Goal: Information Seeking & Learning: Learn about a topic

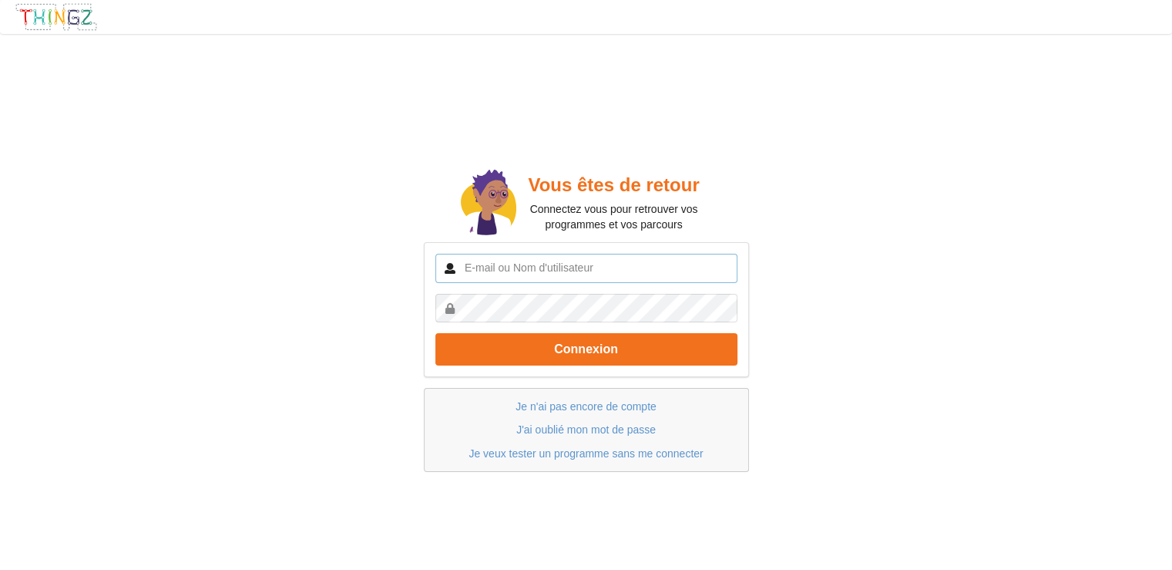
drag, startPoint x: 0, startPoint y: 0, endPoint x: 544, endPoint y: 276, distance: 610.2
click at [544, 276] on input "text" at bounding box center [587, 268] width 302 height 29
click at [563, 402] on link "Je n'ai pas encore de compte" at bounding box center [586, 406] width 140 height 12
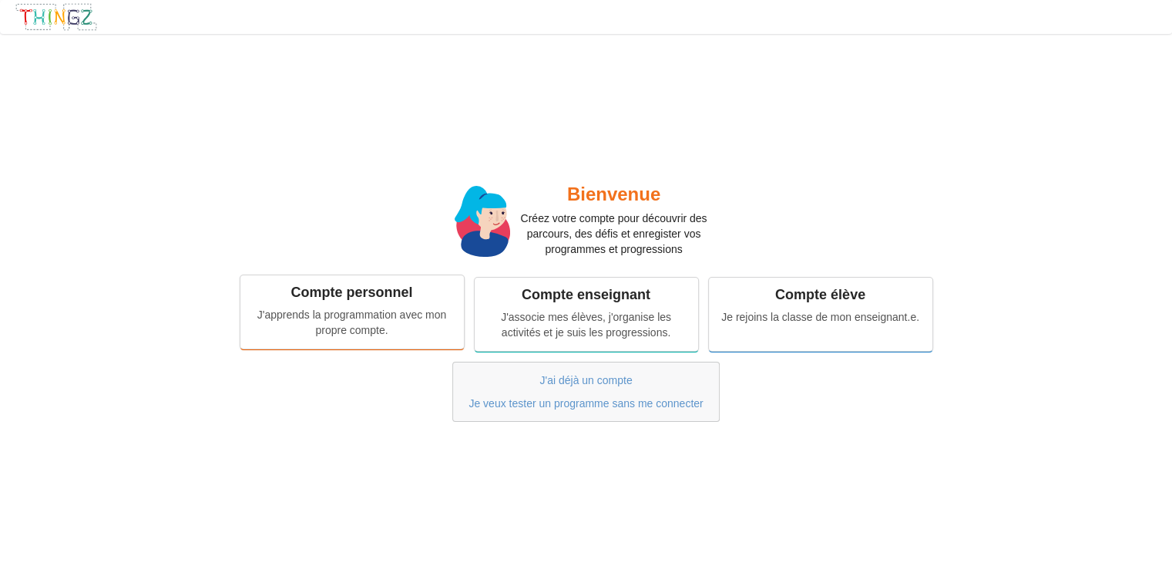
click at [355, 303] on div "Compte personnel J'apprends la programmation avec mon propre compte." at bounding box center [353, 311] width 224 height 72
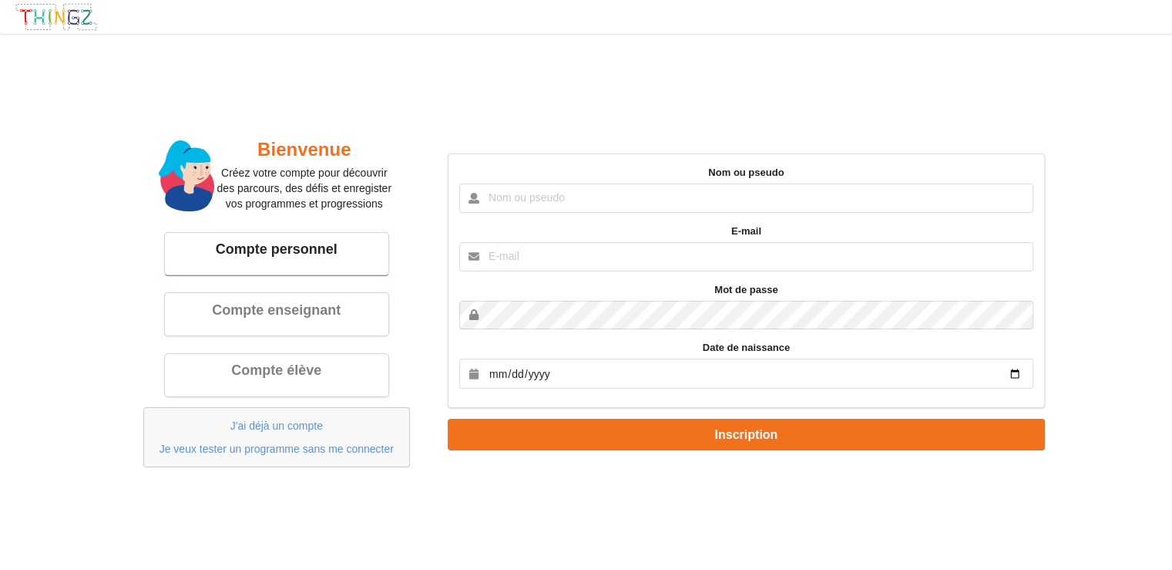
type input "a"
click at [496, 195] on input "Arhur clv" at bounding box center [746, 197] width 574 height 29
click at [500, 200] on input "Arhur clv" at bounding box center [746, 197] width 574 height 29
click at [549, 204] on input "[PERSON_NAME]" at bounding box center [746, 197] width 574 height 29
type input "[PERSON_NAME]"
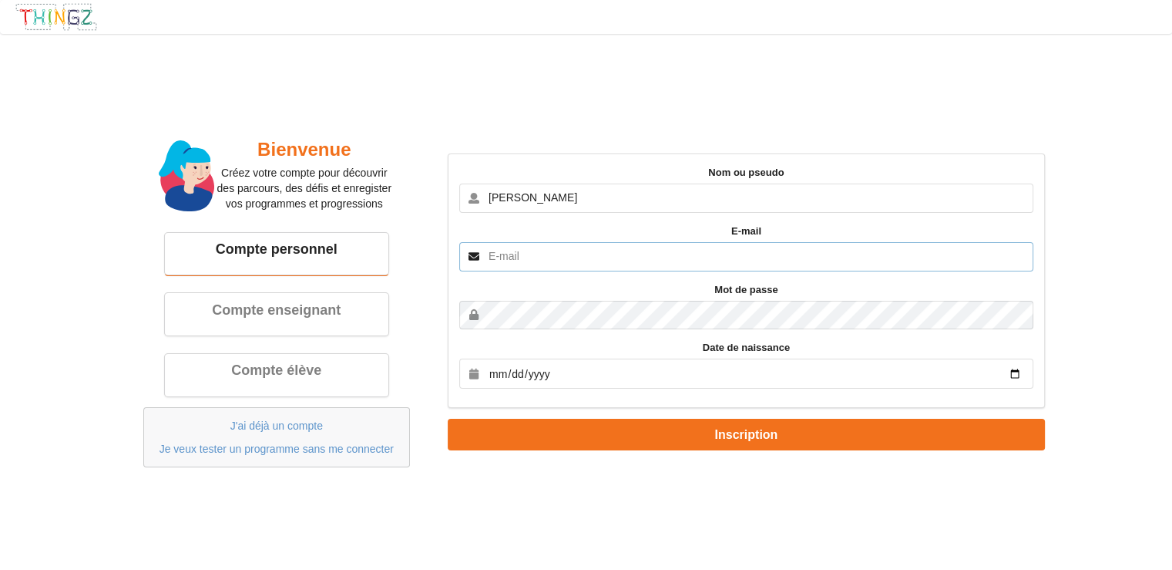
click at [545, 271] on input "text" at bounding box center [746, 256] width 574 height 29
type input "[EMAIL_ADDRESS][DOMAIN_NAME]"
click at [601, 329] on div "Nom ou pseudo [PERSON_NAME] E-mail [EMAIL_ADDRESS][DOMAIN_NAME] Mot de passe Da…" at bounding box center [746, 280] width 597 height 255
click at [591, 372] on input "date" at bounding box center [746, 373] width 574 height 30
type input "0200-07-07"
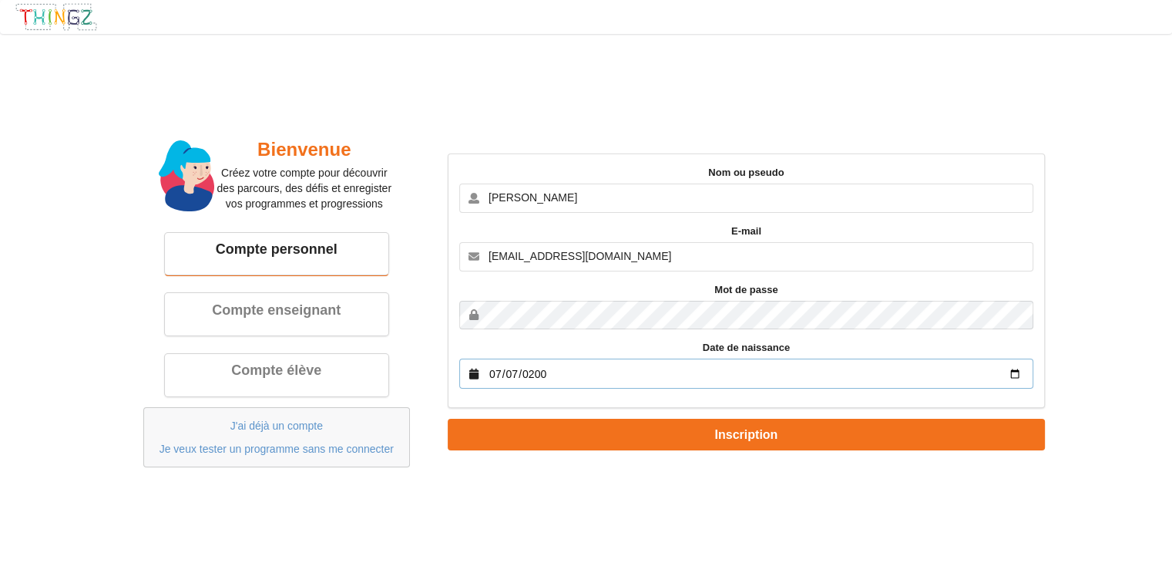
type input "[DATE]"
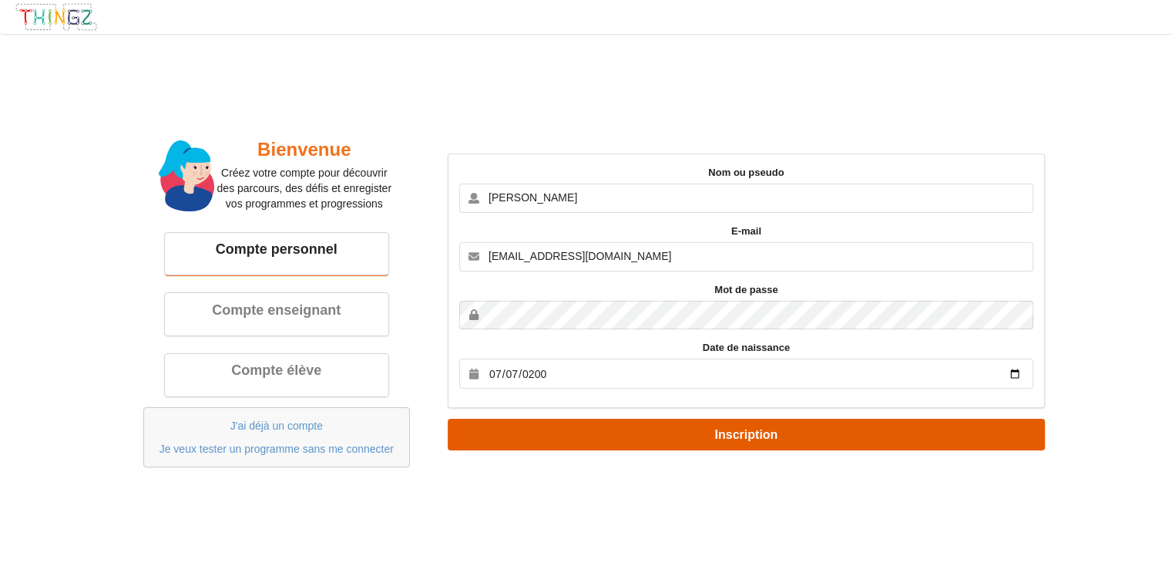
click at [523, 422] on button "Inscription" at bounding box center [746, 435] width 597 height 32
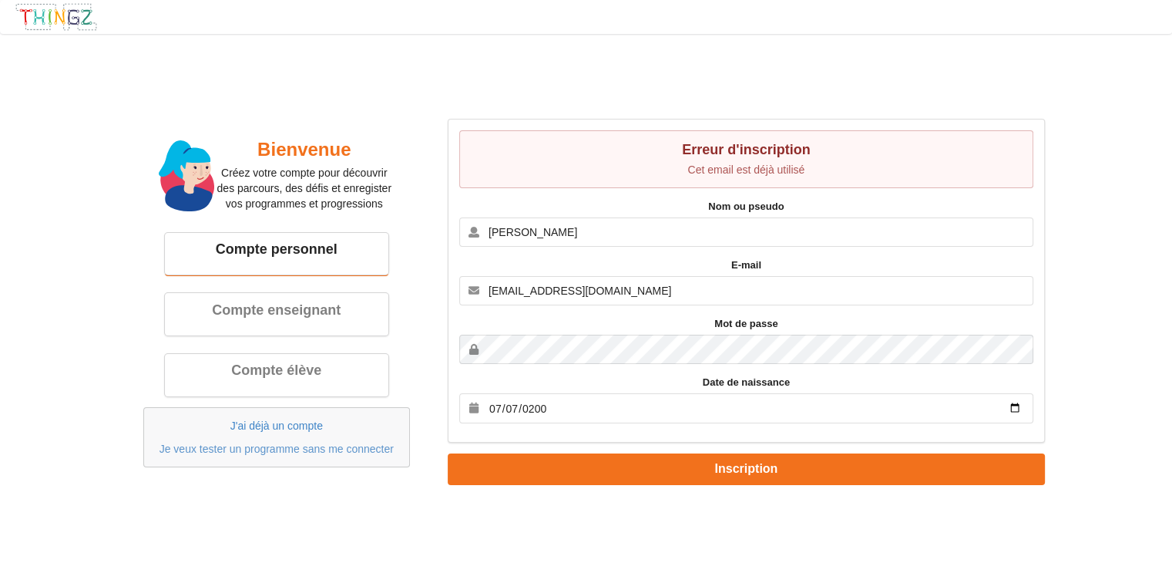
click at [288, 423] on link "J'ai déjà un compte" at bounding box center [276, 425] width 93 height 12
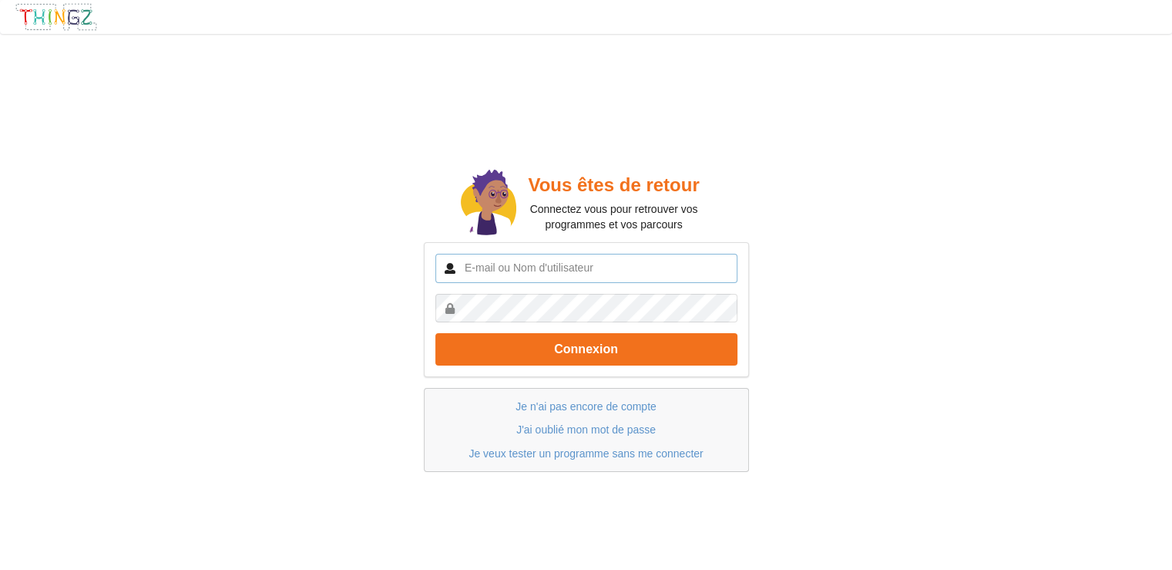
click at [482, 267] on input "text" at bounding box center [587, 268] width 302 height 29
type input "[EMAIL_ADDRESS][DOMAIN_NAME]"
click at [596, 428] on link "J'ai oublié mon mot de passe" at bounding box center [586, 429] width 140 height 12
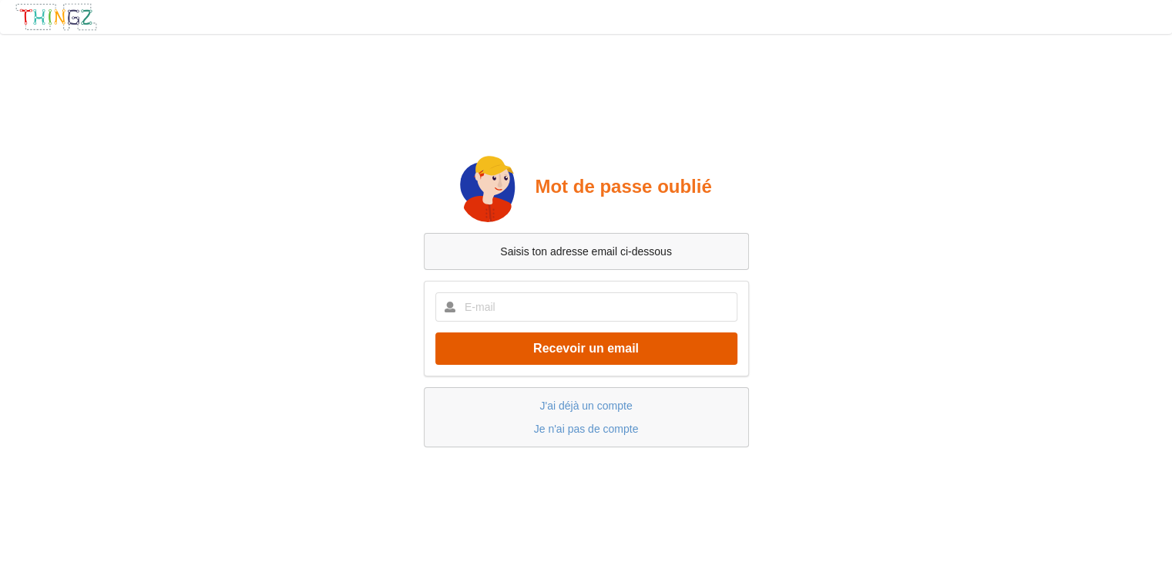
click at [609, 360] on button "Recevoir un email" at bounding box center [587, 348] width 302 height 32
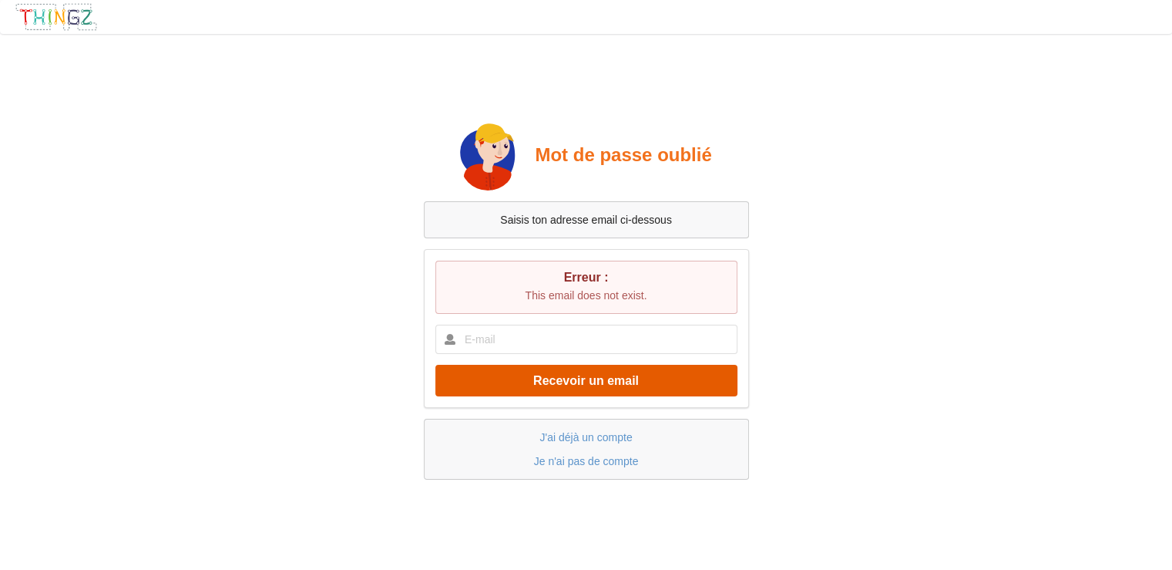
click at [543, 389] on button "Recevoir un email" at bounding box center [587, 381] width 302 height 32
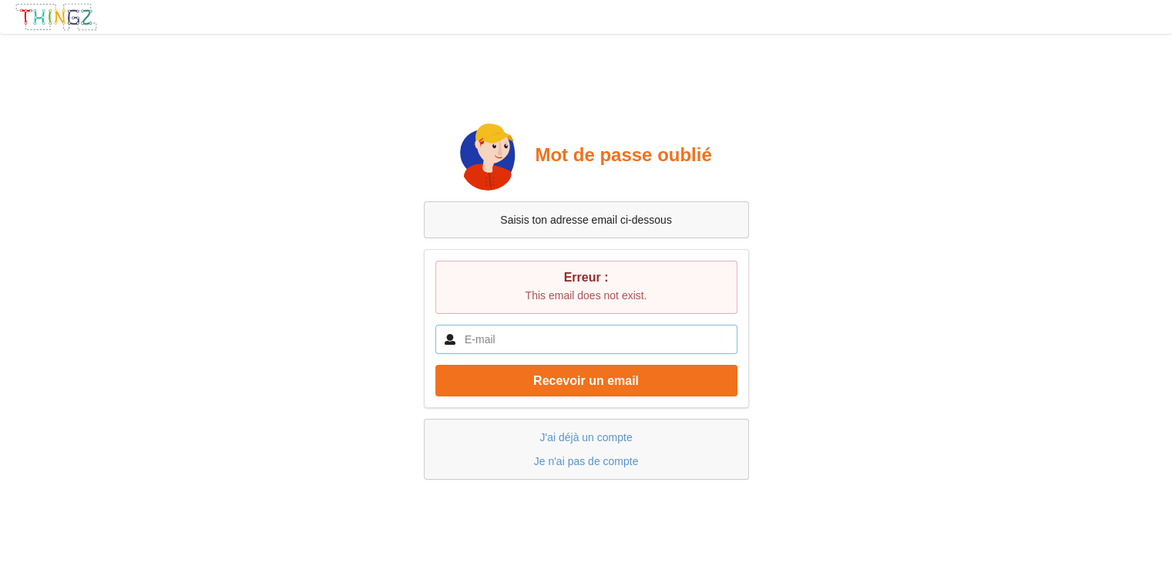
click at [487, 348] on input "text" at bounding box center [587, 339] width 302 height 29
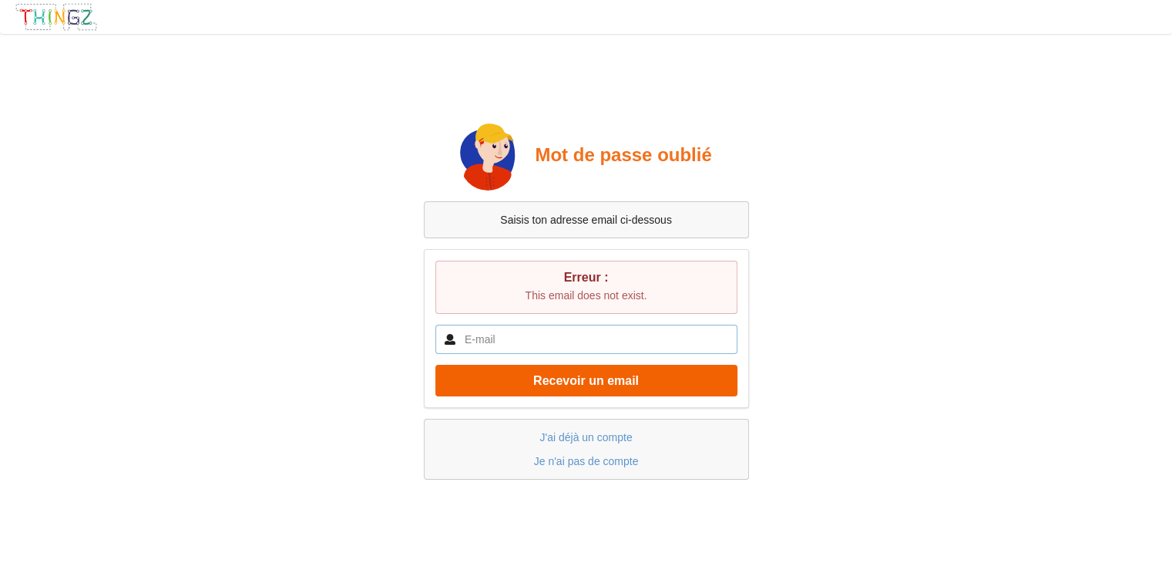
type input "[EMAIL_ADDRESS][DOMAIN_NAME]"
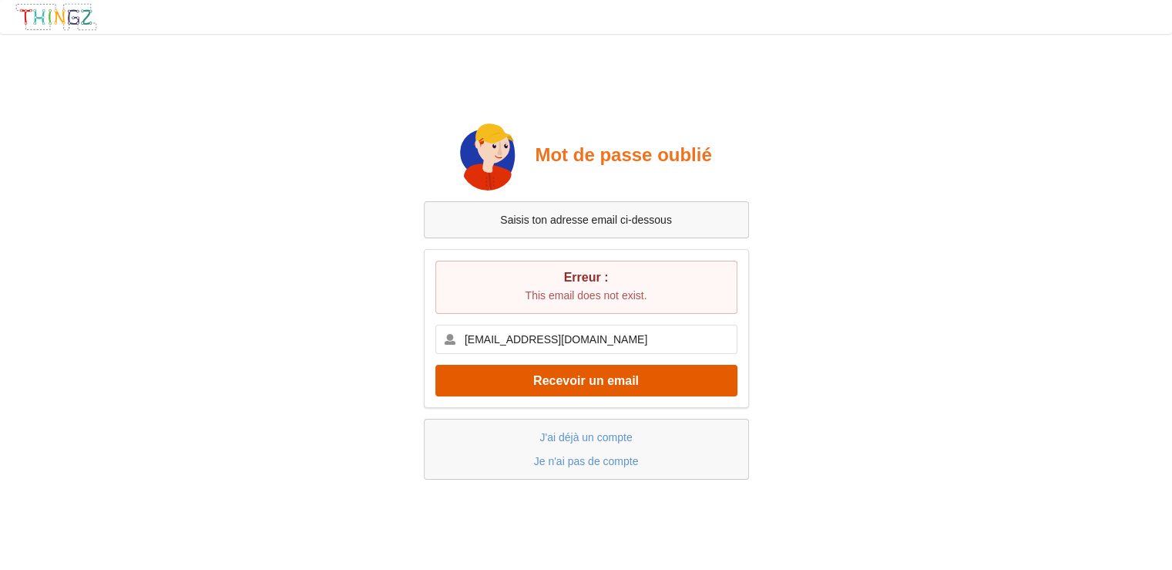
click at [525, 385] on button "Recevoir un email" at bounding box center [587, 381] width 302 height 32
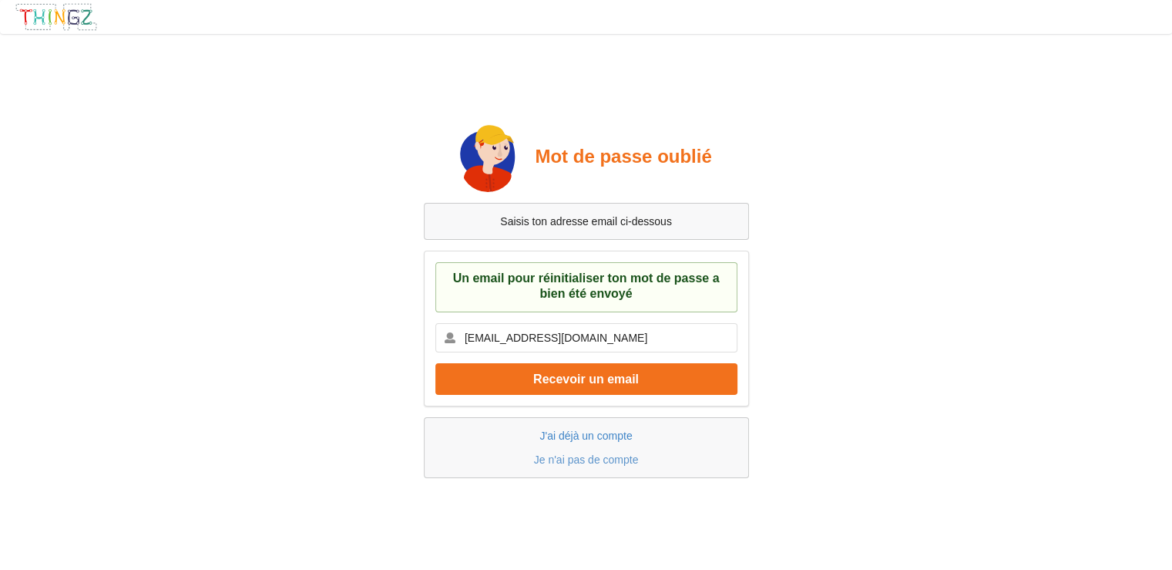
click at [582, 431] on link "J'ai déjà un compte" at bounding box center [586, 435] width 93 height 12
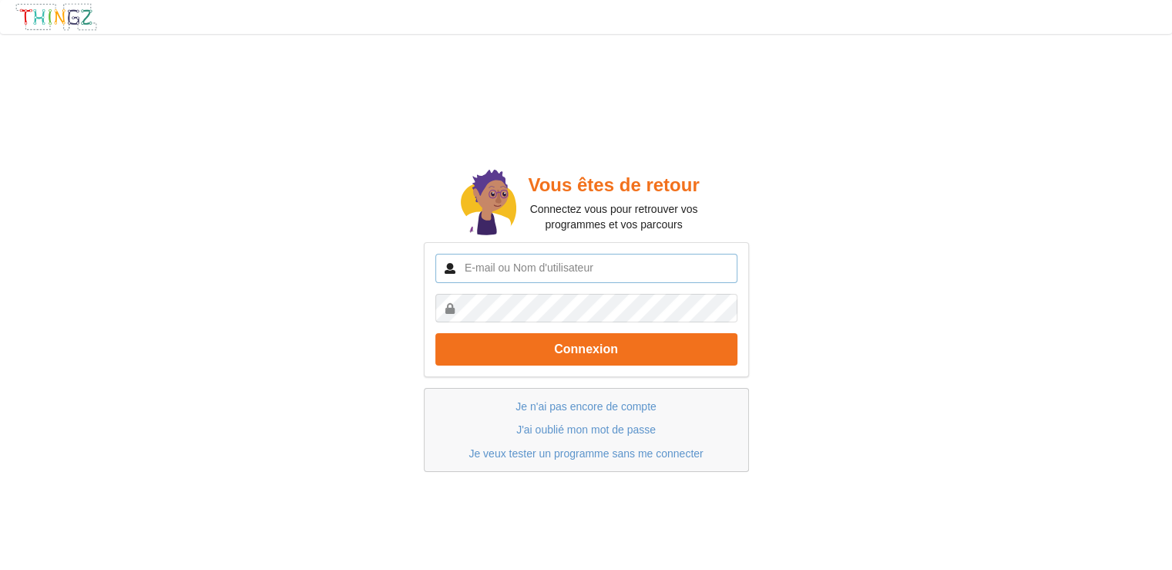
click at [526, 260] on input "text" at bounding box center [587, 268] width 302 height 29
click at [671, 257] on input "[EMAIL_ADDRESS][DOMAIN_NAME]" at bounding box center [587, 268] width 302 height 29
type input "[EMAIL_ADDRESS][DOMAIN_NAME]"
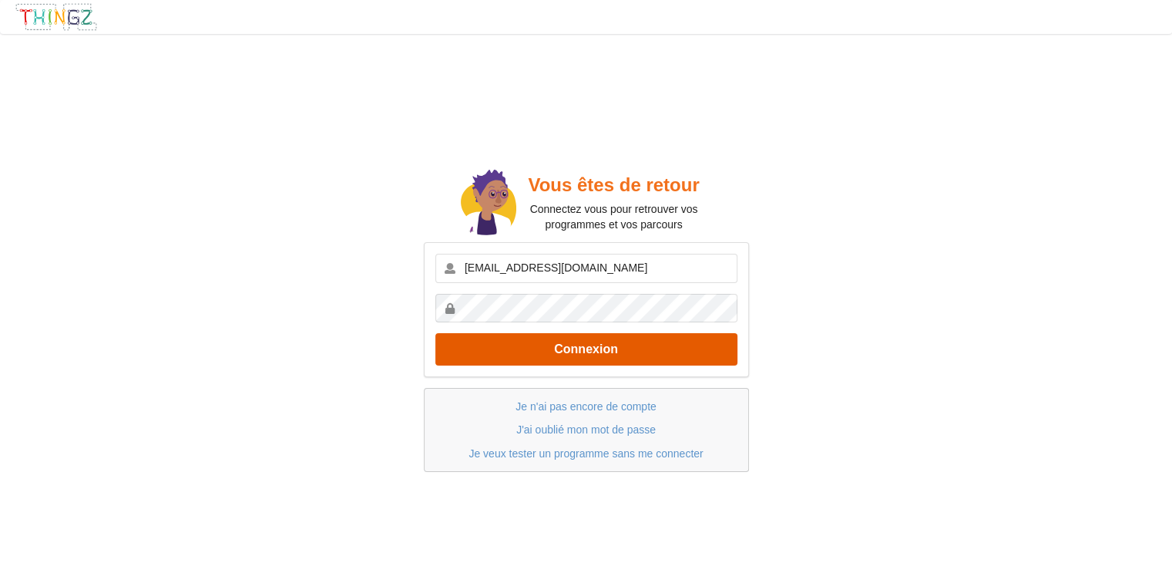
click at [678, 341] on button "Connexion" at bounding box center [587, 349] width 302 height 32
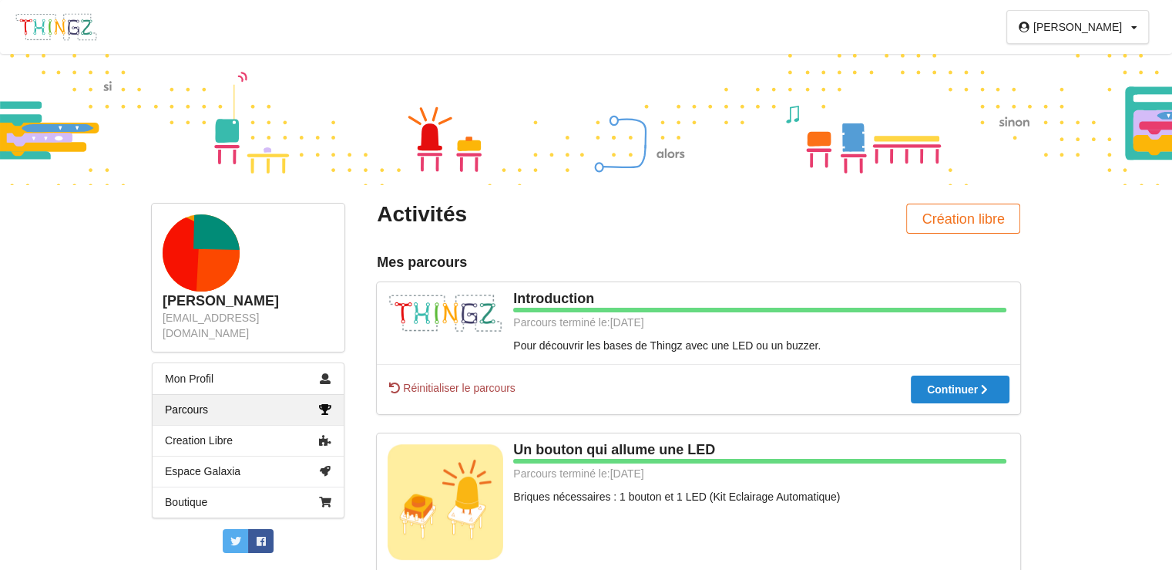
click at [200, 304] on div "[PERSON_NAME]" at bounding box center [248, 301] width 171 height 18
click at [218, 295] on div "[PERSON_NAME] [PERSON_NAME][EMAIL_ADDRESS][DOMAIN_NAME]" at bounding box center [248, 278] width 193 height 148
drag, startPoint x: 174, startPoint y: 301, endPoint x: 191, endPoint y: 304, distance: 17.2
click at [191, 304] on div "[PERSON_NAME]" at bounding box center [248, 301] width 171 height 18
click at [200, 303] on div "[PERSON_NAME]" at bounding box center [248, 301] width 171 height 18
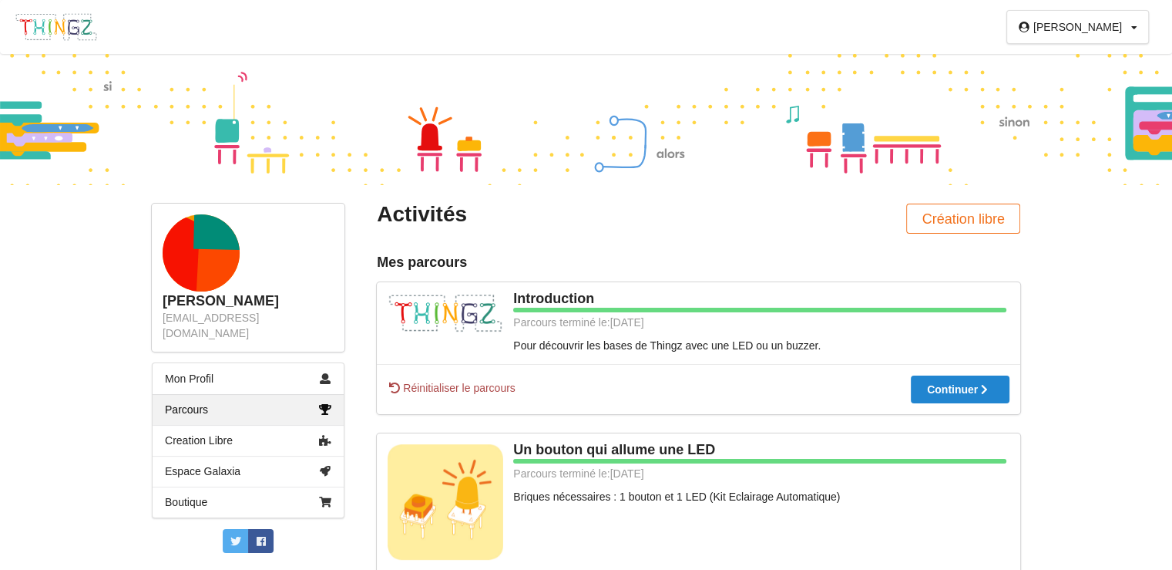
click at [197, 226] on rect at bounding box center [232, 211] width 79 height 79
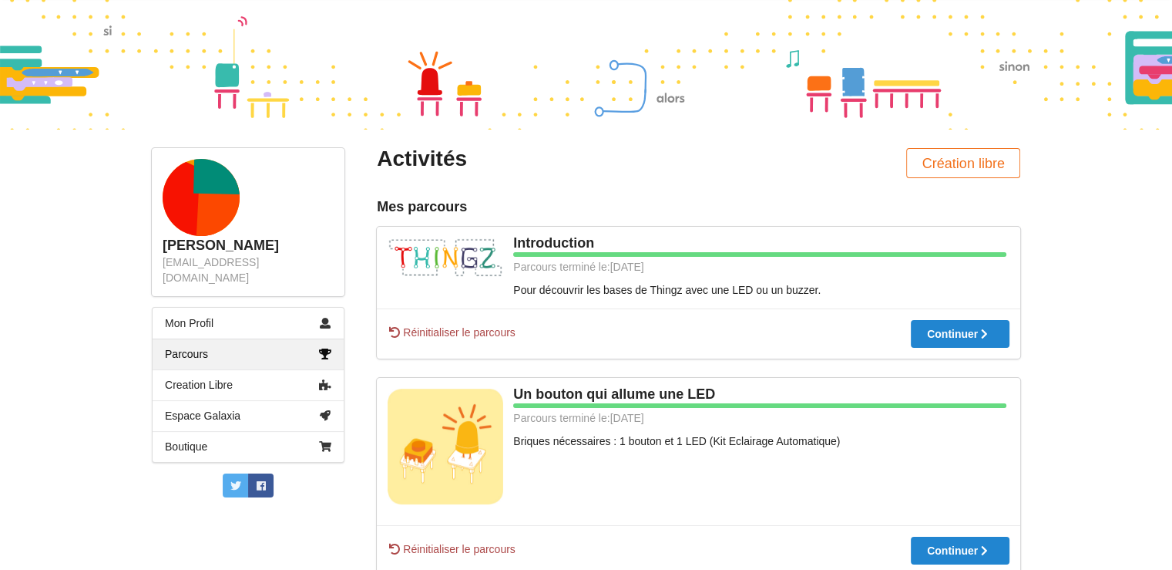
scroll to position [59, 0]
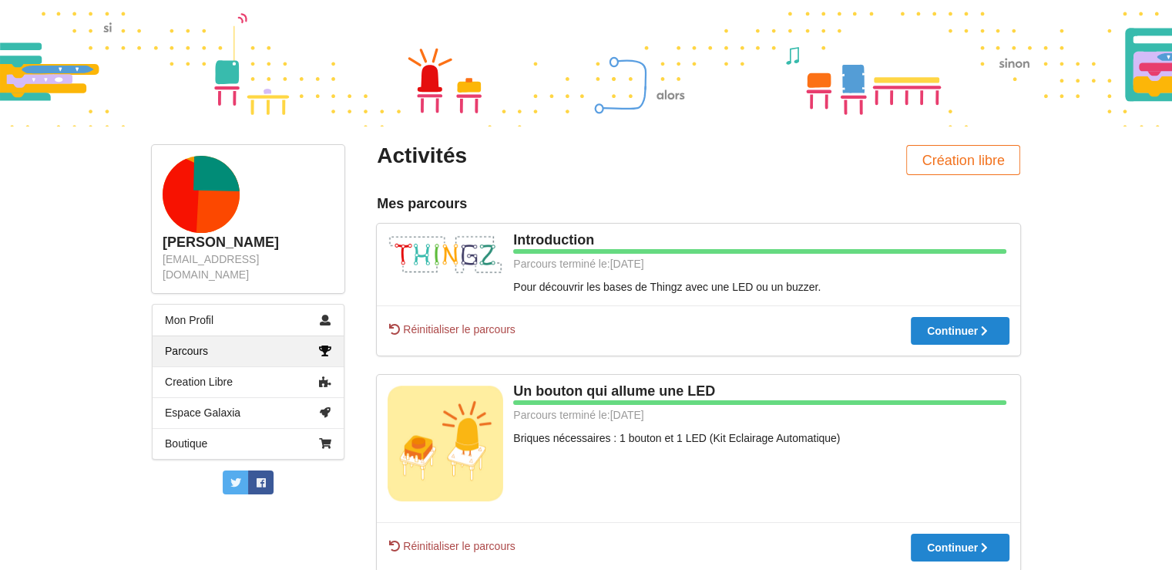
click at [497, 265] on img at bounding box center [446, 254] width 116 height 41
click at [941, 341] on button "Continuer" at bounding box center [960, 331] width 99 height 28
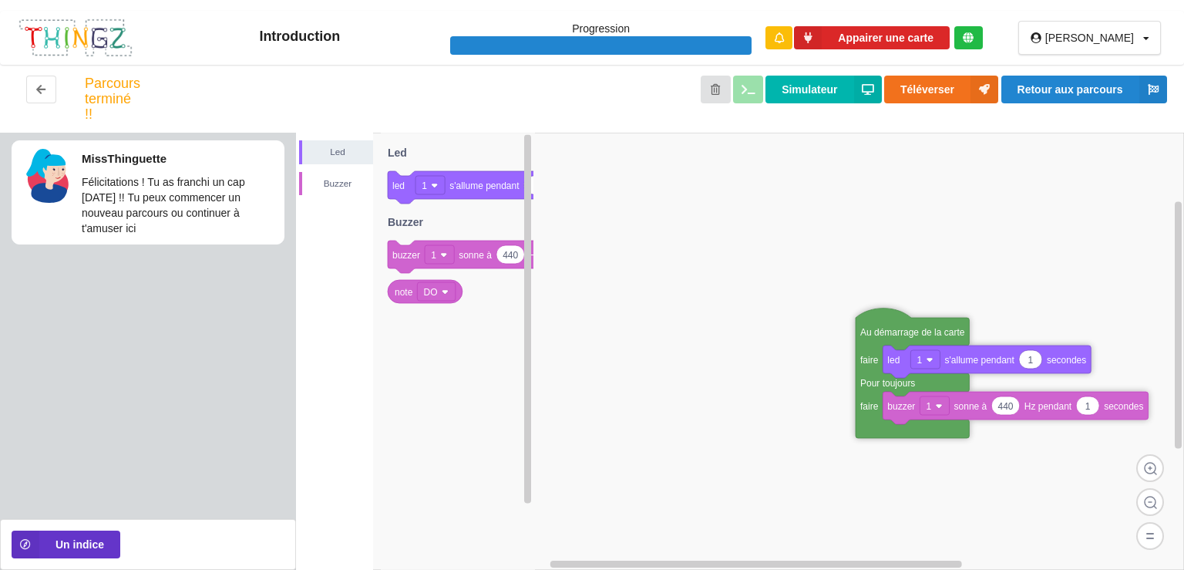
drag, startPoint x: 903, startPoint y: 322, endPoint x: 843, endPoint y: 258, distance: 87.3
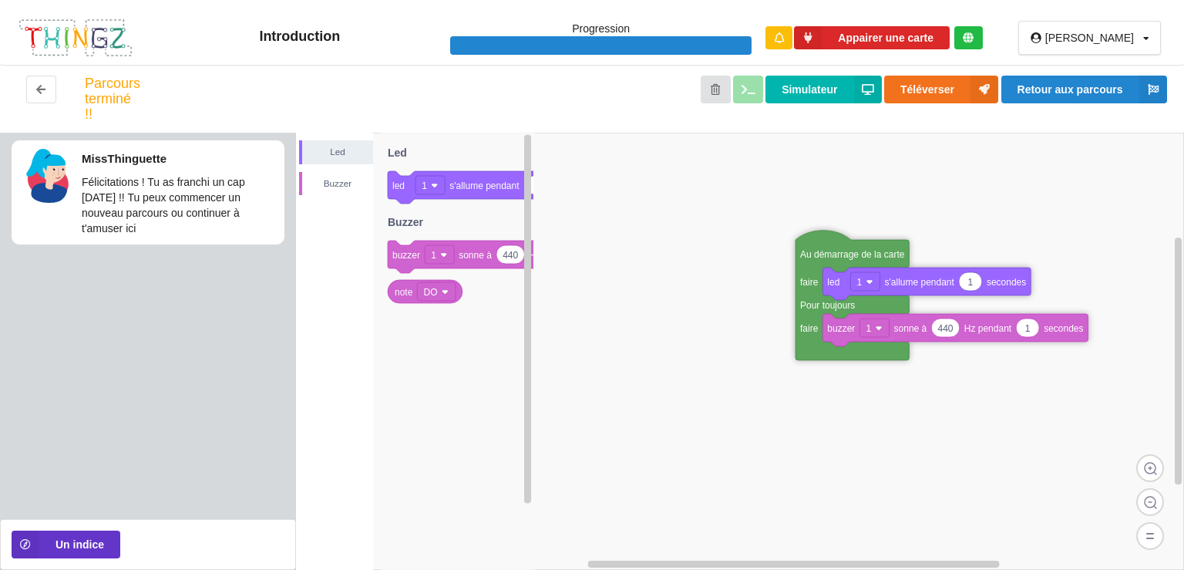
drag, startPoint x: 849, startPoint y: 280, endPoint x: 830, endPoint y: 254, distance: 32.1
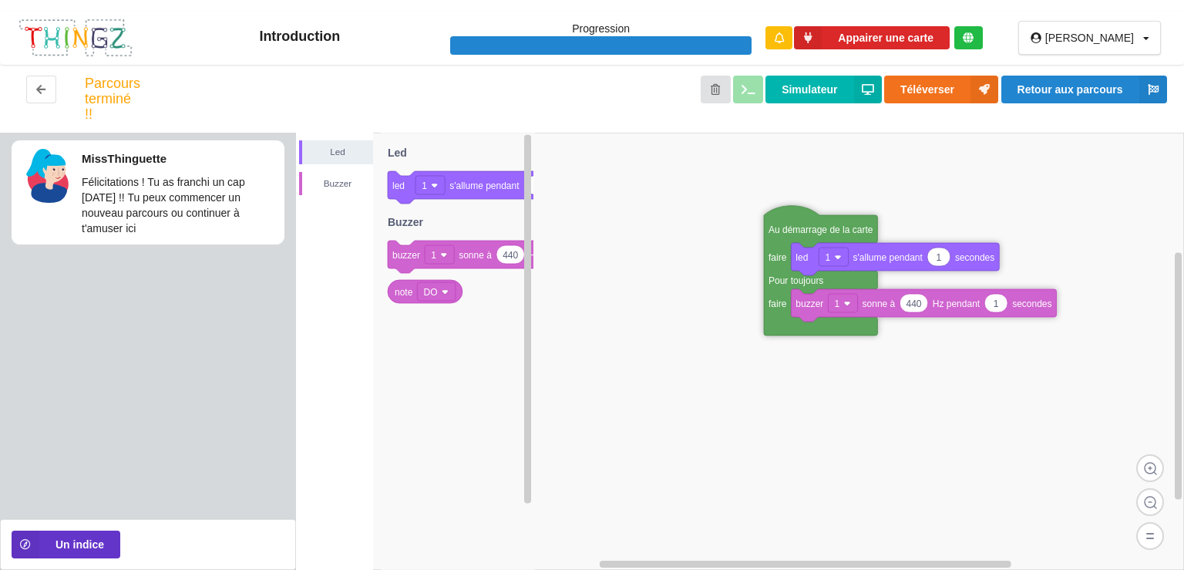
drag, startPoint x: 830, startPoint y: 254, endPoint x: 733, endPoint y: 277, distance: 99.8
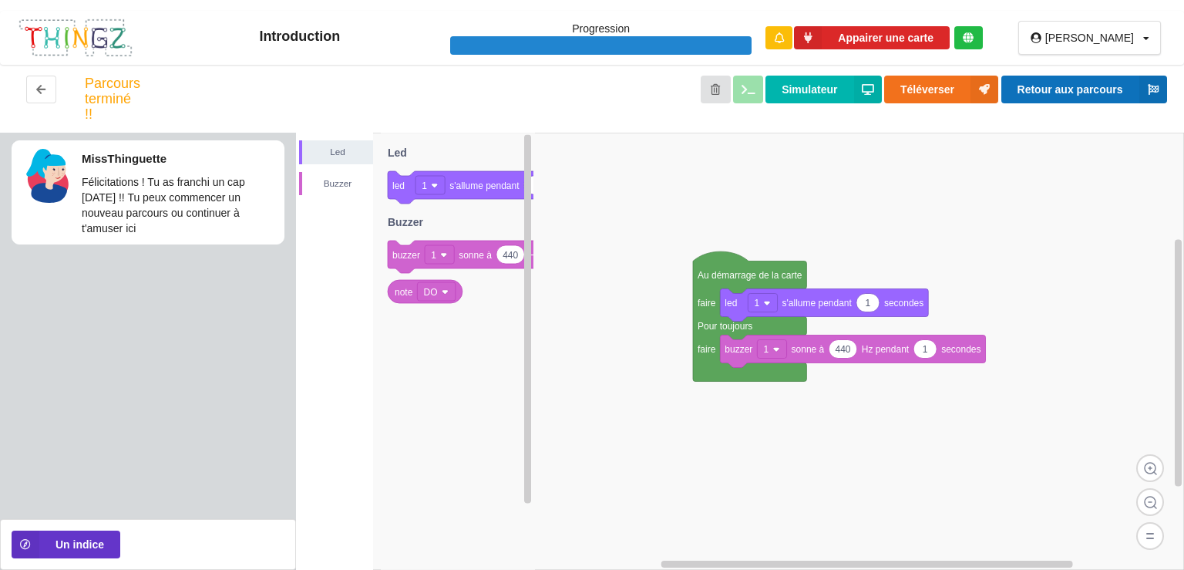
click at [1019, 92] on button "Retour aux parcours" at bounding box center [1084, 90] width 166 height 28
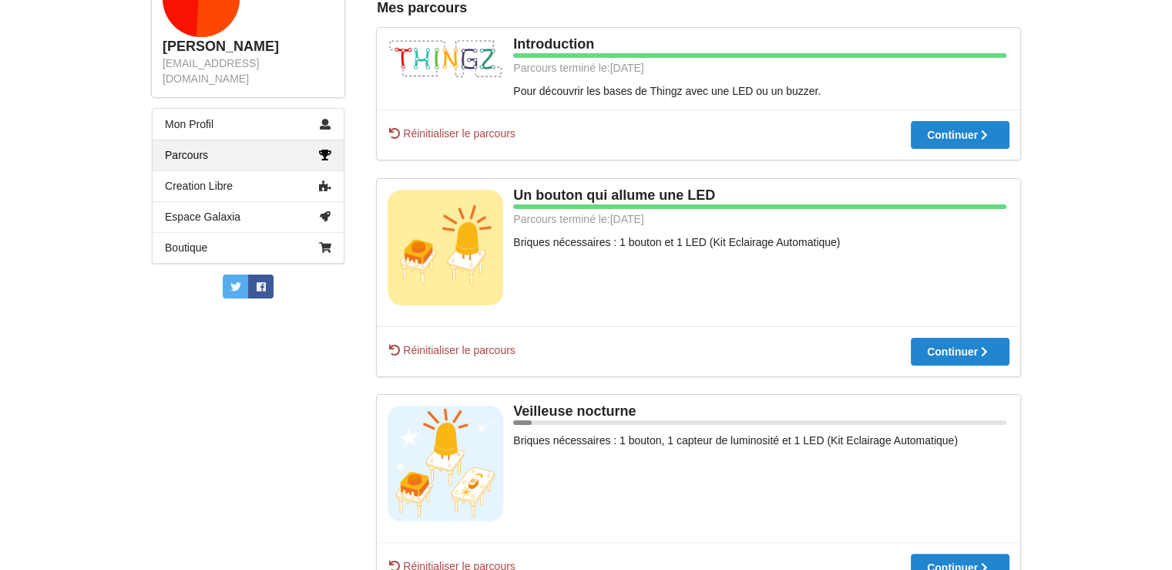
scroll to position [273, 0]
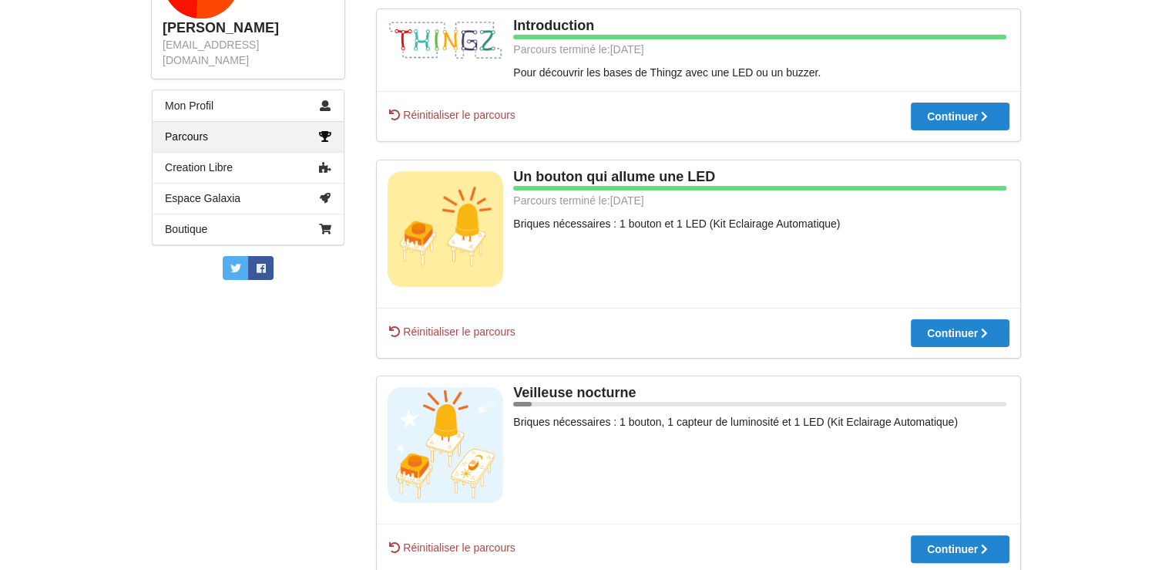
click at [450, 116] on span "Réinitialiser le parcours" at bounding box center [452, 114] width 128 height 15
click at [395, 123] on span "Réinitialiser le parcours" at bounding box center [452, 114] width 128 height 15
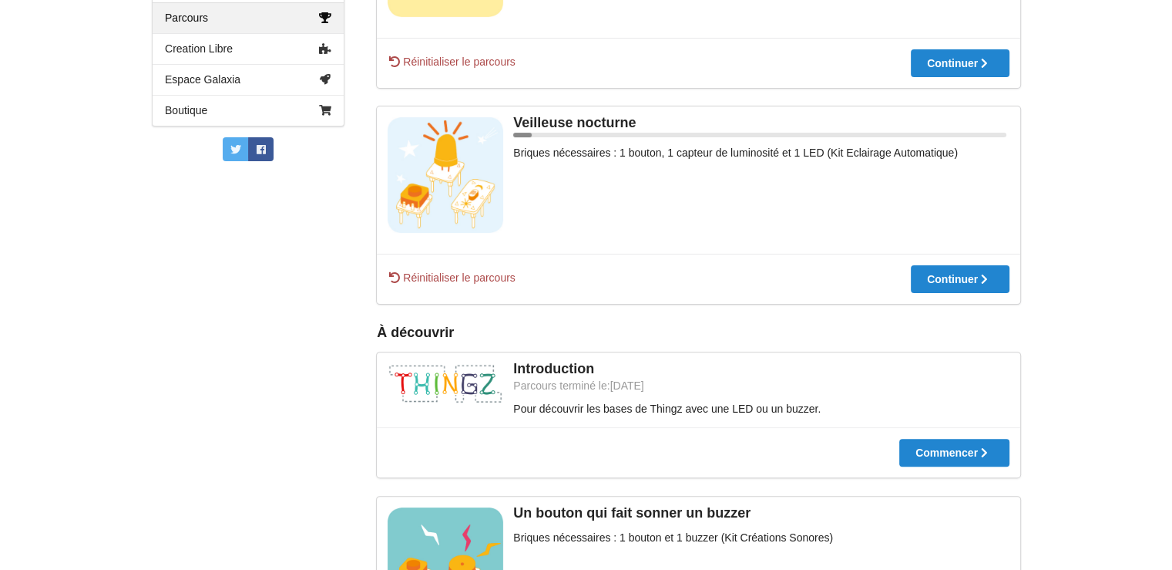
scroll to position [394, 0]
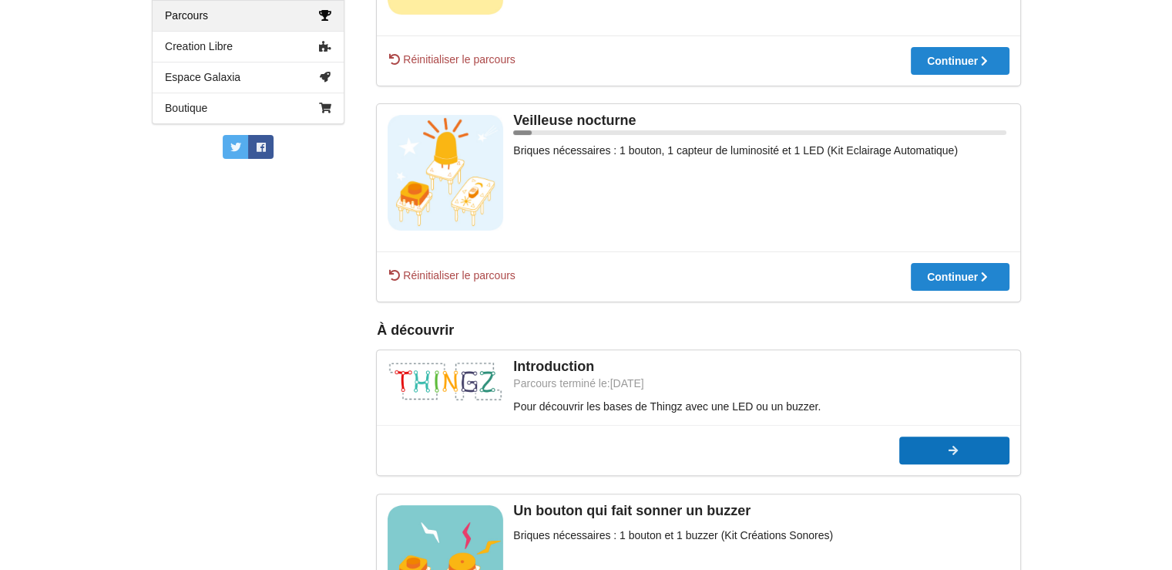
click at [927, 456] on div at bounding box center [955, 450] width 110 height 11
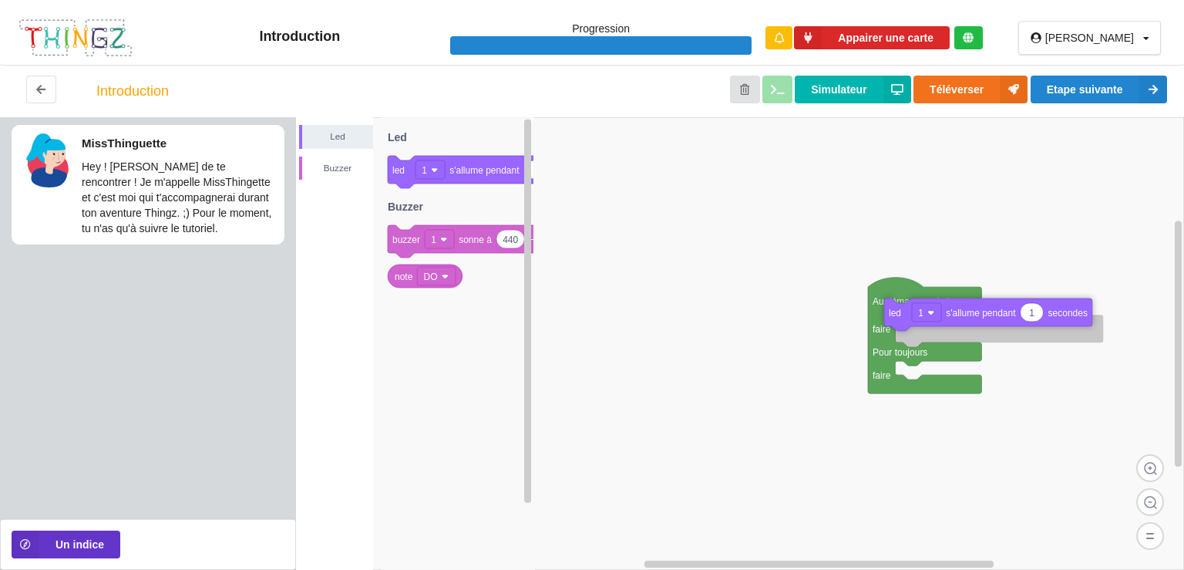
drag, startPoint x: 494, startPoint y: 177, endPoint x: 991, endPoint y: 321, distance: 516.7
click at [991, 321] on div "Led Buzzer Au démarrage de la carte faire Pour toujours faire 1 led 1 s'allume …" at bounding box center [740, 343] width 888 height 452
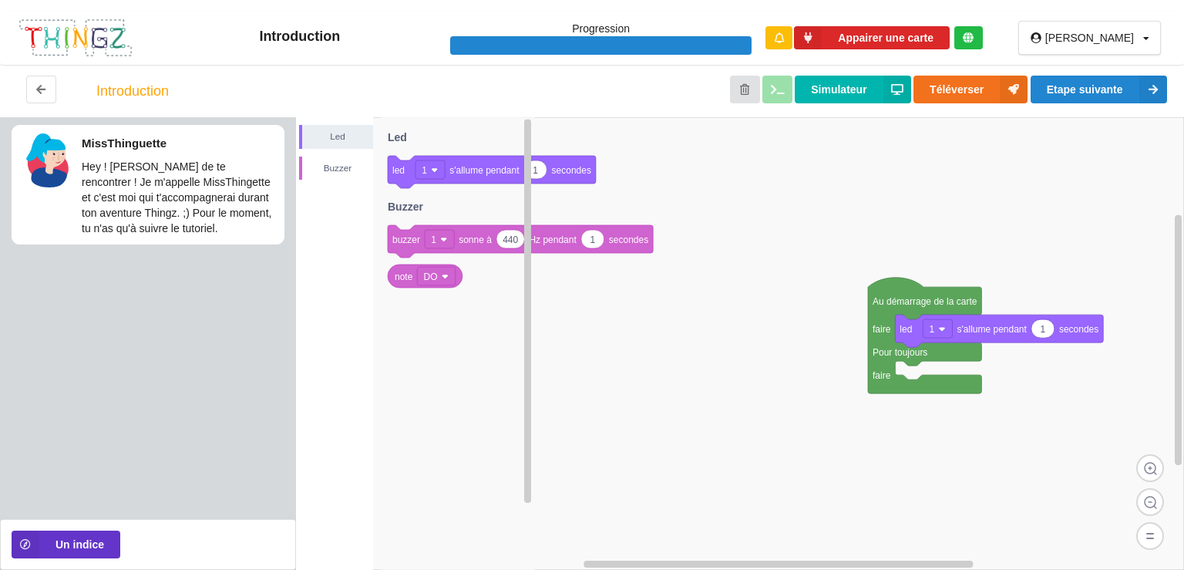
click at [442, 275] on image at bounding box center [445, 276] width 7 height 7
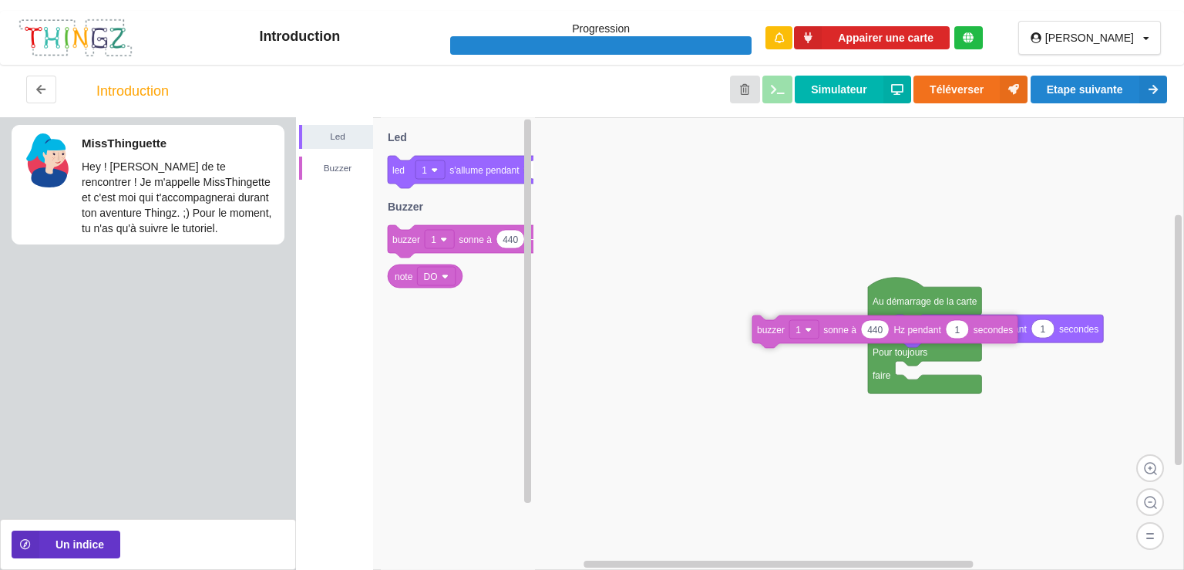
drag, startPoint x: 468, startPoint y: 246, endPoint x: 841, endPoint y: 340, distance: 384.8
click at [841, 340] on div "Led Buzzer Au démarrage de la carte faire Pour toujours faire 1 led 1 s'allume …" at bounding box center [740, 343] width 888 height 452
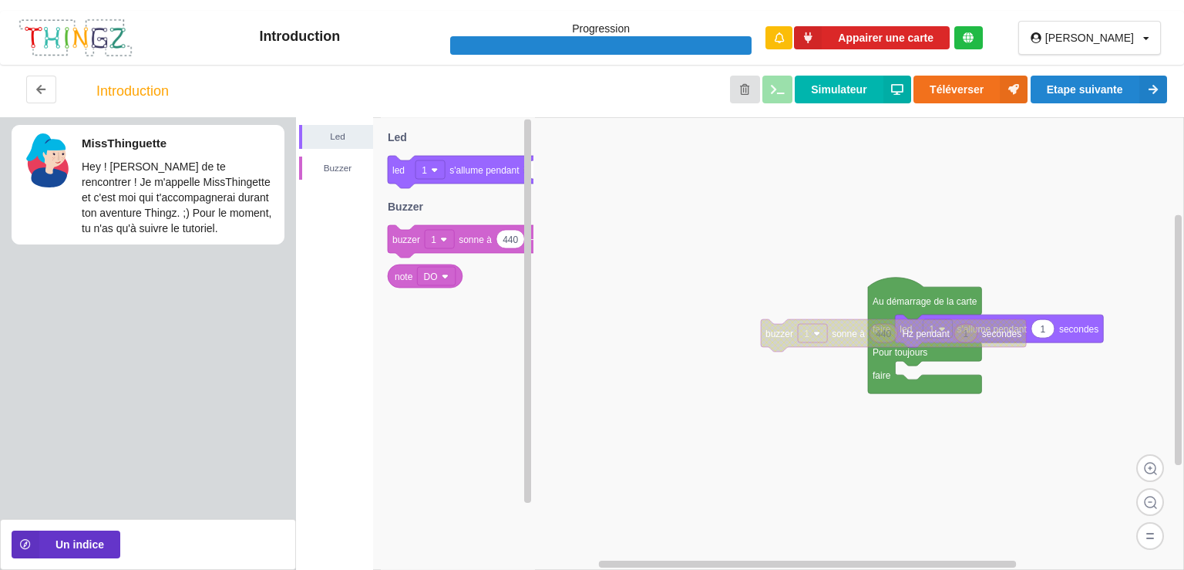
click at [910, 372] on rect at bounding box center [740, 343] width 888 height 452
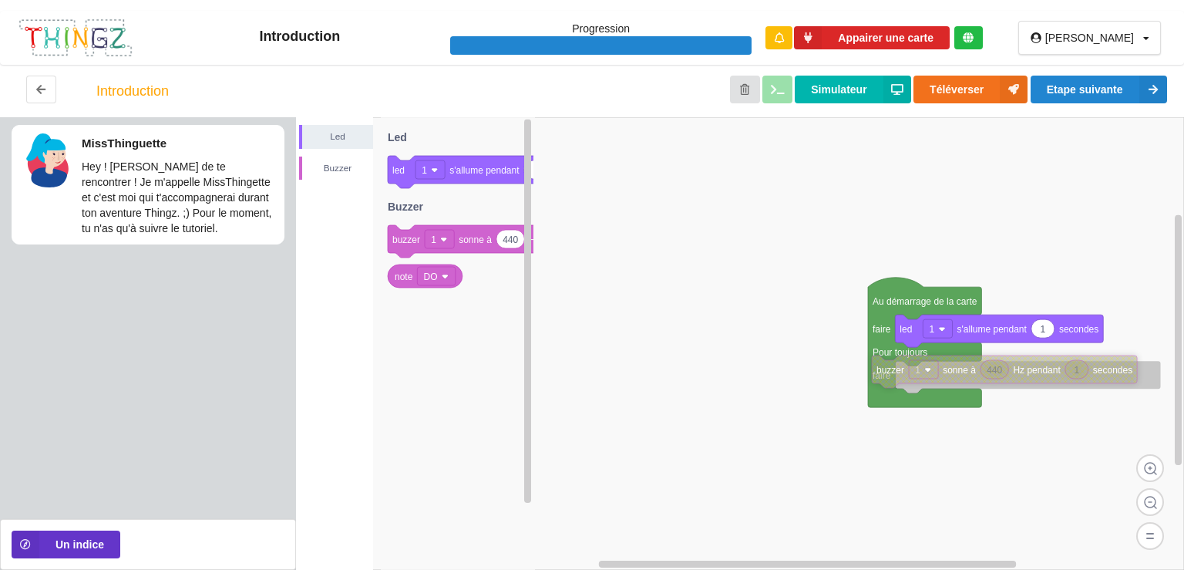
drag, startPoint x: 872, startPoint y: 332, endPoint x: 983, endPoint y: 378, distance: 120.3
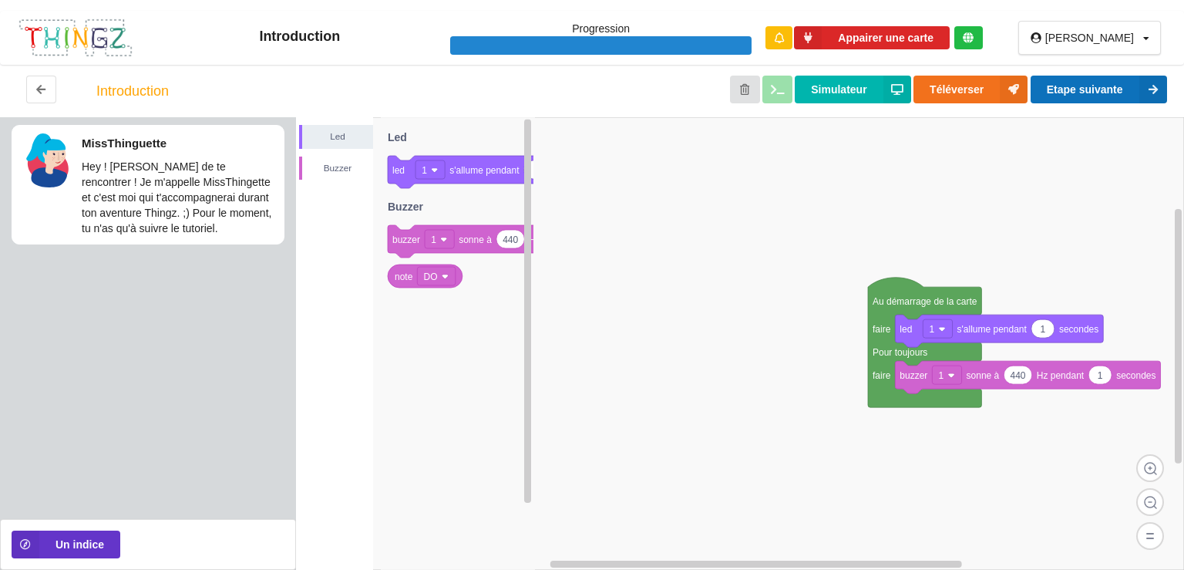
click at [1066, 92] on button "Etape suivante" at bounding box center [1099, 90] width 136 height 28
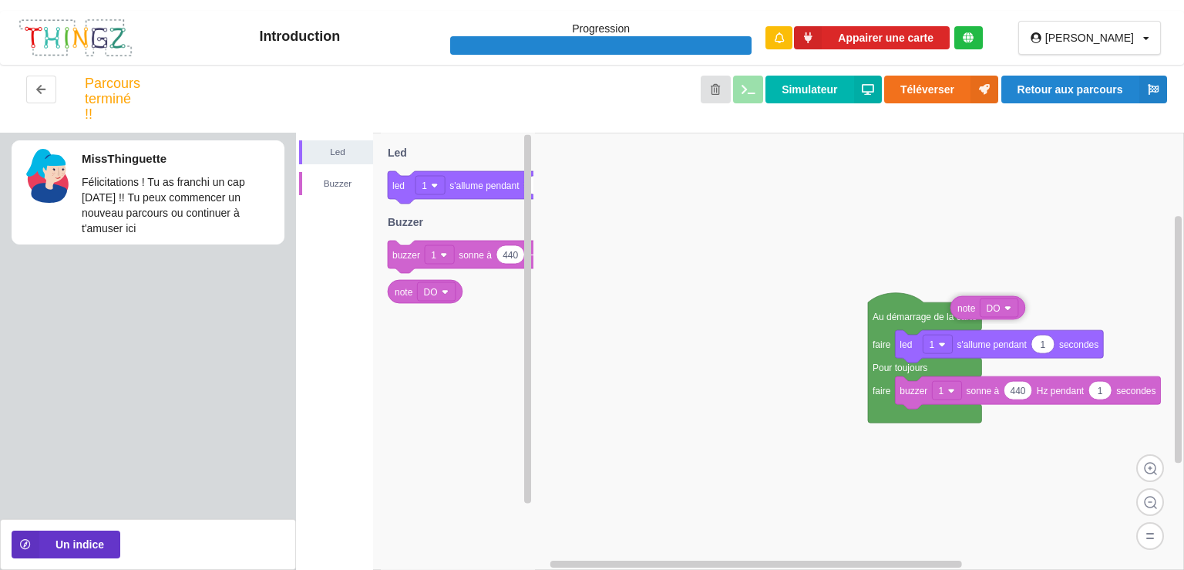
drag, startPoint x: 416, startPoint y: 295, endPoint x: 985, endPoint y: 341, distance: 570.7
click at [985, 341] on div "Led Buzzer Au démarrage de la carte faire Pour toujours faire 1 led 1 s'allume …" at bounding box center [740, 351] width 888 height 437
drag, startPoint x: 982, startPoint y: 339, endPoint x: 1112, endPoint y: 395, distance: 141.6
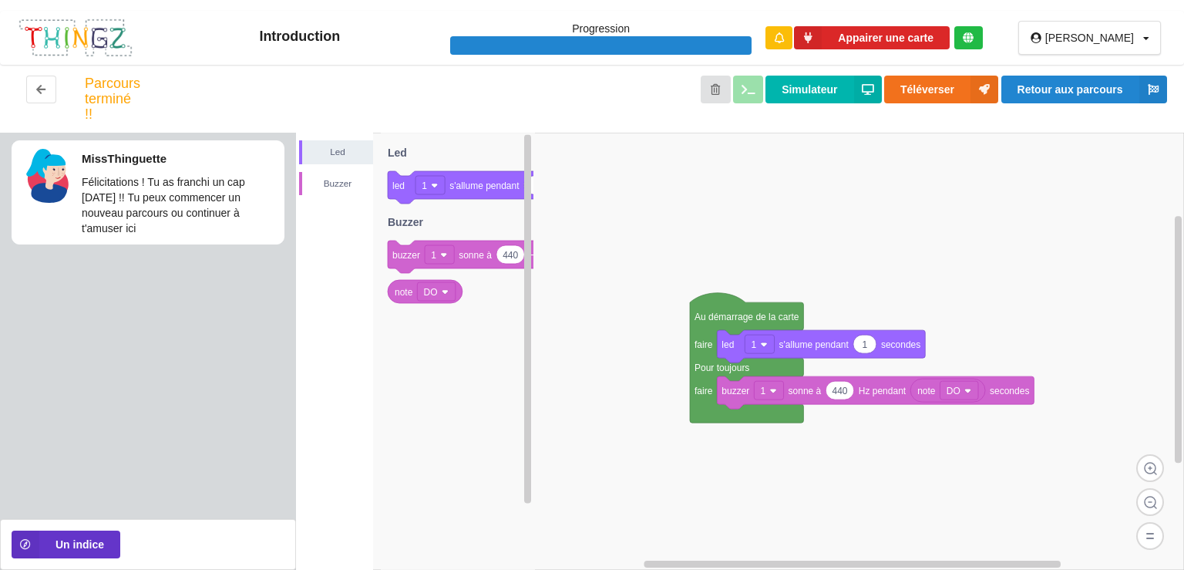
drag, startPoint x: 866, startPoint y: 565, endPoint x: 978, endPoint y: 557, distance: 112.8
click at [978, 557] on div "Led Buzzer 1 led 1 s'allume pendant secondes 440 1 buzzer 1 sonne à Hz pendant …" at bounding box center [740, 351] width 888 height 437
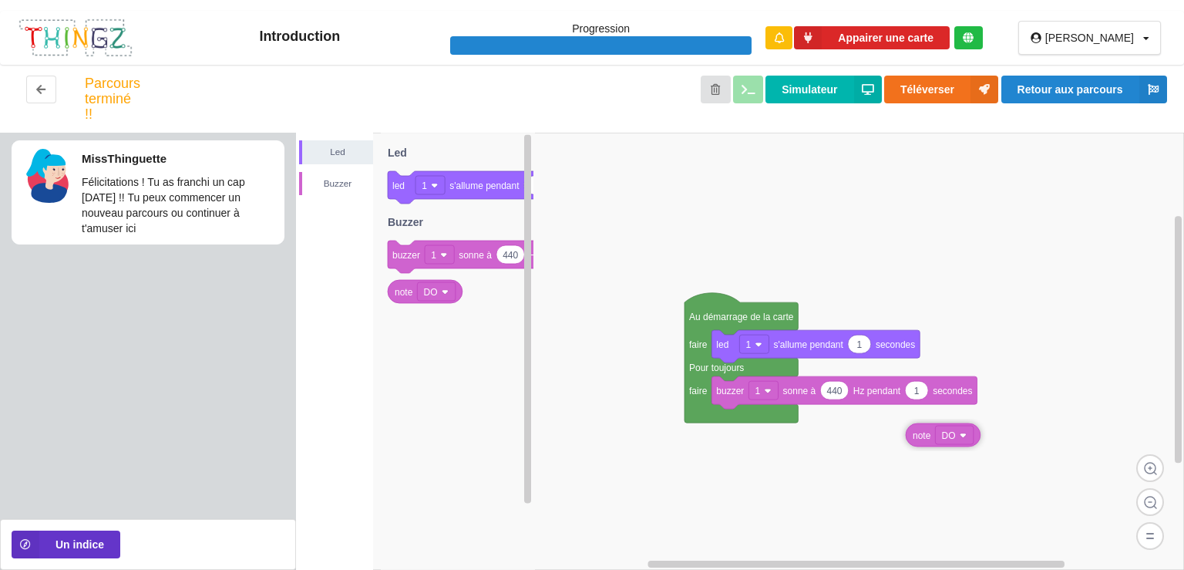
drag, startPoint x: 946, startPoint y: 382, endPoint x: 942, endPoint y: 429, distance: 47.2
drag, startPoint x: 942, startPoint y: 429, endPoint x: 593, endPoint y: 375, distance: 353.3
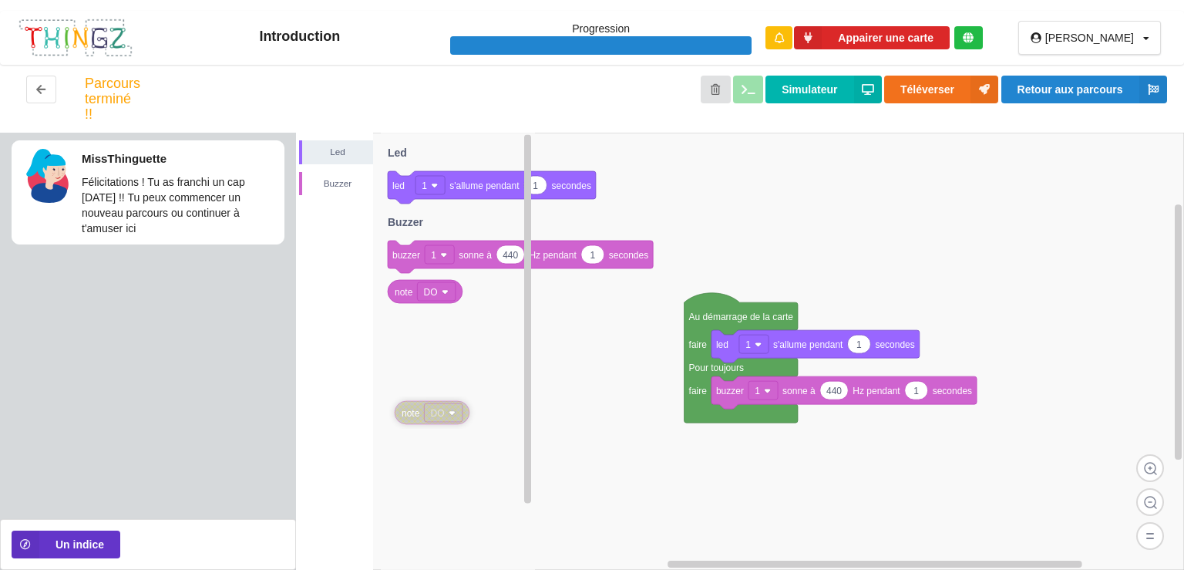
drag, startPoint x: 712, startPoint y: 441, endPoint x: 424, endPoint y: 418, distance: 289.2
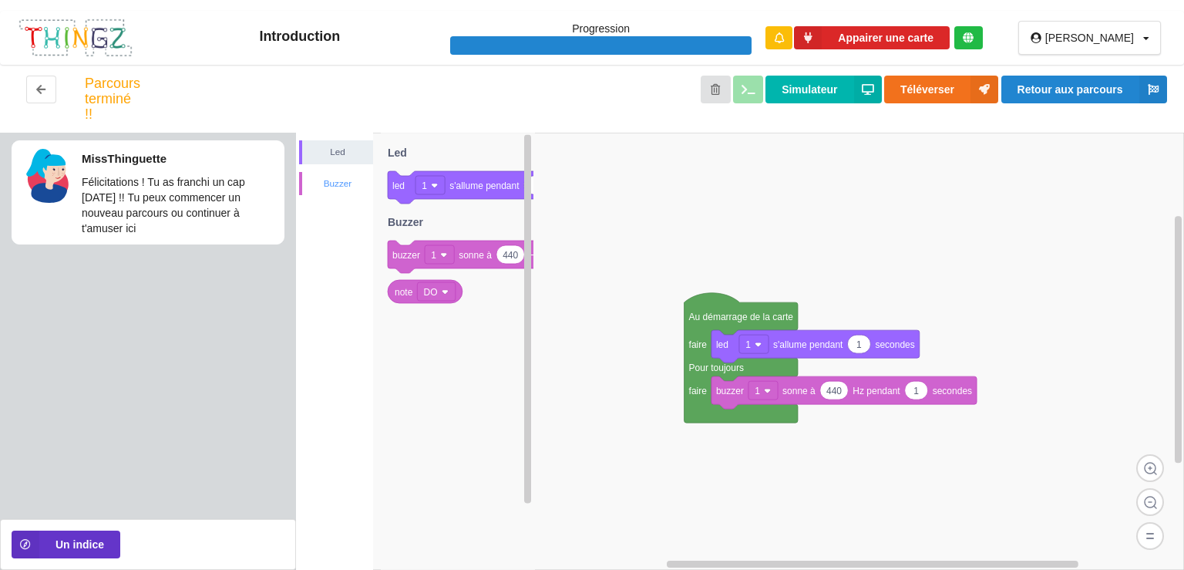
click at [323, 193] on div "Buzzer" at bounding box center [336, 184] width 74 height 24
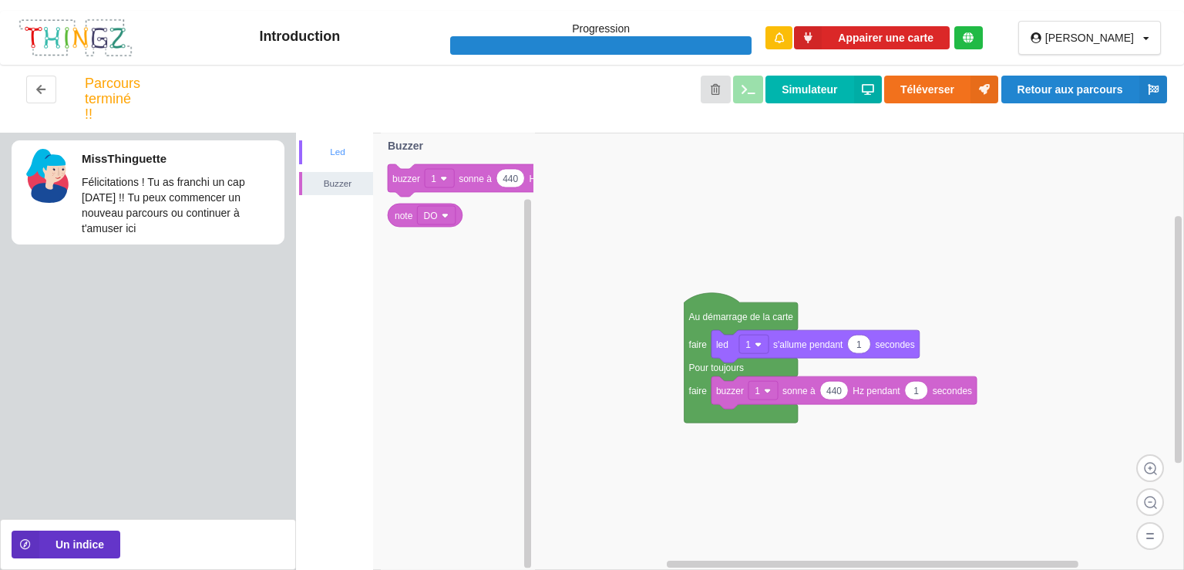
click at [327, 156] on div "Led" at bounding box center [337, 151] width 71 height 15
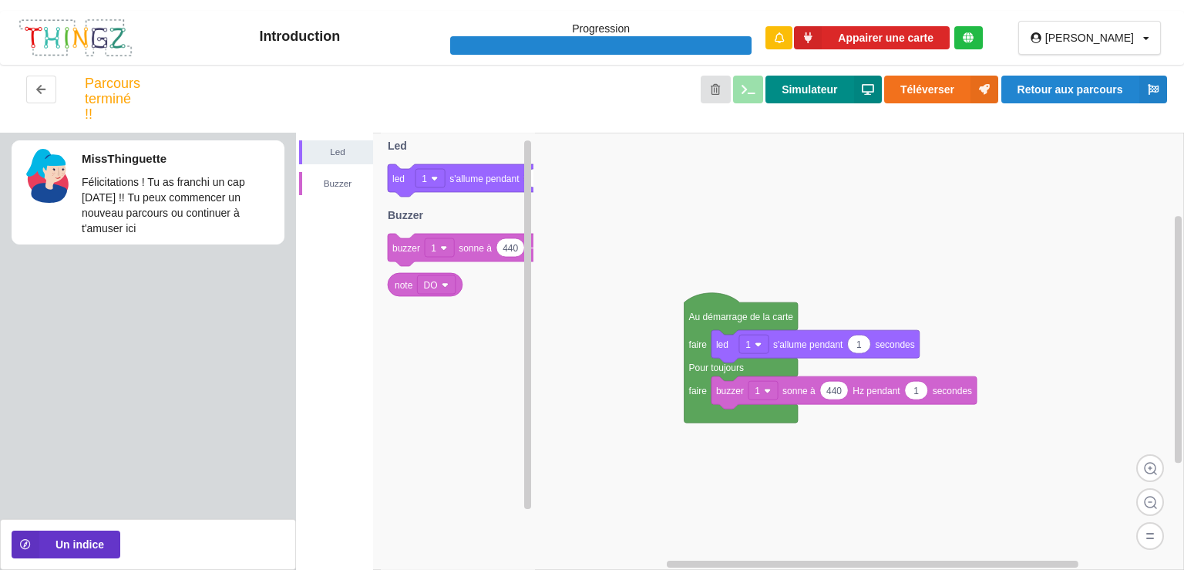
click at [847, 93] on button "Simulateur" at bounding box center [823, 90] width 116 height 28
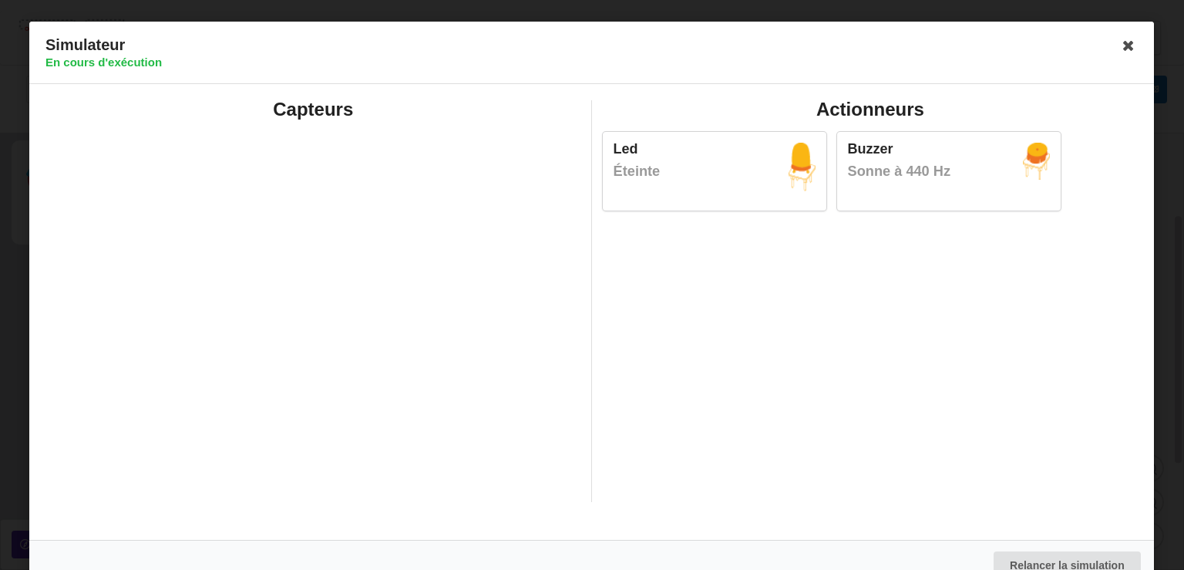
click at [718, 180] on div "Éteinte" at bounding box center [715, 171] width 202 height 19
click at [913, 136] on div "Buzzer Sonne à 440 Hz" at bounding box center [949, 171] width 224 height 79
click at [1028, 150] on img at bounding box center [1036, 161] width 27 height 36
click at [669, 179] on div "Éteinte" at bounding box center [715, 171] width 202 height 19
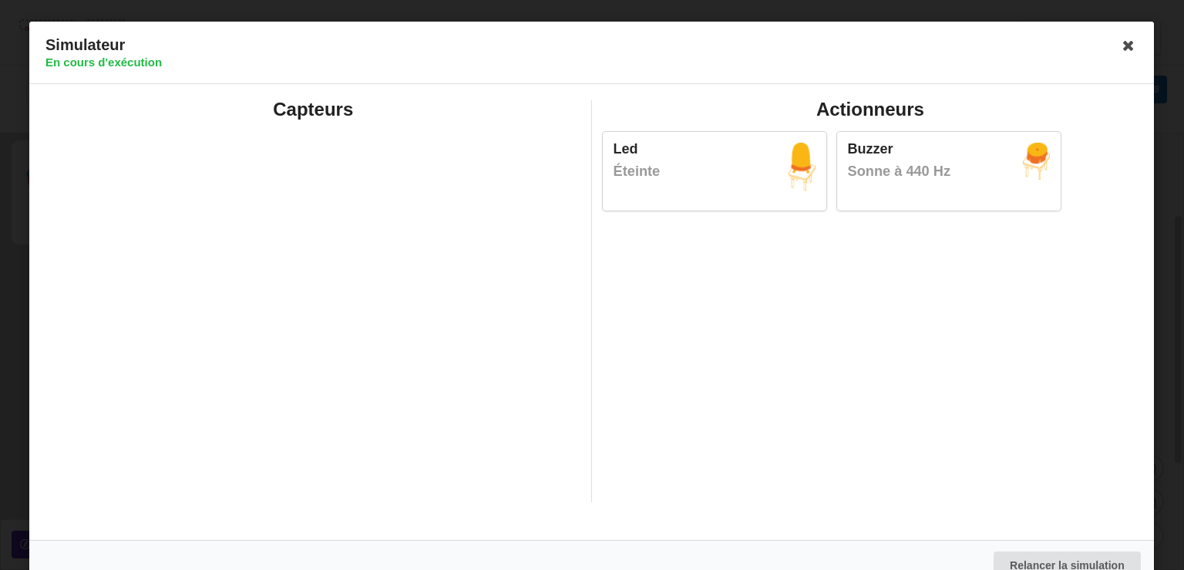
click at [634, 173] on div "Éteinte" at bounding box center [715, 171] width 202 height 19
click at [1122, 45] on icon at bounding box center [1129, 45] width 25 height 25
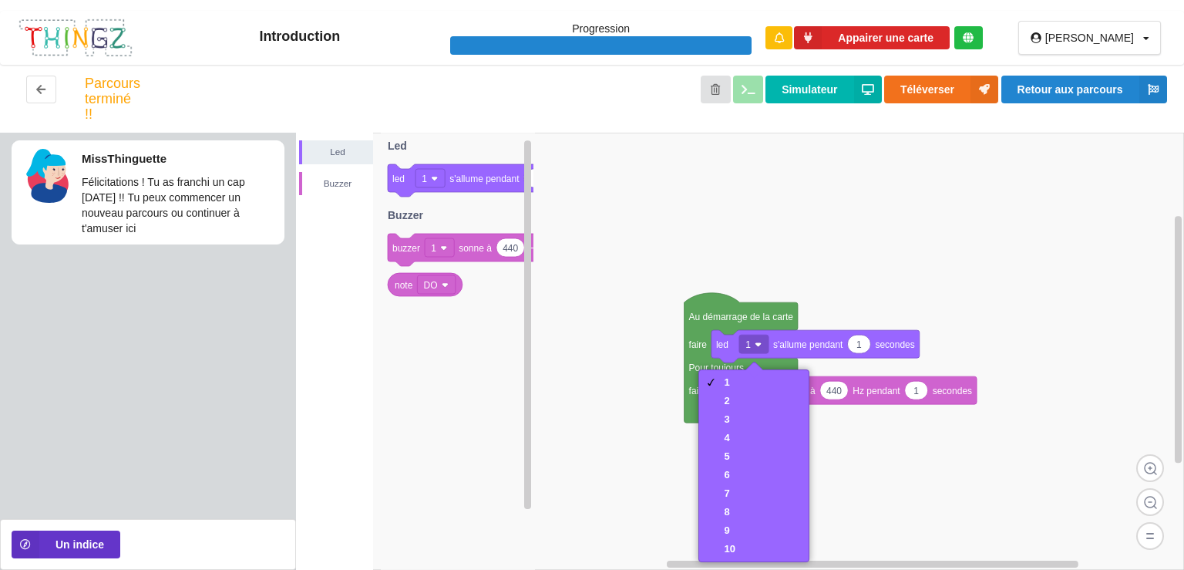
click at [574, 311] on rect at bounding box center [740, 351] width 888 height 437
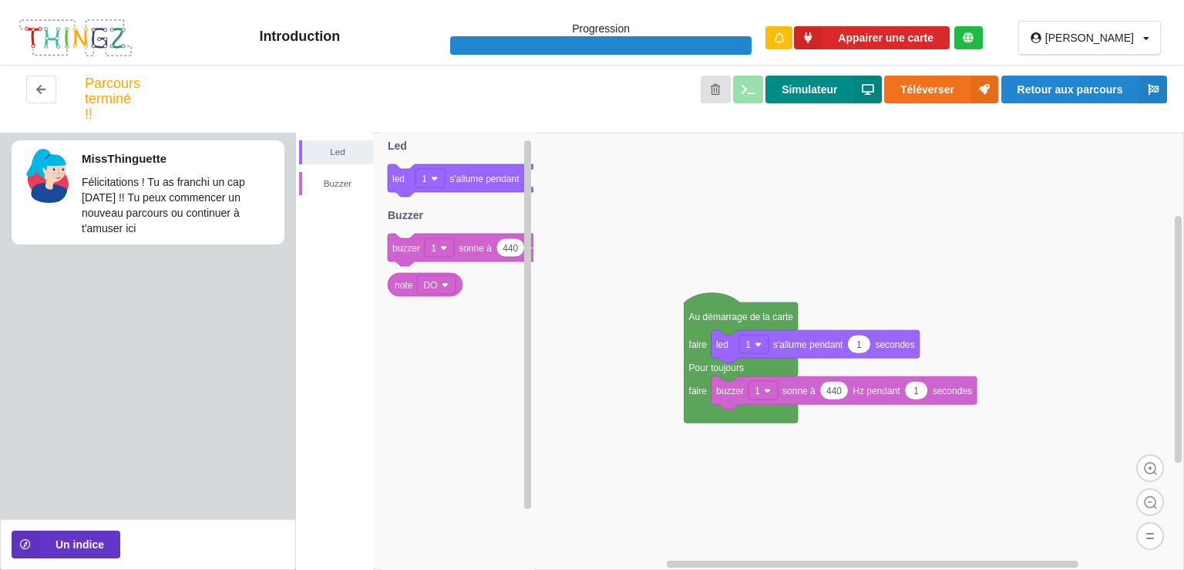
click at [794, 86] on button "Simulateur" at bounding box center [823, 90] width 116 height 28
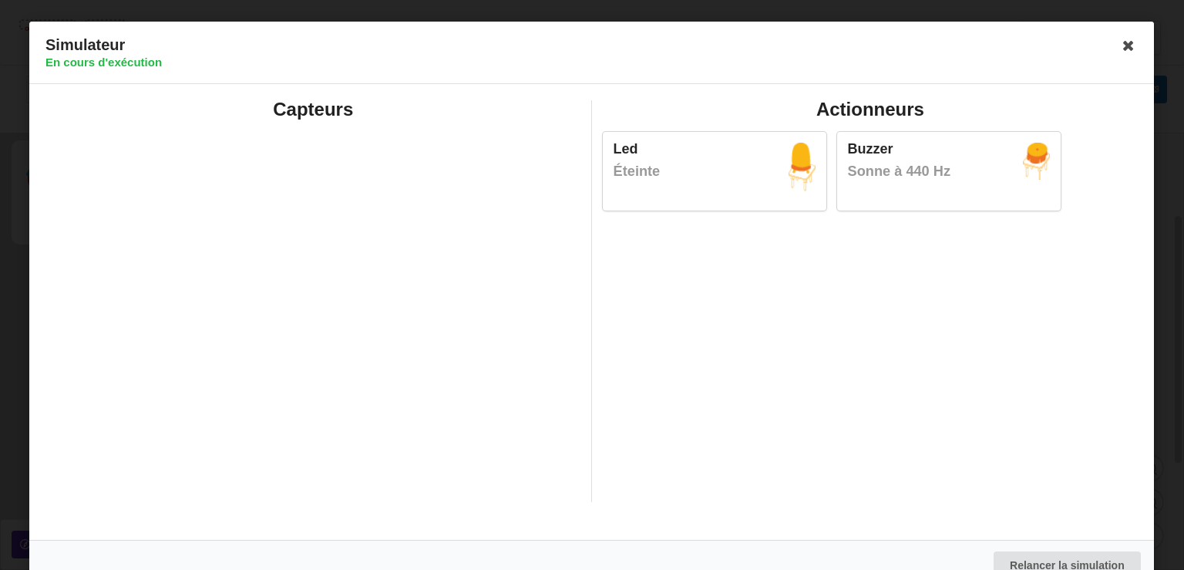
click at [789, 159] on img at bounding box center [802, 167] width 27 height 49
click at [814, 156] on div "Led Éteinte" at bounding box center [715, 171] width 224 height 79
click at [1117, 33] on icon at bounding box center [1129, 45] width 25 height 25
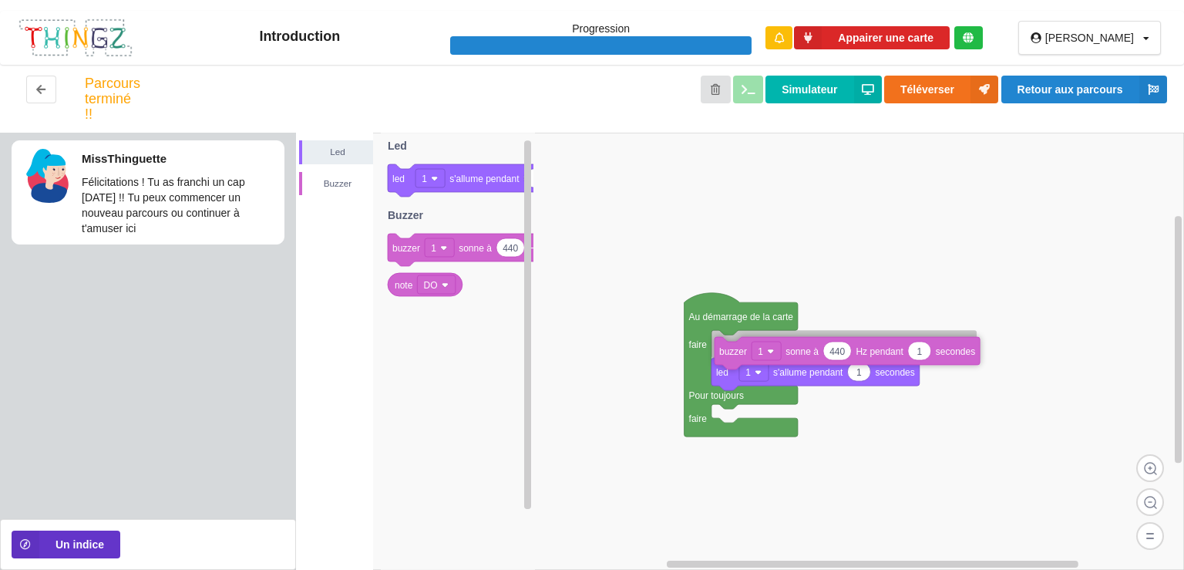
drag, startPoint x: 818, startPoint y: 393, endPoint x: 821, endPoint y: 354, distance: 39.4
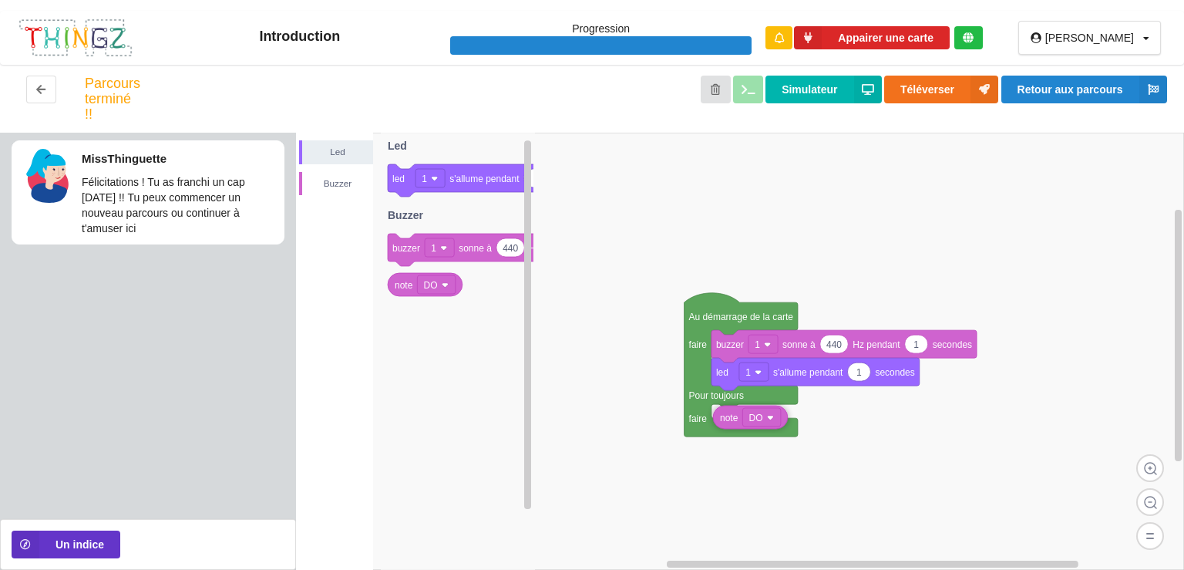
drag, startPoint x: 407, startPoint y: 290, endPoint x: 727, endPoint y: 422, distance: 346.0
click at [727, 422] on div "Led Buzzer Au démarrage de la carte faire Pour toujours faire 440 buzzer 1 sonn…" at bounding box center [740, 351] width 888 height 437
drag, startPoint x: 727, startPoint y: 422, endPoint x: 373, endPoint y: 355, distance: 360.1
click at [755, 94] on div "Simulateur Téléverser Retour aux parcours" at bounding box center [664, 99] width 1032 height 46
click at [805, 84] on button "Simulateur" at bounding box center [823, 90] width 116 height 28
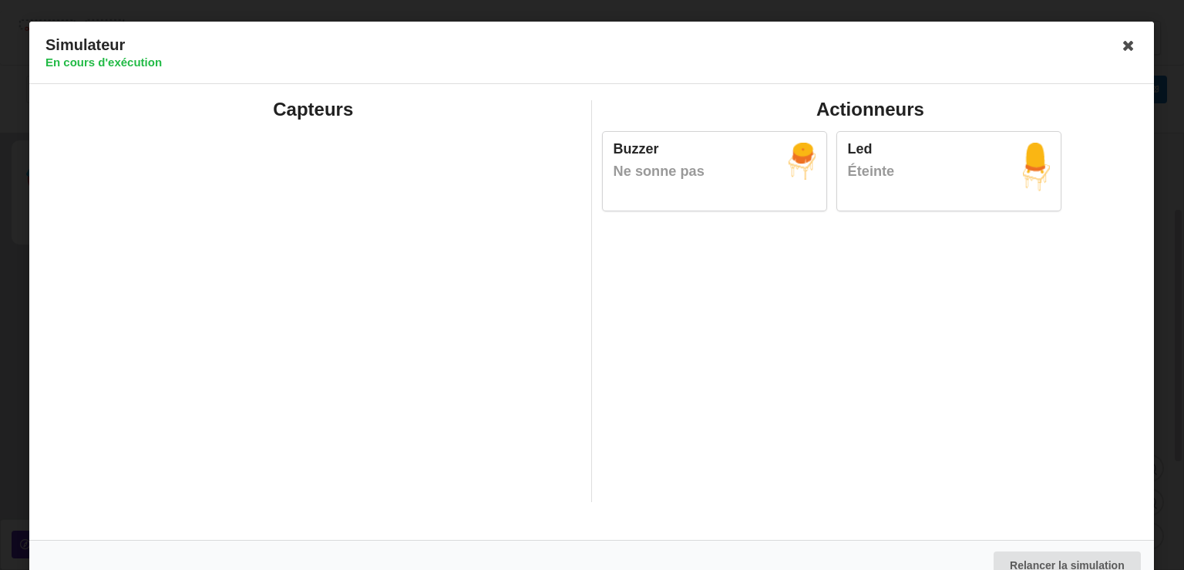
click at [885, 175] on div "Éteinte" at bounding box center [949, 171] width 202 height 19
click at [690, 159] on div "Buzzer Ne sonne pas" at bounding box center [715, 171] width 224 height 79
click at [1132, 49] on icon at bounding box center [1129, 45] width 25 height 25
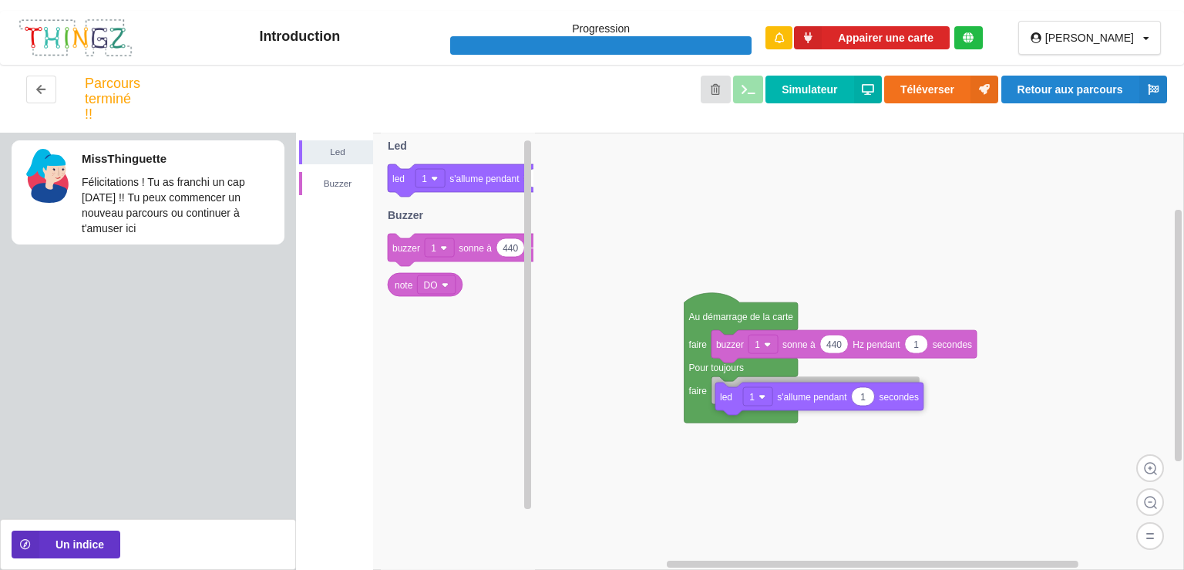
drag, startPoint x: 767, startPoint y: 378, endPoint x: 771, endPoint y: 405, distance: 26.5
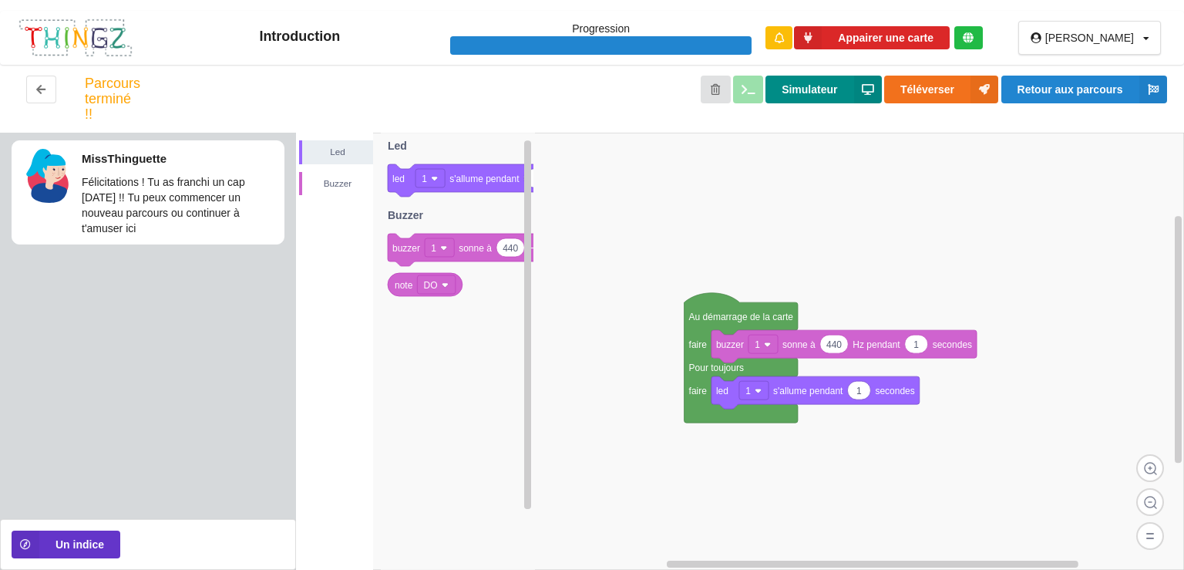
click at [845, 89] on button "Simulateur" at bounding box center [823, 90] width 116 height 28
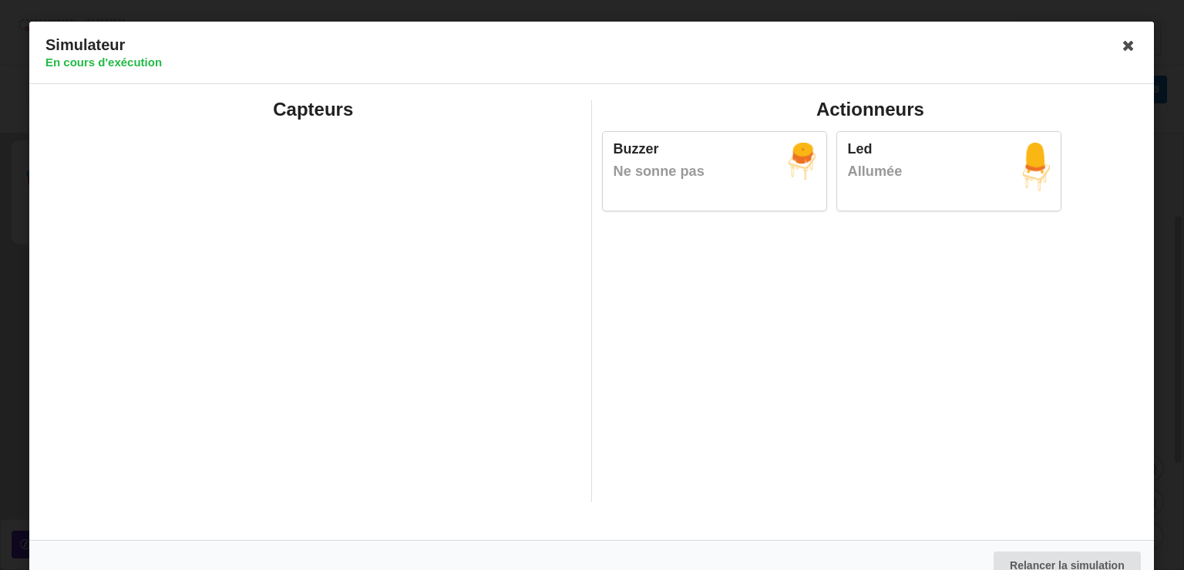
click at [1042, 172] on img at bounding box center [1036, 167] width 27 height 49
click at [1119, 32] on div "Simulateur En cours d'exécution" at bounding box center [591, 53] width 1125 height 62
click at [1117, 39] on icon at bounding box center [1129, 45] width 25 height 25
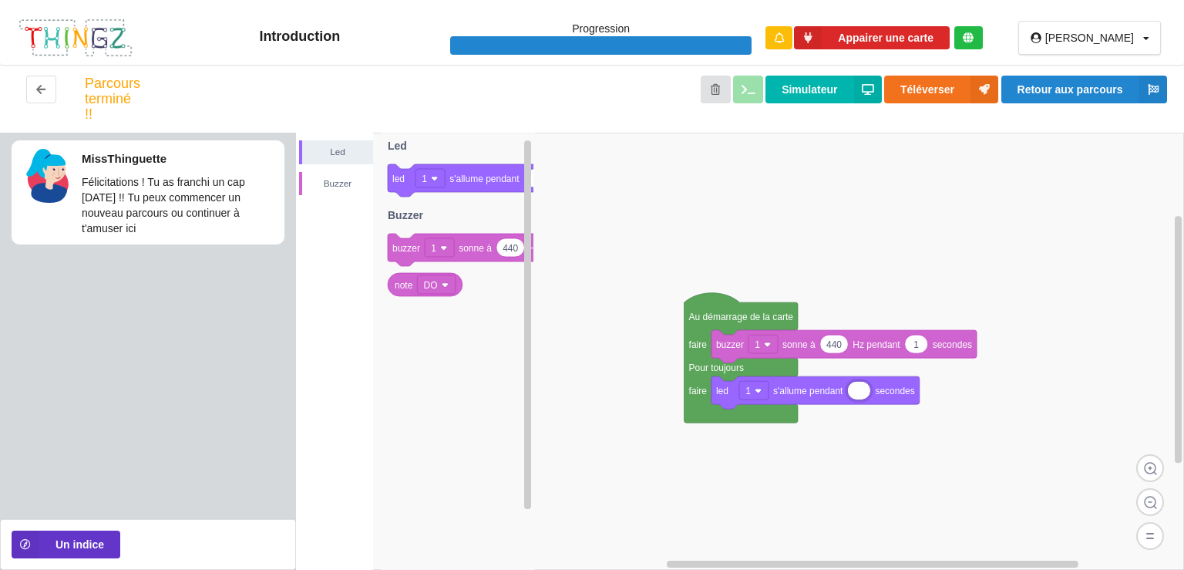
type input "5"
type input "3"
click at [854, 88] on icon at bounding box center [868, 90] width 28 height 28
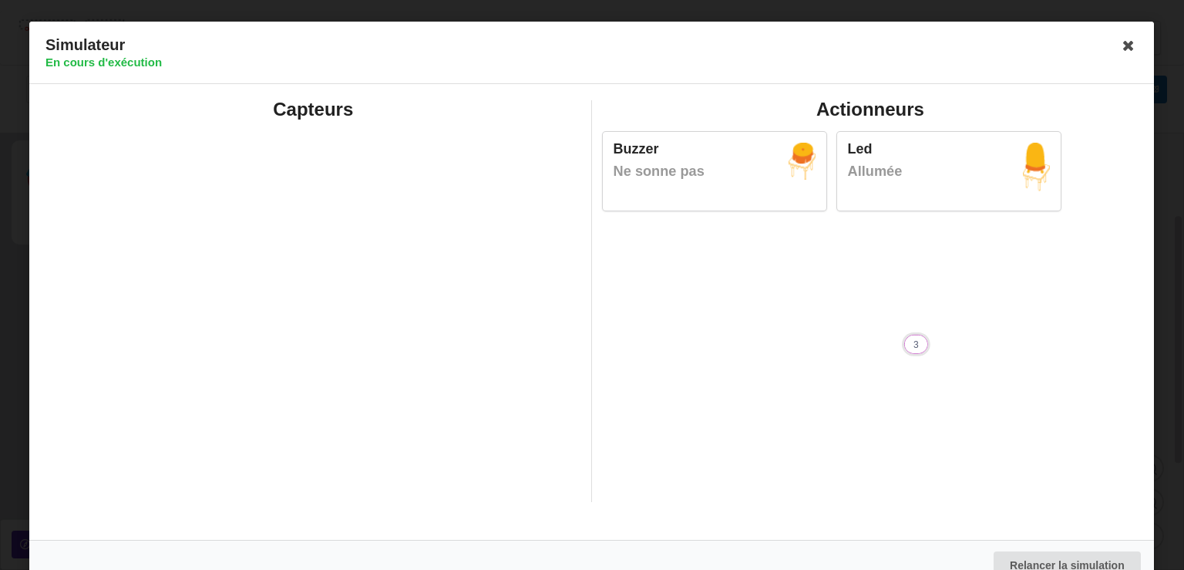
click at [910, 335] on div "3" at bounding box center [916, 344] width 24 height 19
click at [925, 347] on input "3" at bounding box center [916, 344] width 22 height 18
click at [919, 341] on input "3" at bounding box center [916, 344] width 22 height 18
click at [1129, 50] on icon at bounding box center [1129, 45] width 25 height 25
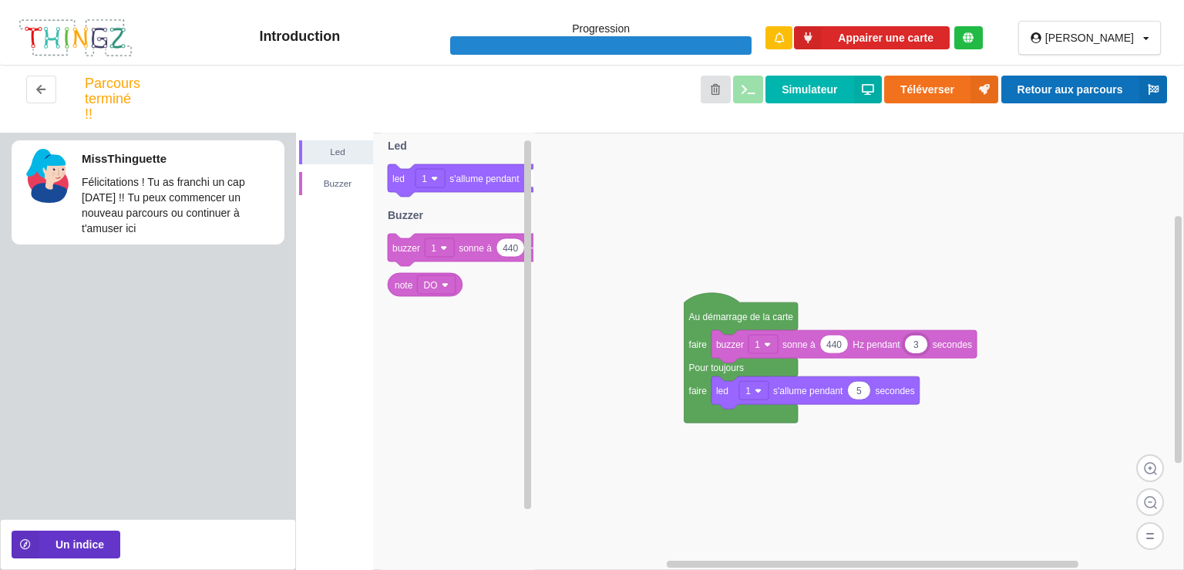
click at [1039, 93] on button "Retour aux parcours" at bounding box center [1084, 90] width 166 height 28
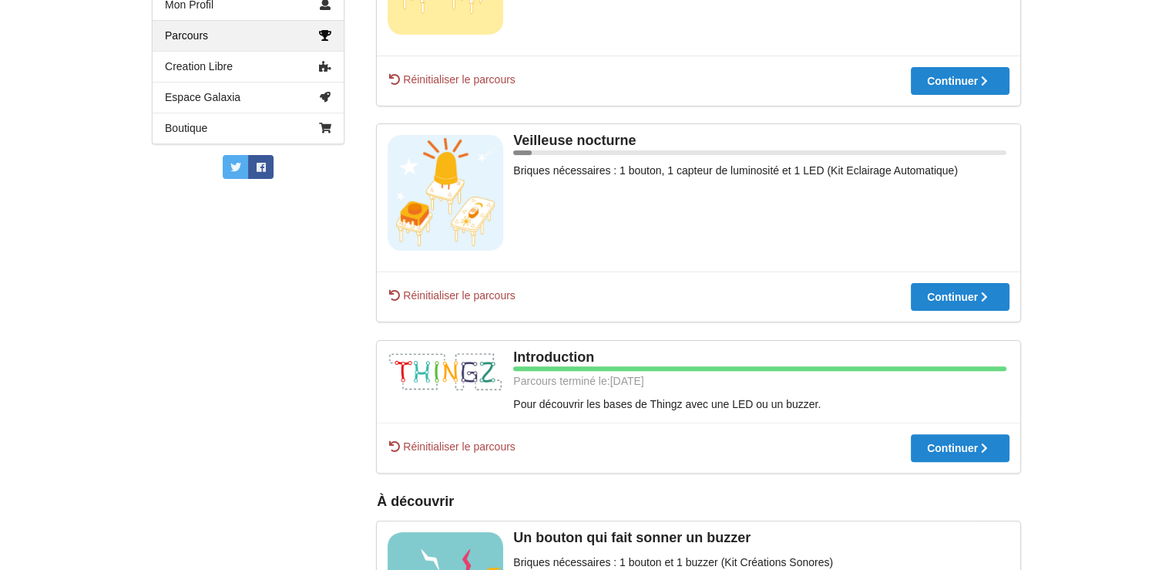
scroll to position [372, 0]
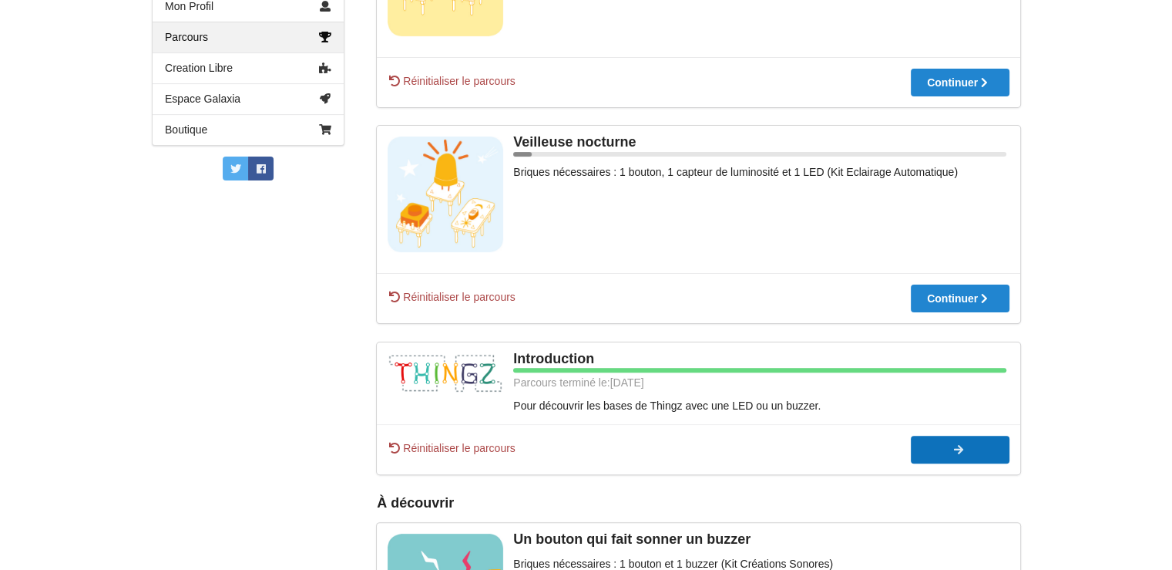
click at [916, 452] on div at bounding box center [960, 449] width 99 height 11
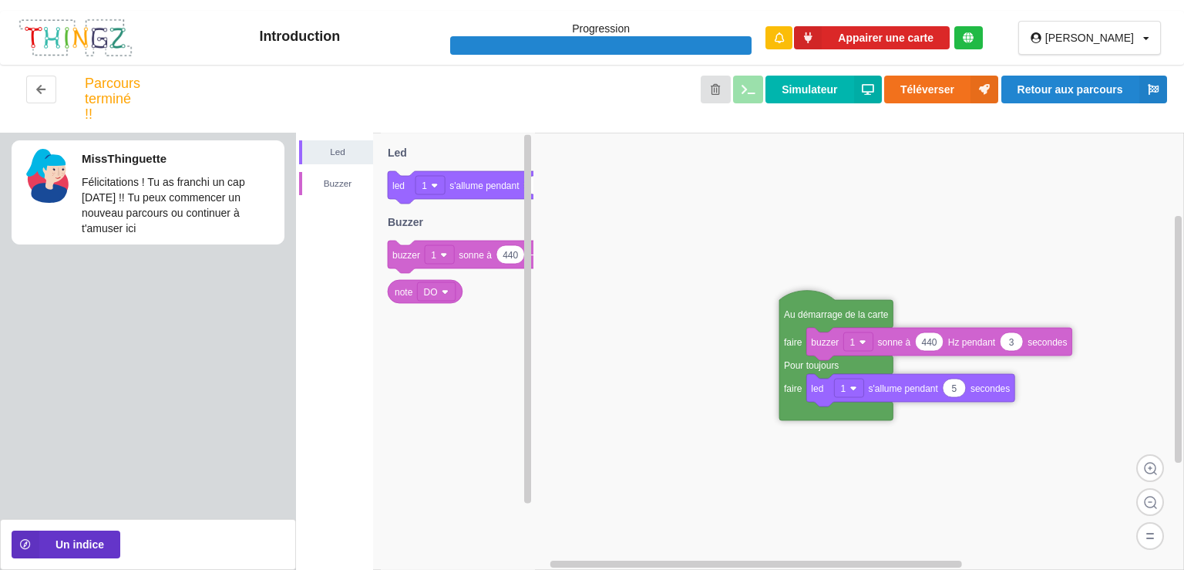
drag, startPoint x: 879, startPoint y: 318, endPoint x: 786, endPoint y: 311, distance: 93.5
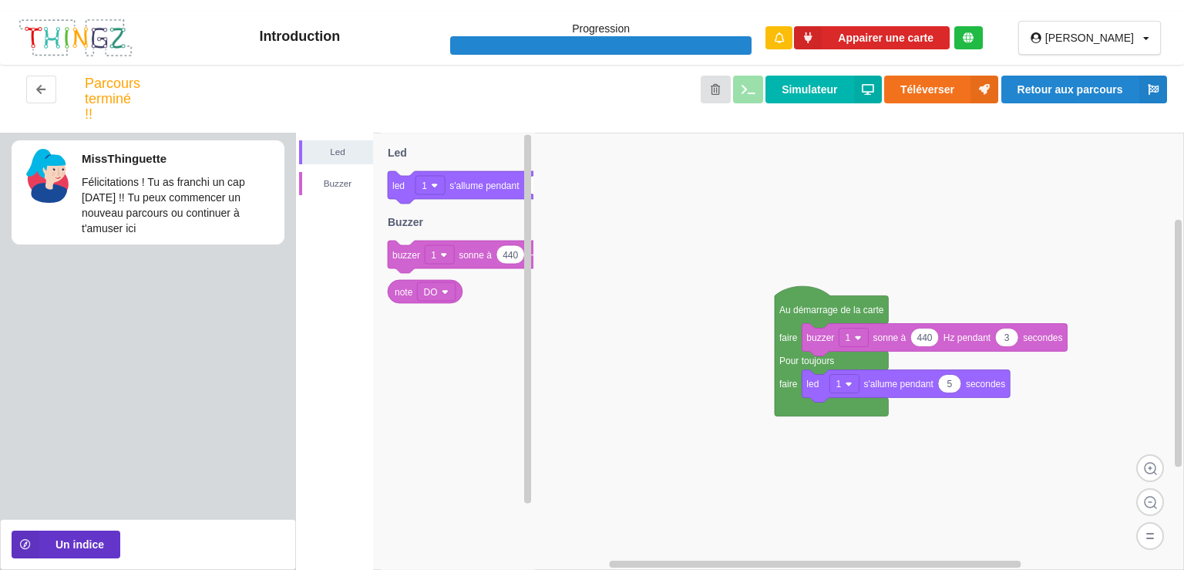
click at [641, 45] on div at bounding box center [600, 45] width 301 height 19
click at [80, 545] on button "Un indice" at bounding box center [66, 544] width 109 height 28
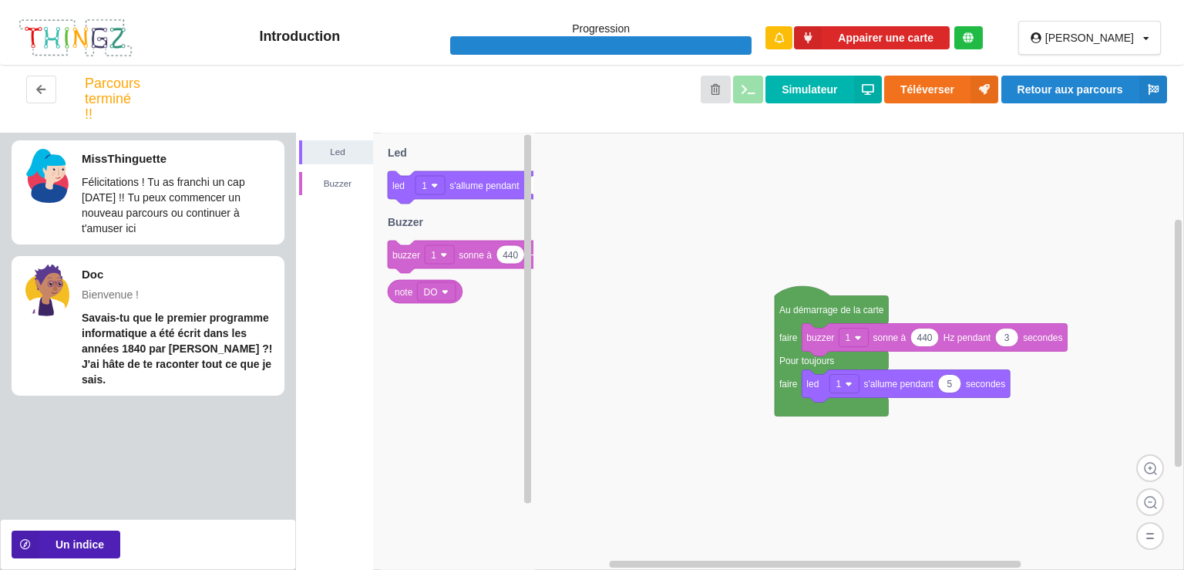
click at [66, 547] on button "Un indice" at bounding box center [66, 544] width 109 height 28
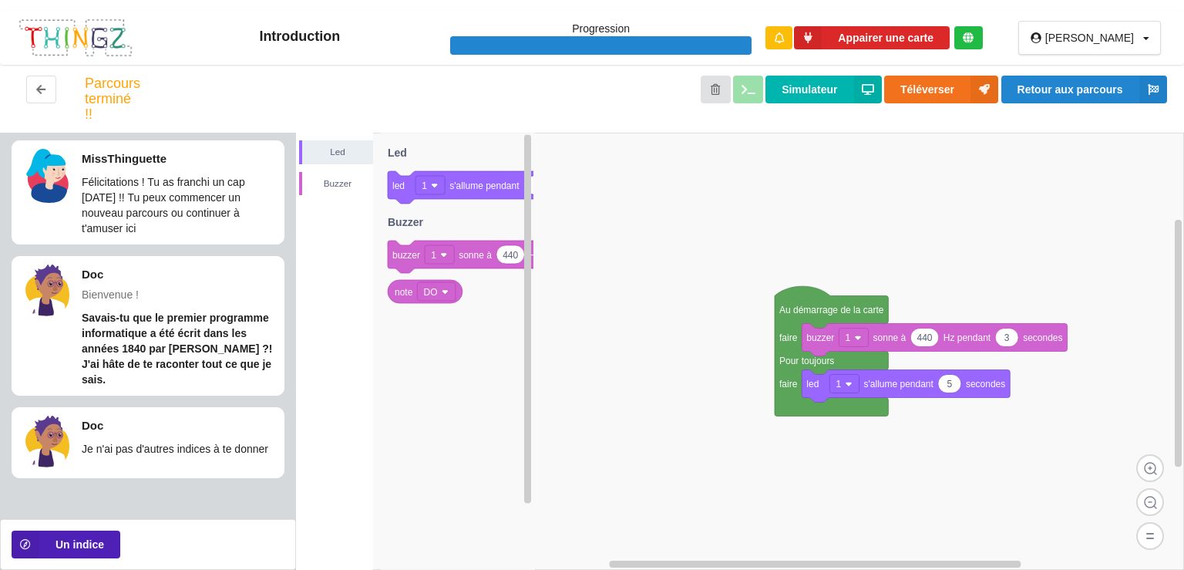
click at [75, 548] on button "Un indice" at bounding box center [66, 544] width 109 height 28
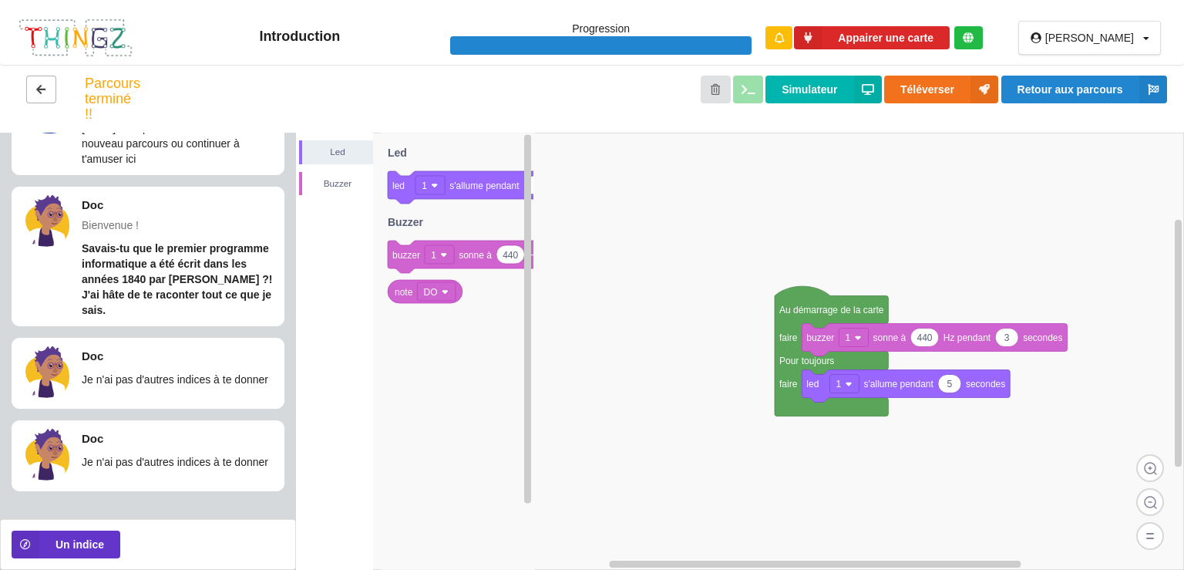
click at [40, 86] on icon at bounding box center [41, 88] width 13 height 9
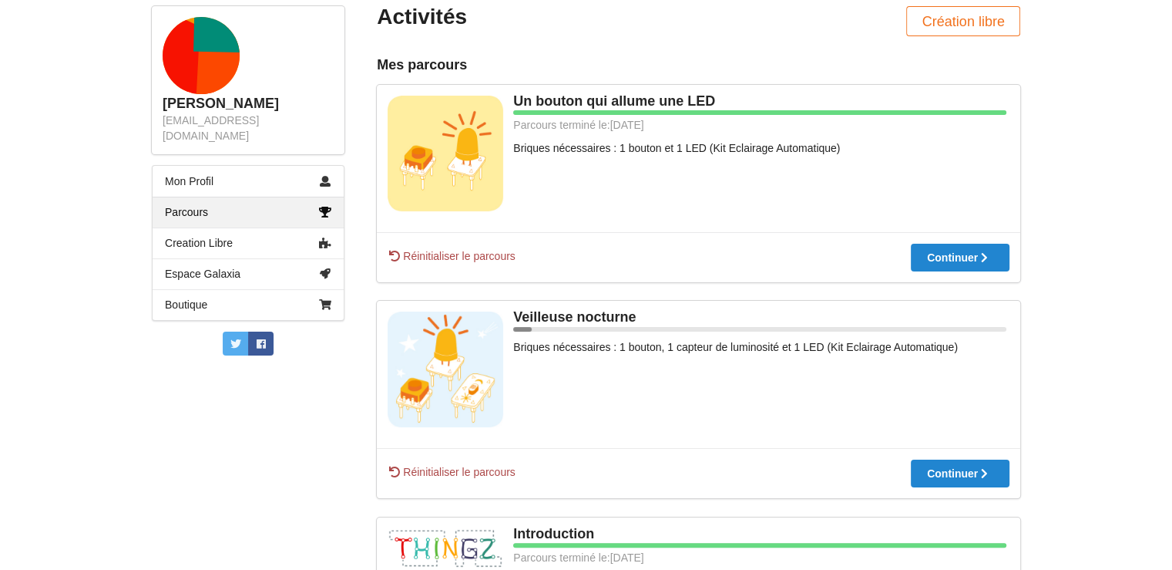
scroll to position [191, 0]
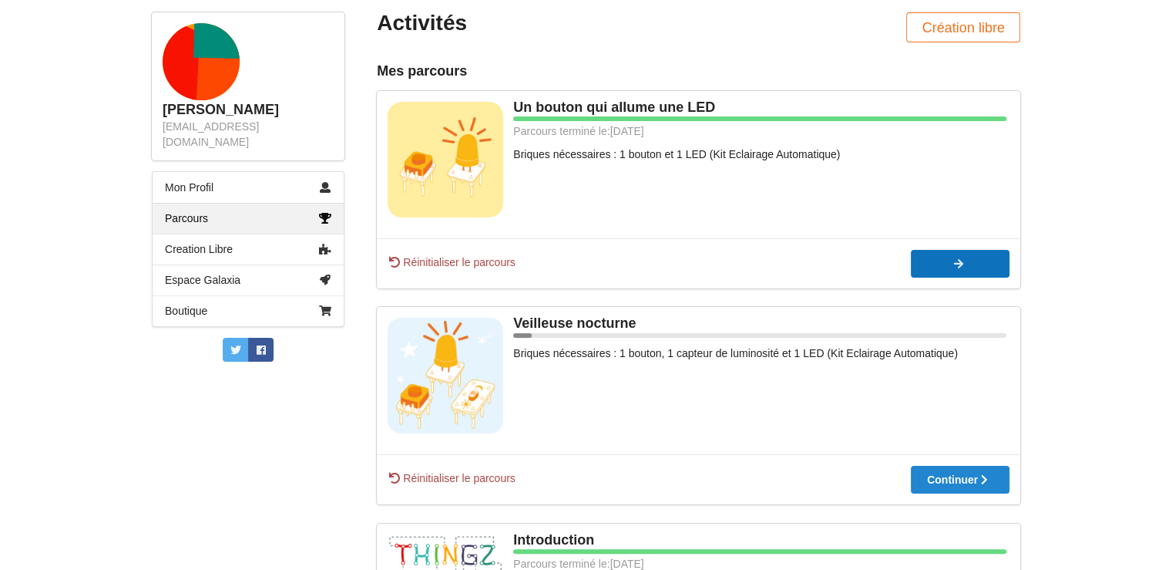
click at [989, 274] on button "Continuer" at bounding box center [960, 264] width 99 height 28
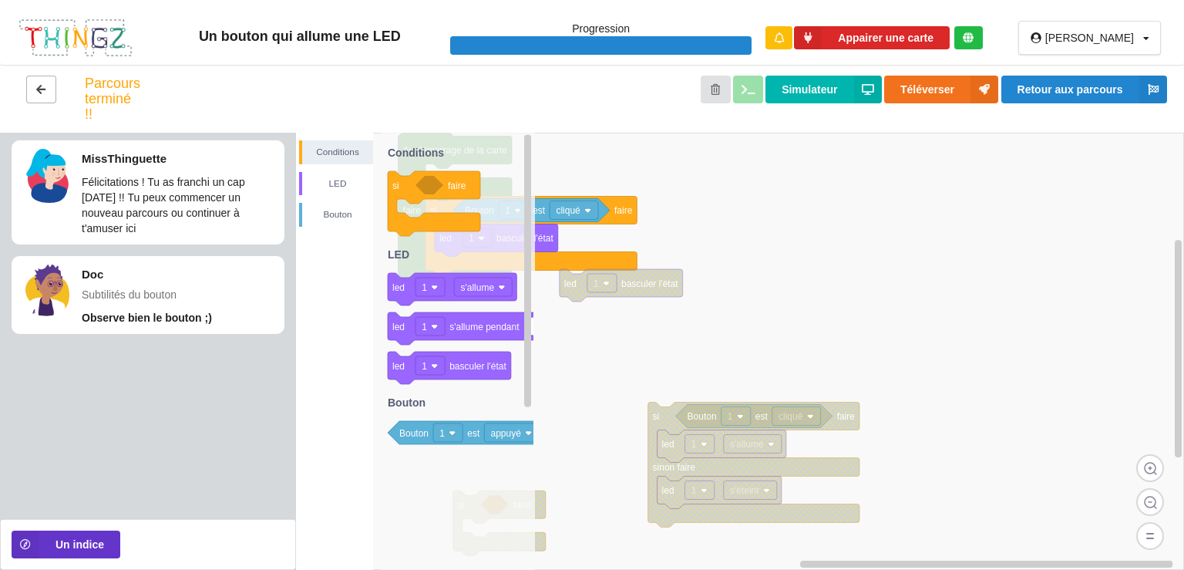
click at [37, 89] on icon at bounding box center [41, 88] width 13 height 9
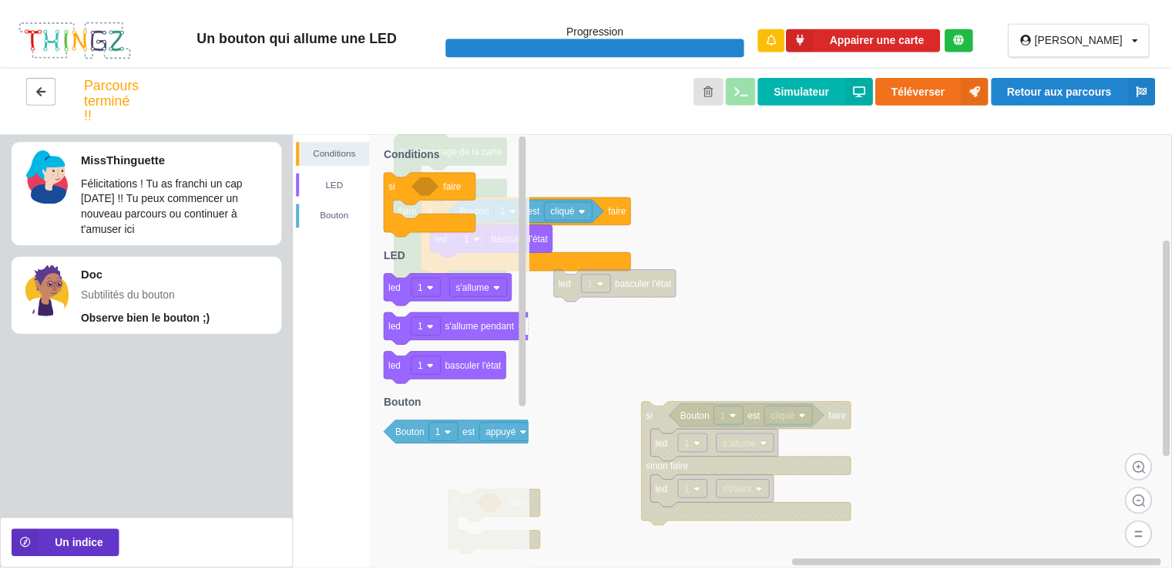
scroll to position [191, 0]
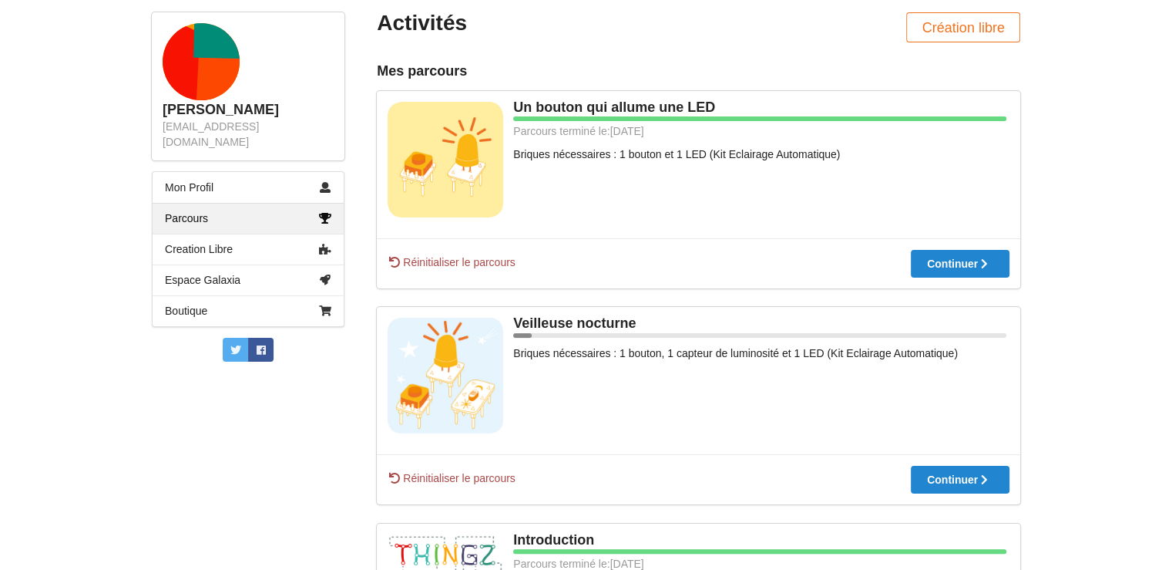
click at [457, 272] on div "Réinitialiser le parcours Continuer" at bounding box center [699, 263] width 644 height 50
click at [459, 267] on span "Réinitialiser le parcours" at bounding box center [452, 261] width 128 height 15
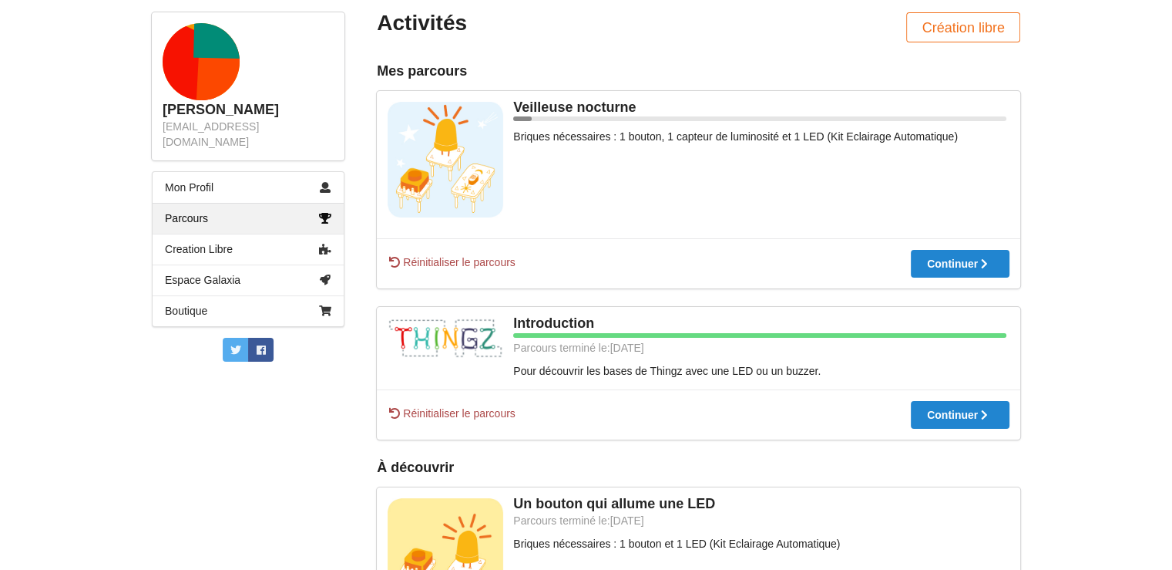
click at [442, 260] on span "Réinitialiser le parcours" at bounding box center [452, 261] width 128 height 15
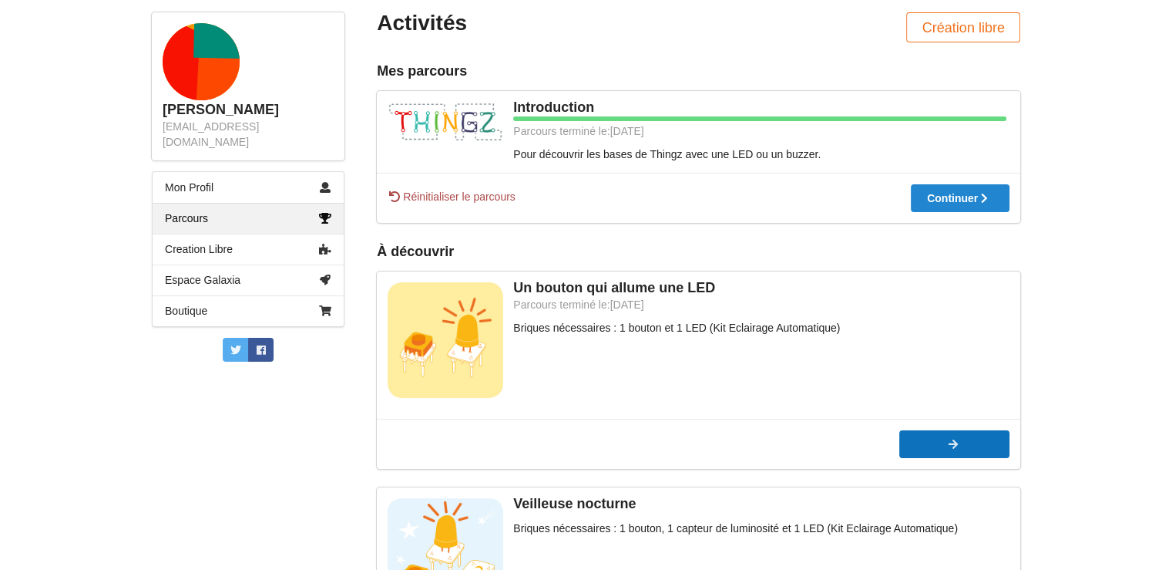
click at [957, 449] on icon at bounding box center [953, 444] width 13 height 11
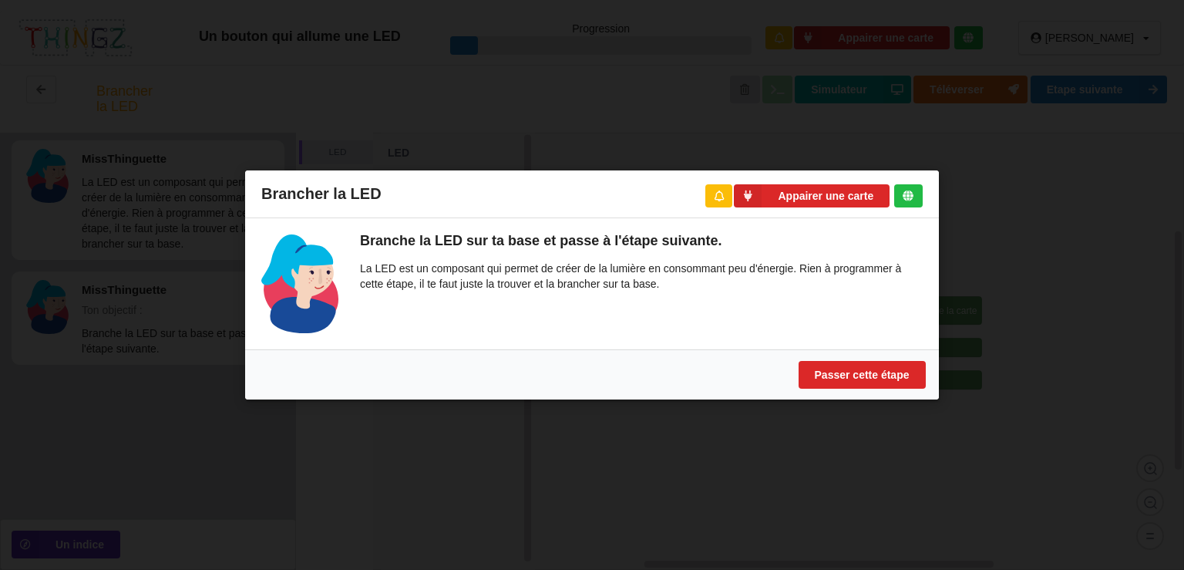
click at [626, 304] on div "Branche la LED sur ta base et passe à l'étape suivante. La LED est un composant…" at bounding box center [630, 283] width 584 height 99
click at [829, 365] on button "Passer cette étape" at bounding box center [862, 375] width 127 height 28
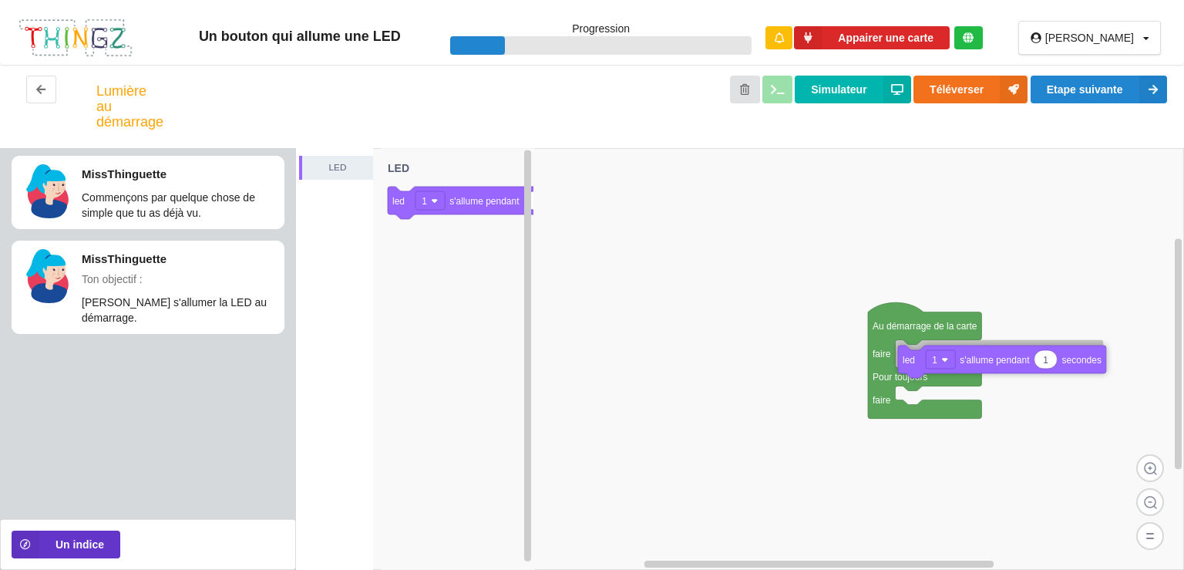
drag, startPoint x: 440, startPoint y: 201, endPoint x: 954, endPoint y: 355, distance: 535.8
click at [954, 355] on div "LED Au démarrage de la carte faire Pour toujours faire 1 led 1 s'allume pendant…" at bounding box center [740, 359] width 888 height 422
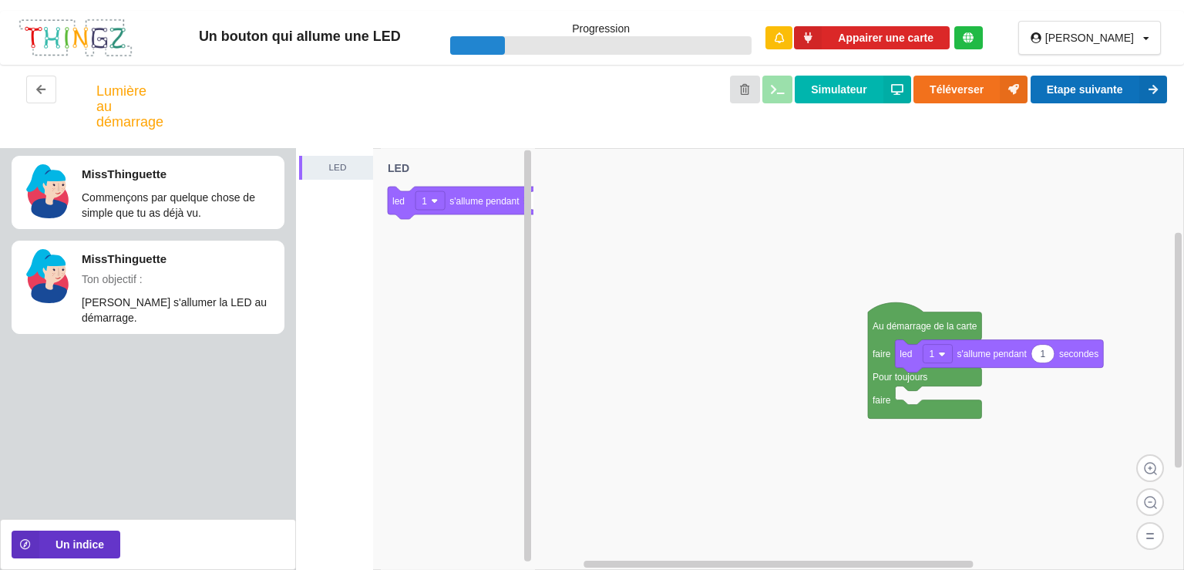
click at [1074, 79] on button "Etape suivante" at bounding box center [1099, 90] width 136 height 28
type input "5"
click at [1090, 82] on button "Etape suivante" at bounding box center [1099, 90] width 136 height 28
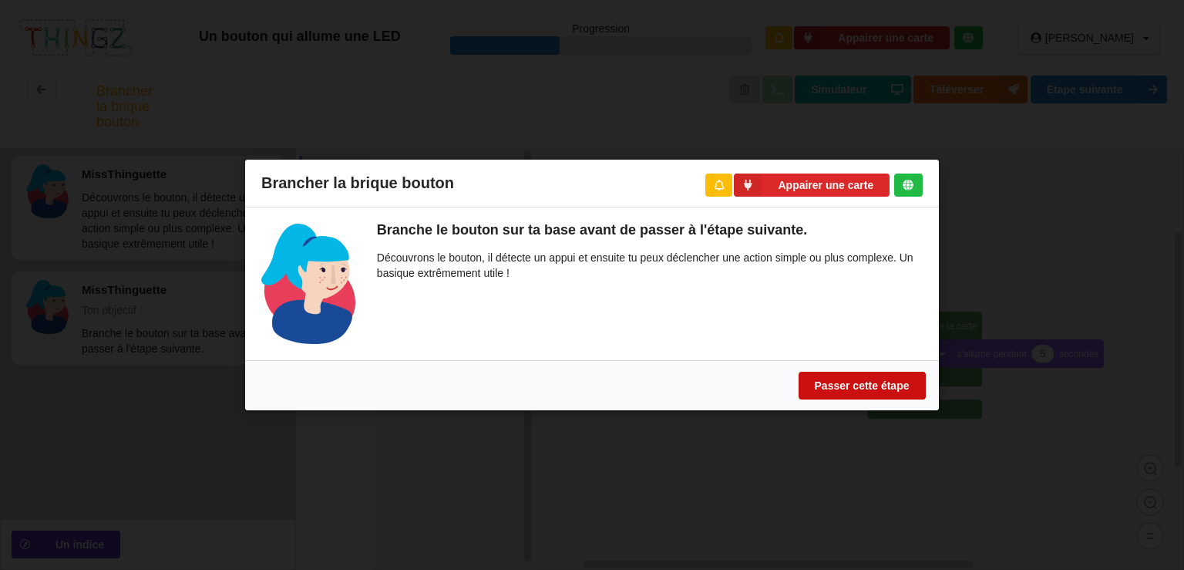
click at [814, 383] on button "Passer cette étape" at bounding box center [862, 386] width 127 height 28
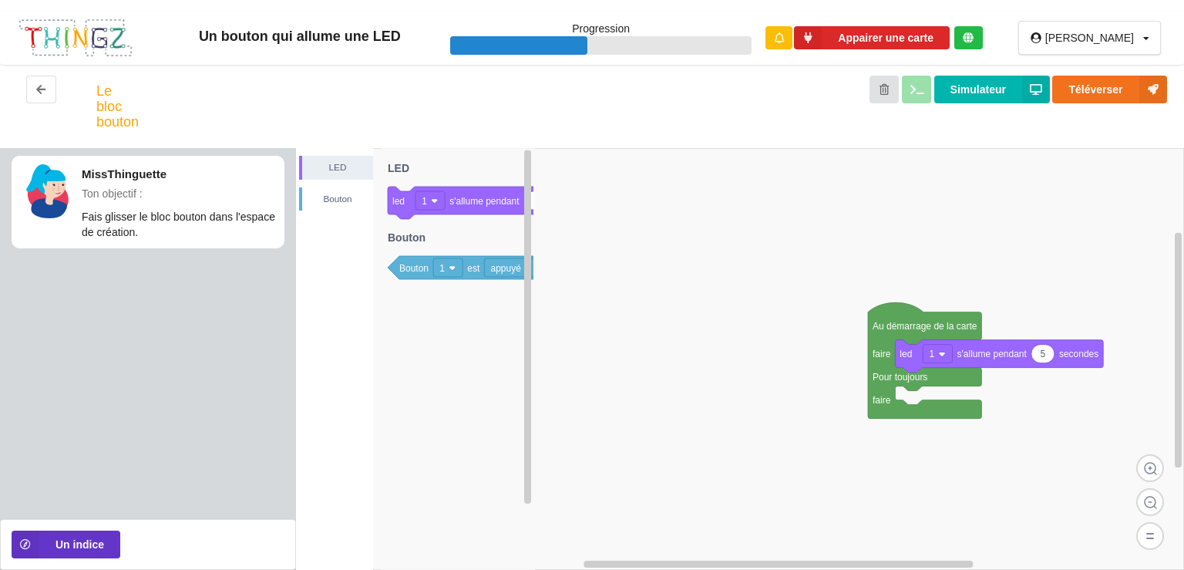
click at [836, 385] on rect at bounding box center [740, 359] width 888 height 422
drag, startPoint x: 472, startPoint y: 264, endPoint x: 715, endPoint y: 356, distance: 260.3
click at [715, 356] on div "LED [PERSON_NAME] Au démarrage de la carte faire Pour toujours faire 5 led 1 s'…" at bounding box center [740, 359] width 888 height 422
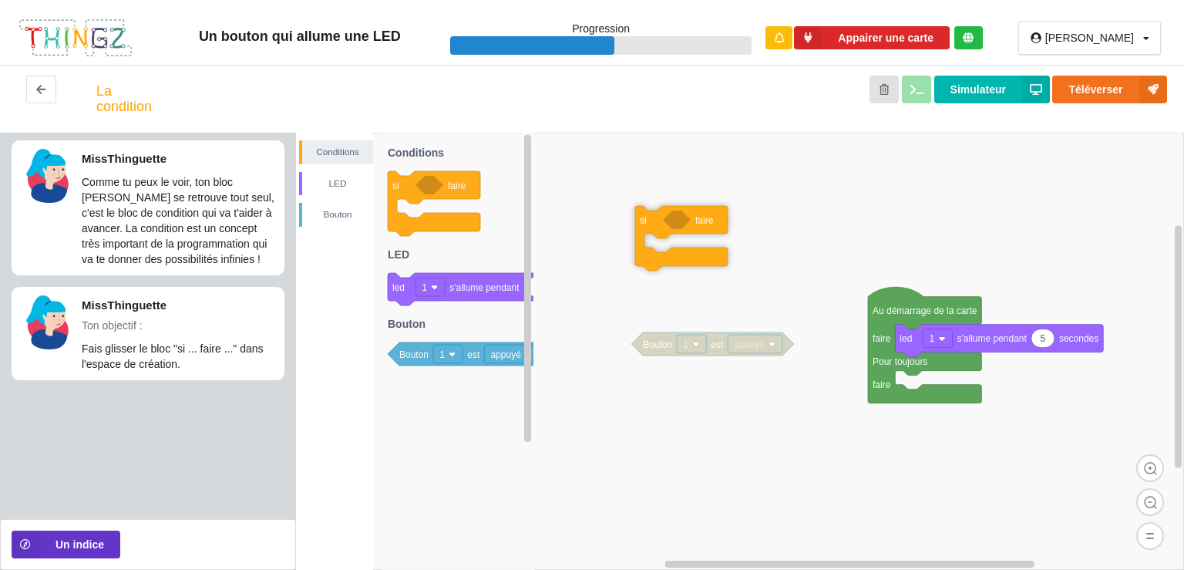
drag, startPoint x: 456, startPoint y: 214, endPoint x: 705, endPoint y: 248, distance: 251.3
click at [705, 248] on div "Conditions LED [PERSON_NAME] Au démarrage de la carte faire Pour toujours faire…" at bounding box center [740, 351] width 888 height 437
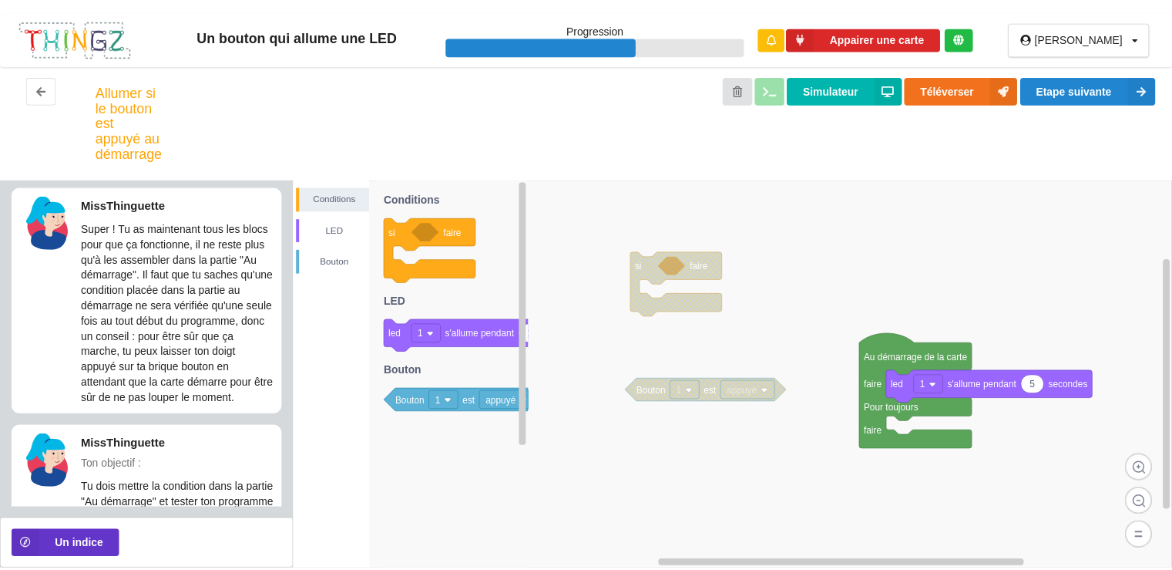
scroll to position [75, 0]
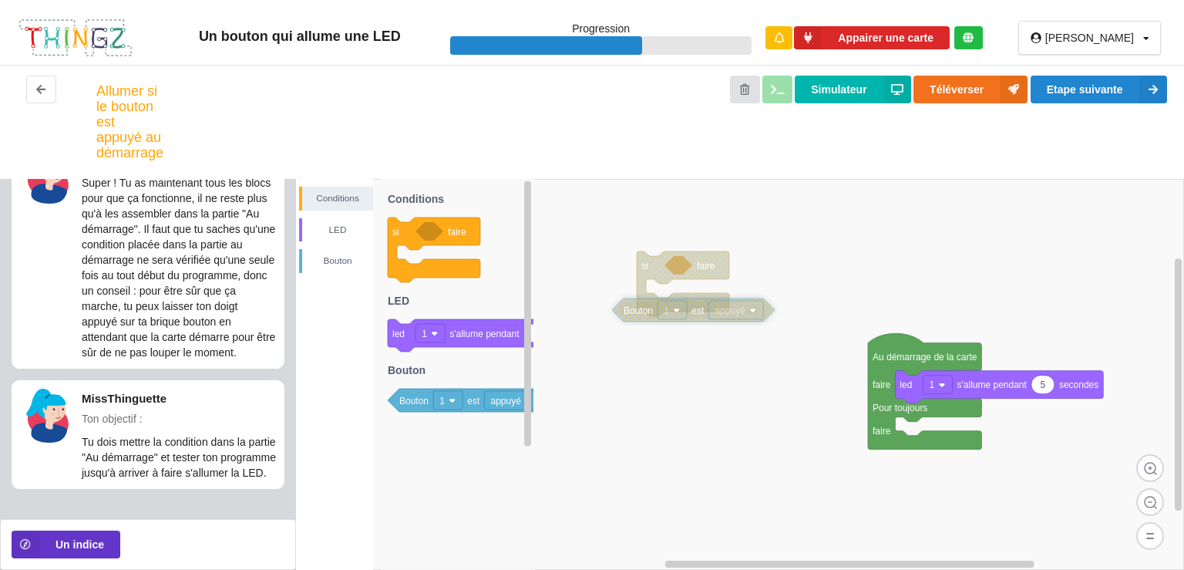
drag, startPoint x: 713, startPoint y: 384, endPoint x: 694, endPoint y: 304, distance: 82.5
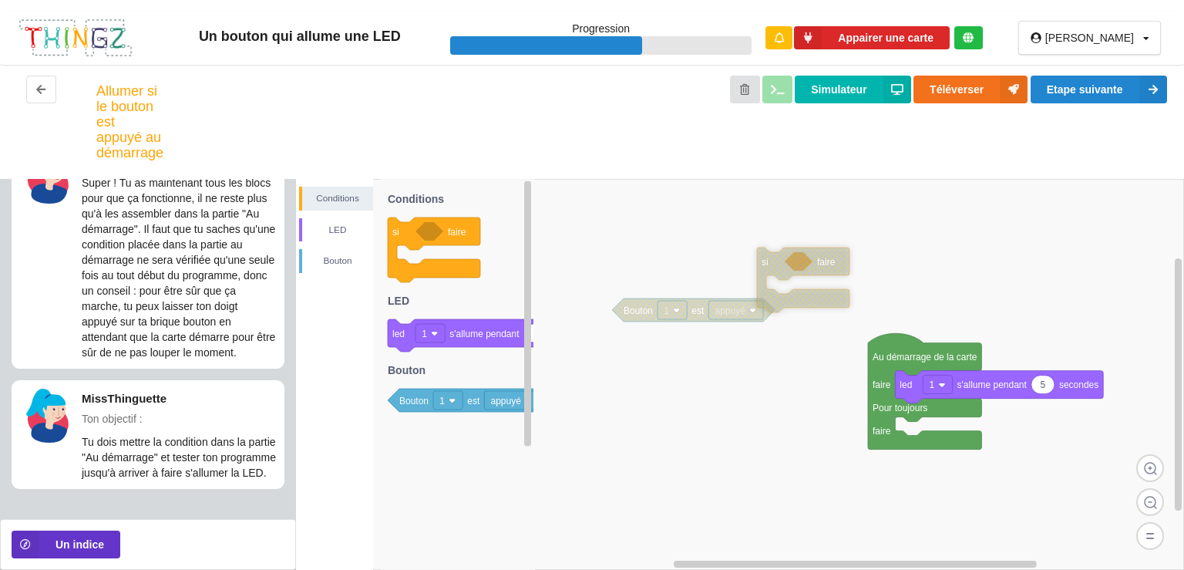
drag, startPoint x: 667, startPoint y: 271, endPoint x: 860, endPoint y: 297, distance: 194.5
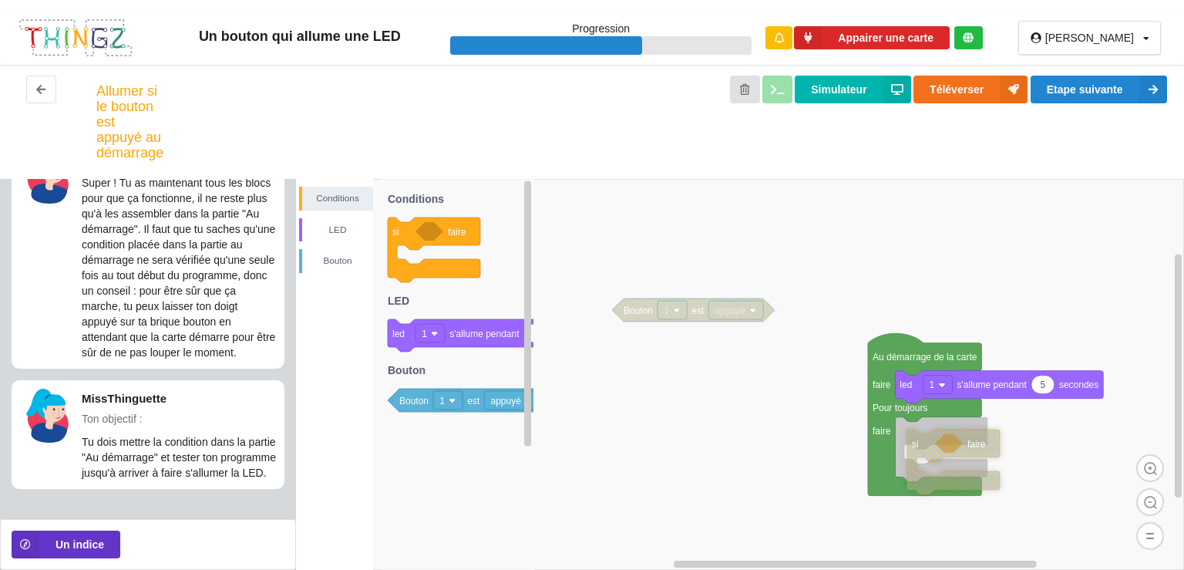
drag, startPoint x: 876, startPoint y: 297, endPoint x: 954, endPoint y: 449, distance: 170.7
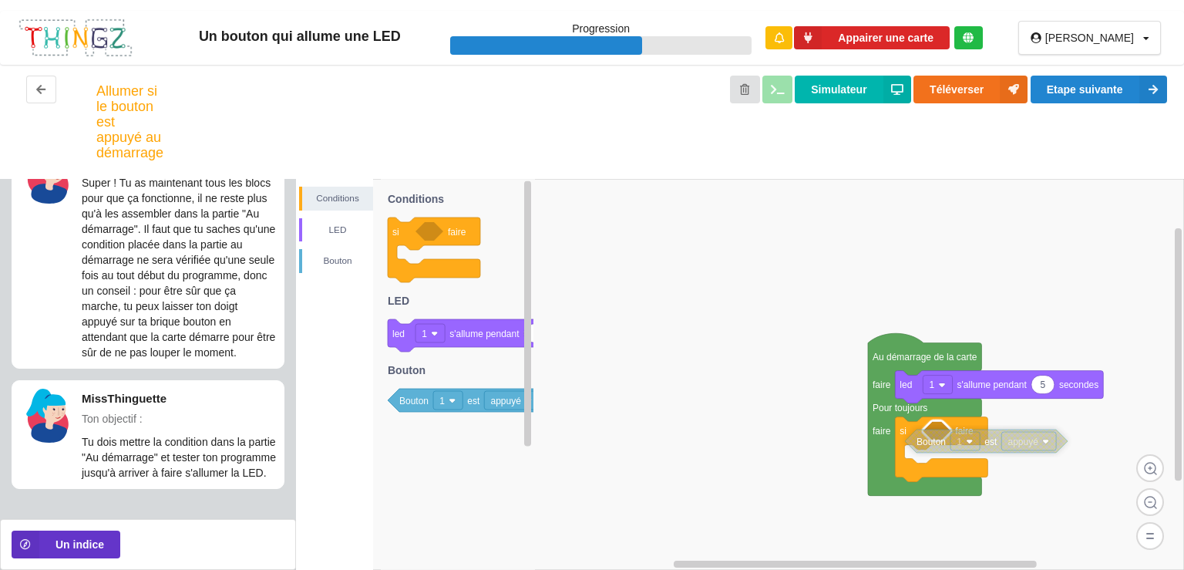
drag, startPoint x: 698, startPoint y: 314, endPoint x: 991, endPoint y: 445, distance: 320.9
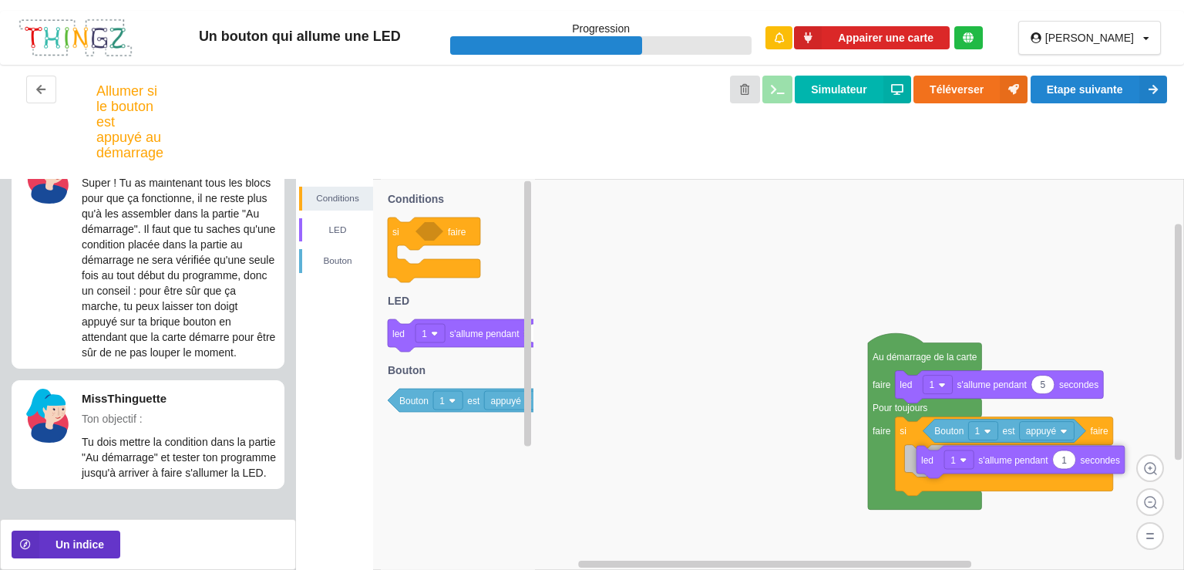
drag, startPoint x: 465, startPoint y: 325, endPoint x: 995, endPoint y: 432, distance: 540.9
click at [1000, 442] on div "Conditions LED [PERSON_NAME] Au démarrage de la carte faire Pour toujours faire…" at bounding box center [740, 374] width 888 height 391
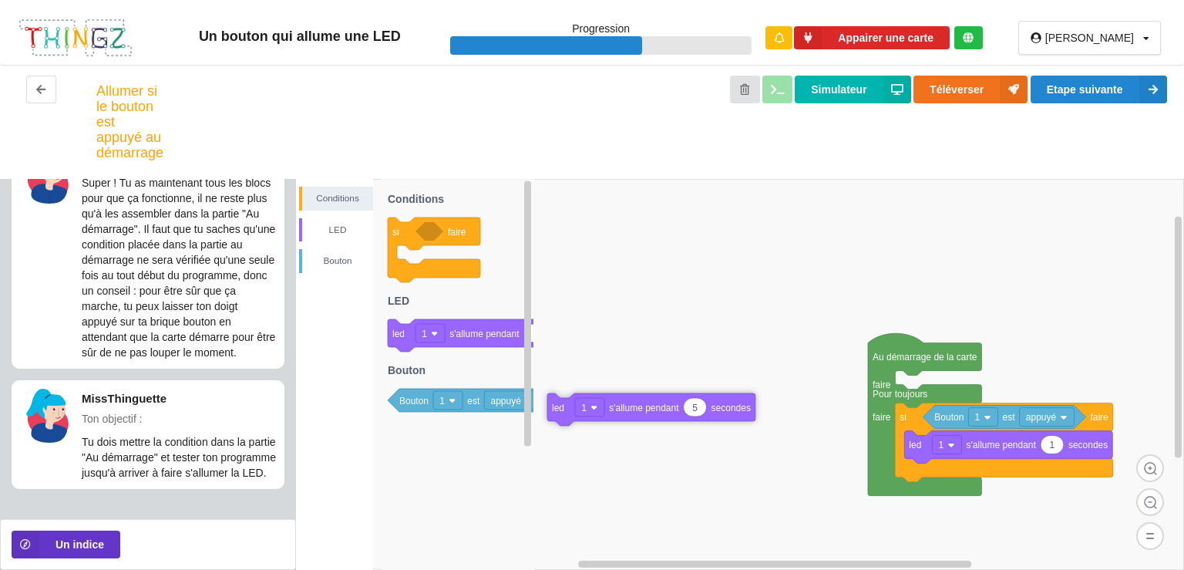
drag, startPoint x: 930, startPoint y: 389, endPoint x: 545, endPoint y: 408, distance: 385.1
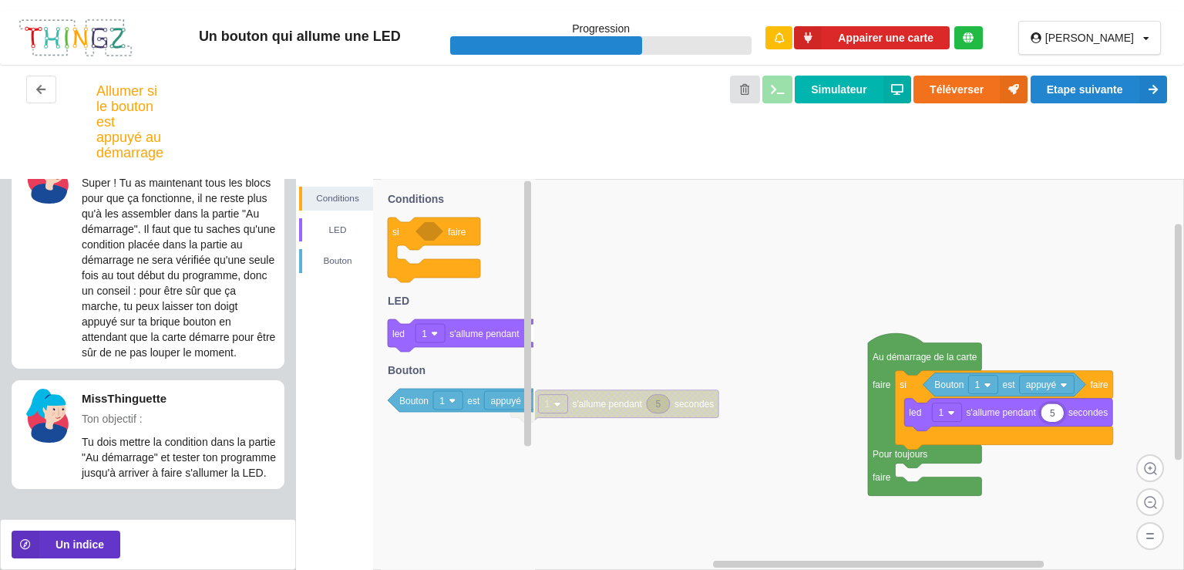
type input "5"
click at [1072, 82] on button "Etape suivante" at bounding box center [1099, 90] width 136 height 28
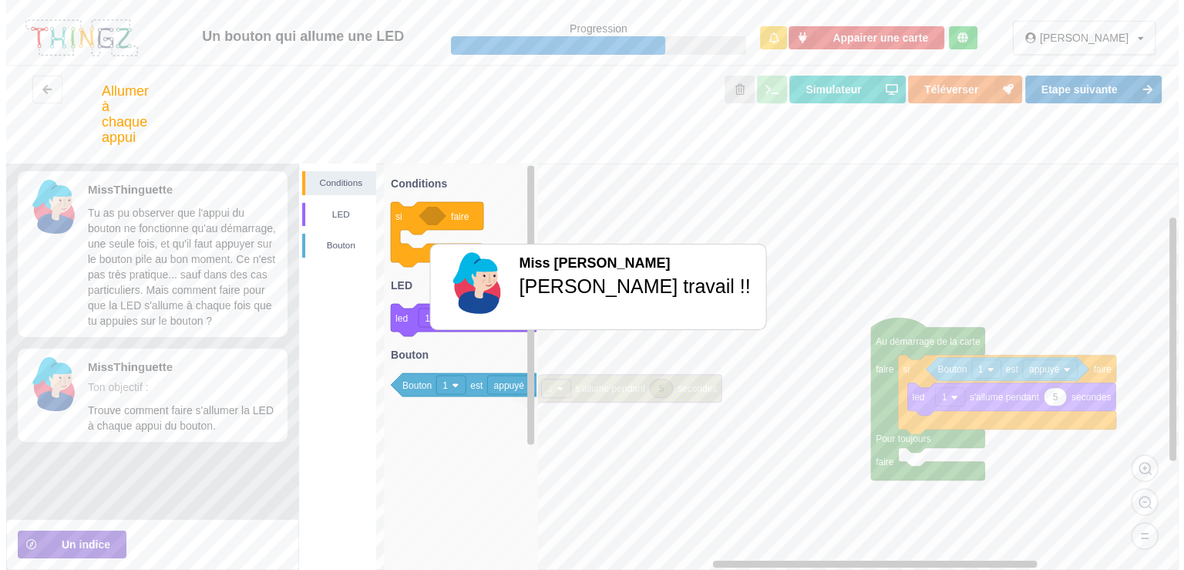
scroll to position [0, 0]
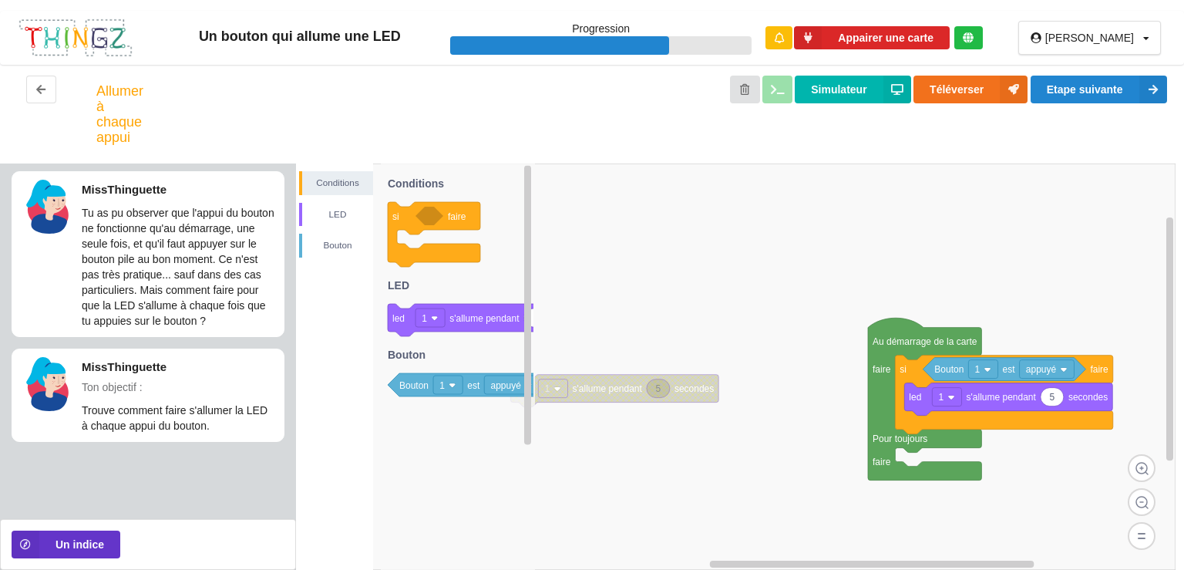
click at [789, 463] on rect at bounding box center [736, 366] width 880 height 406
drag, startPoint x: 480, startPoint y: 395, endPoint x: 486, endPoint y: 377, distance: 18.5
click at [1092, 84] on button "Etape suivante" at bounding box center [1099, 90] width 136 height 28
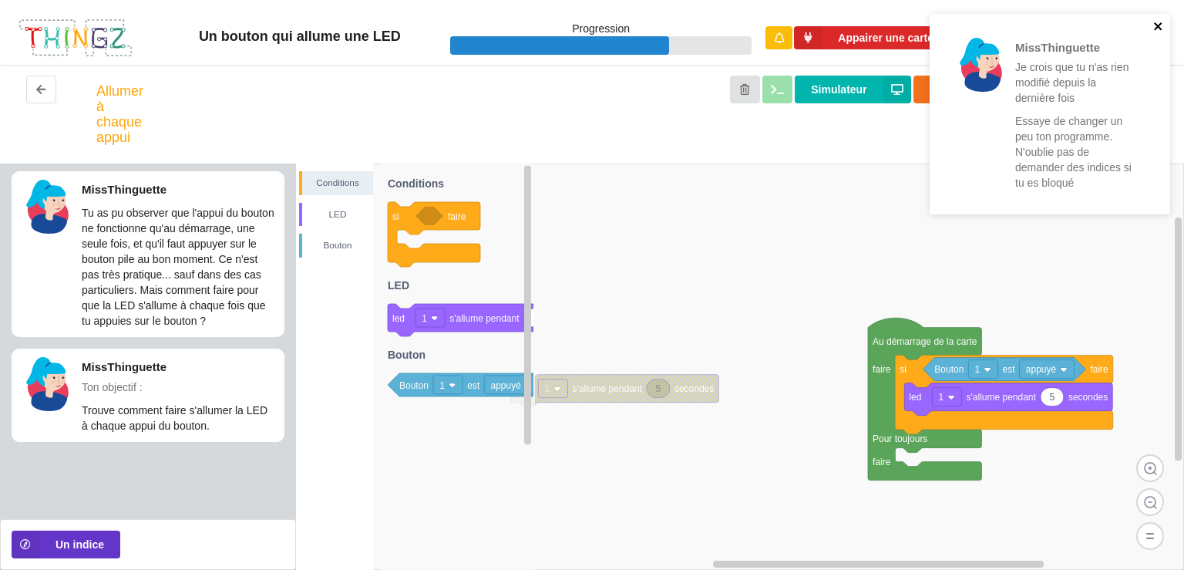
click at [1163, 22] on icon "close" at bounding box center [1158, 26] width 11 height 12
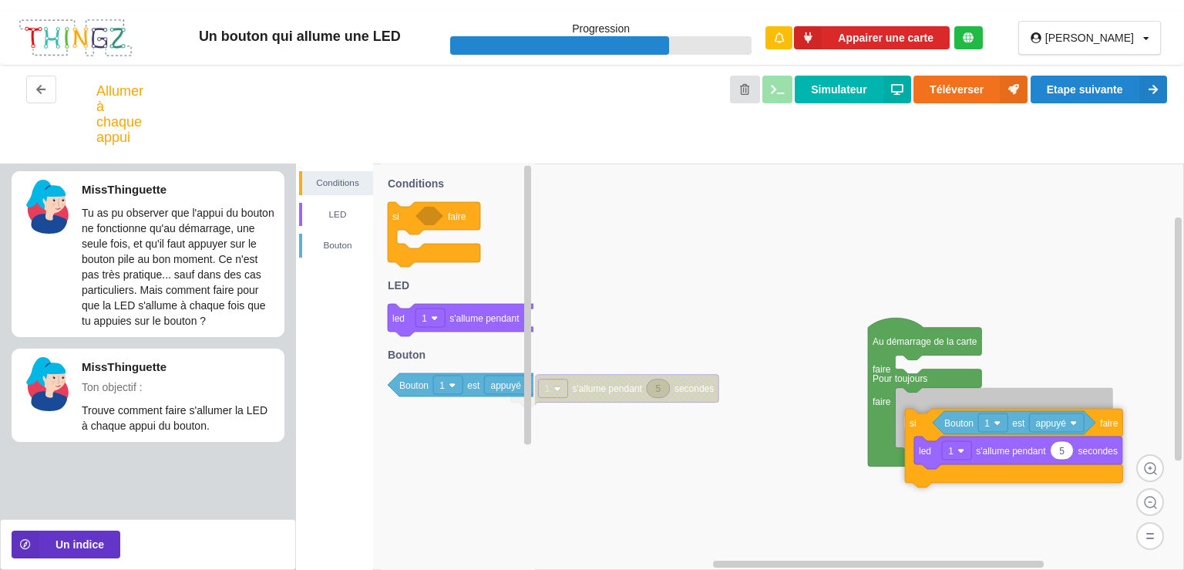
drag, startPoint x: 918, startPoint y: 379, endPoint x: 923, endPoint y: 422, distance: 42.7
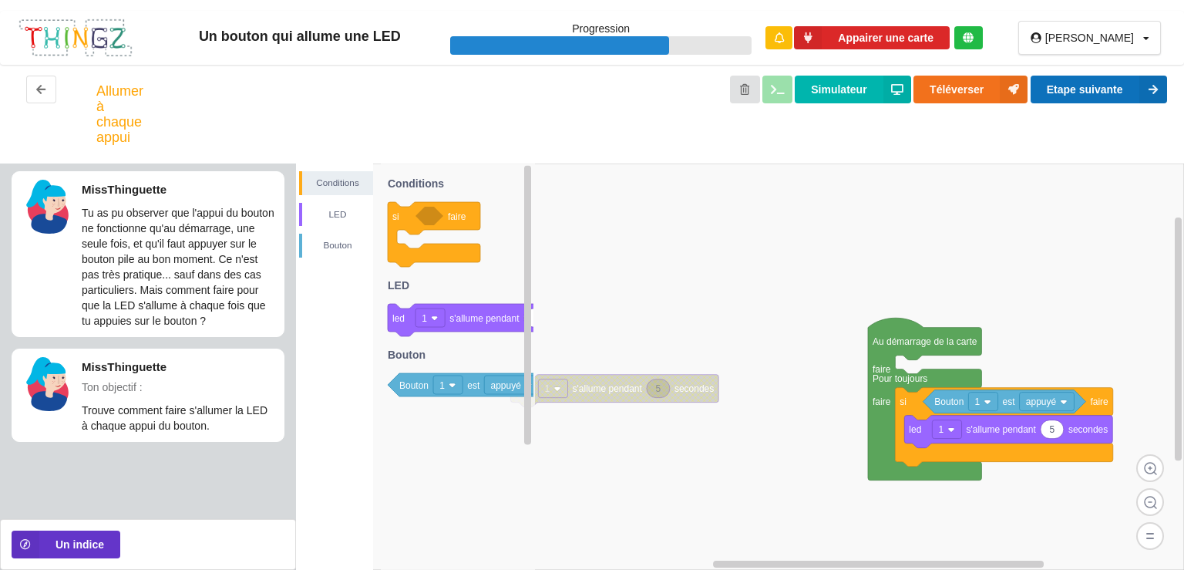
click at [1066, 92] on button "Etape suivante" at bounding box center [1099, 90] width 136 height 28
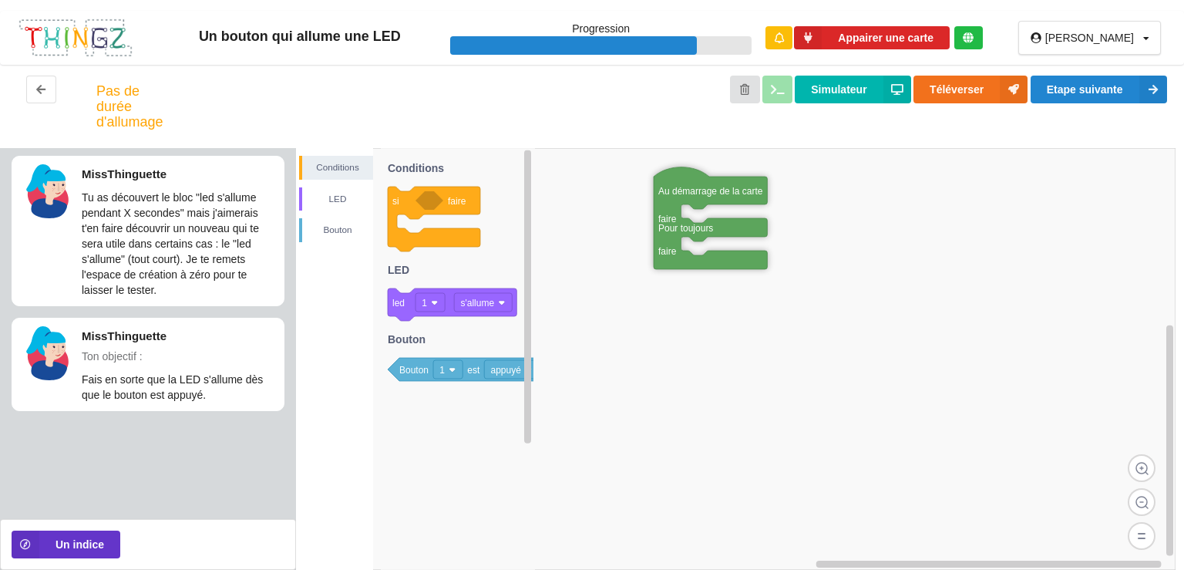
drag, startPoint x: 587, startPoint y: 177, endPoint x: 701, endPoint y: 206, distance: 117.0
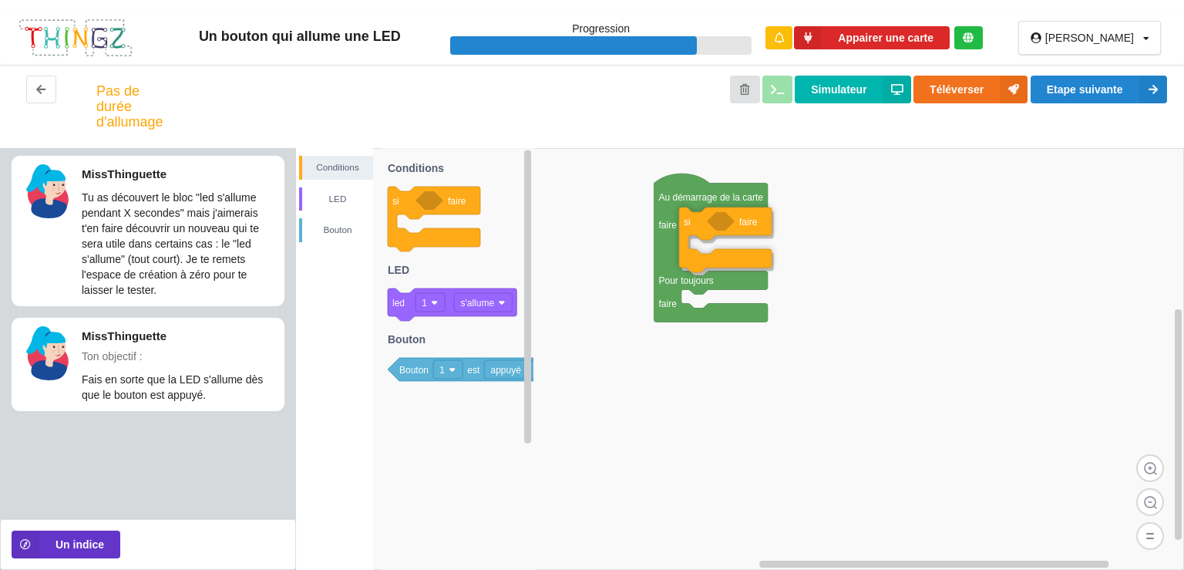
drag, startPoint x: 444, startPoint y: 221, endPoint x: 735, endPoint y: 242, distance: 292.1
click at [735, 242] on div "Conditions LED [PERSON_NAME] Au démarrage de la carte faire Pour toujours faire…" at bounding box center [740, 359] width 888 height 422
click at [476, 366] on text "est" at bounding box center [473, 370] width 13 height 11
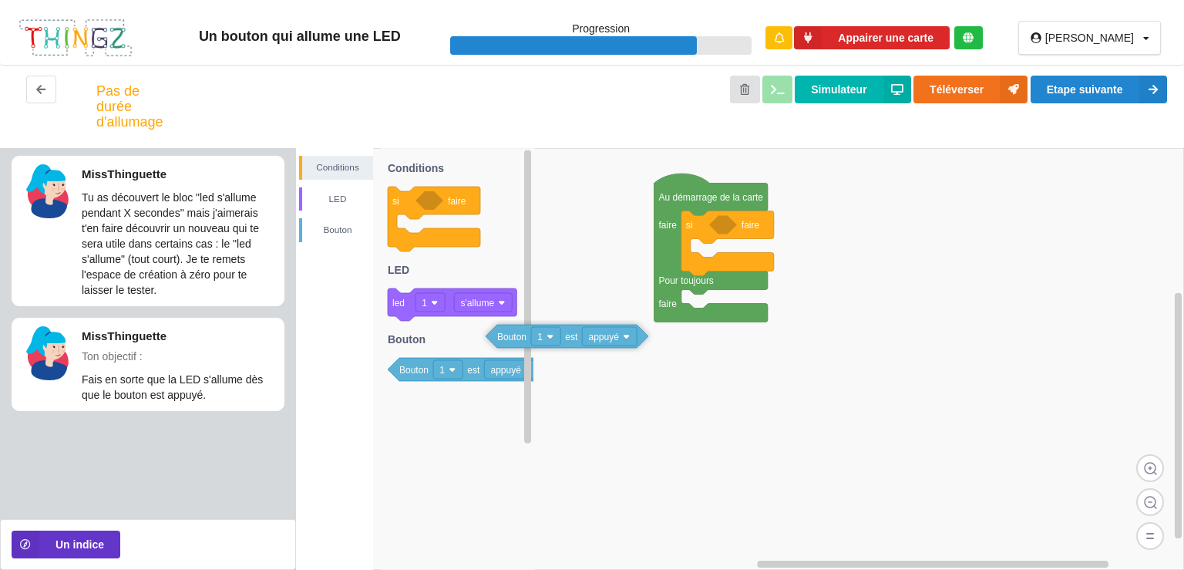
drag, startPoint x: 471, startPoint y: 371, endPoint x: 626, endPoint y: 311, distance: 166.2
click at [626, 311] on div "Conditions LED [PERSON_NAME] Au démarrage de la carte faire Pour toujours faire…" at bounding box center [740, 359] width 888 height 422
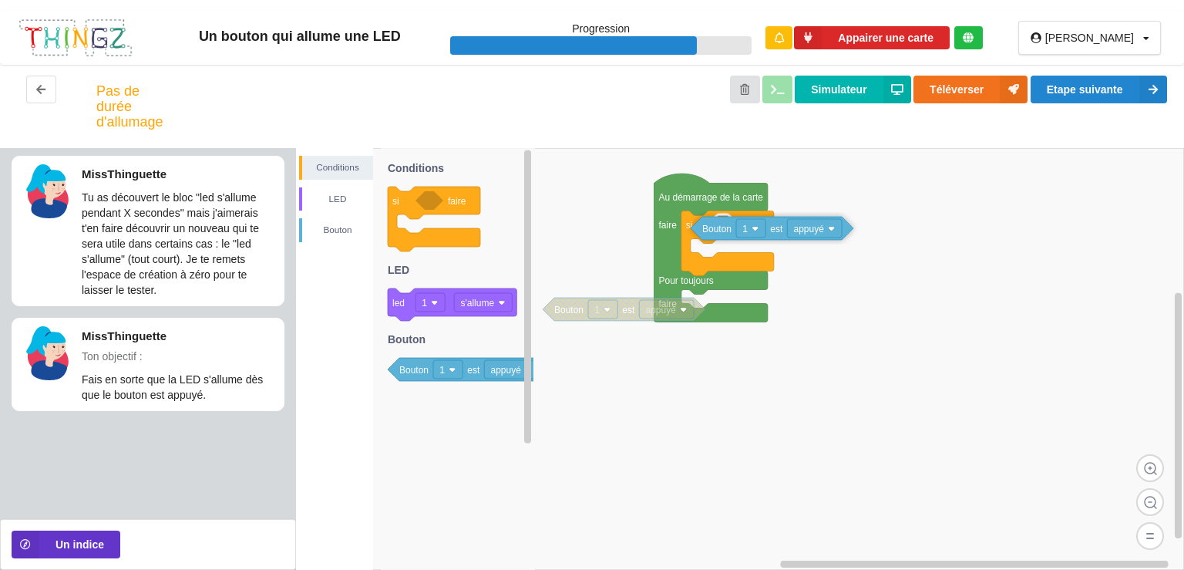
drag, startPoint x: 481, startPoint y: 376, endPoint x: 785, endPoint y: 235, distance: 334.9
click at [785, 235] on div "Conditions LED [PERSON_NAME] Au démarrage de la carte faire Pour toujours faire…" at bounding box center [740, 359] width 888 height 422
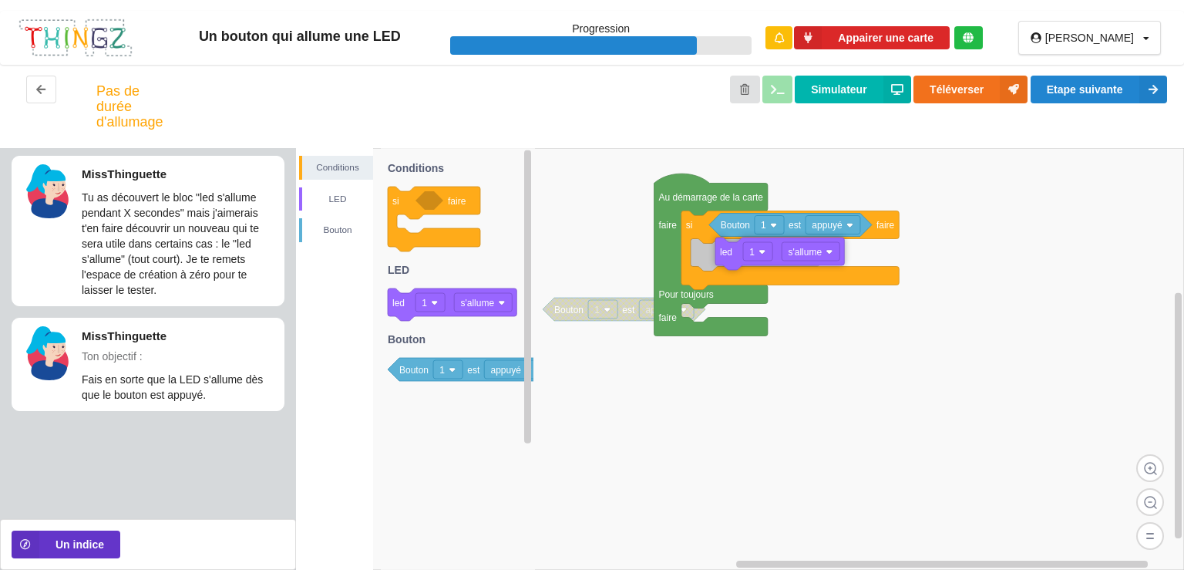
drag, startPoint x: 459, startPoint y: 301, endPoint x: 765, endPoint y: 252, distance: 310.0
click at [765, 252] on div "Conditions LED [PERSON_NAME] 1 est appuyé Au démarrage de la carte faire Pour t…" at bounding box center [740, 359] width 888 height 422
click at [1068, 78] on button "Etape suivante" at bounding box center [1099, 90] width 136 height 28
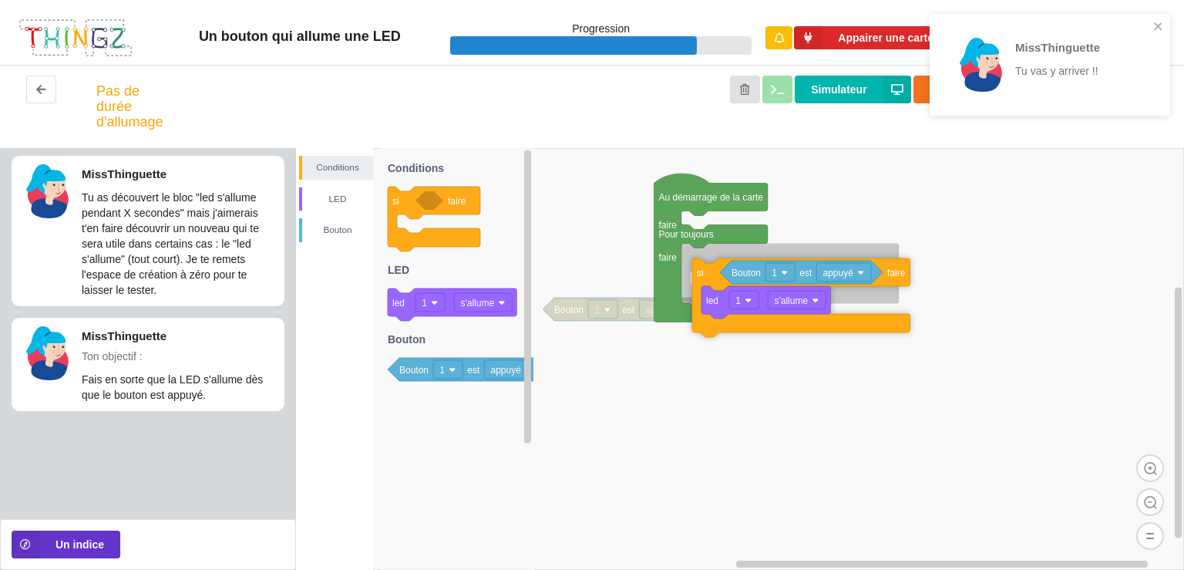
drag, startPoint x: 694, startPoint y: 230, endPoint x: 705, endPoint y: 278, distance: 48.2
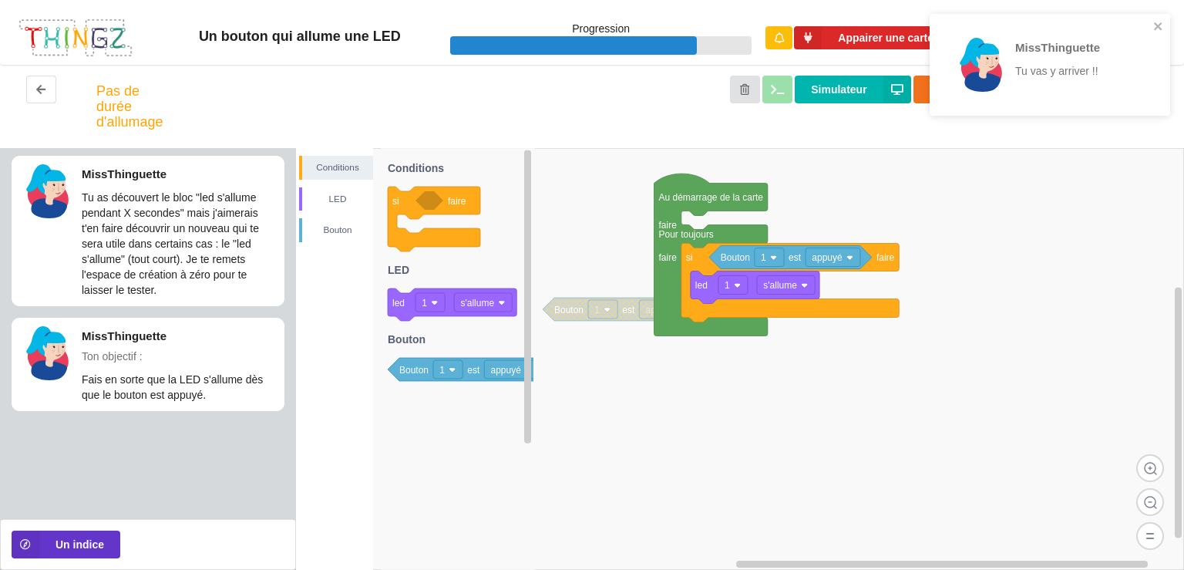
click at [1147, 39] on div "MissThinguette Tu vas y arriver !!" at bounding box center [1044, 65] width 208 height 80
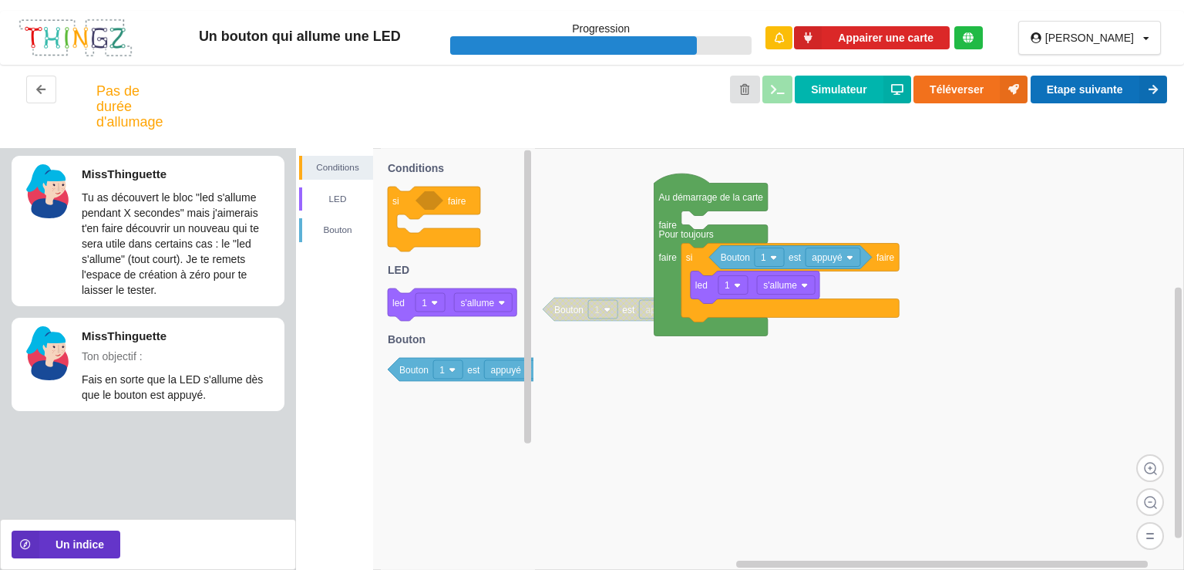
click at [1086, 92] on button "Etape suivante" at bounding box center [1099, 90] width 136 height 28
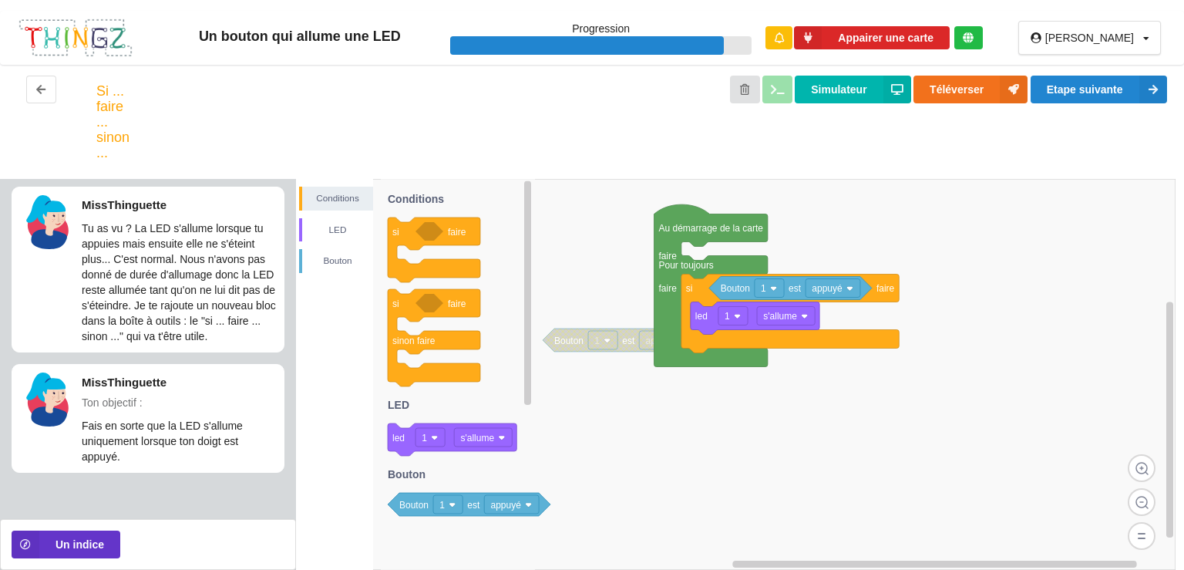
click at [502, 509] on text "appuyé" at bounding box center [505, 505] width 31 height 11
click at [456, 508] on rect at bounding box center [447, 504] width 29 height 19
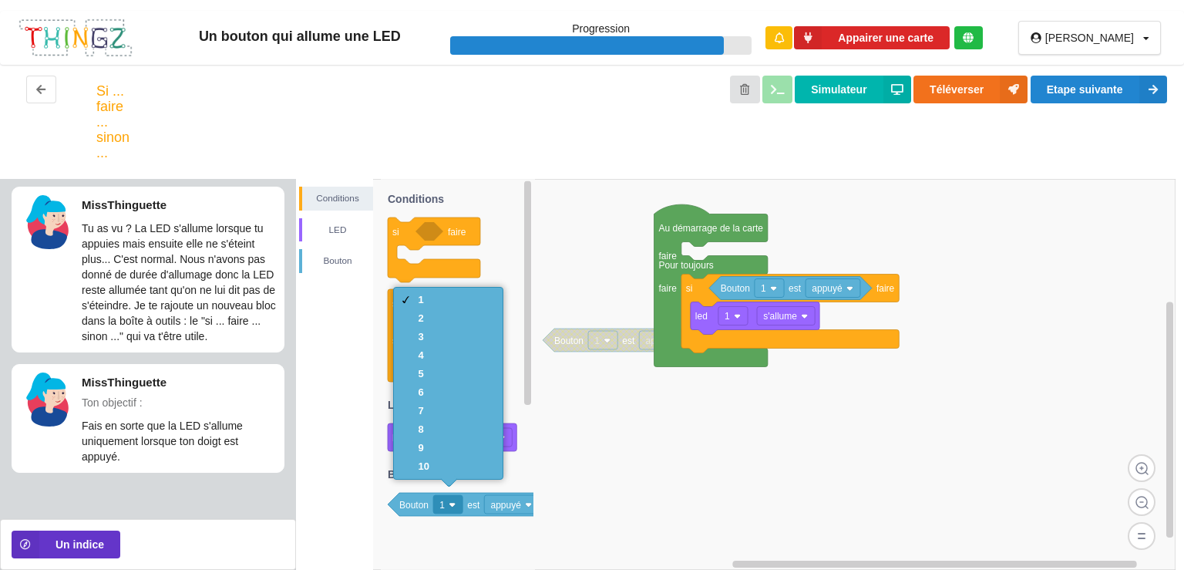
click at [598, 493] on rect at bounding box center [736, 374] width 880 height 391
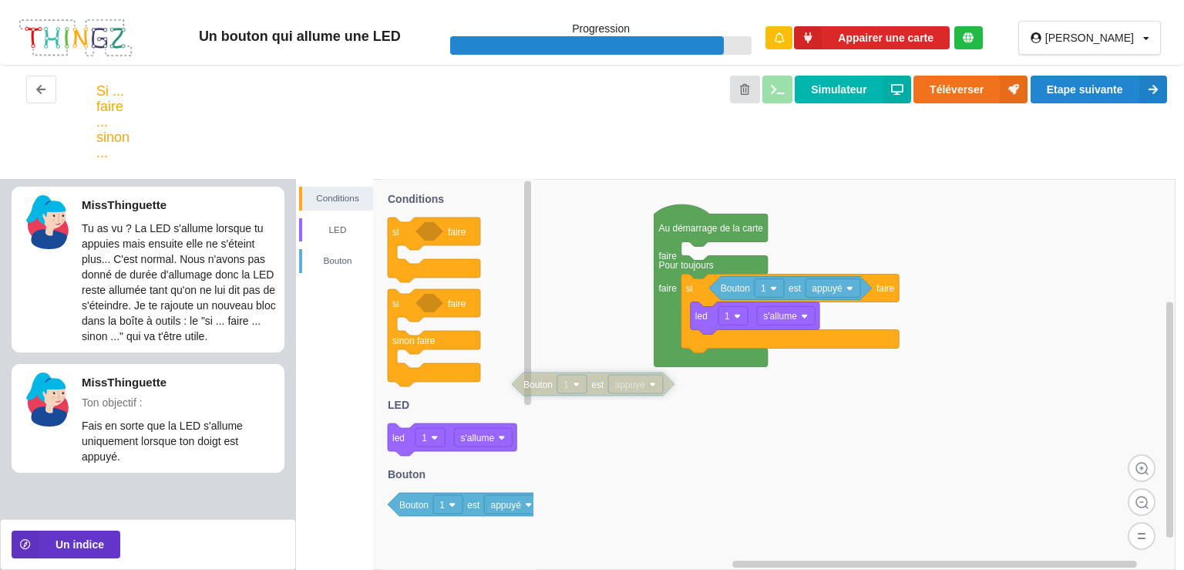
drag, startPoint x: 601, startPoint y: 338, endPoint x: 570, endPoint y: 379, distance: 51.8
click at [339, 261] on div "Bouton" at bounding box center [337, 260] width 71 height 15
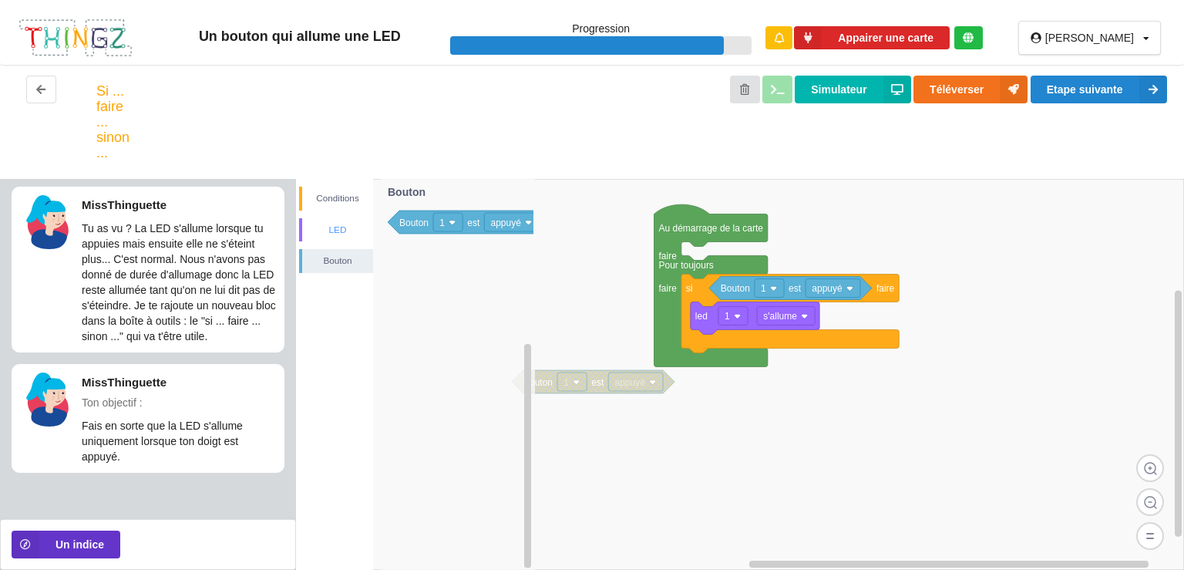
click at [328, 240] on div "LED" at bounding box center [336, 230] width 74 height 24
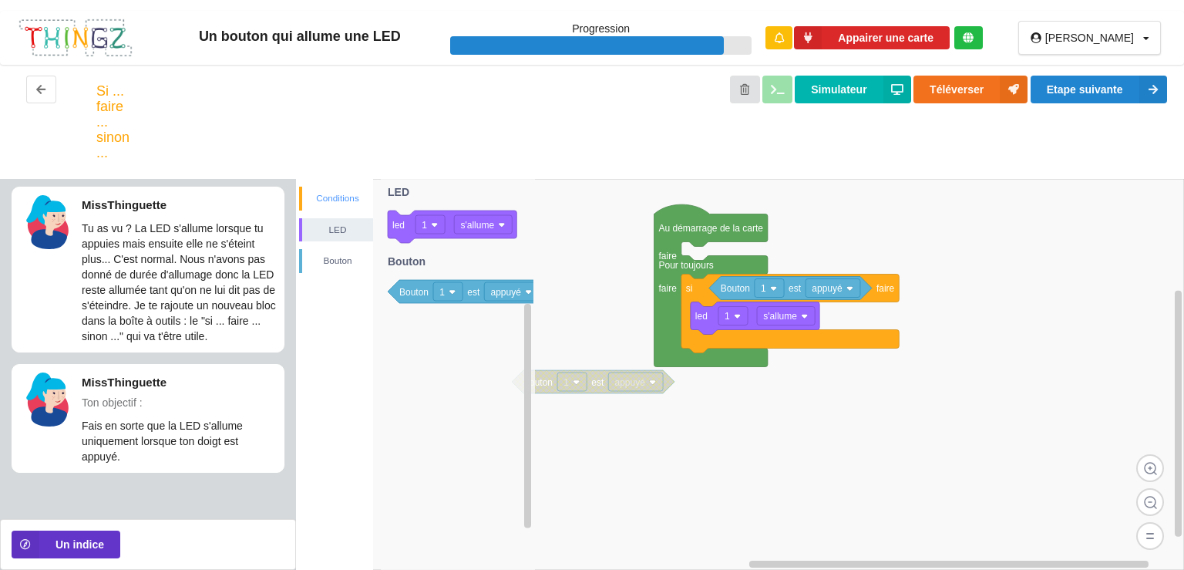
click at [330, 197] on div "Conditions" at bounding box center [337, 197] width 71 height 15
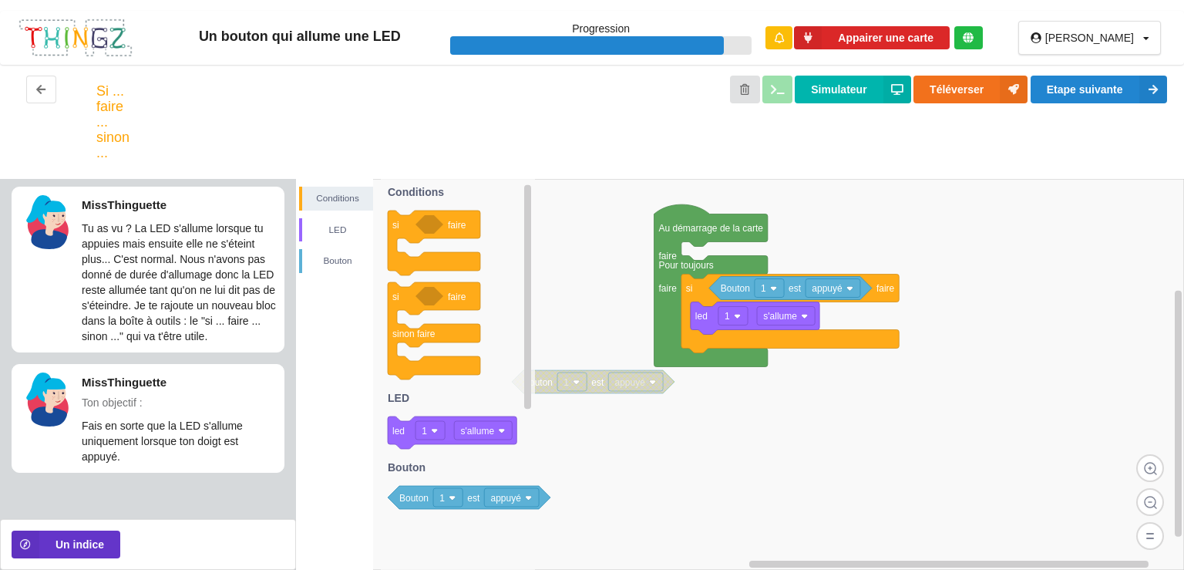
click at [453, 502] on rect at bounding box center [447, 497] width 29 height 19
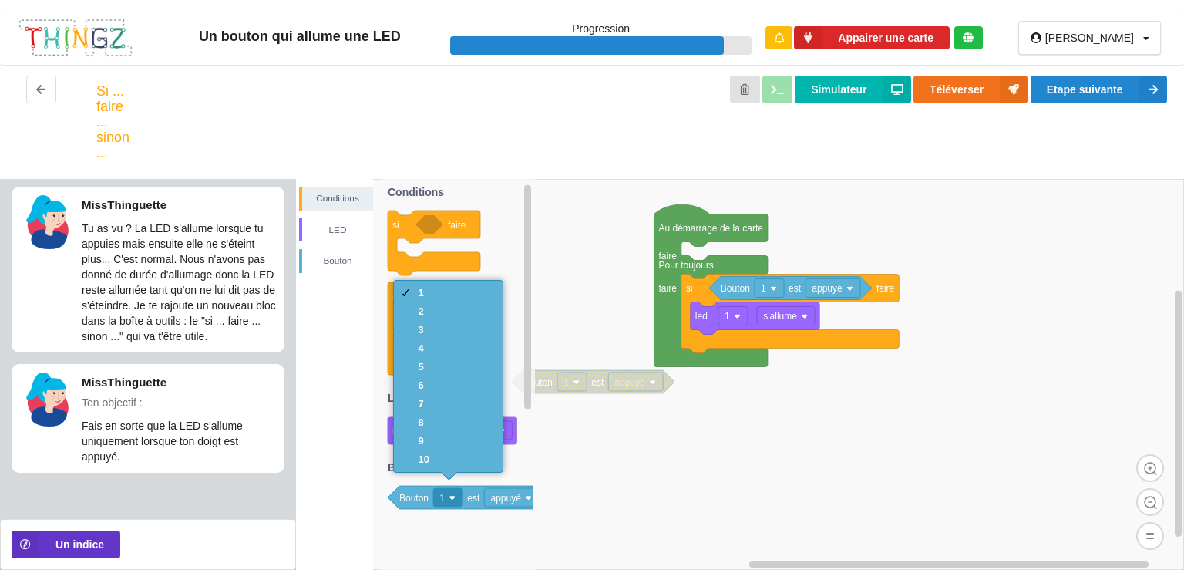
click at [523, 500] on rect at bounding box center [528, 374] width 11 height 387
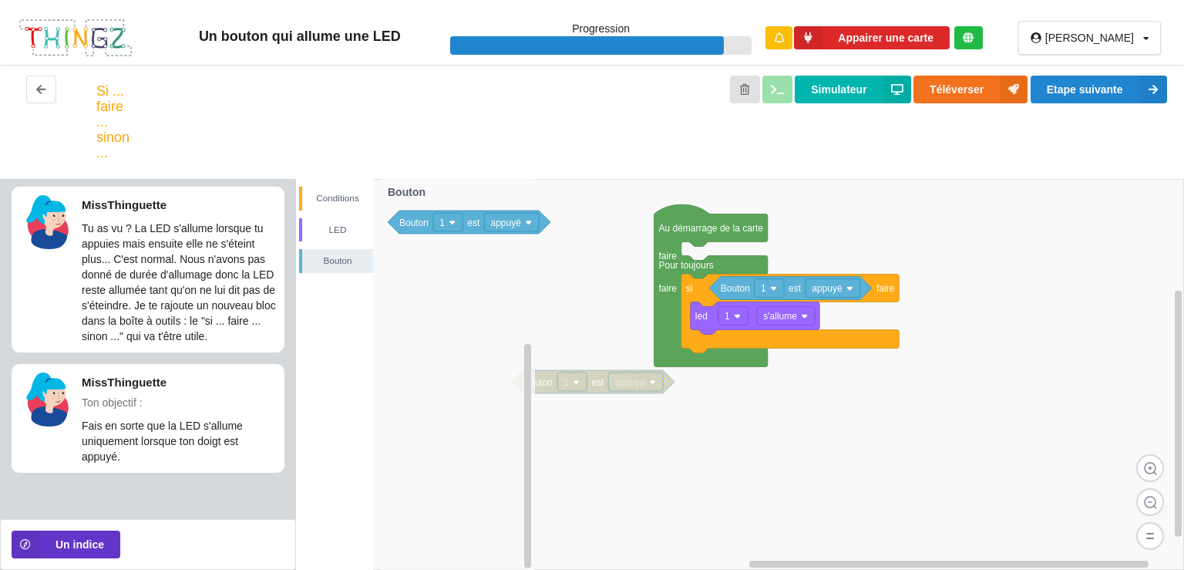
click at [500, 220] on text "appuyé" at bounding box center [505, 222] width 31 height 11
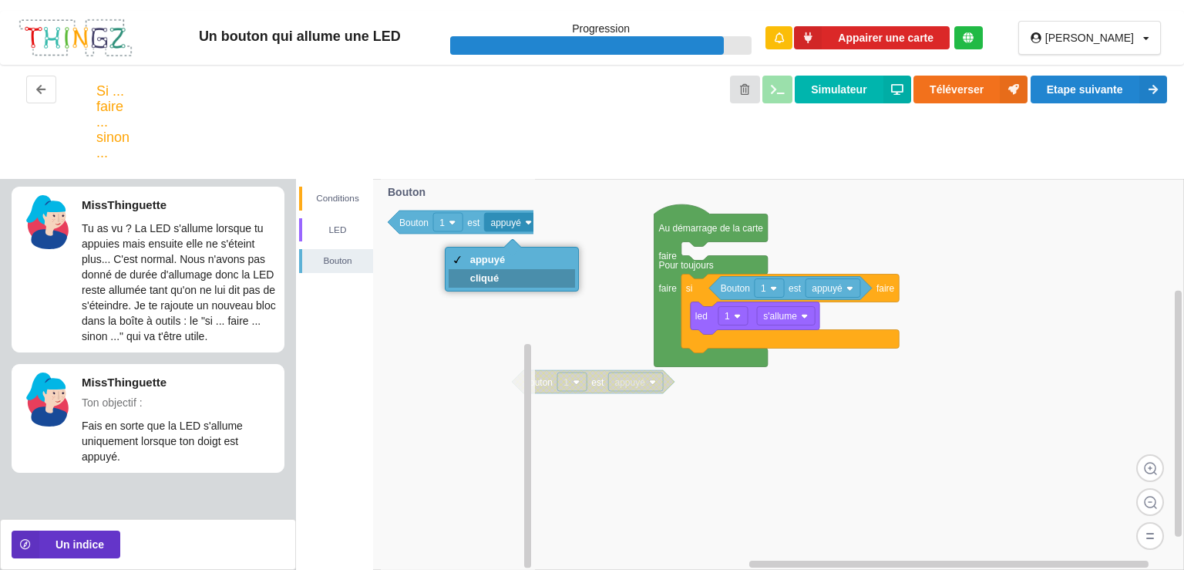
click at [509, 274] on div "cliqué" at bounding box center [512, 278] width 127 height 19
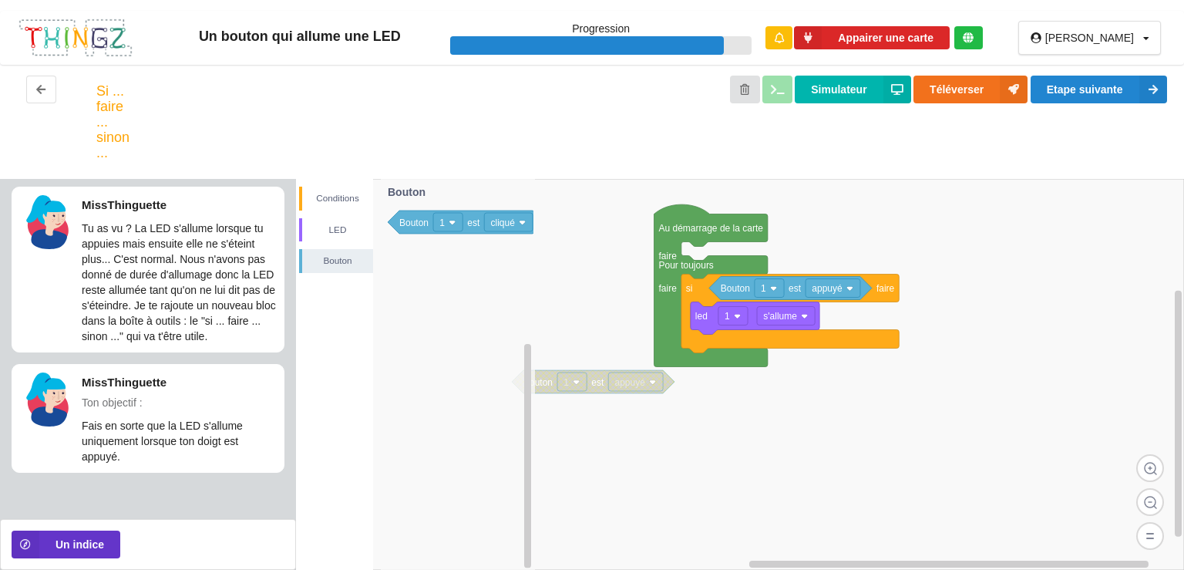
click at [715, 460] on rect at bounding box center [740, 374] width 888 height 391
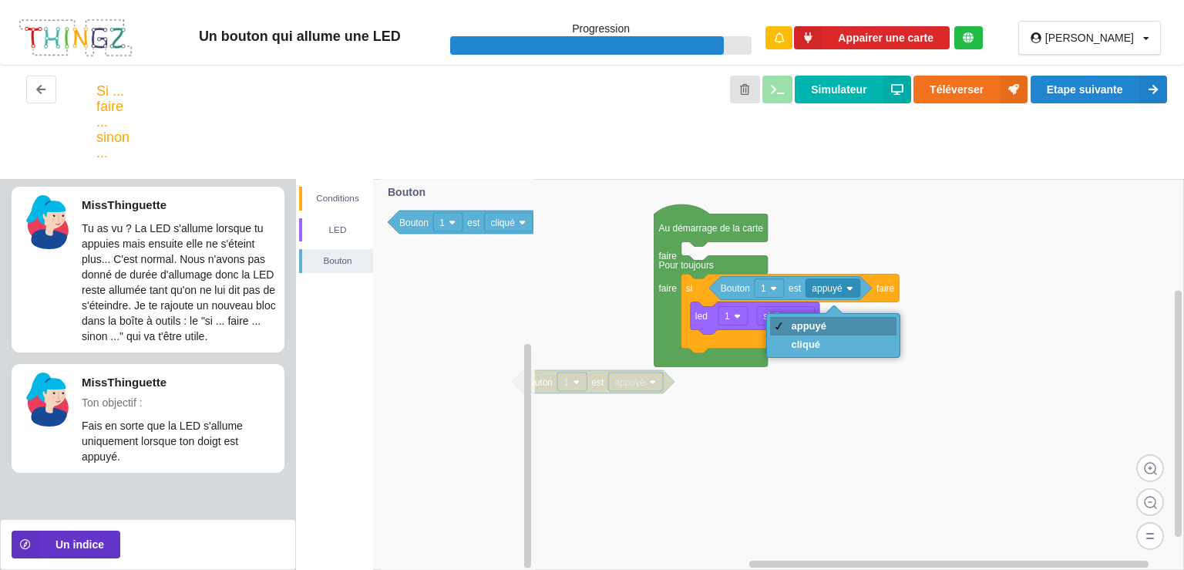
click at [836, 338] on div "cliqué" at bounding box center [833, 344] width 127 height 19
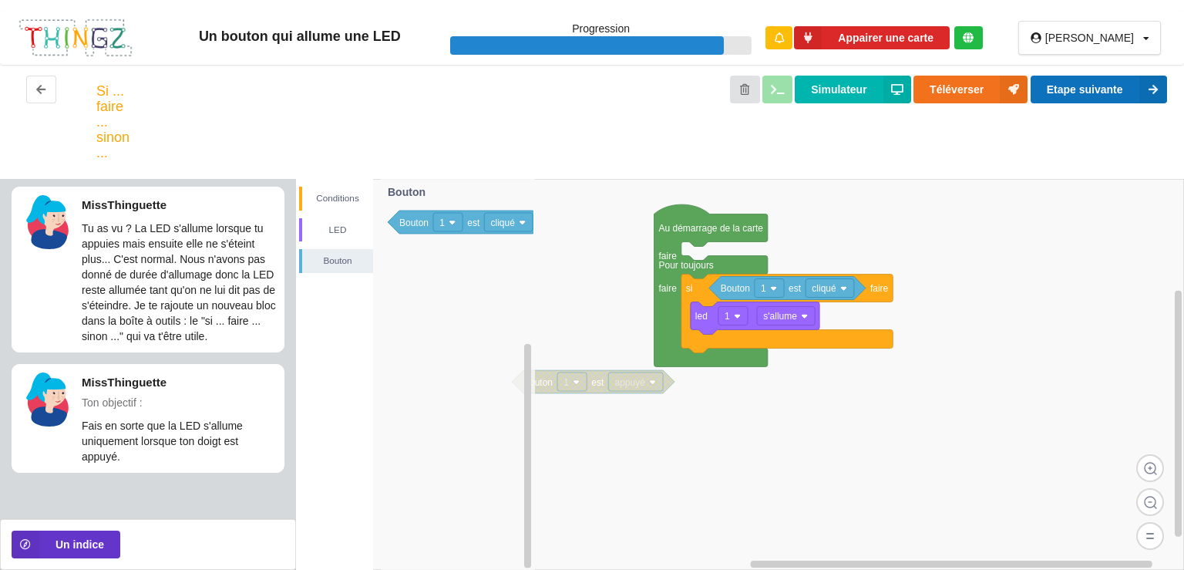
click at [1063, 82] on button "Etape suivante" at bounding box center [1099, 90] width 136 height 28
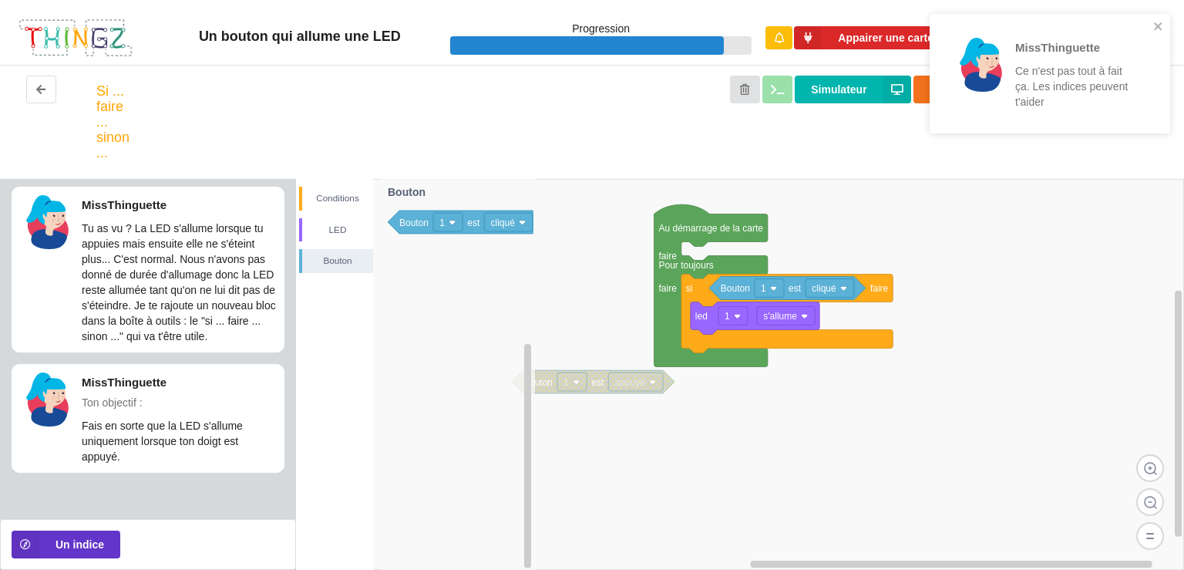
click at [1172, 24] on div "arthuro Profil Déconnexion" at bounding box center [1089, 38] width 189 height 54
click at [358, 447] on div "Conditions LED Bouton" at bounding box center [334, 374] width 77 height 391
click at [37, 544] on icon at bounding box center [26, 544] width 28 height 28
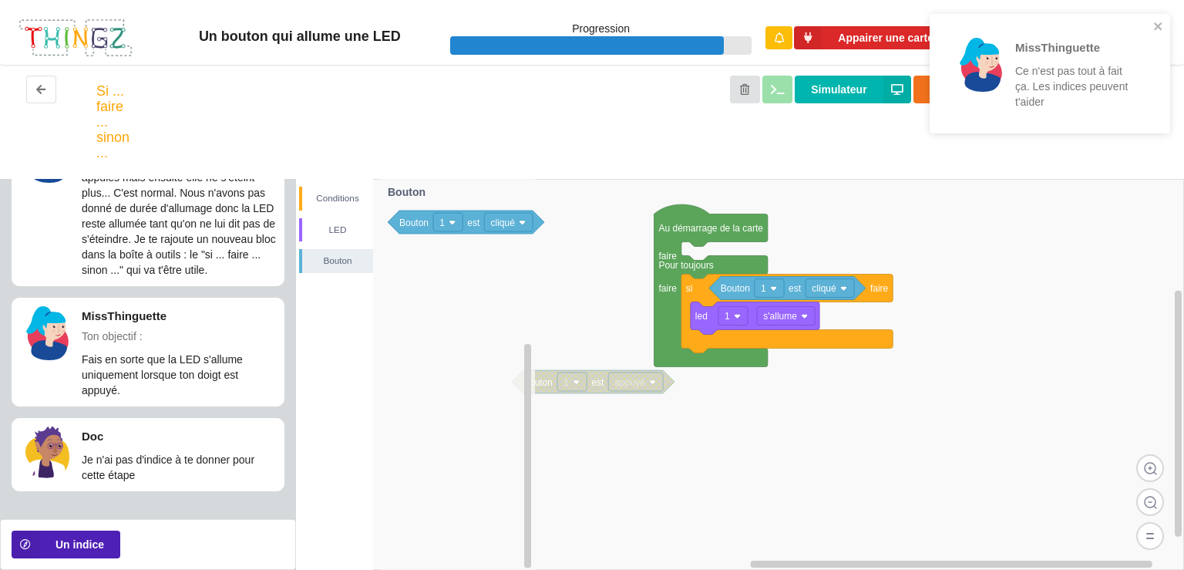
scroll to position [82, 0]
click at [1160, 21] on icon "close" at bounding box center [1158, 26] width 11 height 12
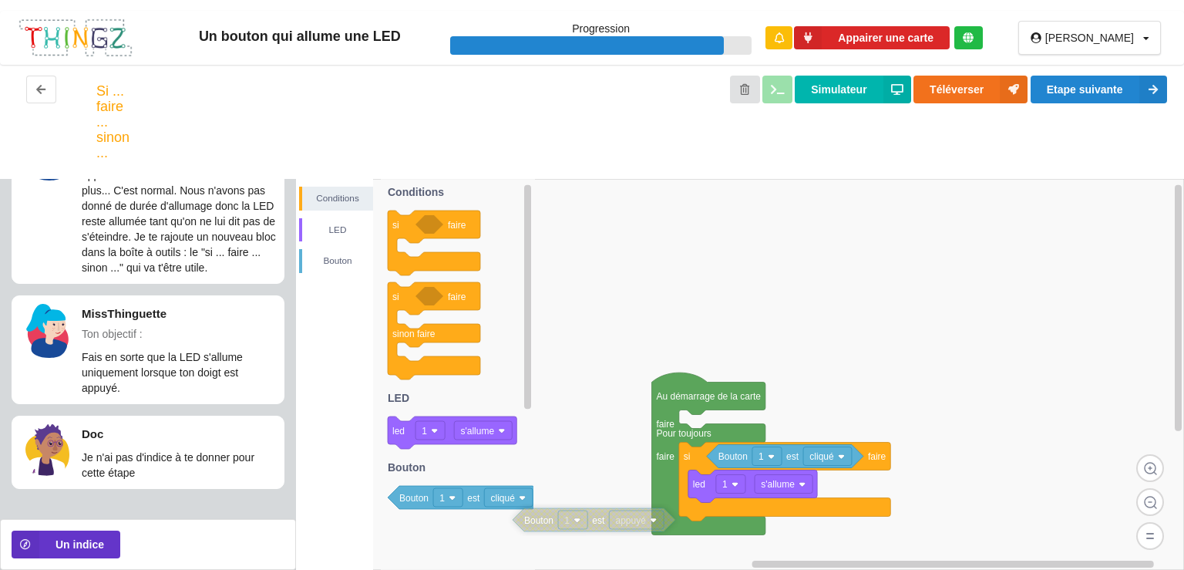
drag, startPoint x: 600, startPoint y: 547, endPoint x: 564, endPoint y: 455, distance: 99.1
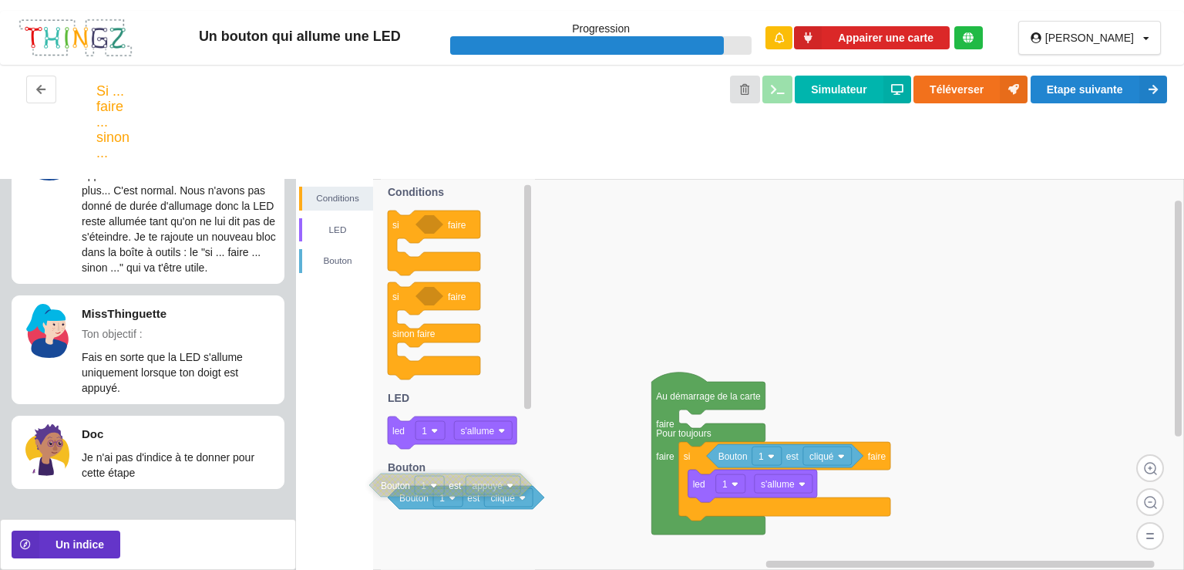
drag, startPoint x: 564, startPoint y: 455, endPoint x: 450, endPoint y: 476, distance: 116.0
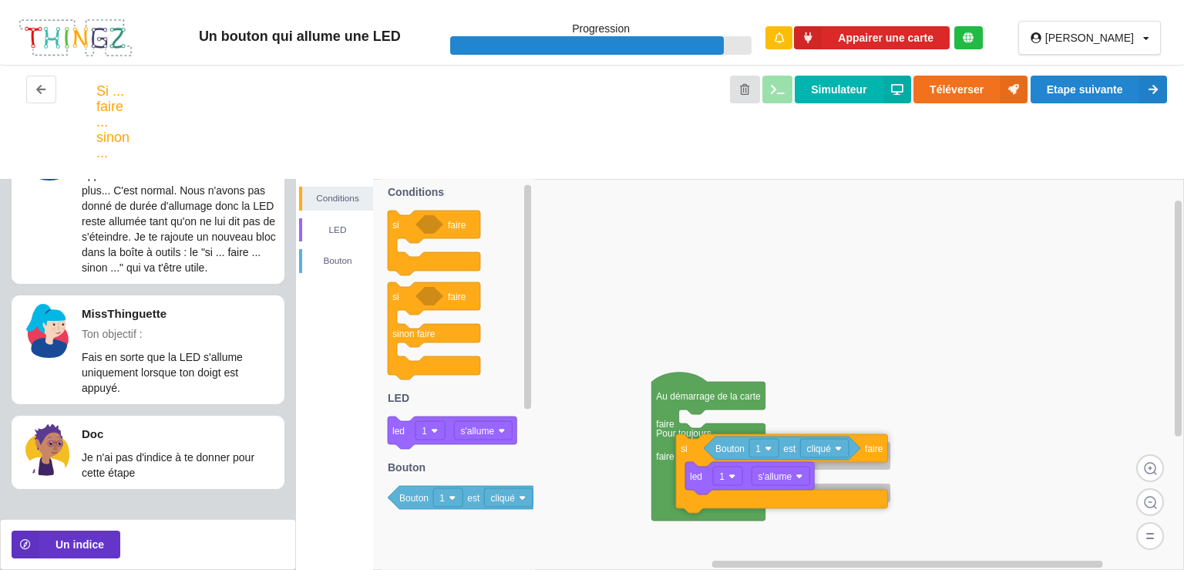
drag, startPoint x: 706, startPoint y: 455, endPoint x: 767, endPoint y: 452, distance: 60.9
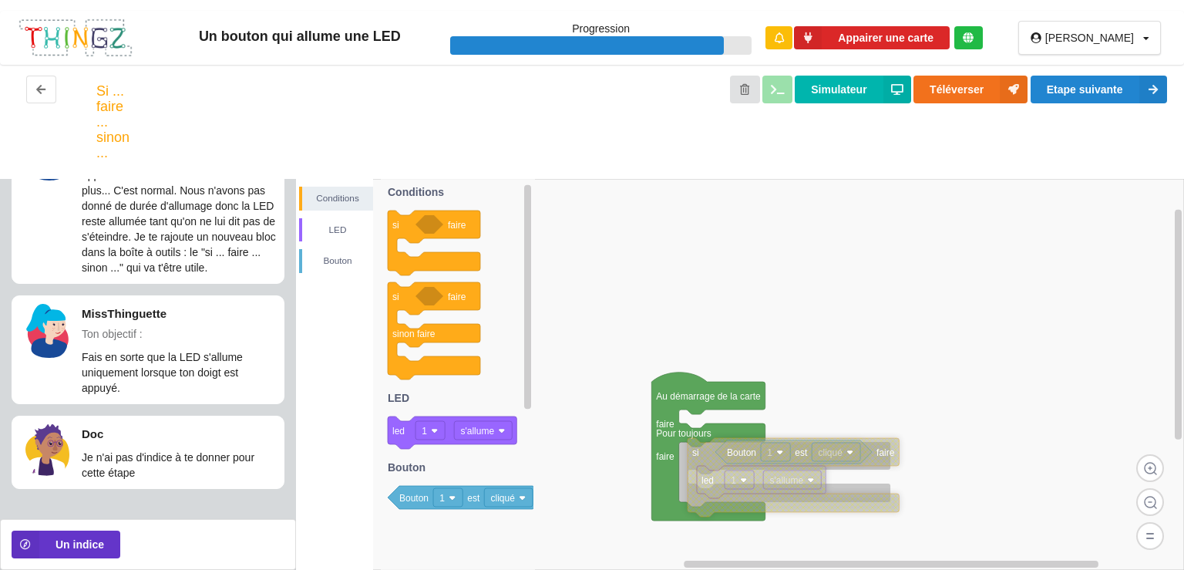
drag, startPoint x: 759, startPoint y: 452, endPoint x: 708, endPoint y: 452, distance: 50.9
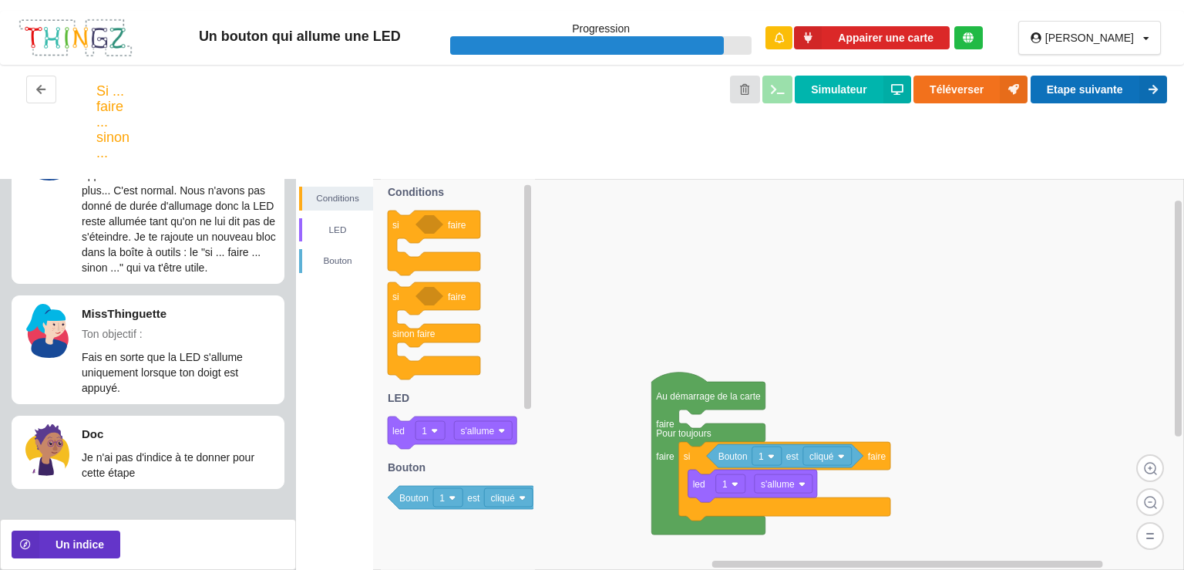
click at [1097, 84] on button "Etape suivante" at bounding box center [1099, 90] width 136 height 28
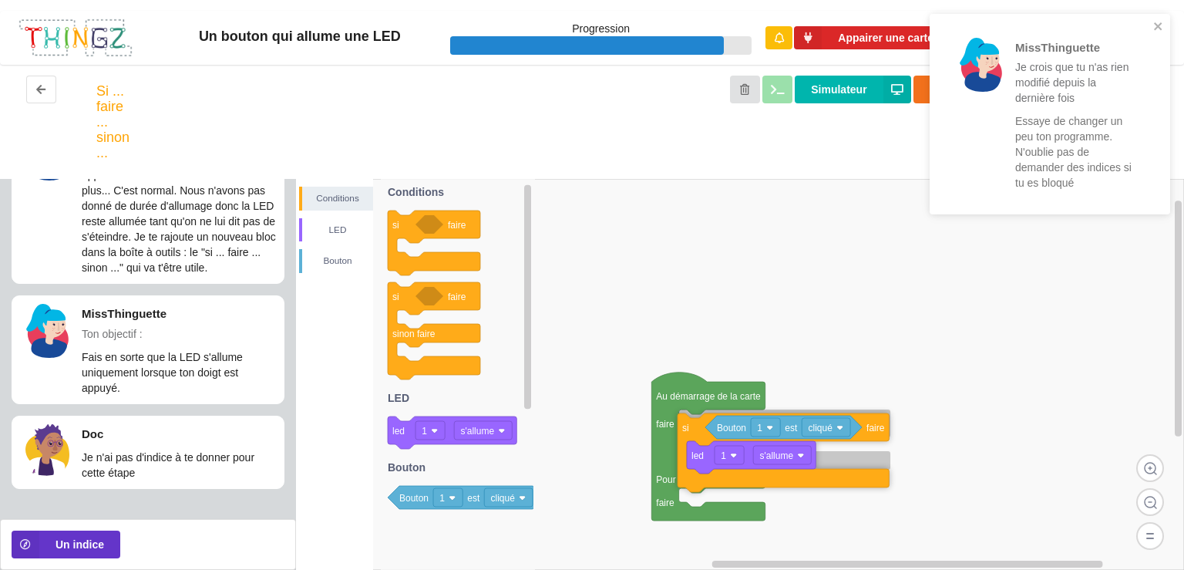
drag, startPoint x: 695, startPoint y: 459, endPoint x: 694, endPoint y: 428, distance: 30.9
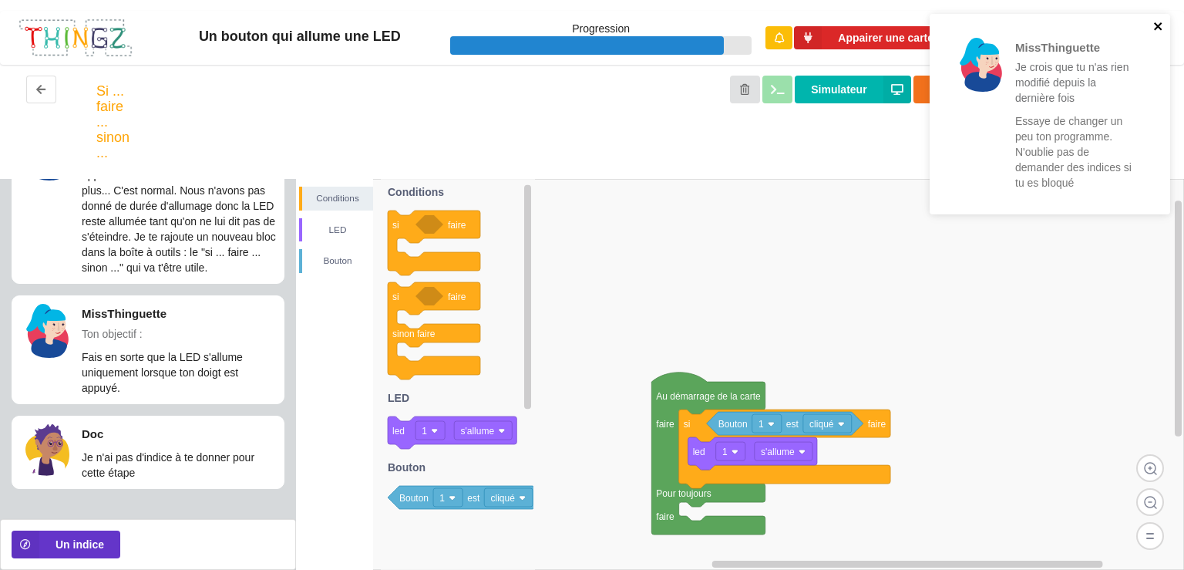
click at [1161, 26] on icon "close" at bounding box center [1158, 26] width 11 height 12
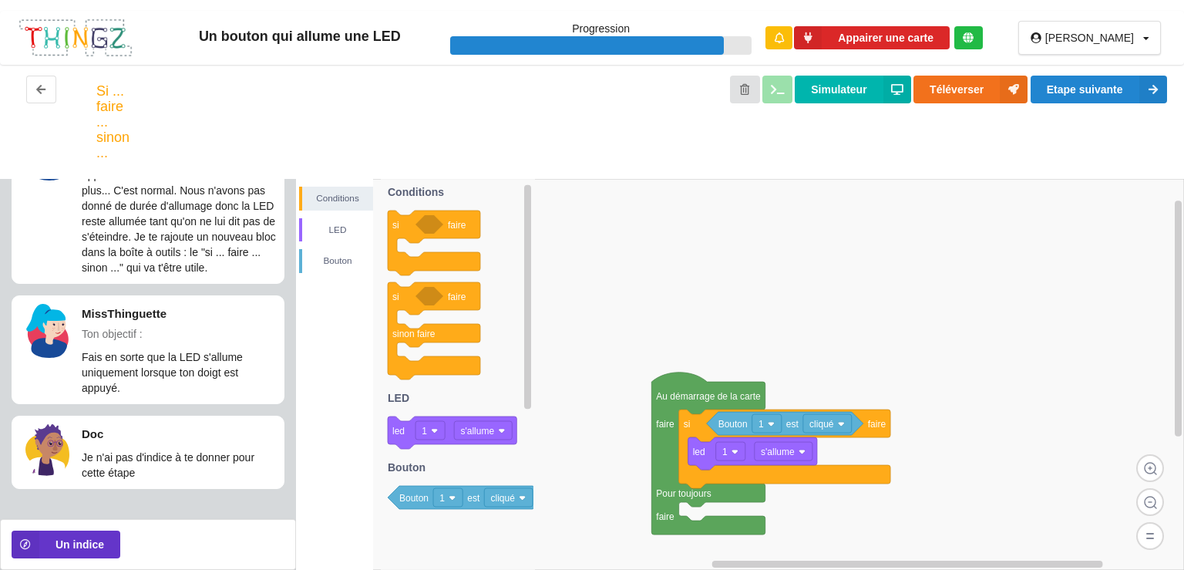
click at [1109, 75] on div "MissThinguette Je crois que tu n'as rien modifié depuis la dernière fois Essaye…" at bounding box center [1050, 119] width 247 height 217
click at [1107, 88] on button "Etape suivante" at bounding box center [1099, 90] width 136 height 28
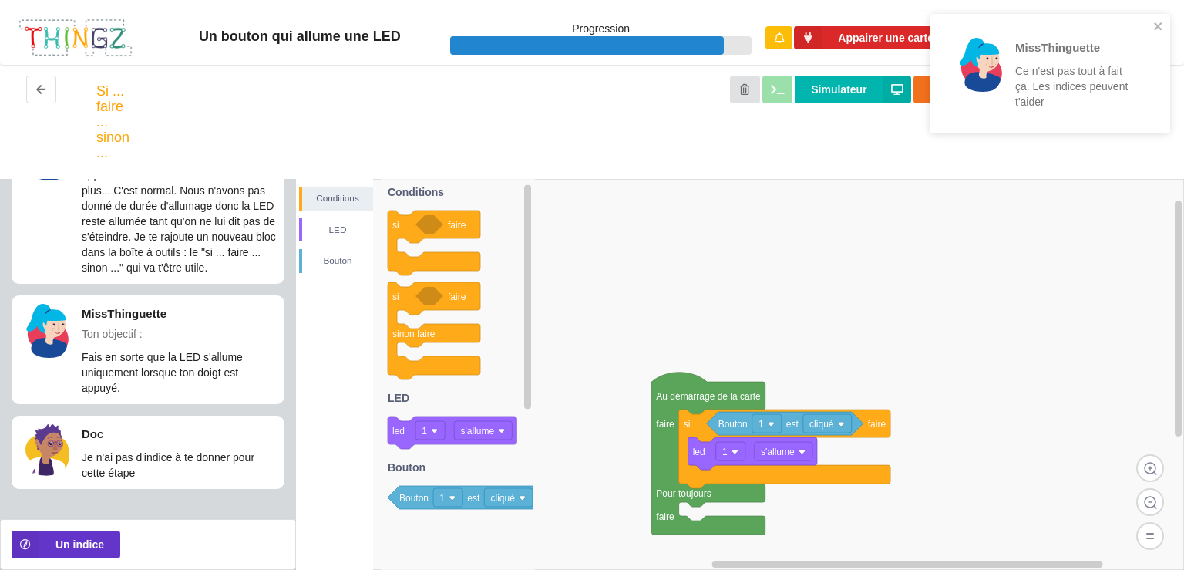
click at [1165, 25] on div "MissThinguette Ce n'est pas tout à fait ça. Les indices peuvent t'aider" at bounding box center [1050, 73] width 241 height 119
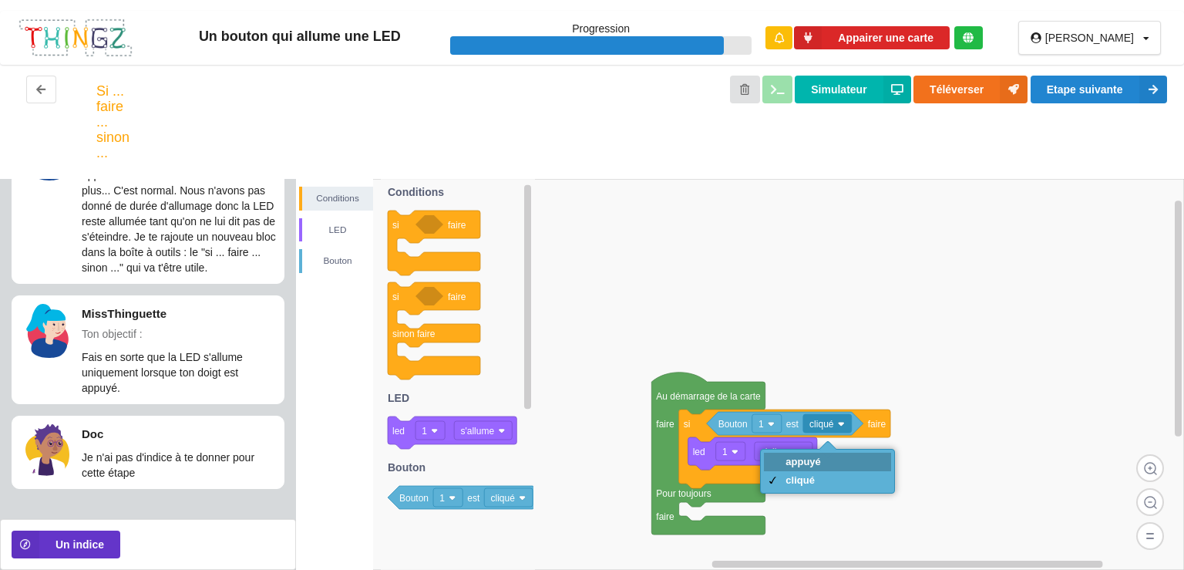
click at [828, 455] on div "appuyé" at bounding box center [827, 461] width 127 height 19
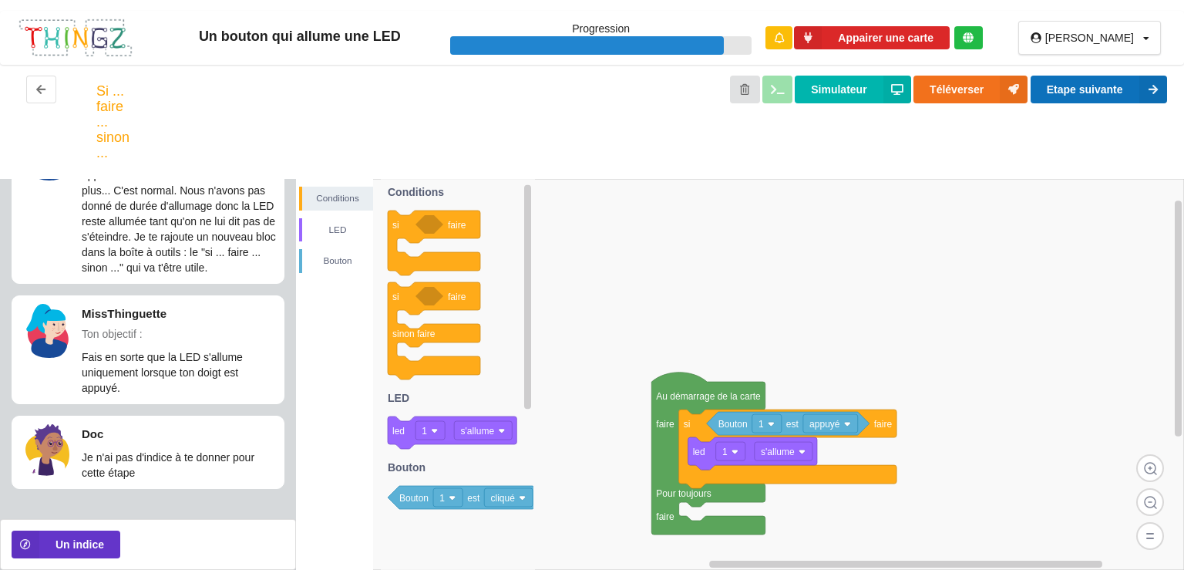
click at [1073, 83] on button "Etape suivante" at bounding box center [1099, 90] width 136 height 28
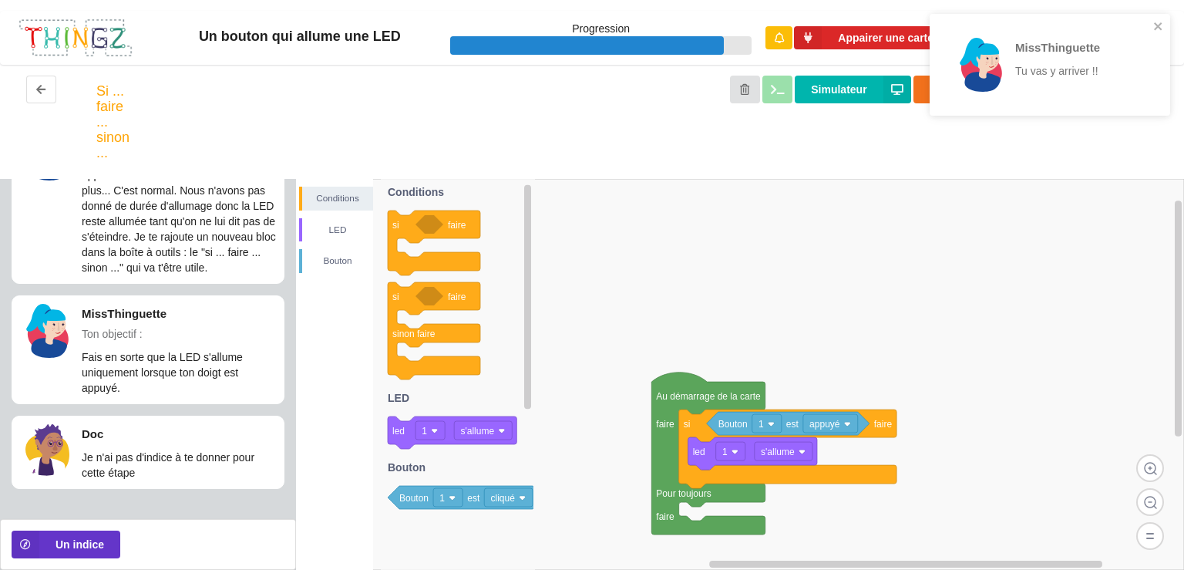
click at [1166, 30] on div "MissThinguette Tu vas y arriver !!" at bounding box center [1050, 65] width 241 height 102
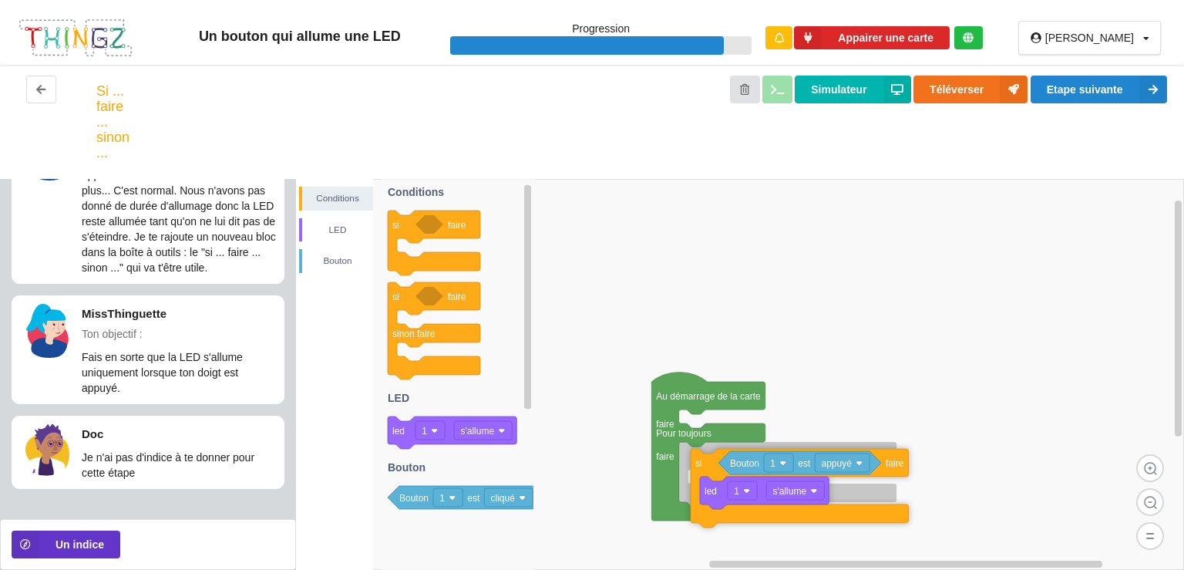
drag, startPoint x: 689, startPoint y: 426, endPoint x: 701, endPoint y: 465, distance: 40.2
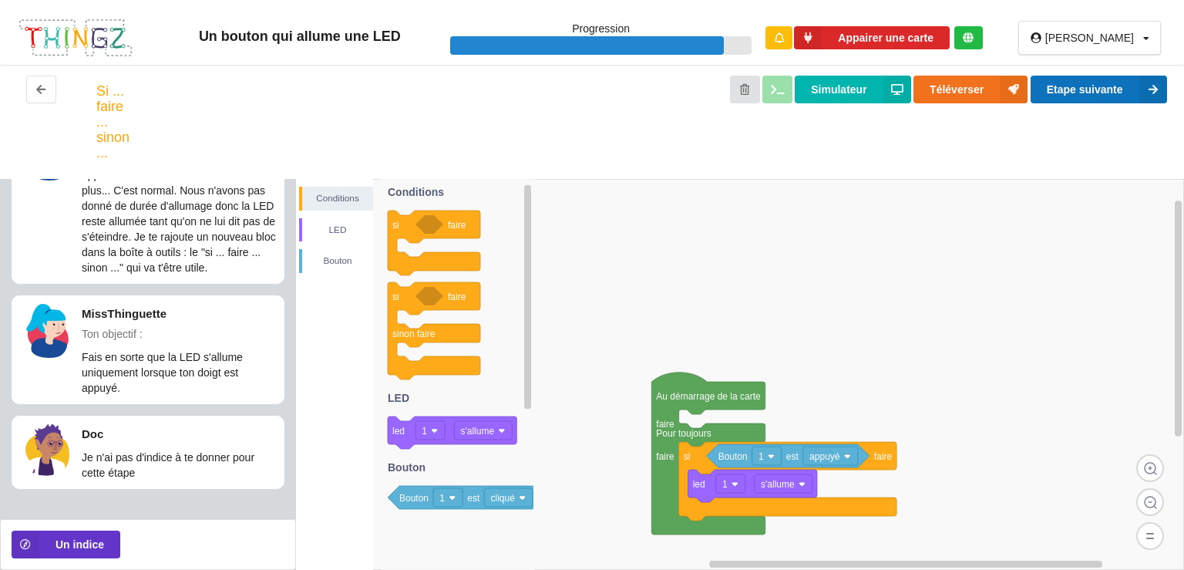
click at [1057, 90] on button "Etape suivante" at bounding box center [1099, 90] width 136 height 28
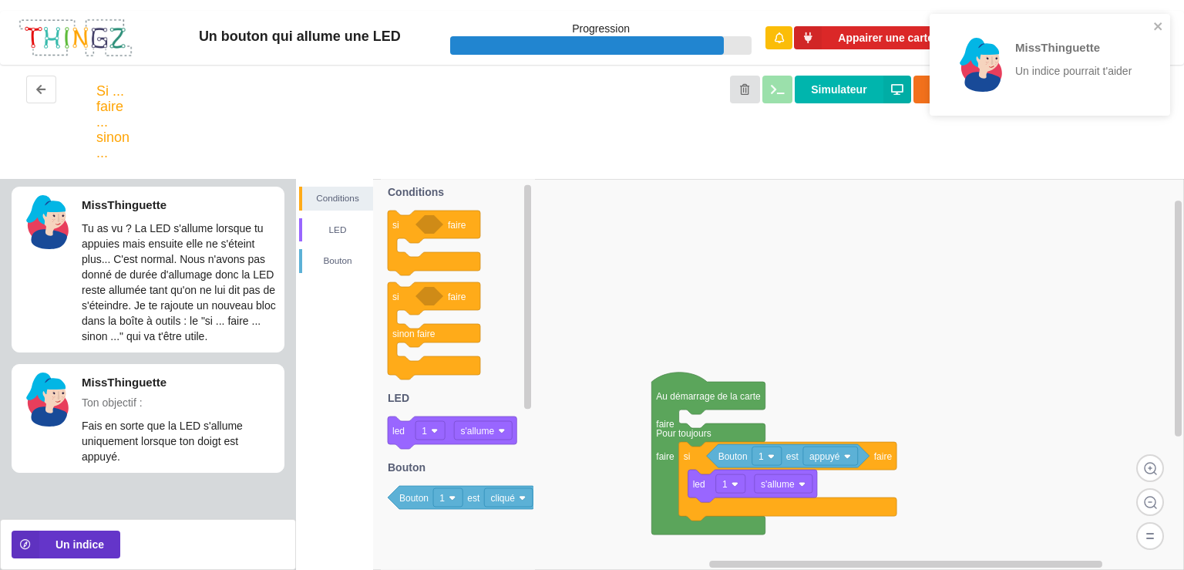
click at [1143, 33] on div "MissThinguette Un indice pourrait t'aider" at bounding box center [1044, 64] width 199 height 71
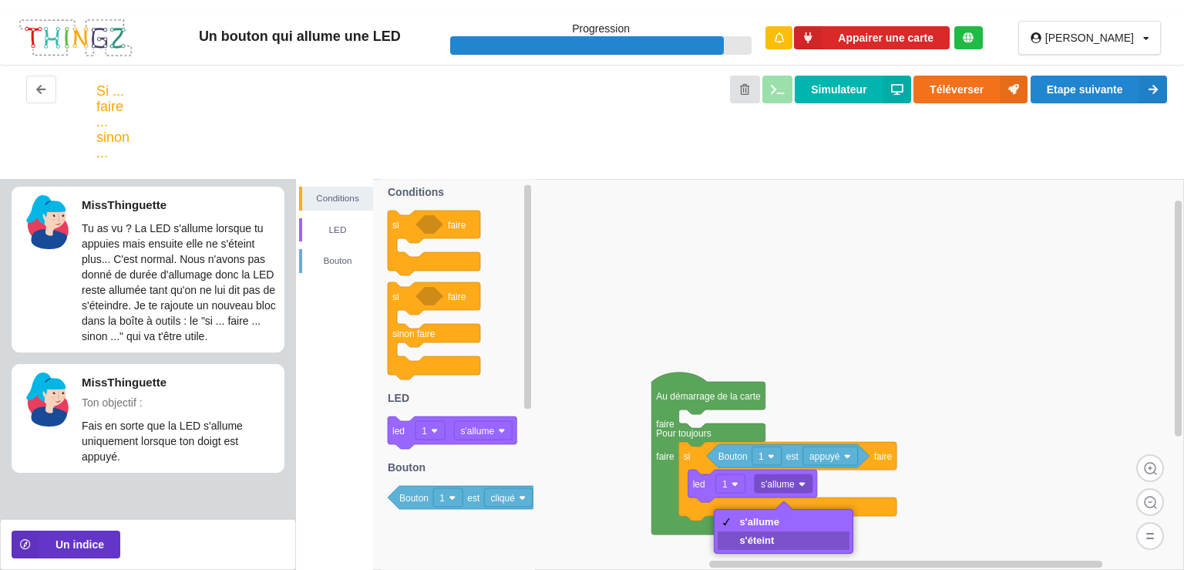
click at [796, 542] on div "s'éteint" at bounding box center [784, 540] width 132 height 19
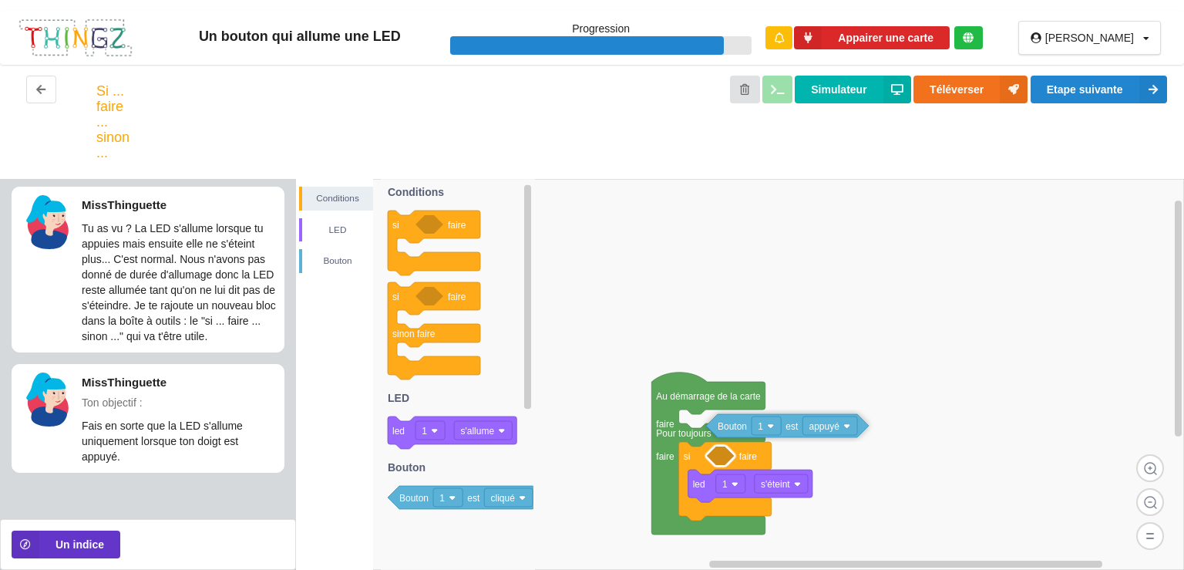
drag, startPoint x: 735, startPoint y: 467, endPoint x: 728, endPoint y: 429, distance: 39.0
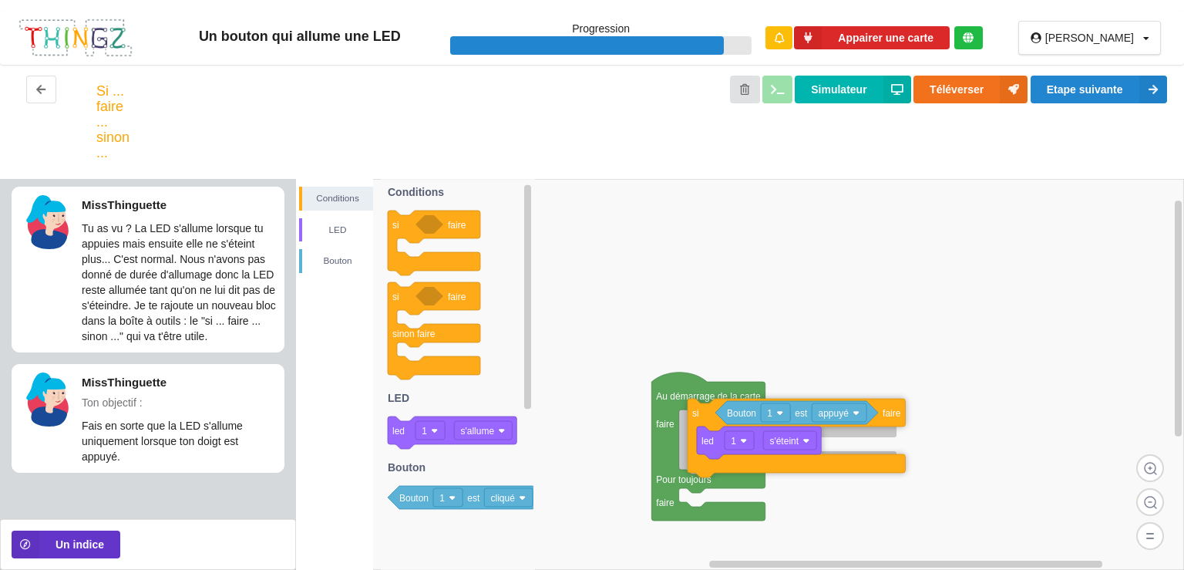
drag, startPoint x: 690, startPoint y: 466, endPoint x: 698, endPoint y: 424, distance: 43.2
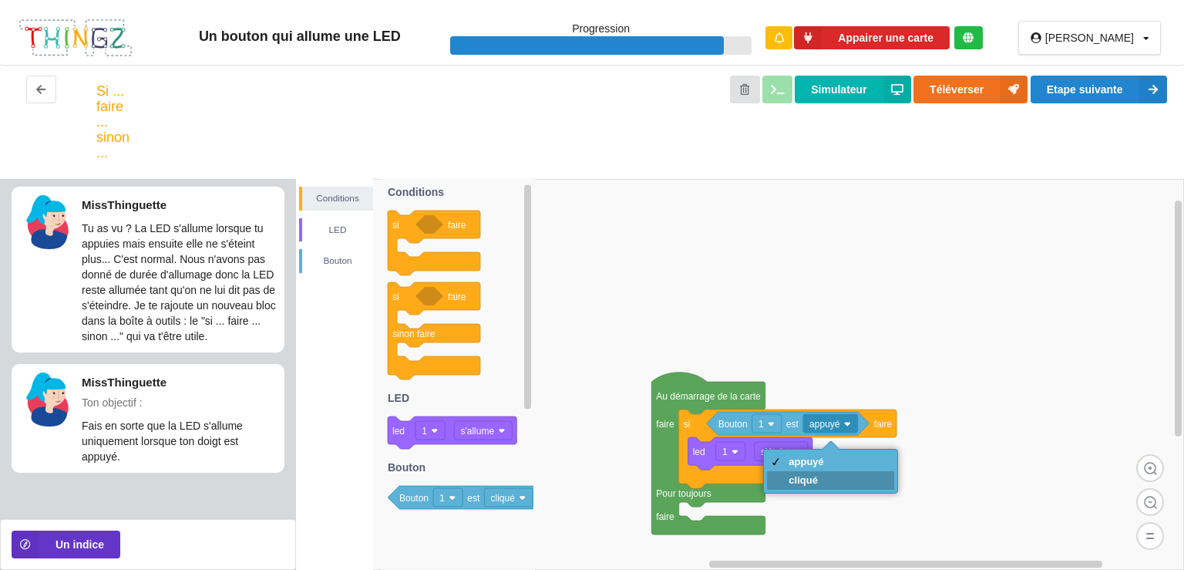
click at [849, 477] on div "cliqué" at bounding box center [830, 480] width 127 height 19
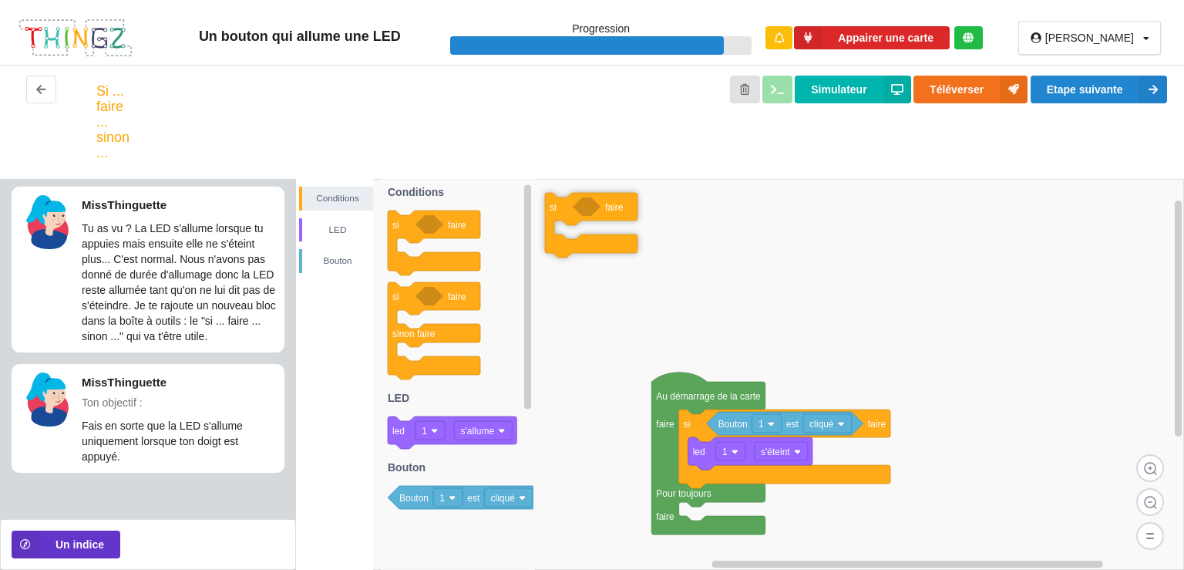
drag, startPoint x: 440, startPoint y: 257, endPoint x: 725, endPoint y: 258, distance: 284.4
click at [725, 258] on div "Conditions LED [PERSON_NAME] Au démarrage de la carte faire Pour toujours faire…" at bounding box center [740, 374] width 888 height 391
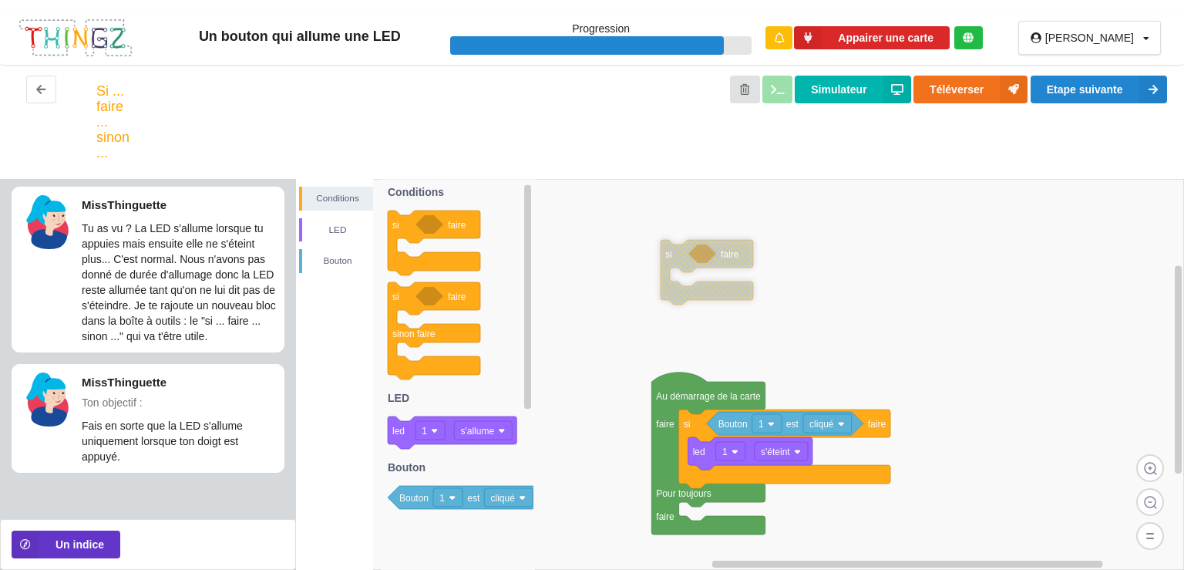
drag, startPoint x: 709, startPoint y: 222, endPoint x: 746, endPoint y: 244, distance: 42.8
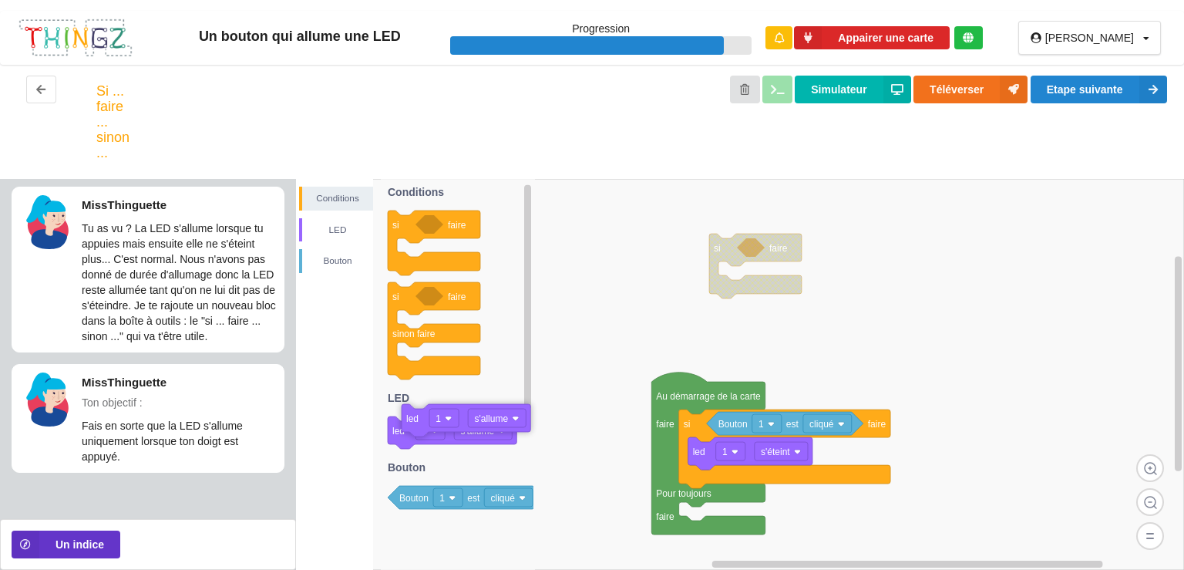
drag, startPoint x: 455, startPoint y: 434, endPoint x: 468, endPoint y: 420, distance: 19.1
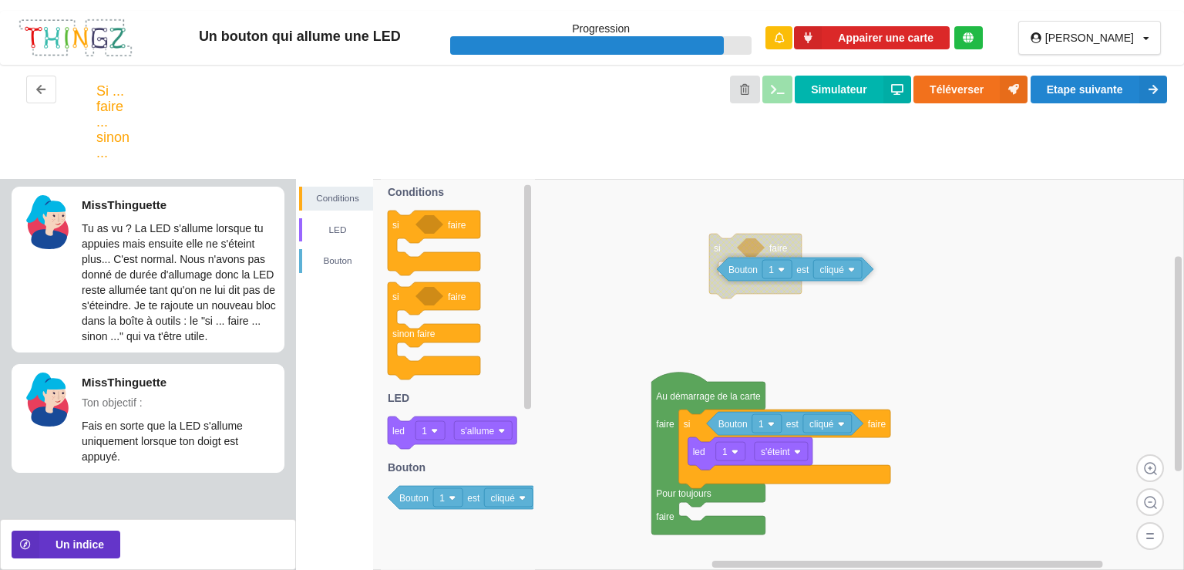
drag, startPoint x: 465, startPoint y: 499, endPoint x: 798, endPoint y: 267, distance: 405.9
click at [798, 267] on div "Conditions LED [PERSON_NAME] Au démarrage de la carte faire Pour toujours faire…" at bounding box center [740, 374] width 888 height 391
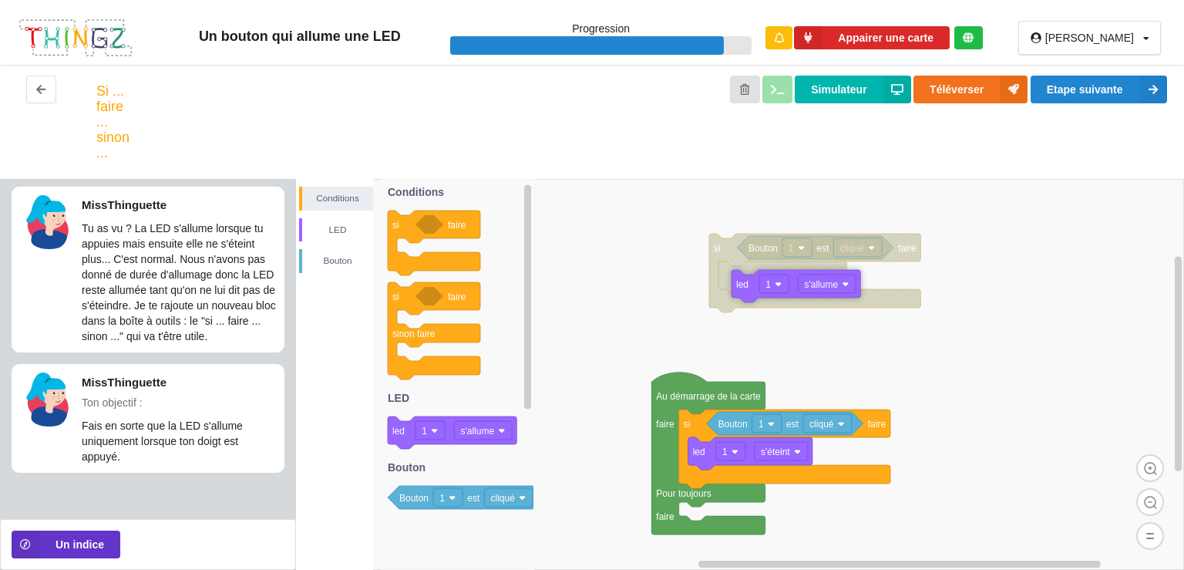
drag, startPoint x: 474, startPoint y: 439, endPoint x: 814, endPoint y: 292, distance: 370.5
click at [814, 292] on div "Conditions LED [PERSON_NAME] Au démarrage de la carte faire Pour toujours faire…" at bounding box center [740, 374] width 888 height 391
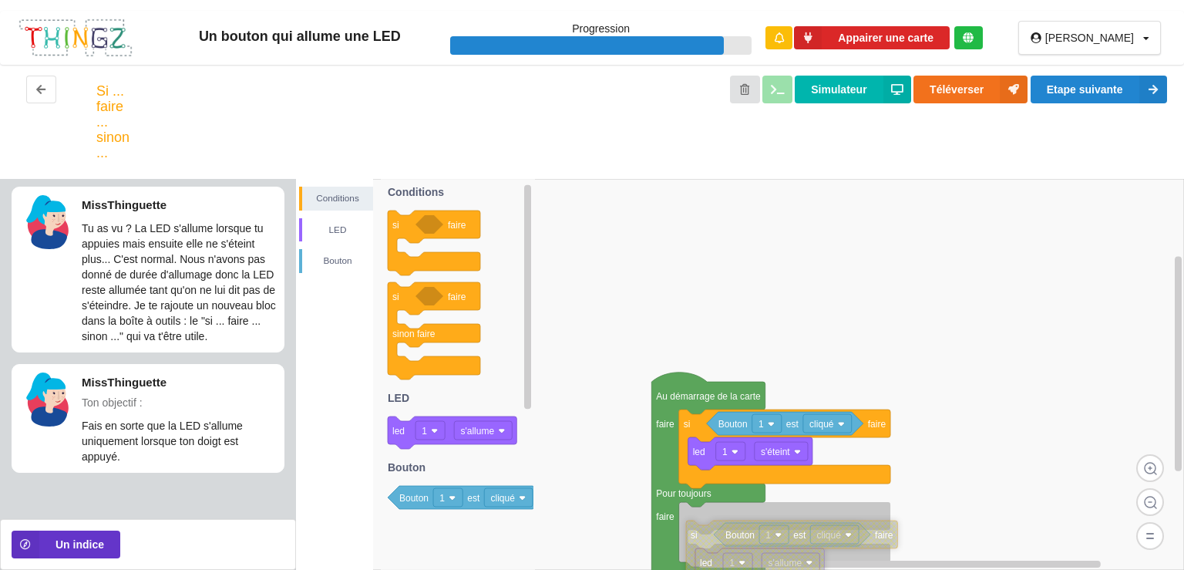
drag, startPoint x: 723, startPoint y: 249, endPoint x: 700, endPoint y: 536, distance: 287.7
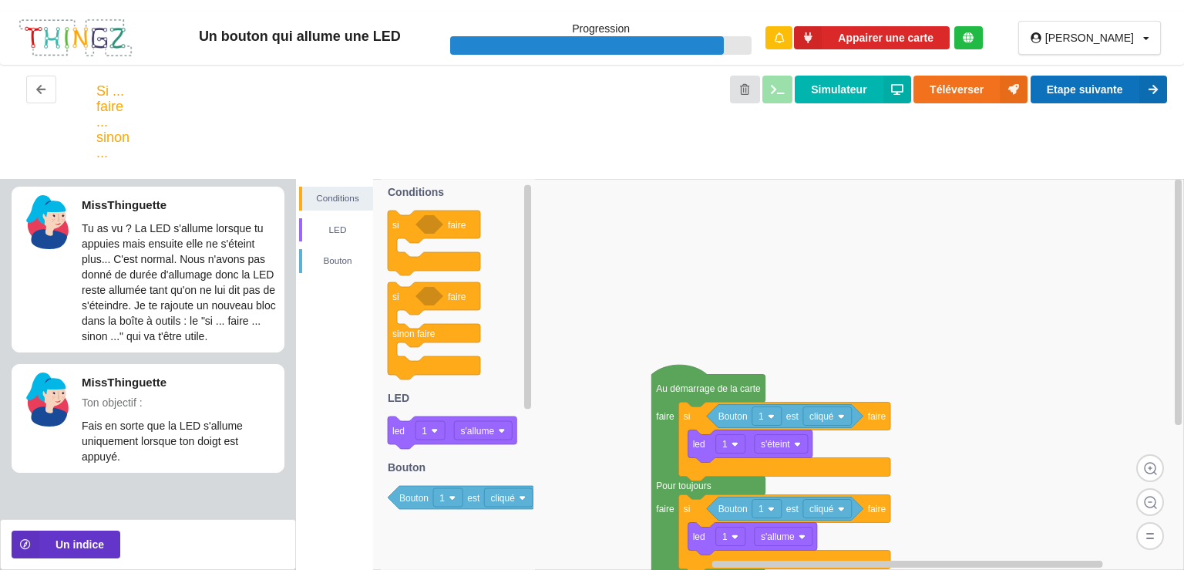
click at [1065, 93] on button "Etape suivante" at bounding box center [1099, 90] width 136 height 28
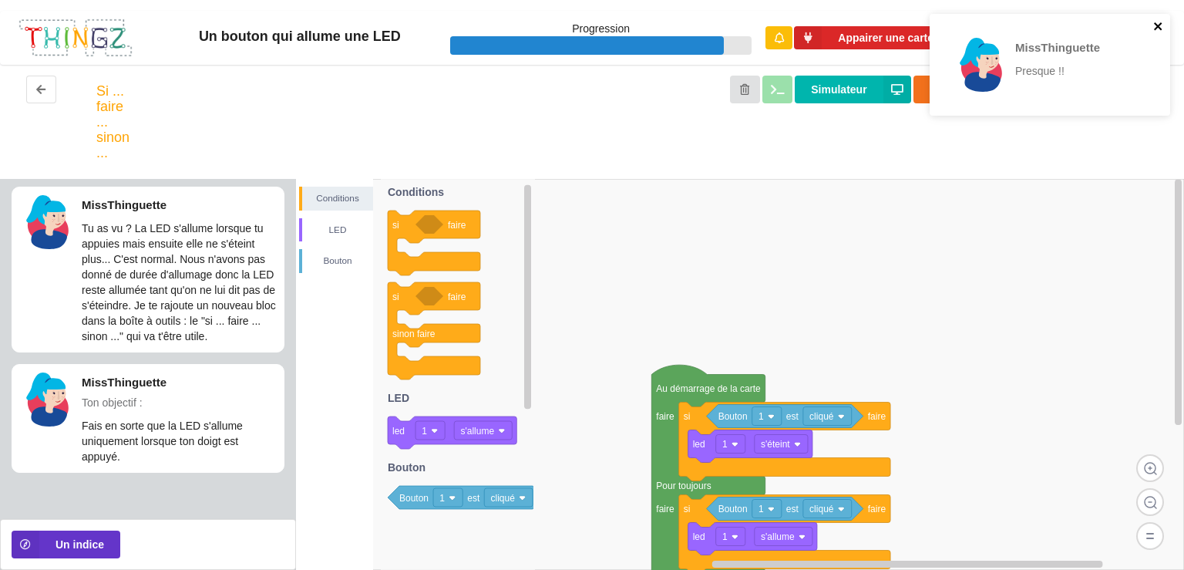
click at [1160, 25] on icon "close" at bounding box center [1158, 26] width 11 height 12
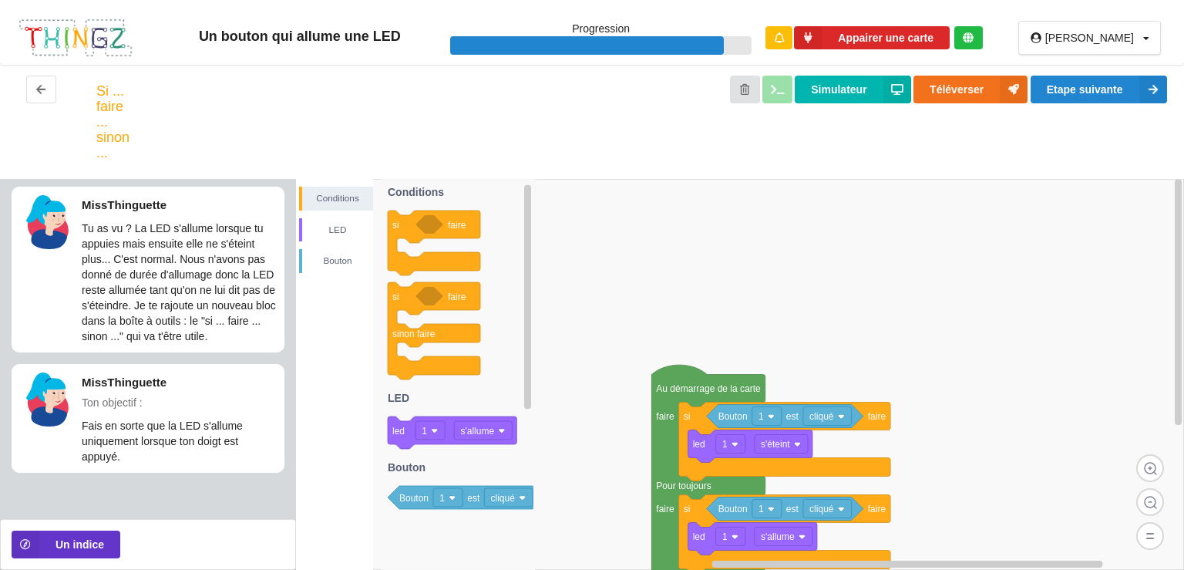
drag, startPoint x: 1183, startPoint y: 210, endPoint x: 1178, endPoint y: 257, distance: 46.6
click at [1172, 257] on g at bounding box center [1178, 369] width 11 height 379
drag, startPoint x: 1183, startPoint y: 287, endPoint x: 1183, endPoint y: 304, distance: 17.7
click at [1172, 304] on rect at bounding box center [1178, 369] width 11 height 379
drag, startPoint x: 1183, startPoint y: 320, endPoint x: 1183, endPoint y: 355, distance: 34.7
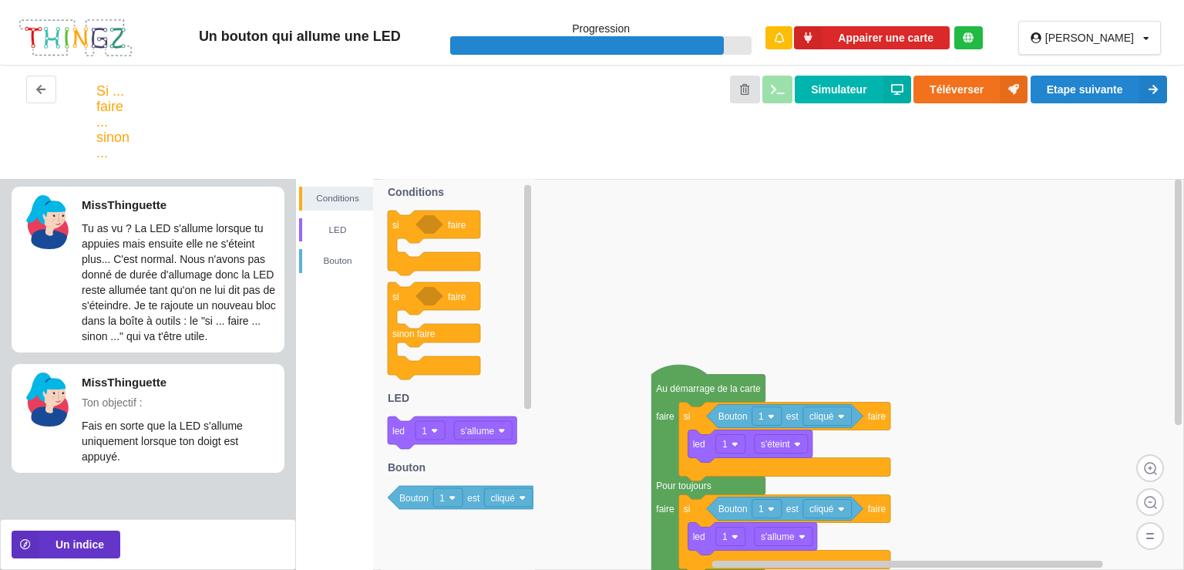
click at [1172, 355] on rect at bounding box center [1178, 369] width 11 height 379
click at [833, 546] on div "appuyé" at bounding box center [827, 546] width 127 height 19
click at [1067, 85] on button "Etape suivante" at bounding box center [1099, 90] width 136 height 28
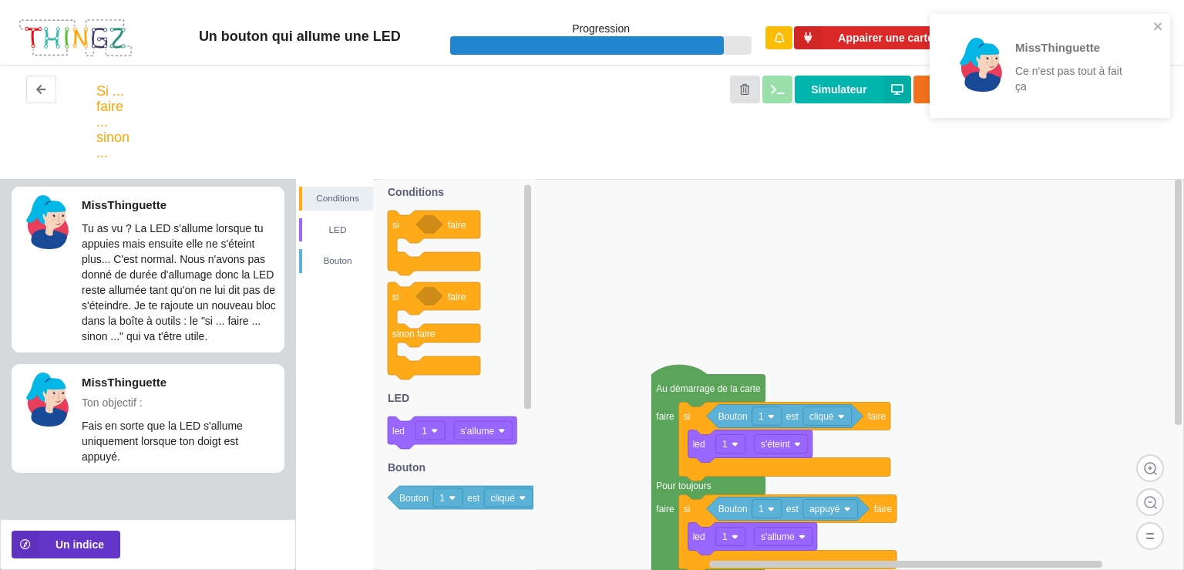
click at [1161, 19] on div "MissThinguette Ce n'est pas tout à fait ça" at bounding box center [1050, 66] width 241 height 104
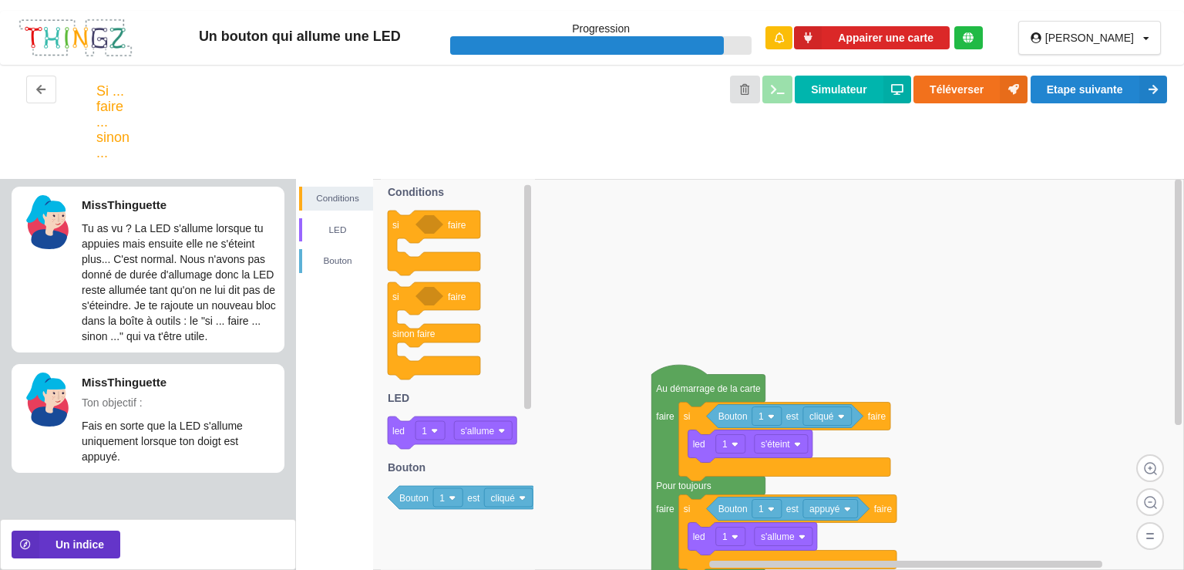
drag, startPoint x: 1183, startPoint y: 258, endPoint x: 1183, endPoint y: 321, distance: 62.4
click at [1172, 321] on rect at bounding box center [1178, 369] width 11 height 379
drag, startPoint x: 1183, startPoint y: 311, endPoint x: 1183, endPoint y: 361, distance: 50.1
click at [1172, 361] on rect at bounding box center [1178, 369] width 11 height 379
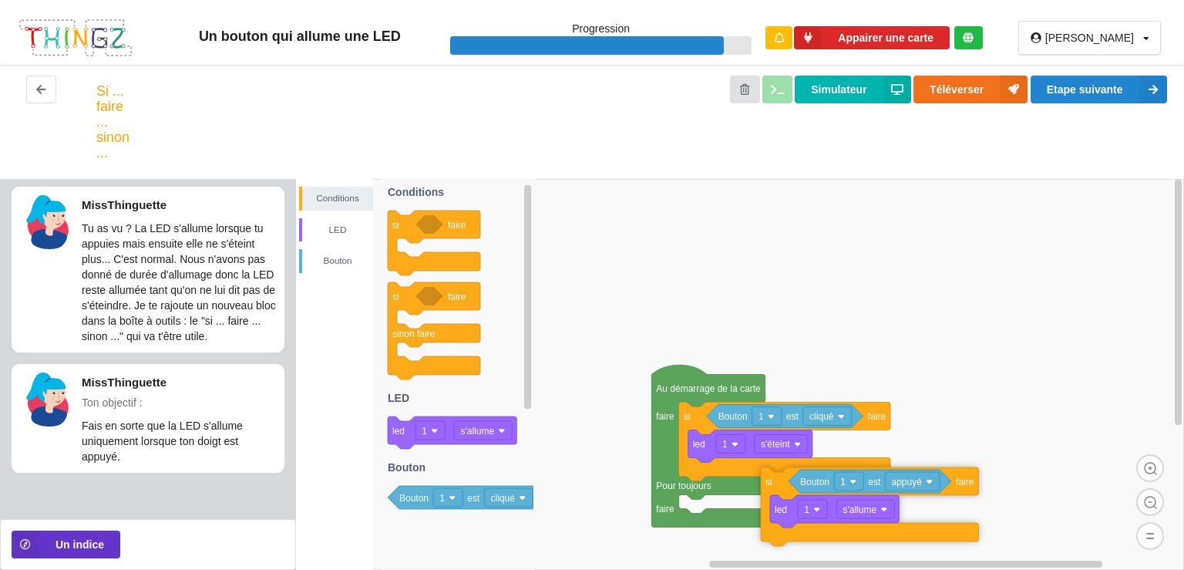
drag, startPoint x: 685, startPoint y: 516, endPoint x: 961, endPoint y: 354, distance: 321.0
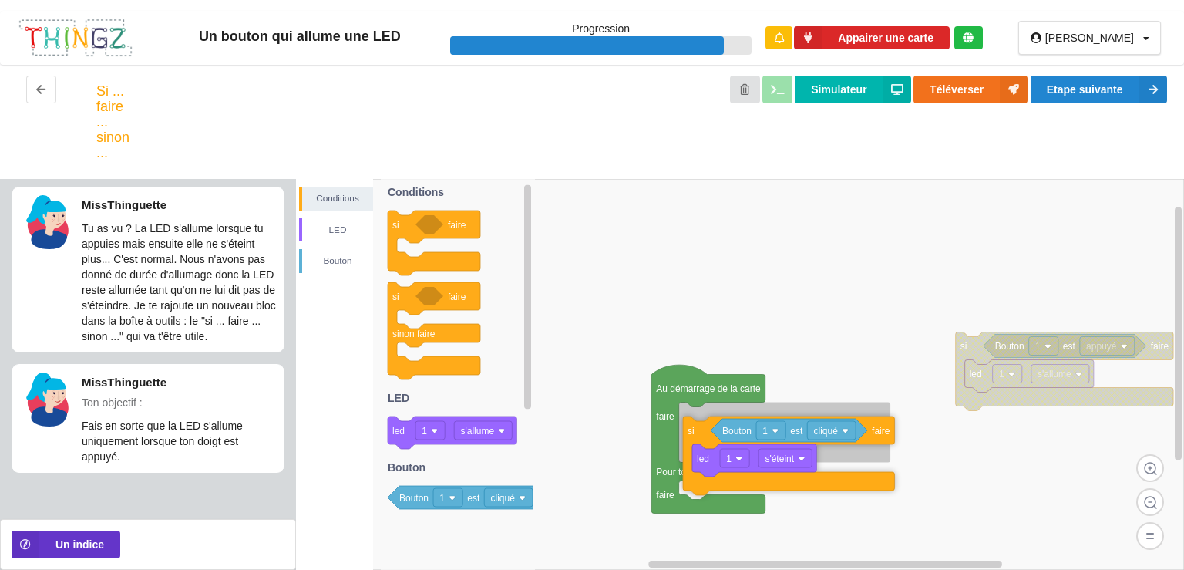
drag, startPoint x: 695, startPoint y: 420, endPoint x: 738, endPoint y: 503, distance: 93.5
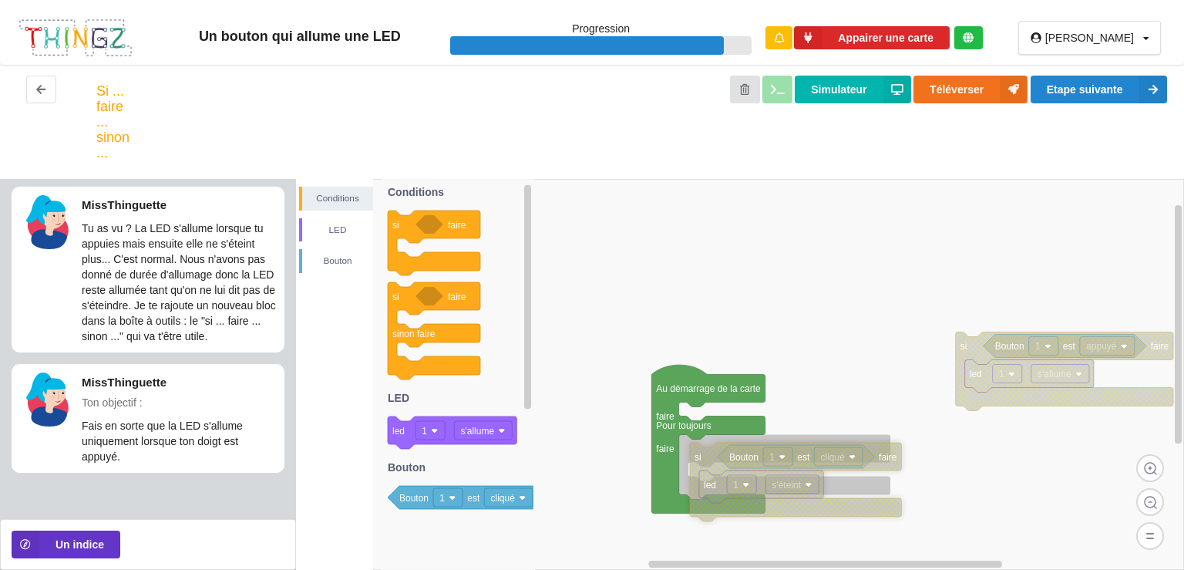
drag, startPoint x: 730, startPoint y: 508, endPoint x: 697, endPoint y: 466, distance: 53.8
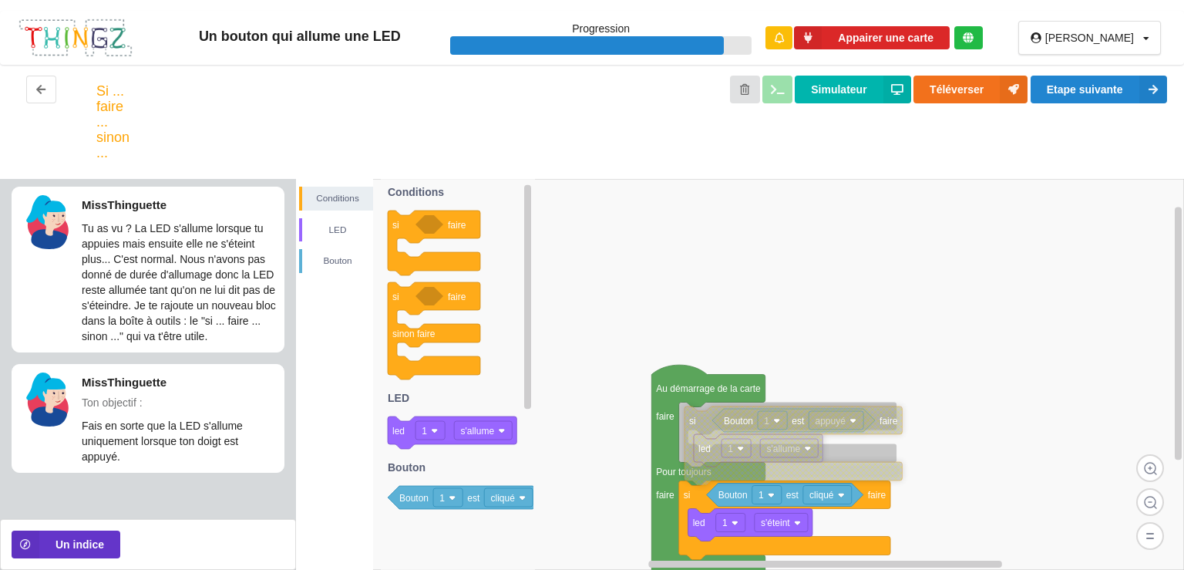
drag, startPoint x: 977, startPoint y: 348, endPoint x: 705, endPoint y: 422, distance: 282.0
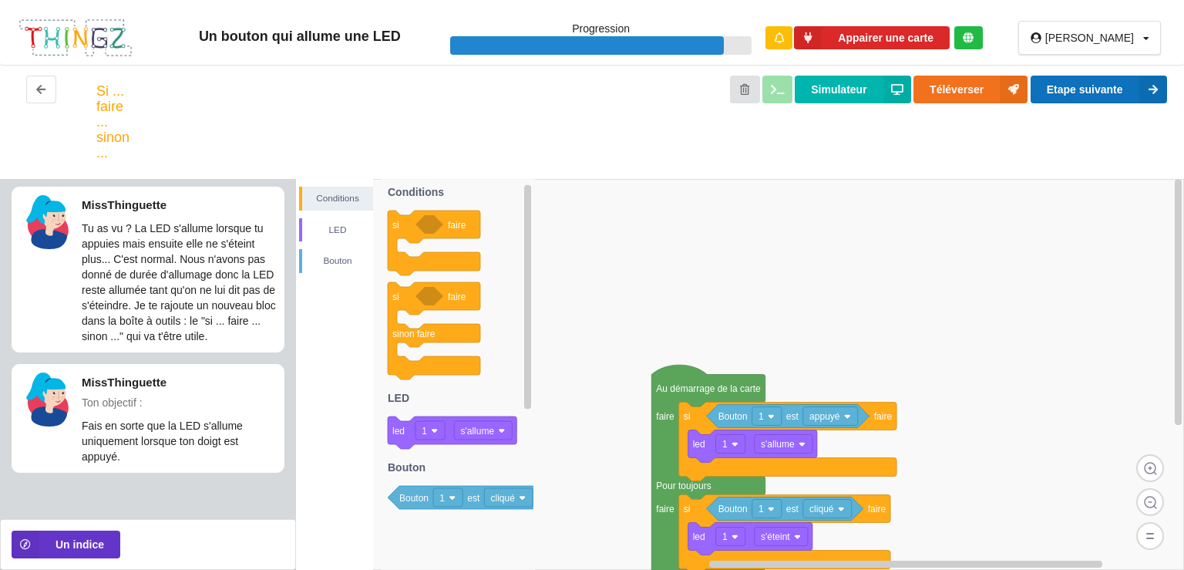
click at [1096, 92] on button "Etape suivante" at bounding box center [1099, 90] width 136 height 28
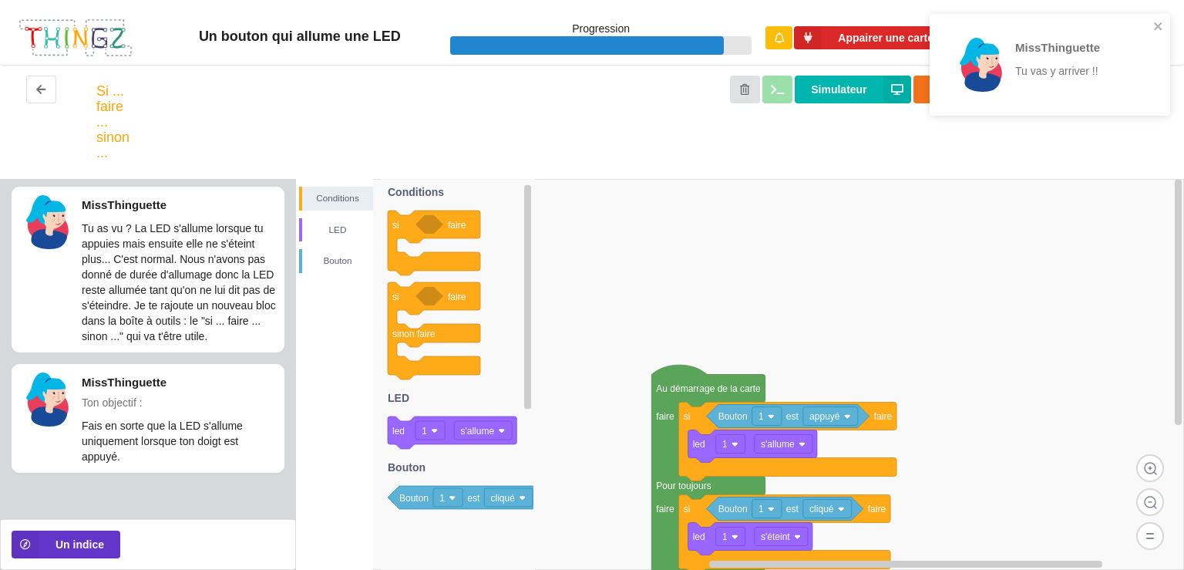
drag, startPoint x: 1183, startPoint y: 224, endPoint x: 1183, endPoint y: 271, distance: 47.8
click at [1172, 271] on rect at bounding box center [1178, 369] width 11 height 379
drag, startPoint x: 1183, startPoint y: 271, endPoint x: 1183, endPoint y: 320, distance: 48.6
click at [1172, 320] on rect at bounding box center [1178, 369] width 11 height 379
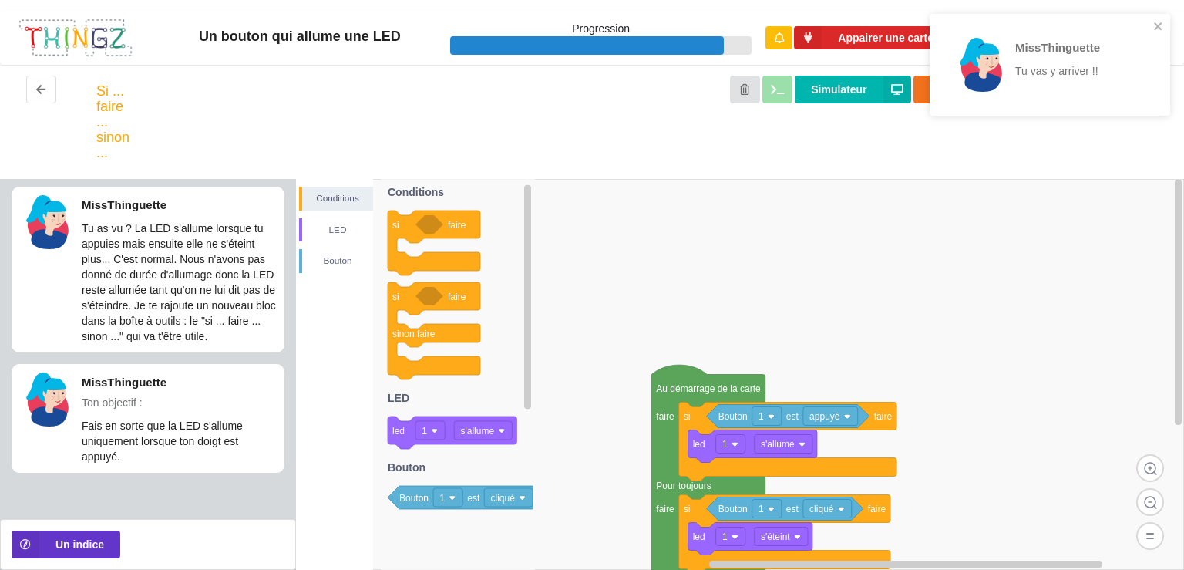
drag, startPoint x: 1183, startPoint y: 318, endPoint x: 1176, endPoint y: 397, distance: 79.0
click at [1172, 397] on g at bounding box center [1178, 369] width 11 height 379
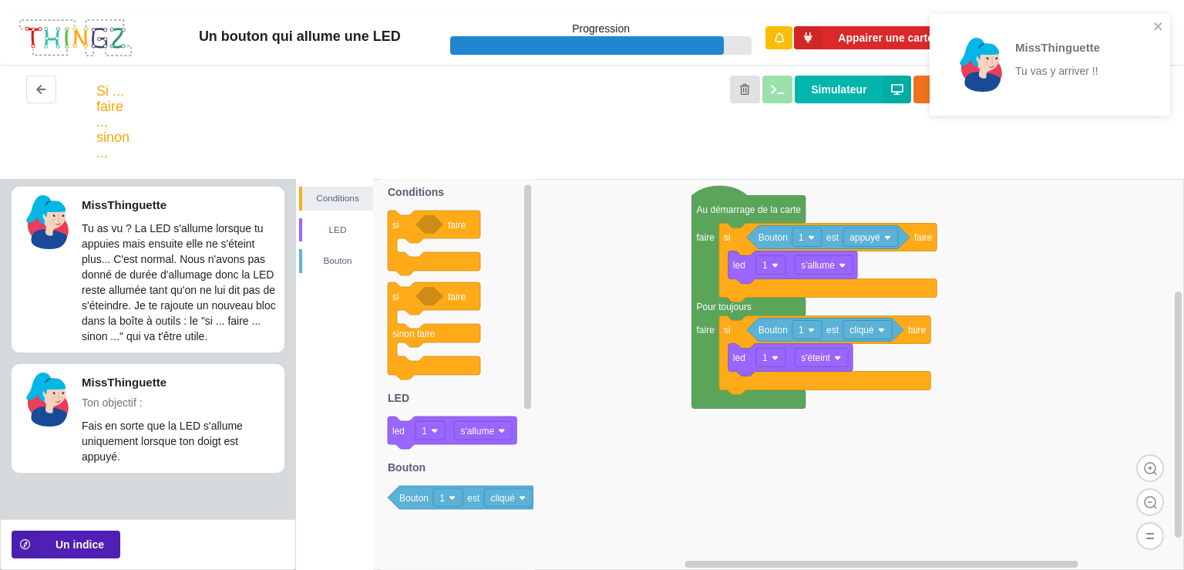
click at [117, 544] on button "Un indice" at bounding box center [66, 544] width 109 height 28
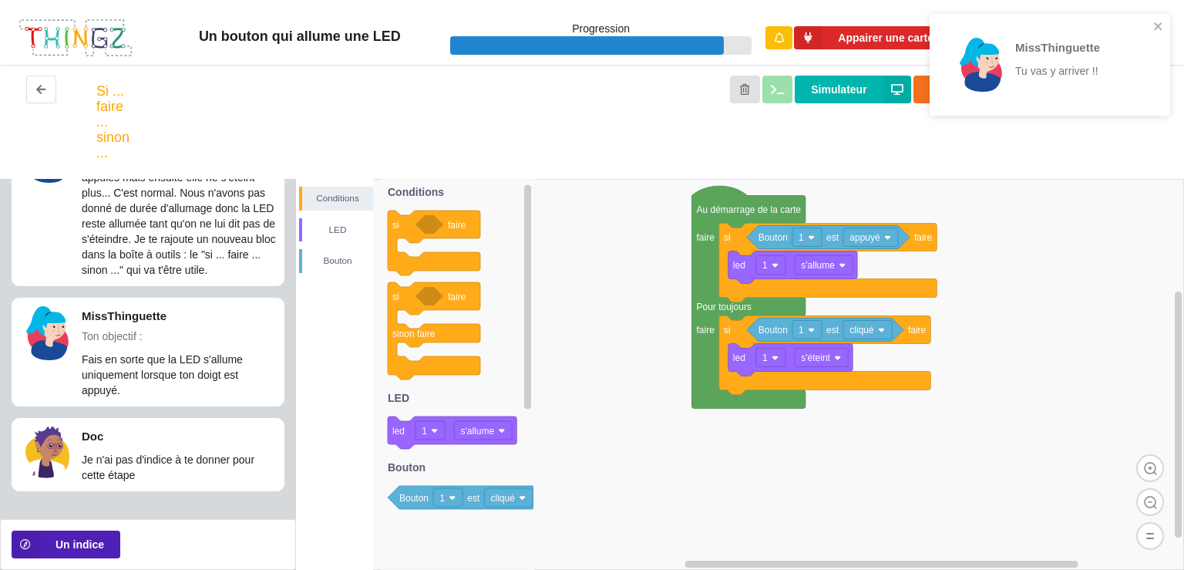
scroll to position [82, 0]
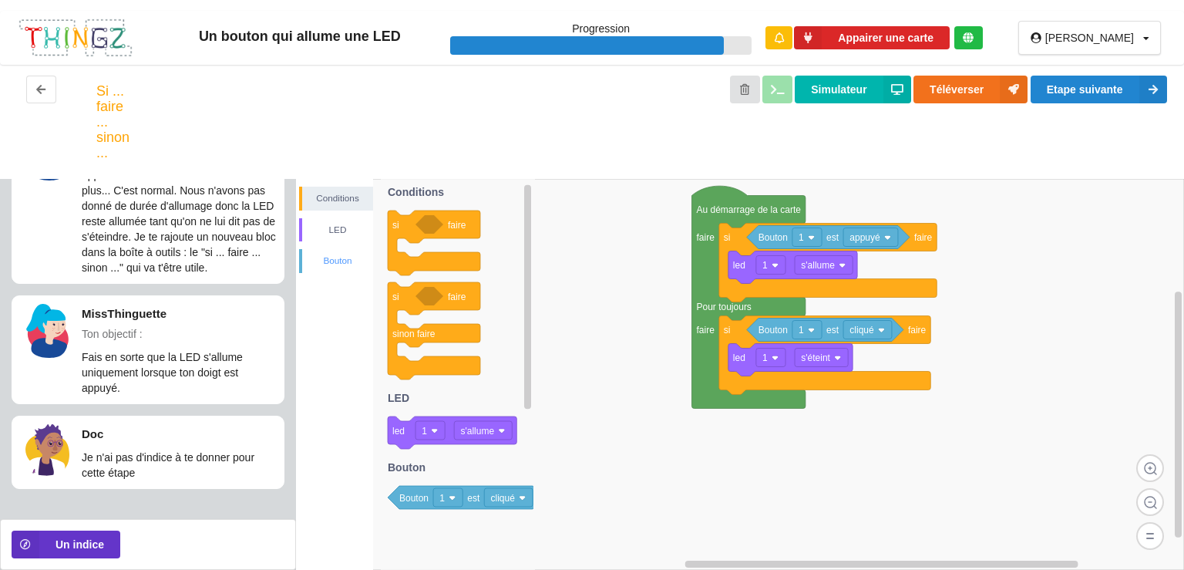
click at [350, 249] on div "Bouton" at bounding box center [336, 261] width 74 height 24
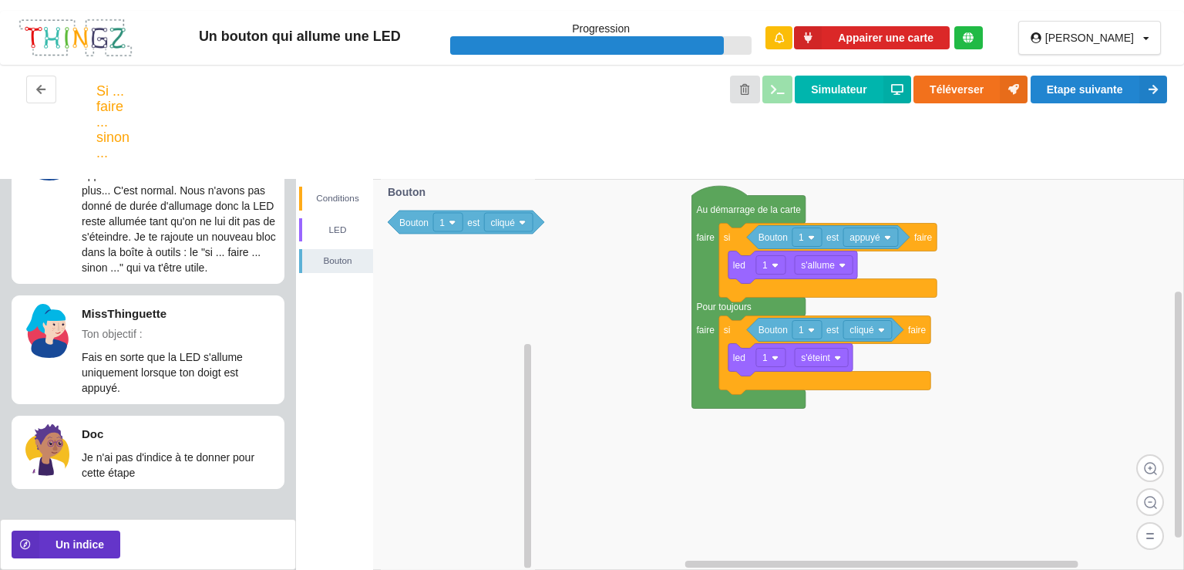
click at [448, 221] on rect at bounding box center [447, 222] width 29 height 19
click at [382, 279] on icon at bounding box center [458, 374] width 154 height 391
click at [349, 214] on div "Conditions LED Bouton" at bounding box center [334, 230] width 77 height 86
click at [348, 201] on div "Conditions" at bounding box center [337, 197] width 71 height 15
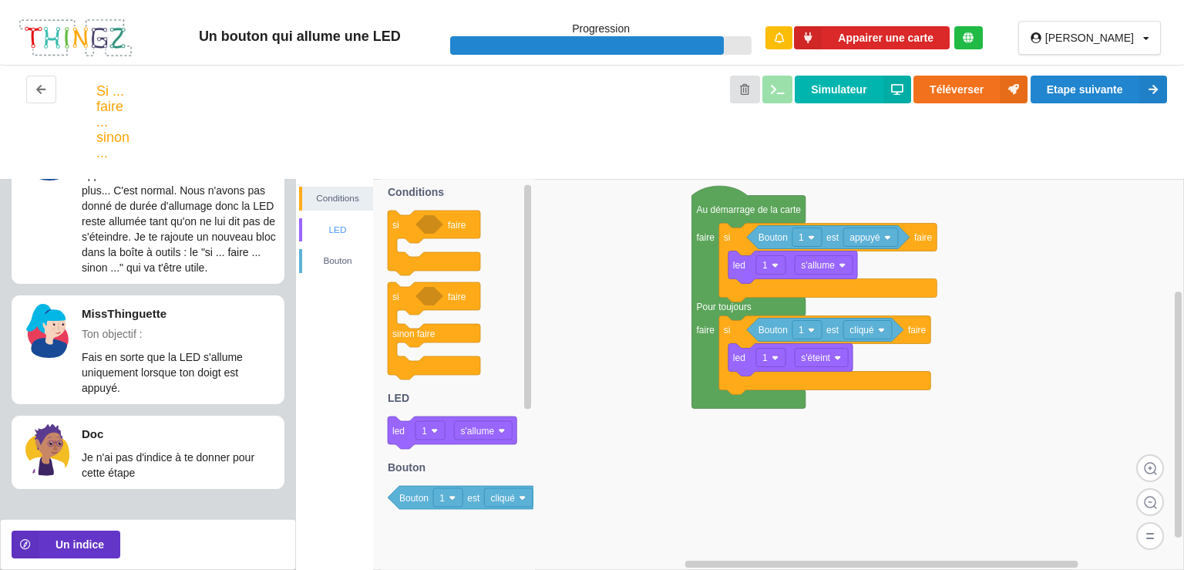
click at [338, 224] on div "LED" at bounding box center [337, 229] width 71 height 15
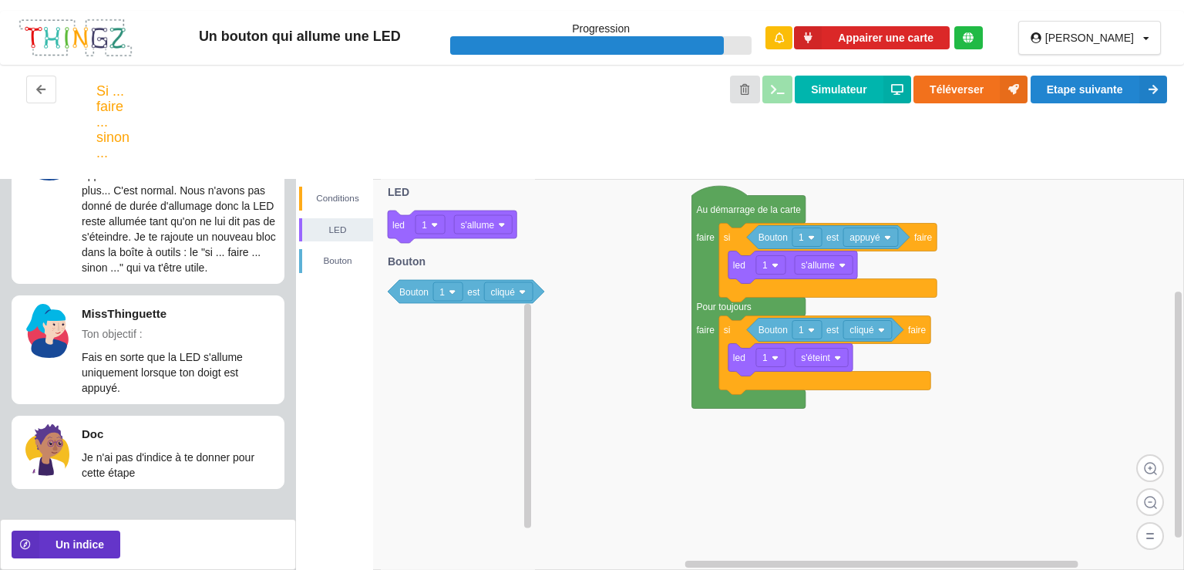
click at [458, 301] on icon at bounding box center [466, 291] width 156 height 23
click at [843, 78] on button "Simulateur" at bounding box center [853, 90] width 116 height 28
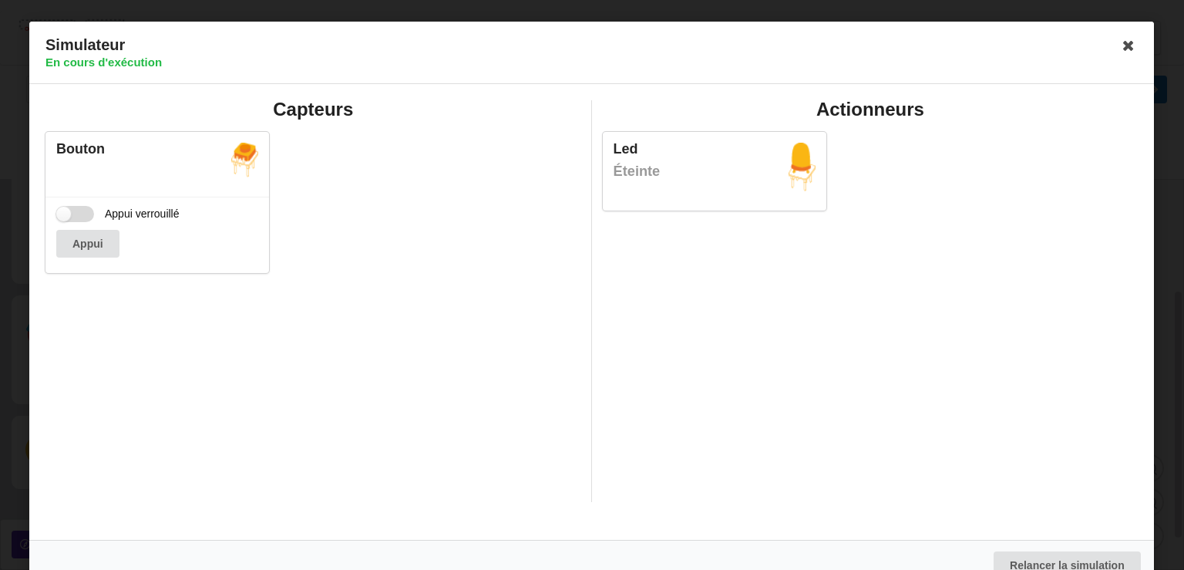
click at [72, 215] on label "Appui verrouillé" at bounding box center [117, 214] width 123 height 16
click at [72, 215] on input "Appui verrouillé" at bounding box center [75, 214] width 38 height 16
click at [83, 221] on div "Appui verrouillé Appui" at bounding box center [157, 235] width 224 height 76
click at [84, 220] on label "Appui verrouillé" at bounding box center [117, 214] width 123 height 16
click at [84, 220] on input "Appui verrouillé" at bounding box center [75, 214] width 38 height 16
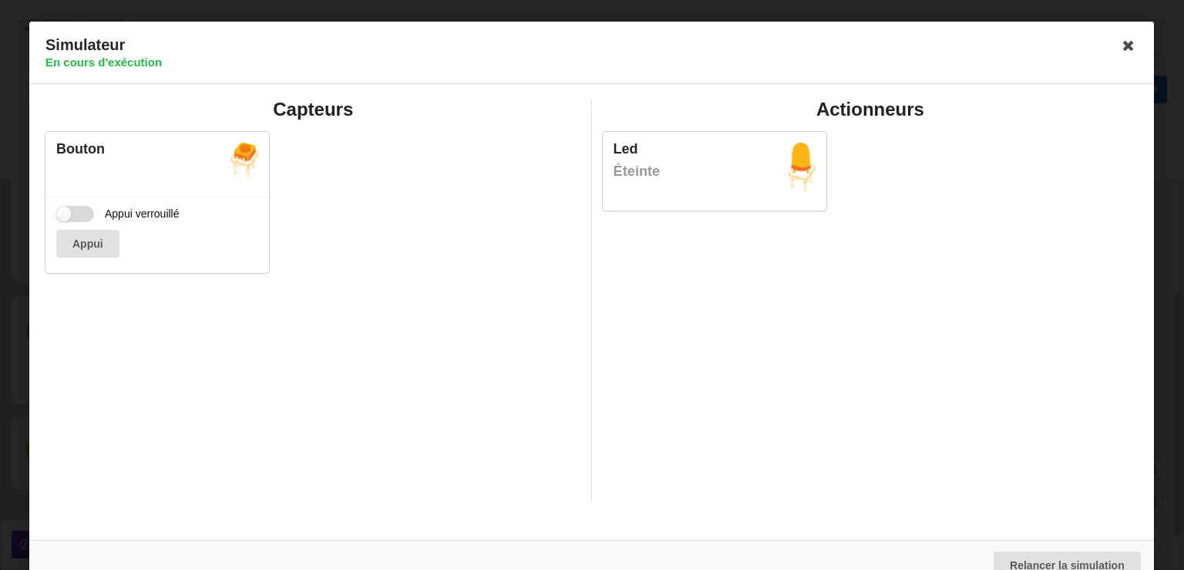
click at [86, 210] on label "Appui verrouillé" at bounding box center [117, 214] width 123 height 16
click at [86, 210] on input "Appui verrouillé" at bounding box center [75, 214] width 38 height 16
click at [86, 210] on label "Appui verrouillé" at bounding box center [117, 214] width 123 height 16
click at [86, 210] on input "Appui verrouillé" at bounding box center [75, 214] width 38 height 16
checkbox input "false"
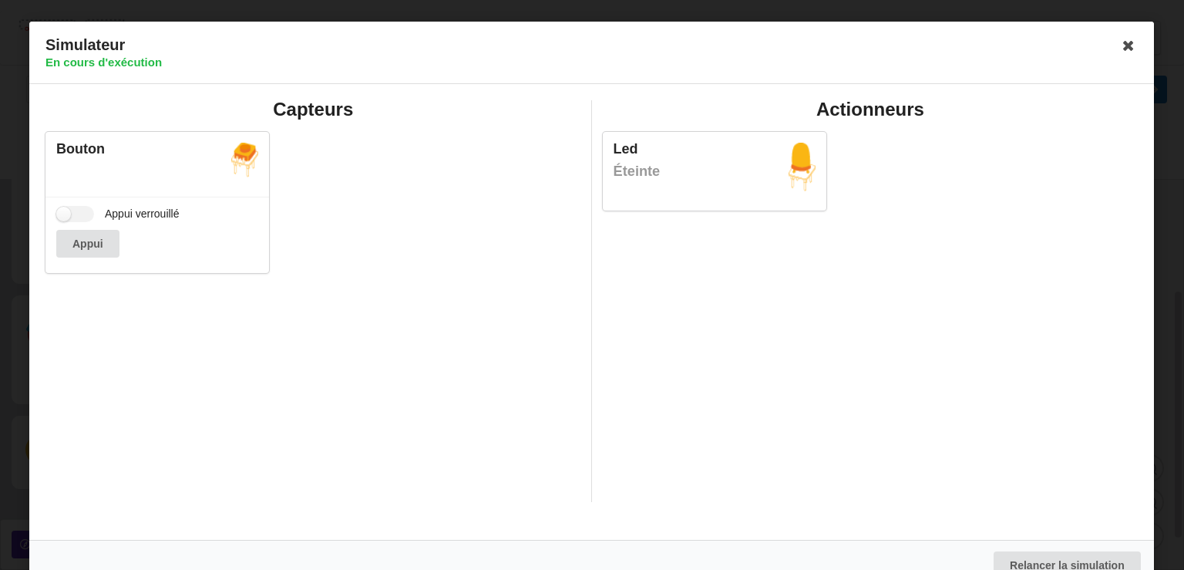
click at [1136, 45] on div "Simulateur En cours d'exécution" at bounding box center [591, 53] width 1125 height 62
click at [1129, 58] on div "Simulateur En cours d'exécution" at bounding box center [591, 53] width 1125 height 62
click at [1122, 49] on icon at bounding box center [1129, 45] width 25 height 25
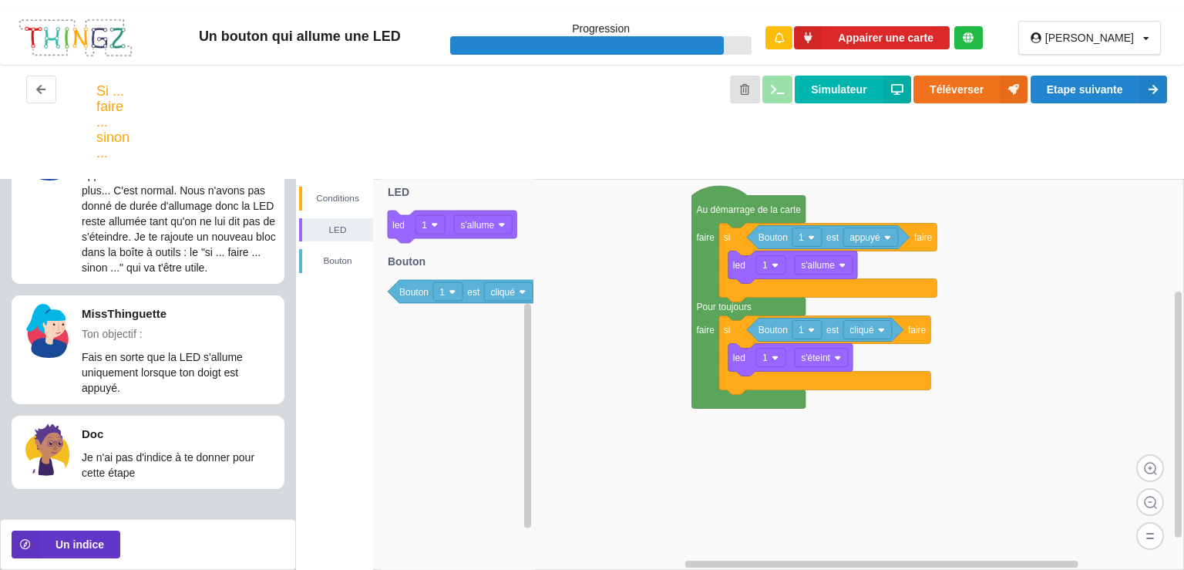
click at [1120, 44] on div "arthuro Profil Déconnexion" at bounding box center [1089, 38] width 143 height 34
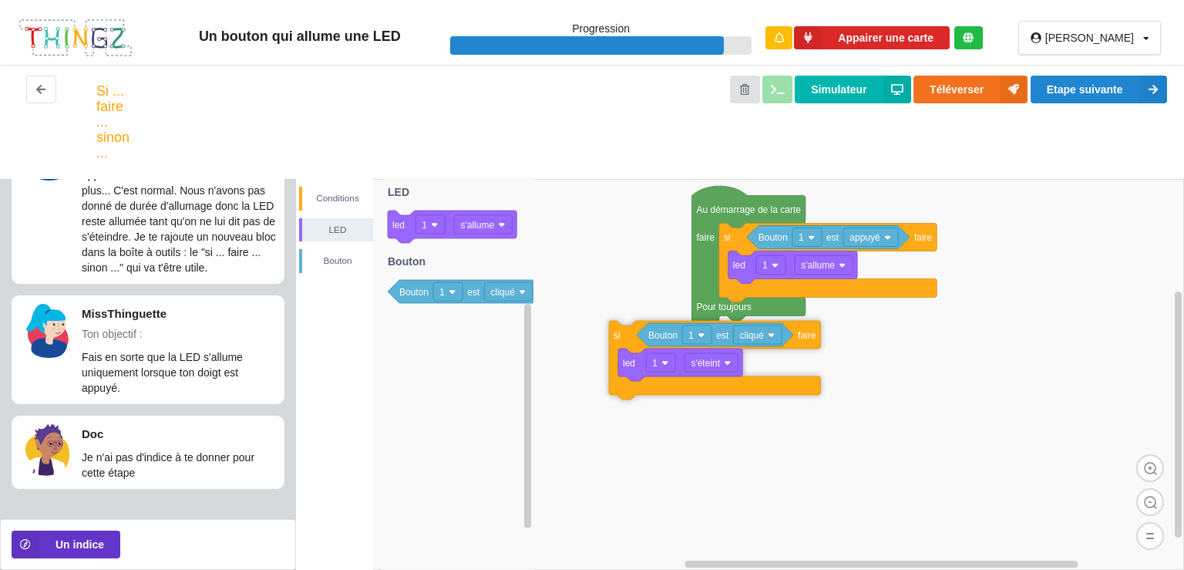
drag, startPoint x: 741, startPoint y: 337, endPoint x: 558, endPoint y: 341, distance: 182.7
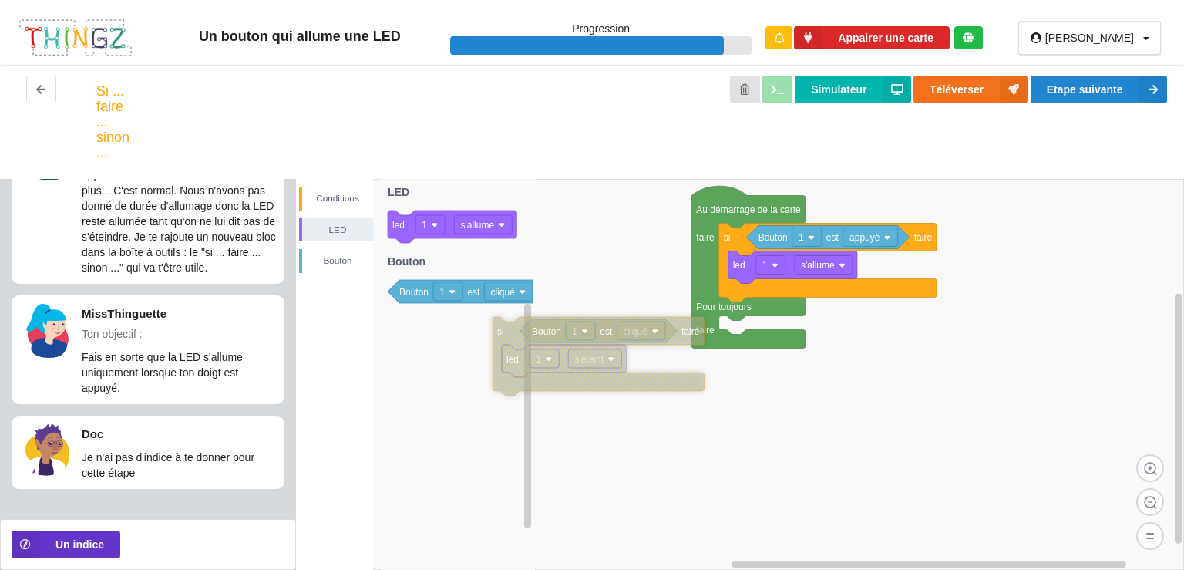
drag, startPoint x: 549, startPoint y: 347, endPoint x: 444, endPoint y: 347, distance: 104.8
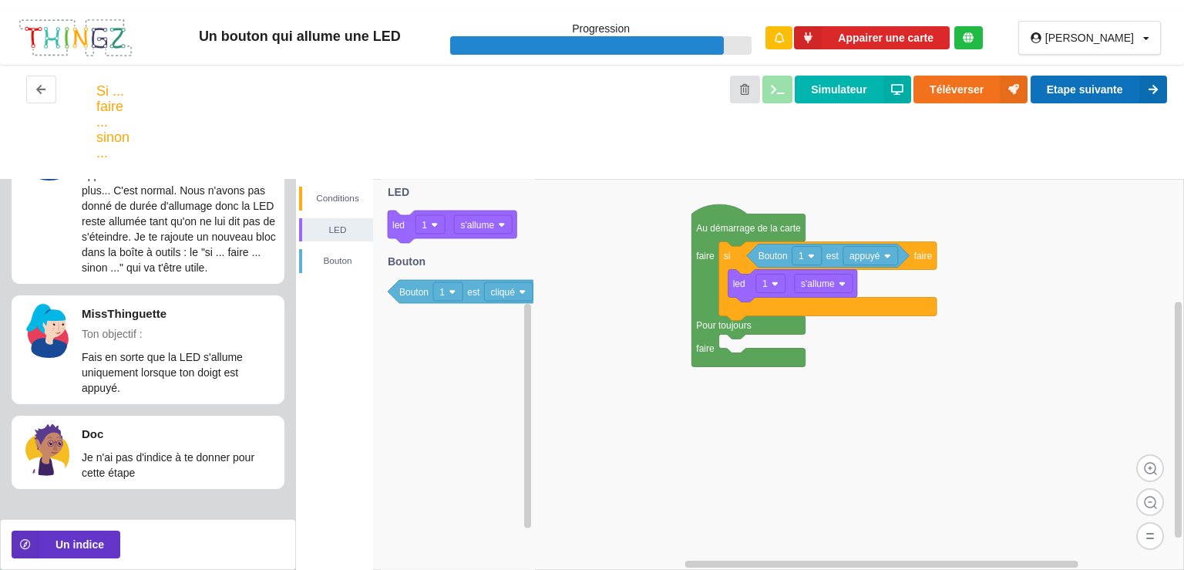
click at [1088, 87] on button "Etape suivante" at bounding box center [1099, 90] width 136 height 28
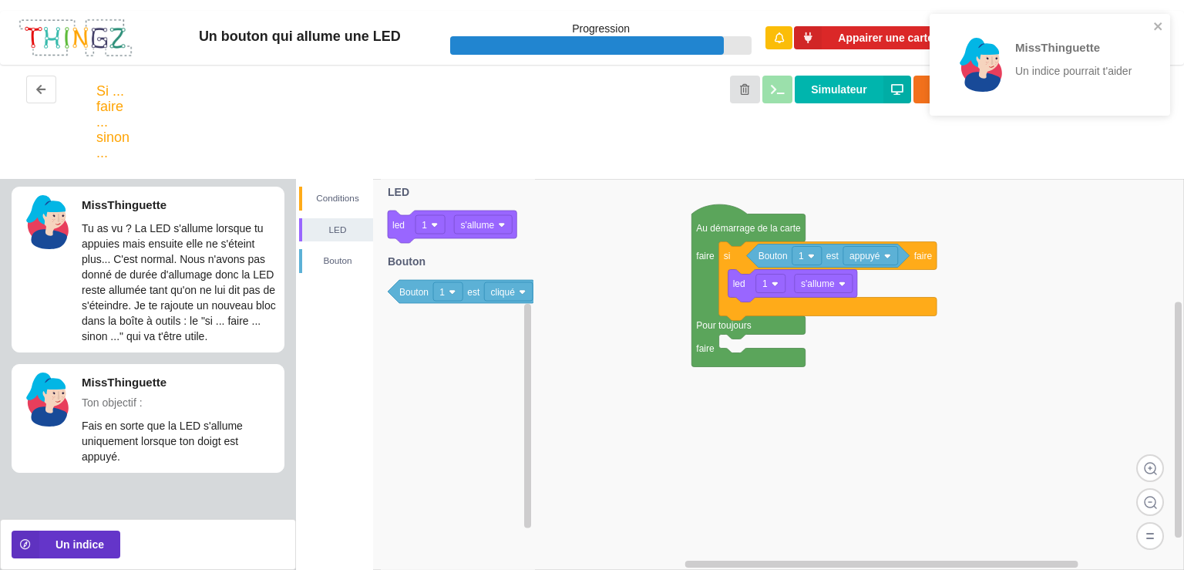
scroll to position [0, 0]
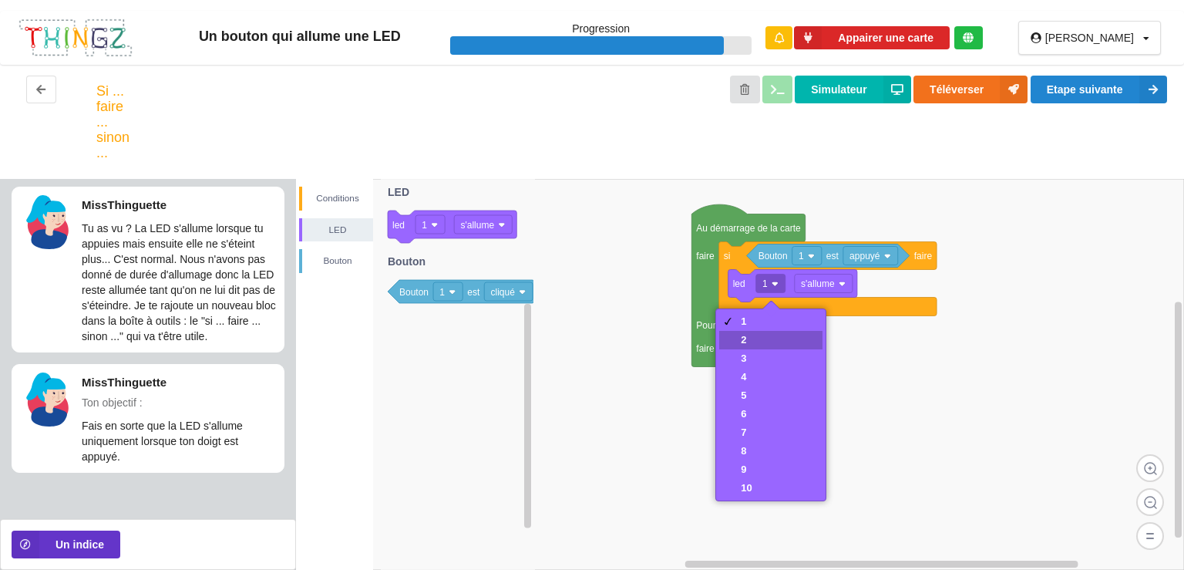
click at [776, 337] on div "2" at bounding box center [770, 340] width 103 height 19
click at [779, 324] on div "1" at bounding box center [770, 321] width 103 height 19
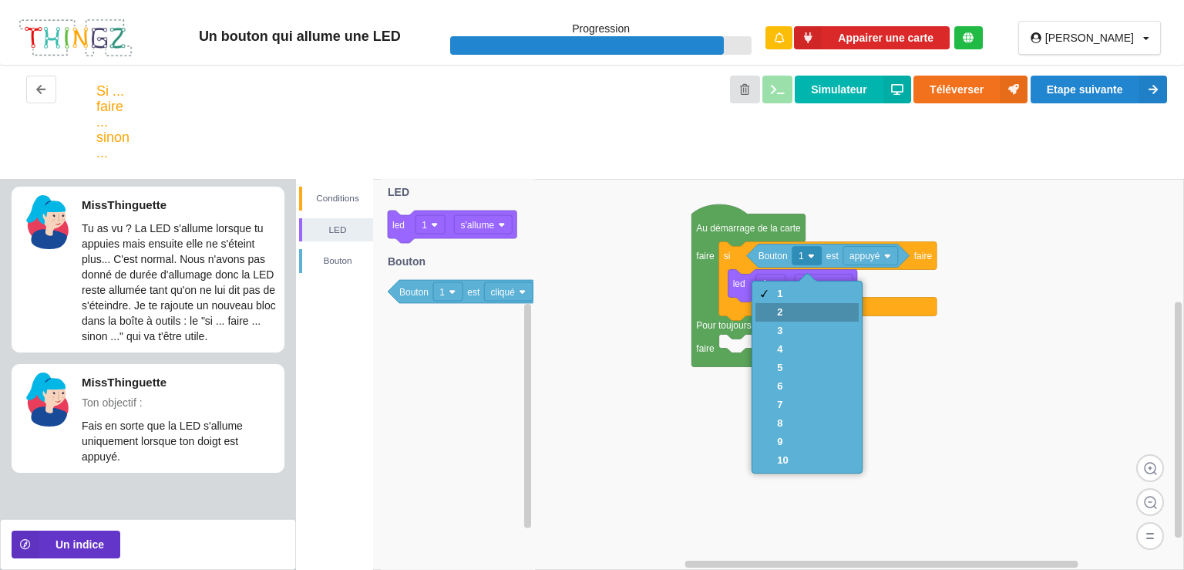
click at [813, 310] on div "2" at bounding box center [806, 312] width 103 height 19
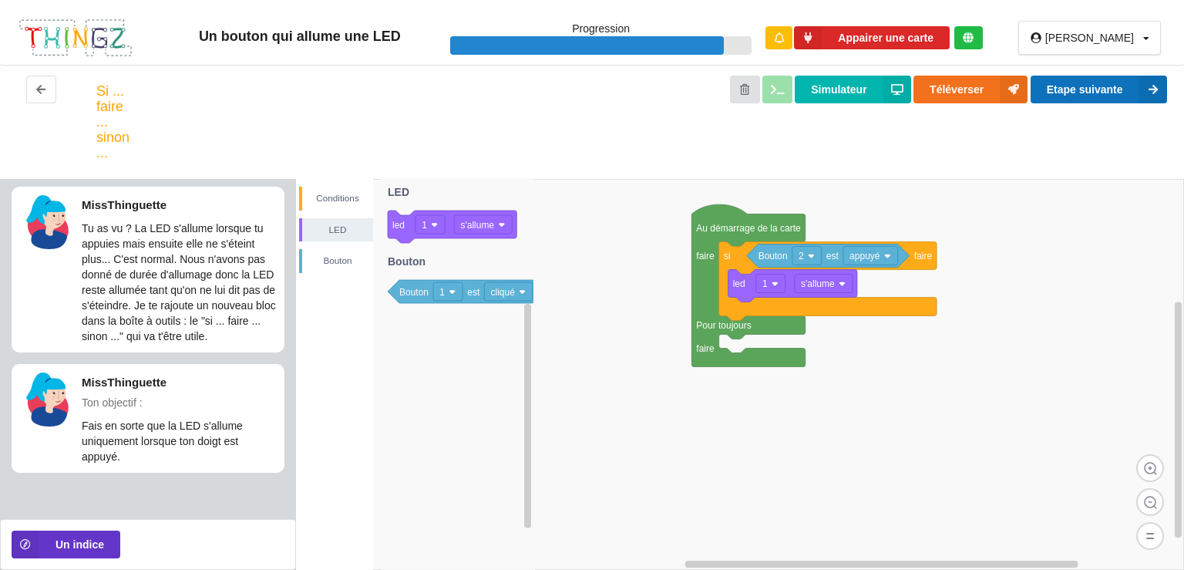
click at [1101, 88] on button "Etape suivante" at bounding box center [1099, 90] width 136 height 28
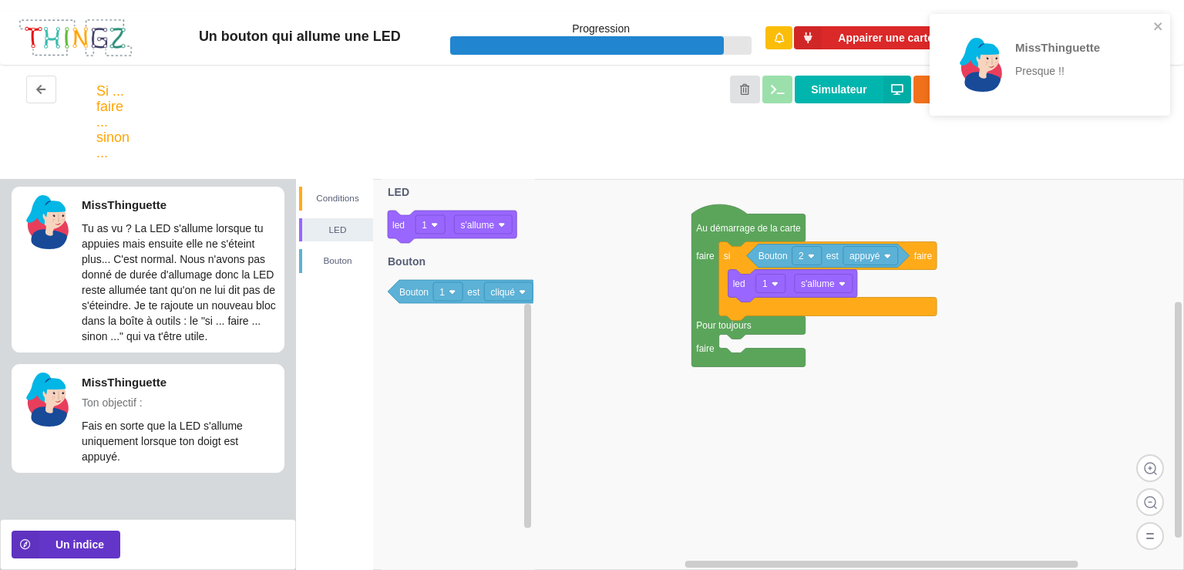
click at [1152, 32] on div "MissThinguette Presque !!" at bounding box center [1044, 64] width 217 height 89
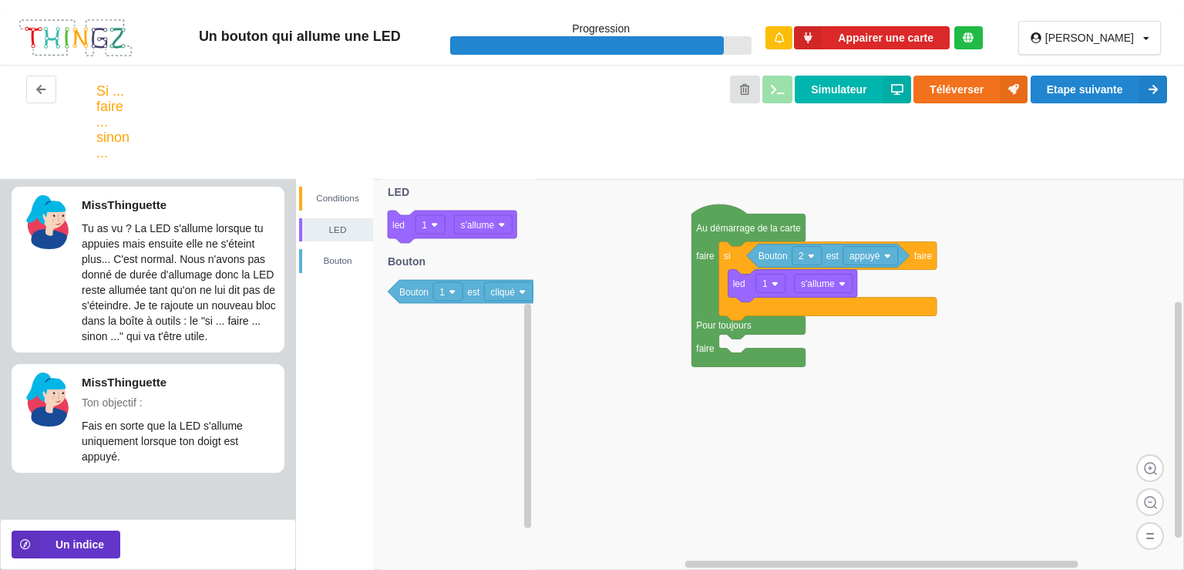
click at [1156, 17] on div "MissThinguette Presque !!" at bounding box center [1050, 14] width 247 height 6
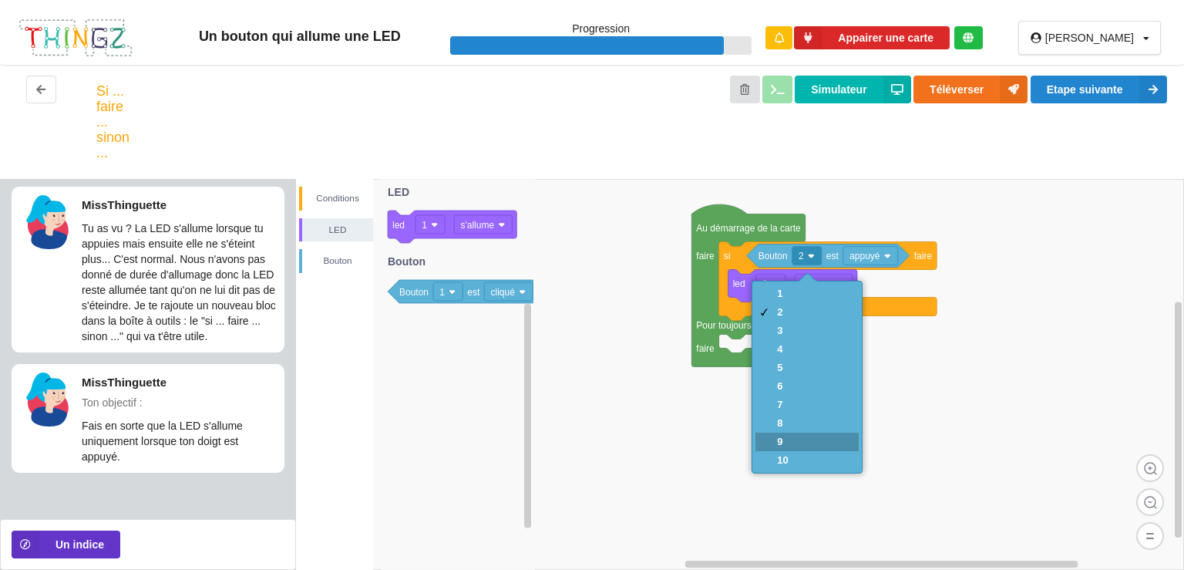
click at [828, 447] on div "9" at bounding box center [806, 441] width 103 height 19
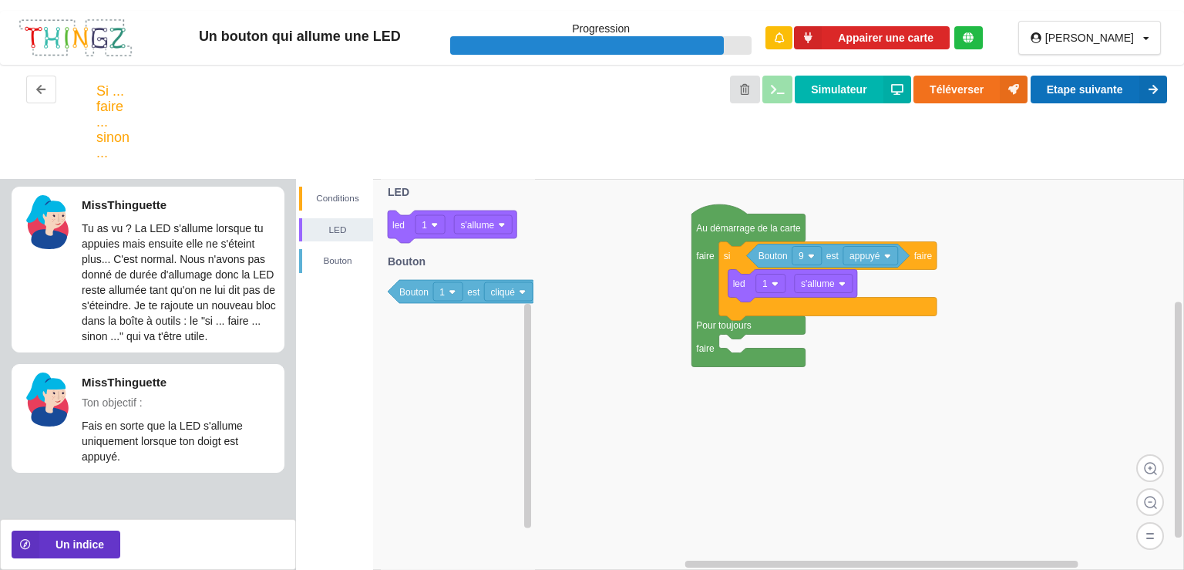
click at [1075, 89] on button "Etape suivante" at bounding box center [1099, 90] width 136 height 28
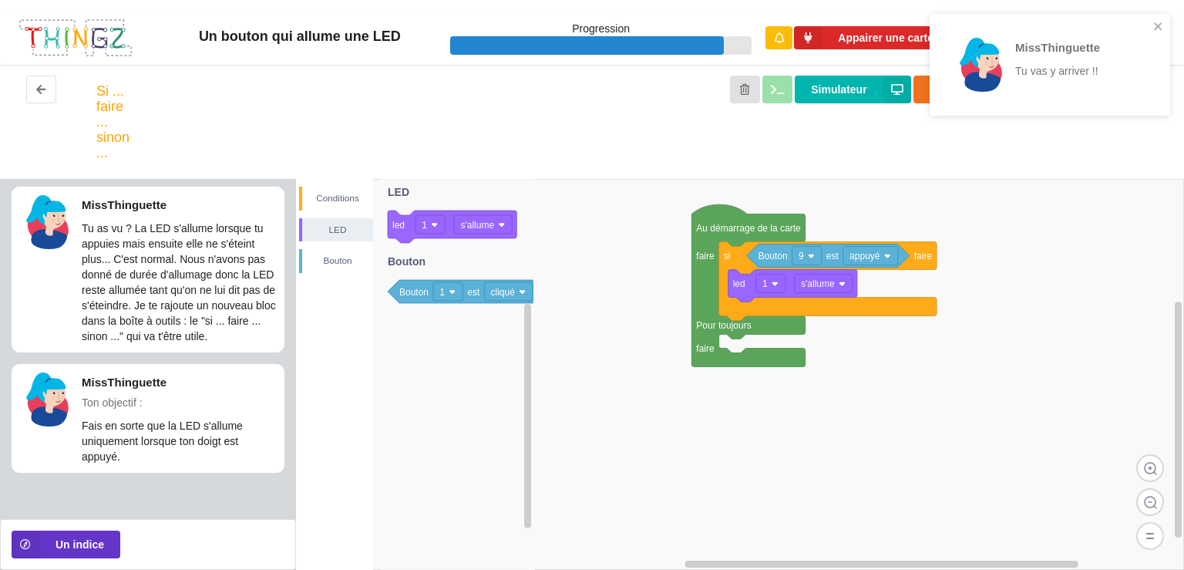
click at [1152, 27] on div "MissThinguette Tu vas y arriver !!" at bounding box center [1044, 64] width 217 height 89
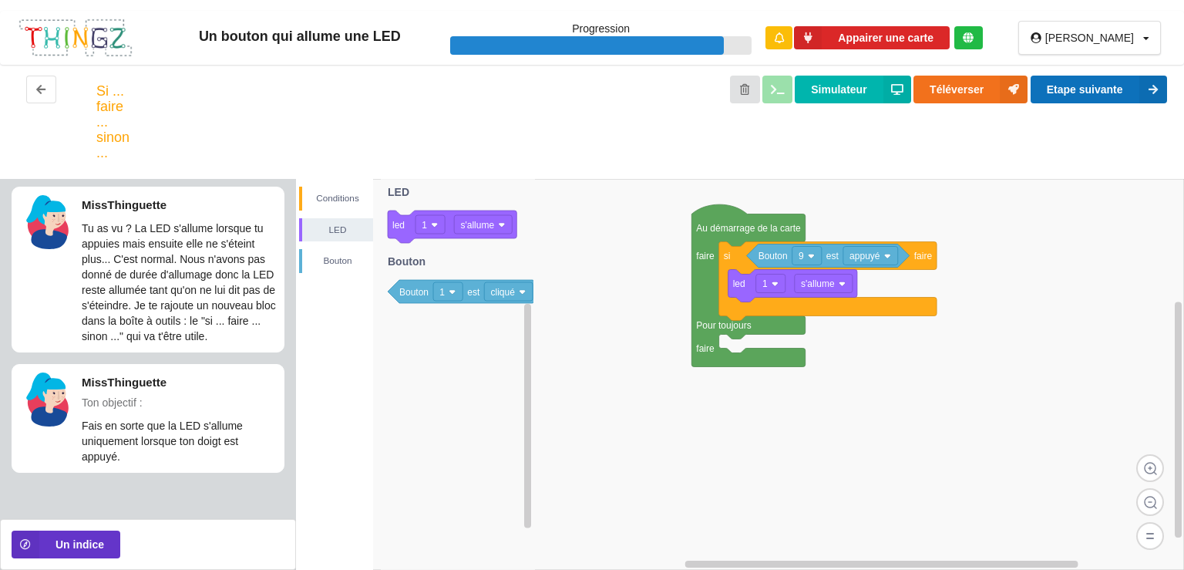
click at [1127, 92] on button "Etape suivante" at bounding box center [1099, 90] width 136 height 28
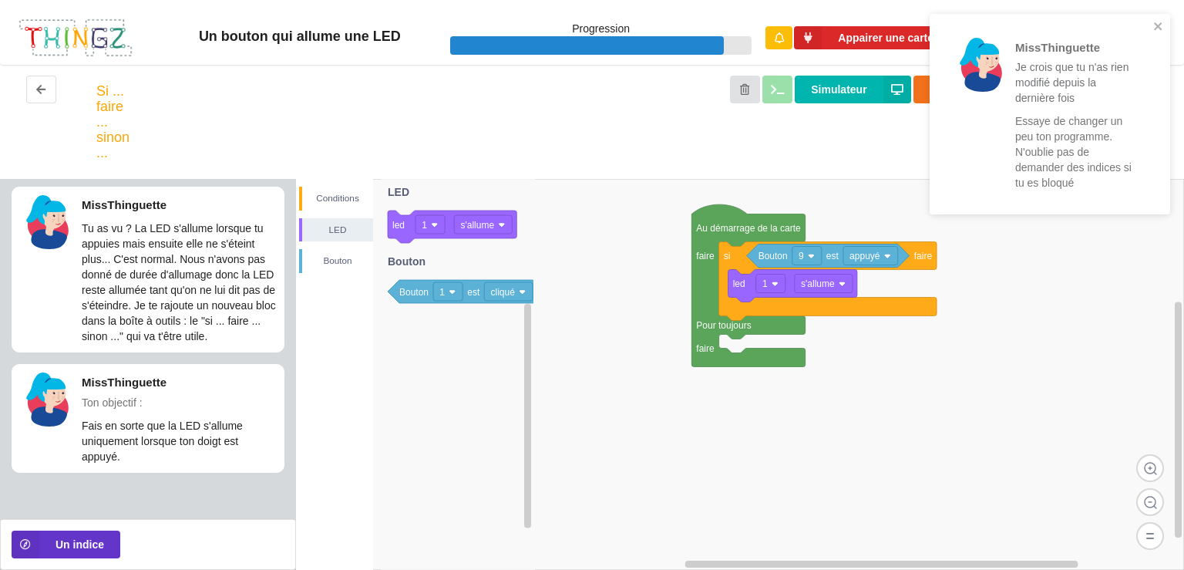
click at [1152, 24] on div "MissThinguette Je crois que tu n'as rien modifié depuis la dernière fois Essaye…" at bounding box center [1044, 114] width 217 height 188
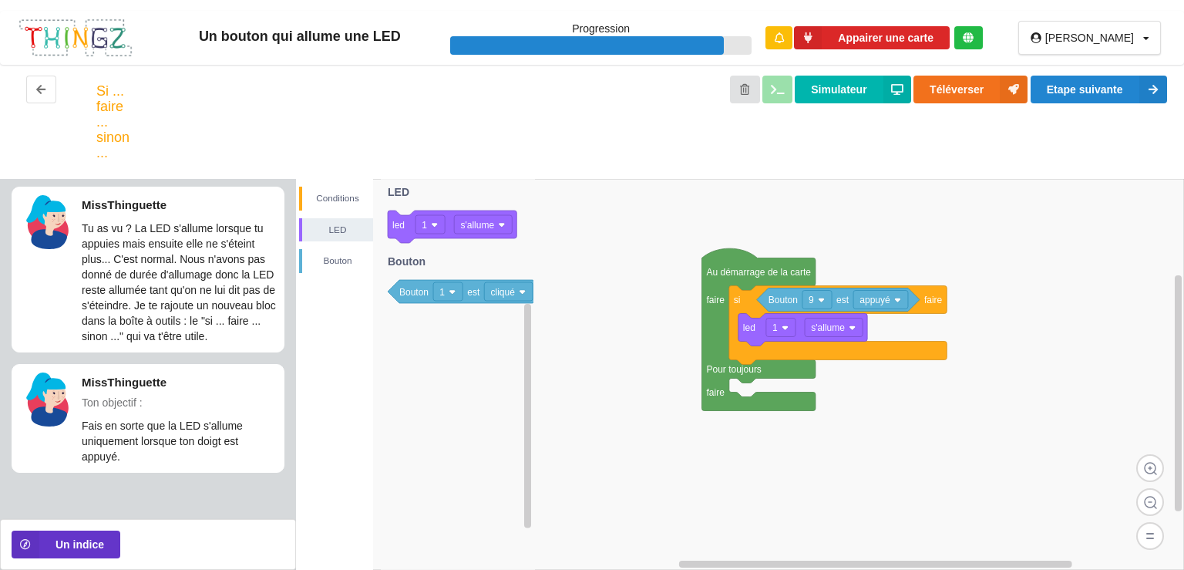
drag, startPoint x: 583, startPoint y: 185, endPoint x: 607, endPoint y: 264, distance: 82.4
click at [607, 264] on div "Conditions LED [PERSON_NAME] si faire si faire sinon faire led 1 s'allume Bouto…" at bounding box center [740, 374] width 888 height 391
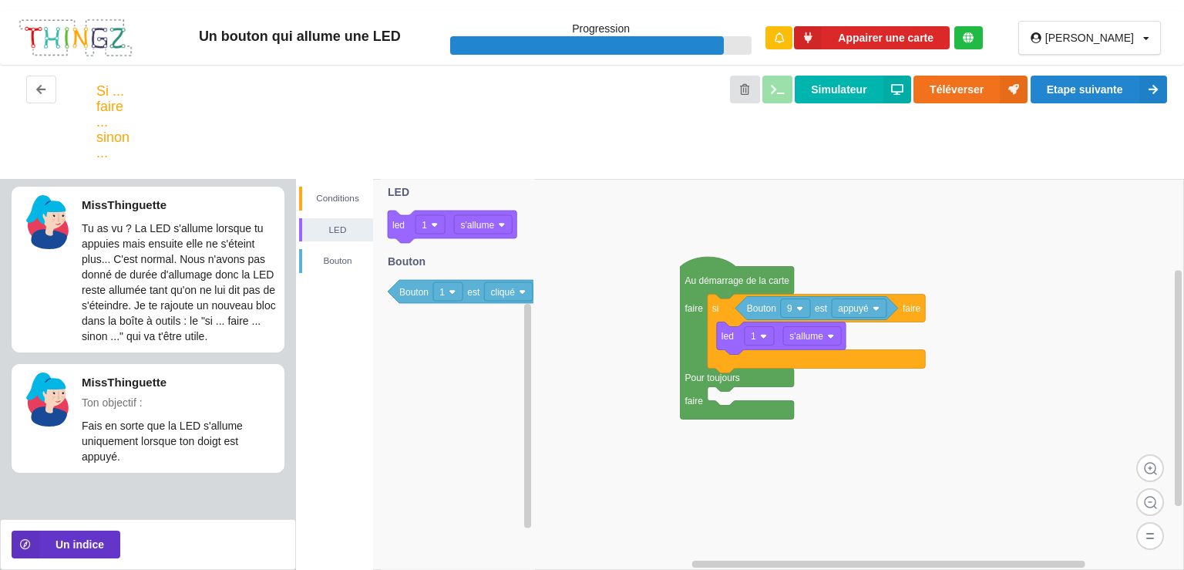
drag, startPoint x: 685, startPoint y: 277, endPoint x: 651, endPoint y: 251, distance: 42.9
click at [651, 251] on div "Conditions LED [PERSON_NAME] si faire si faire sinon faire led 1 s'allume Bouto…" at bounding box center [740, 374] width 888 height 391
drag, startPoint x: 563, startPoint y: 103, endPoint x: 580, endPoint y: 132, distance: 33.2
click at [580, 132] on div "Simulateur Téléverser Etape suivante" at bounding box center [664, 122] width 1032 height 93
click at [580, 131] on div "Simulateur Téléverser Etape suivante" at bounding box center [664, 122] width 1032 height 93
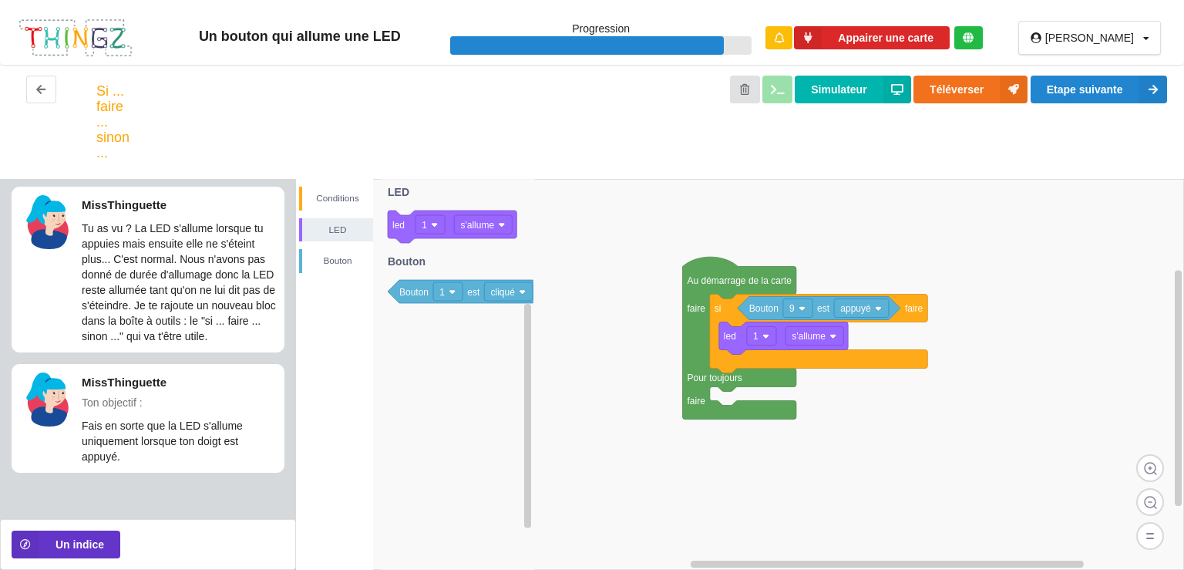
click at [580, 131] on div "Simulateur Téléverser Etape suivante" at bounding box center [664, 122] width 1032 height 93
click at [583, 128] on div "Simulateur Téléverser Etape suivante" at bounding box center [664, 122] width 1032 height 93
click at [574, 109] on div "Simulateur Téléverser Etape suivante" at bounding box center [664, 122] width 1032 height 93
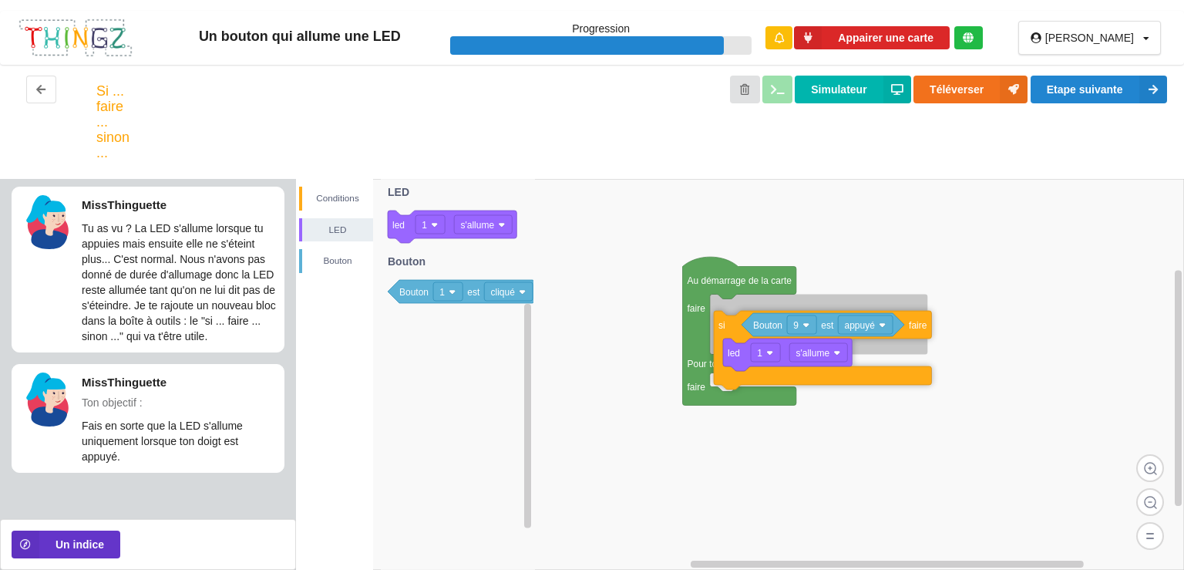
drag, startPoint x: 728, startPoint y: 305, endPoint x: 737, endPoint y: 343, distance: 38.7
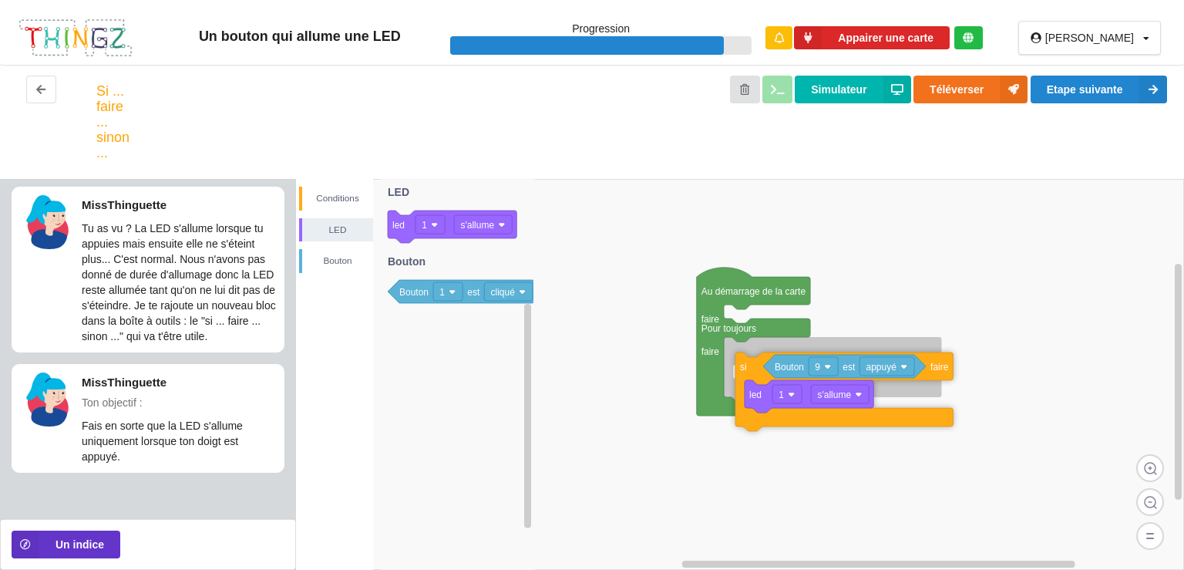
drag, startPoint x: 736, startPoint y: 323, endPoint x: 748, endPoint y: 360, distance: 38.8
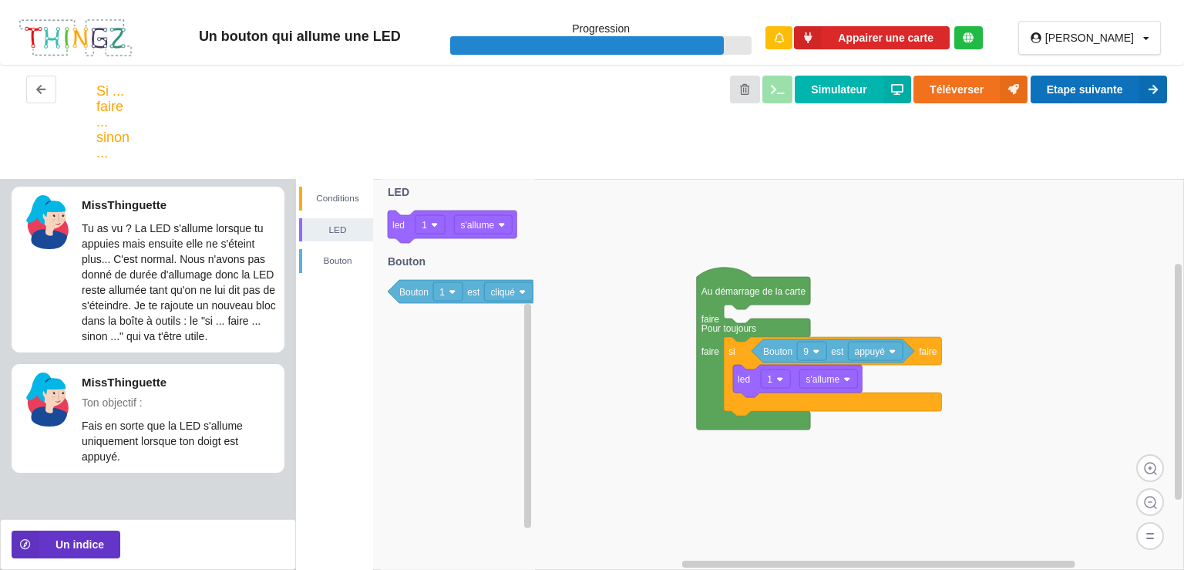
click at [1107, 90] on button "Etape suivante" at bounding box center [1099, 90] width 136 height 28
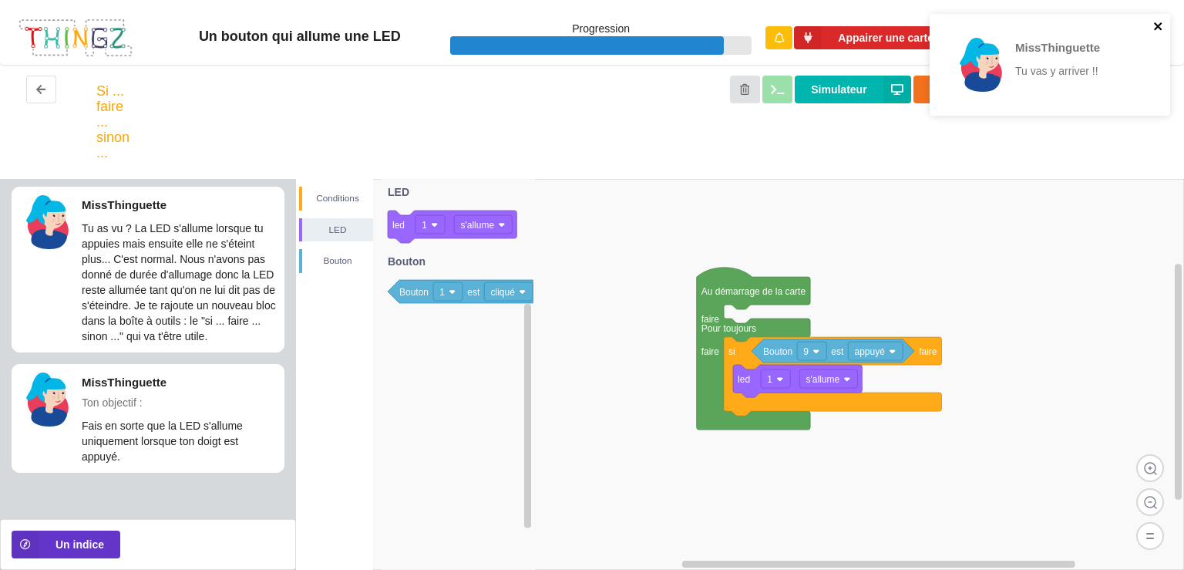
click at [1161, 23] on icon "close" at bounding box center [1158, 26] width 8 height 8
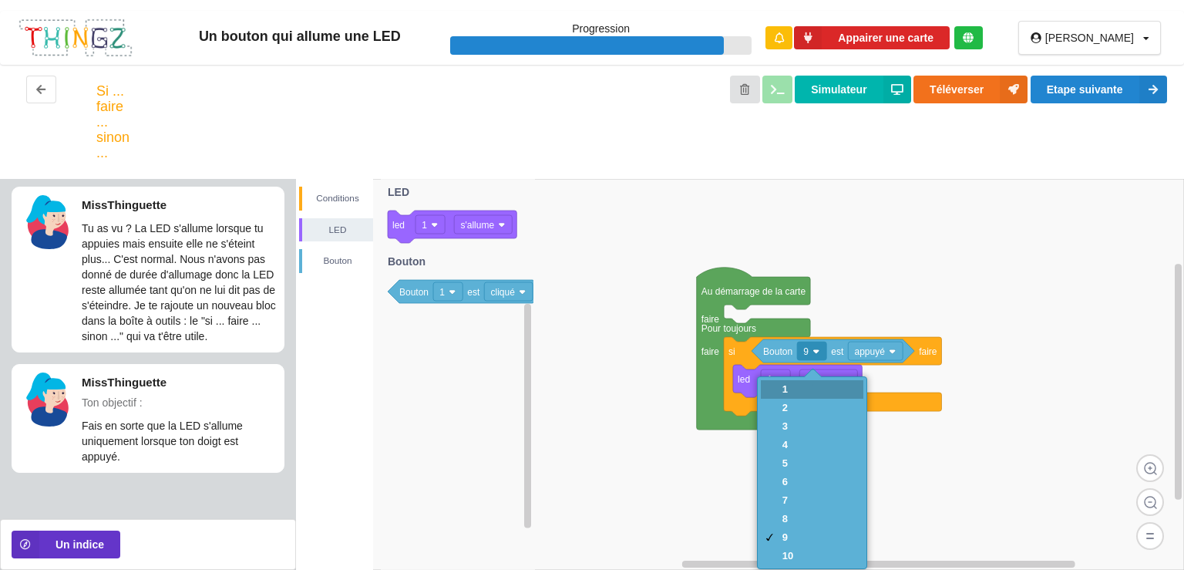
click at [771, 388] on div at bounding box center [768, 389] width 12 height 12
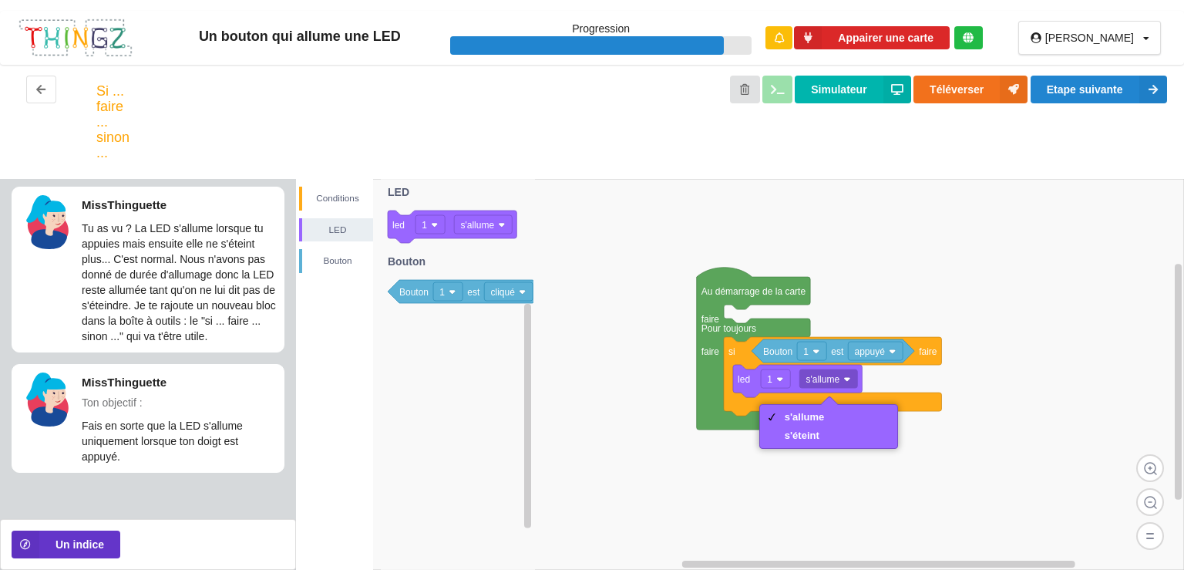
drag, startPoint x: 1034, startPoint y: 489, endPoint x: 1028, endPoint y: 480, distance: 10.5
click at [1028, 480] on div "Conditions LED [PERSON_NAME] Au démarrage de la carte faire Pour toujours faire…" at bounding box center [740, 374] width 888 height 391
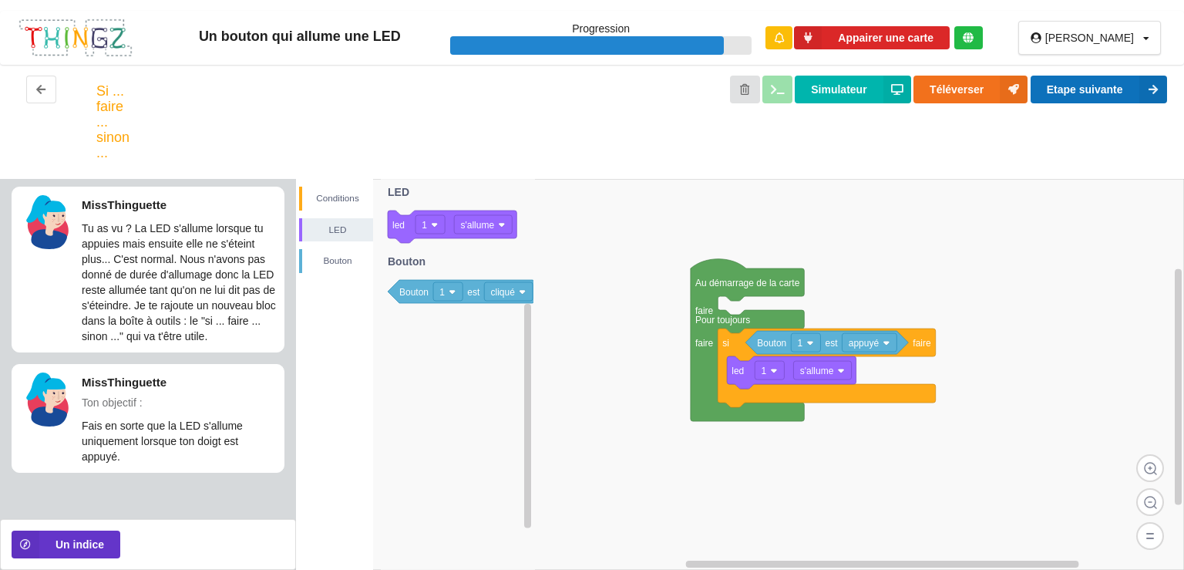
click at [1117, 78] on button "Etape suivante" at bounding box center [1099, 90] width 136 height 28
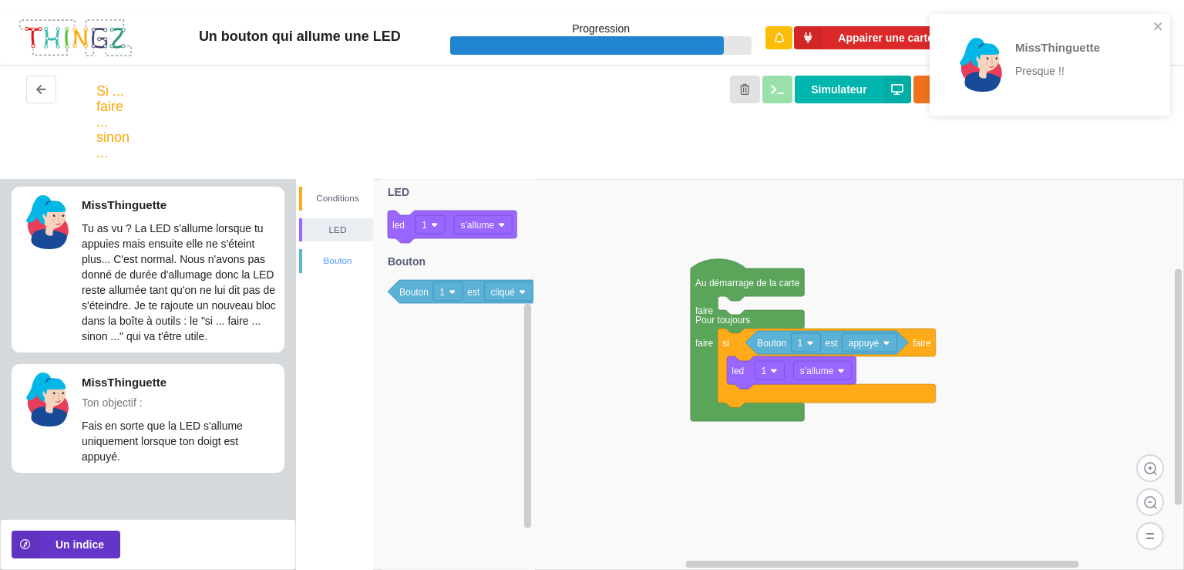
click at [358, 254] on div "Bouton" at bounding box center [337, 260] width 71 height 15
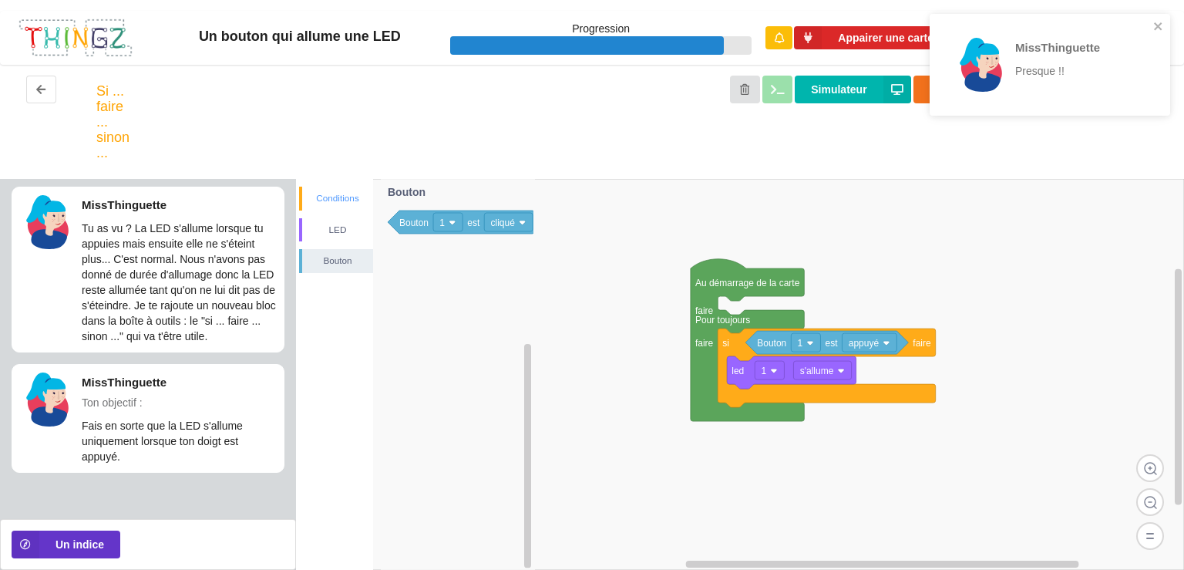
click at [324, 203] on div "Conditions" at bounding box center [337, 197] width 71 height 15
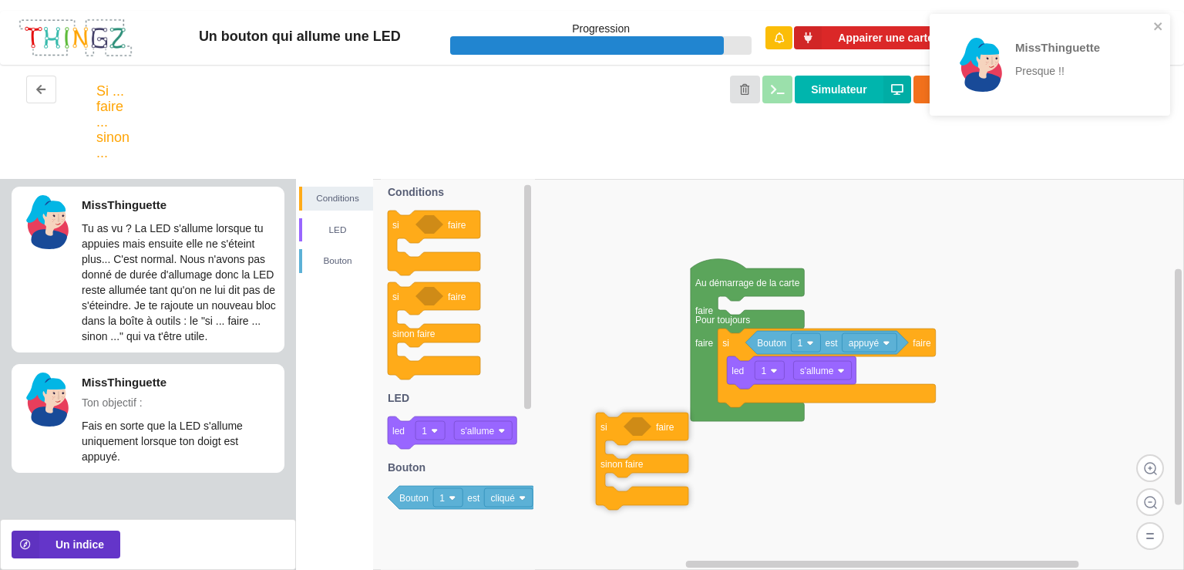
drag, startPoint x: 461, startPoint y: 320, endPoint x: 669, endPoint y: 458, distance: 249.7
click at [669, 458] on div "Conditions LED [PERSON_NAME] Au démarrage de la carte faire Pour toujours faire…" at bounding box center [740, 374] width 888 height 391
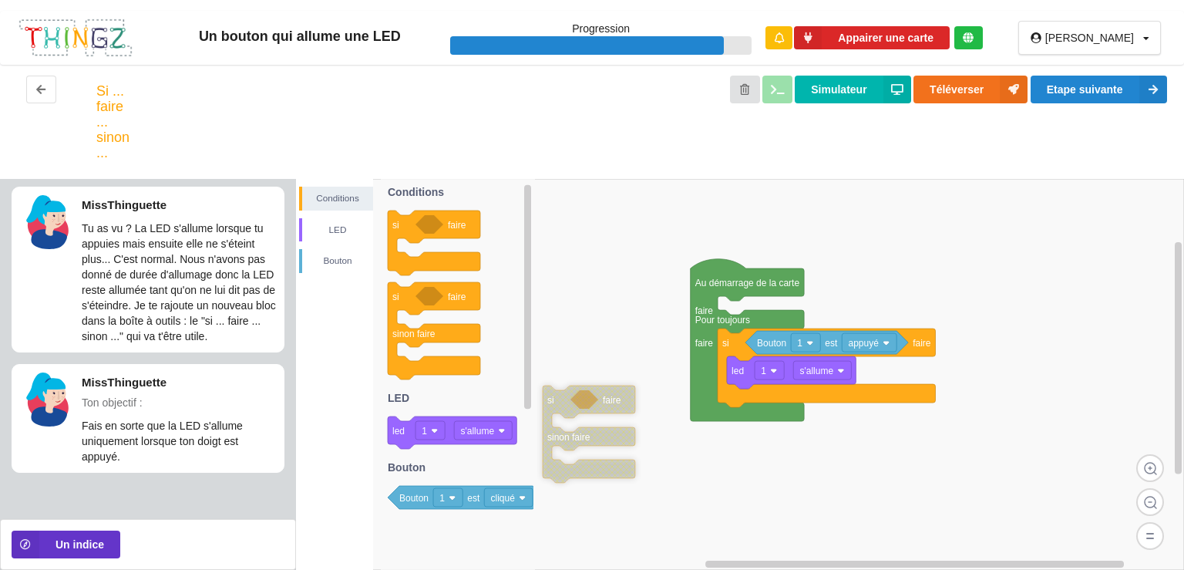
drag, startPoint x: 644, startPoint y: 438, endPoint x: 590, endPoint y: 402, distance: 64.6
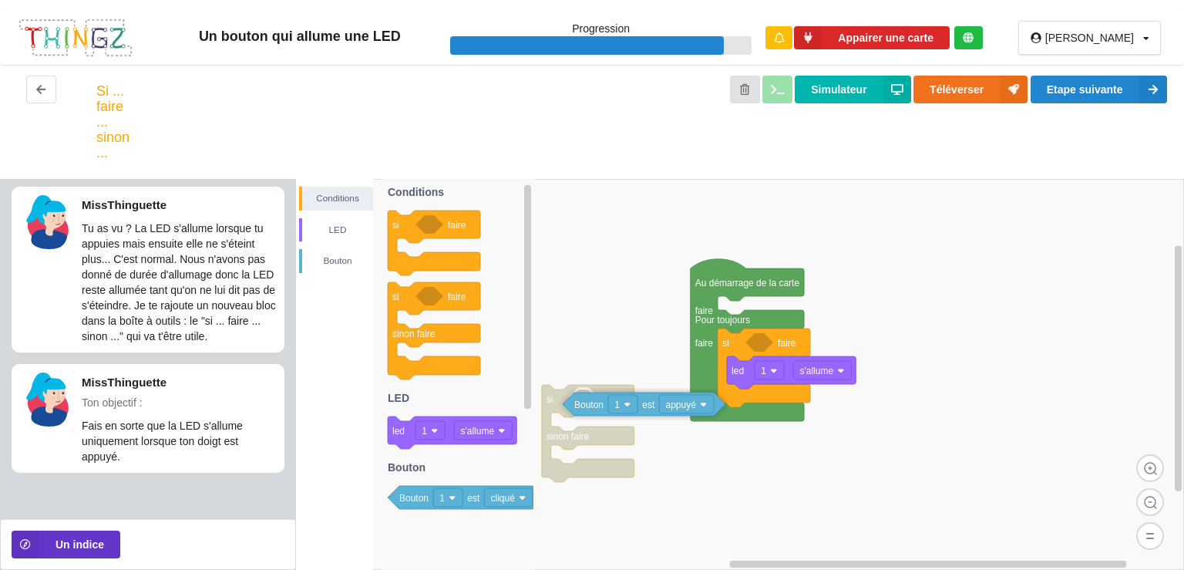
drag, startPoint x: 790, startPoint y: 346, endPoint x: 607, endPoint y: 408, distance: 192.8
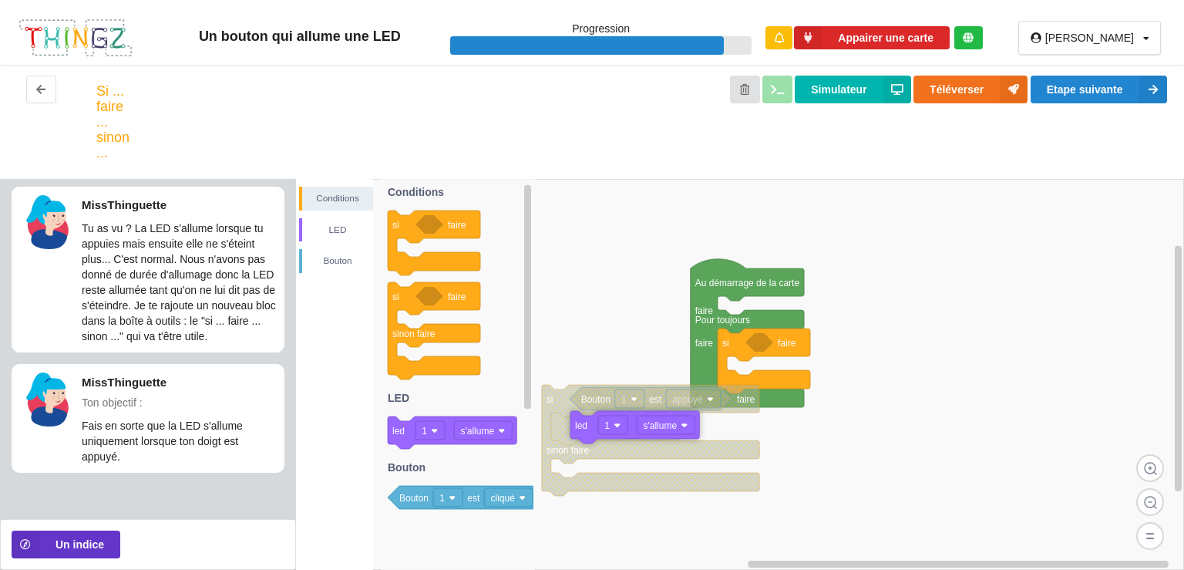
drag, startPoint x: 746, startPoint y: 374, endPoint x: 562, endPoint y: 437, distance: 194.8
click at [475, 431] on text "s'allume" at bounding box center [477, 431] width 34 height 11
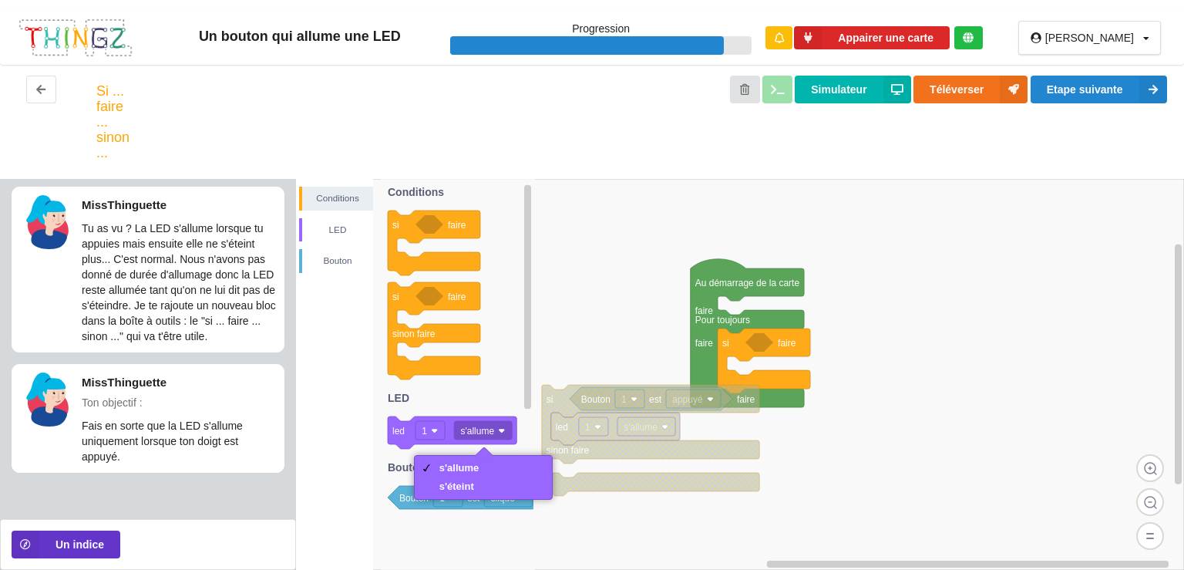
click at [496, 499] on div "s'allume s'éteint" at bounding box center [484, 477] width 140 height 45
click at [489, 482] on div "s'éteint" at bounding box center [484, 486] width 132 height 19
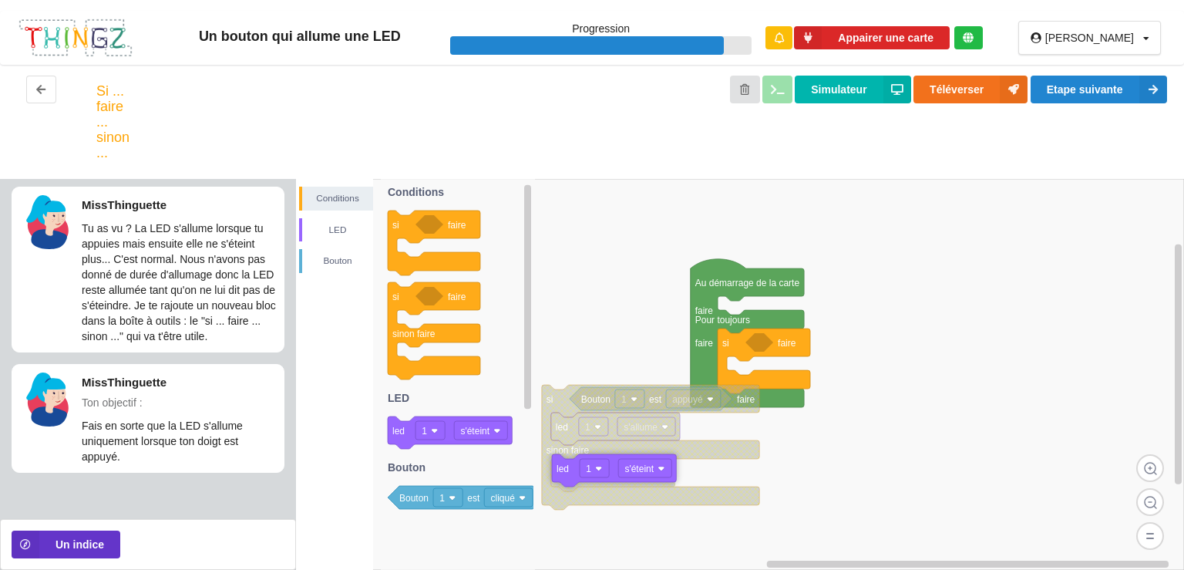
drag, startPoint x: 450, startPoint y: 430, endPoint x: 614, endPoint y: 468, distance: 168.5
click at [614, 468] on div "Conditions LED [PERSON_NAME] Au démarrage de la carte faire Pour toujours faire…" at bounding box center [740, 374] width 888 height 391
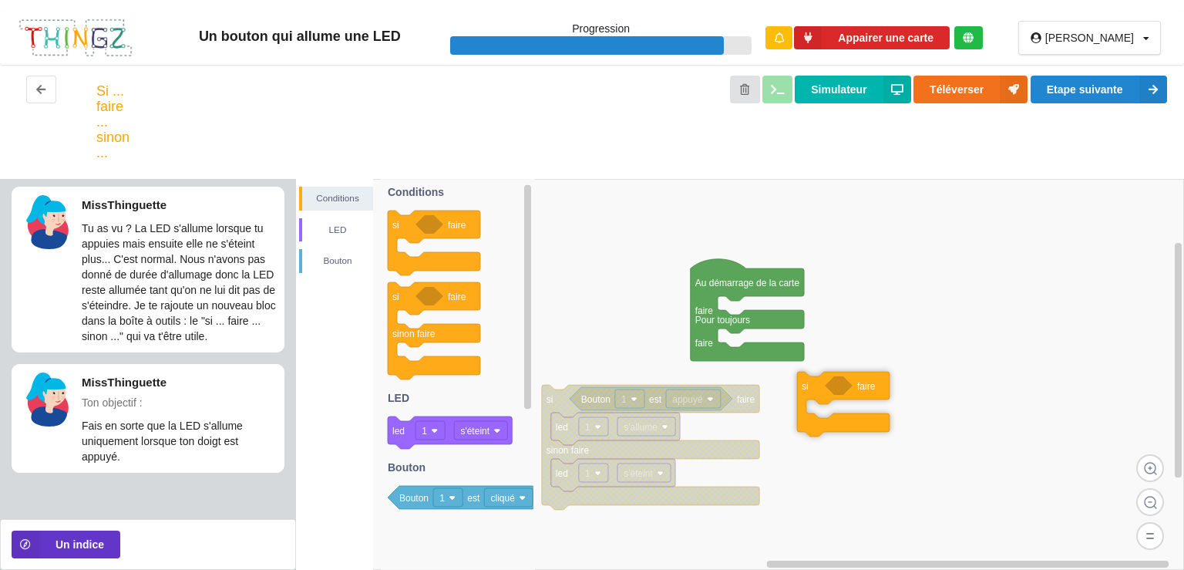
drag, startPoint x: 736, startPoint y: 341, endPoint x: 853, endPoint y: 400, distance: 130.3
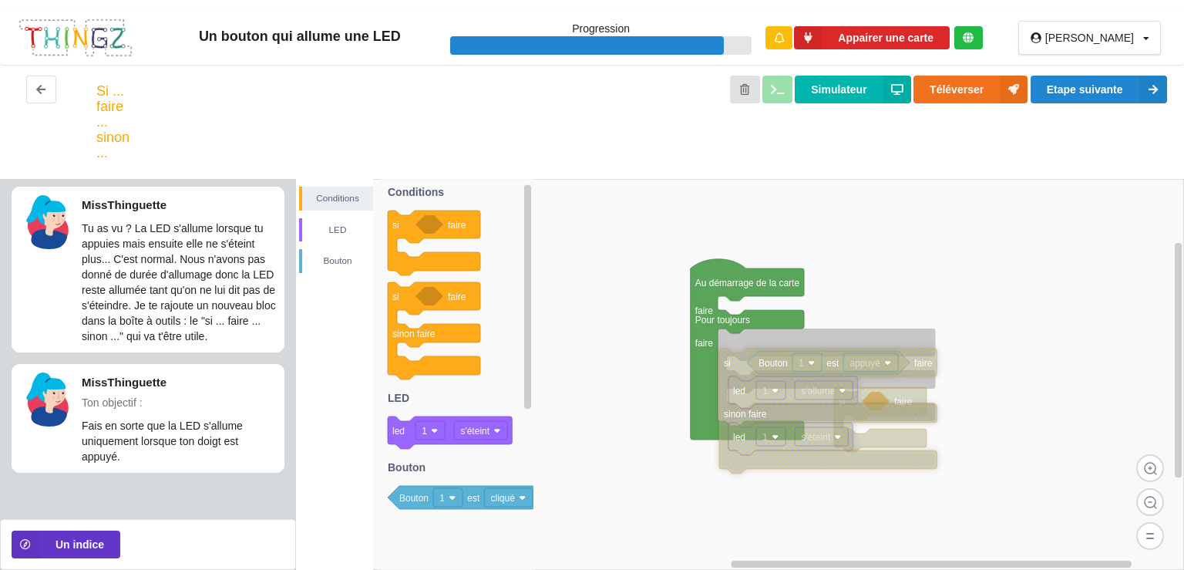
drag, startPoint x: 567, startPoint y: 399, endPoint x: 743, endPoint y: 358, distance: 180.4
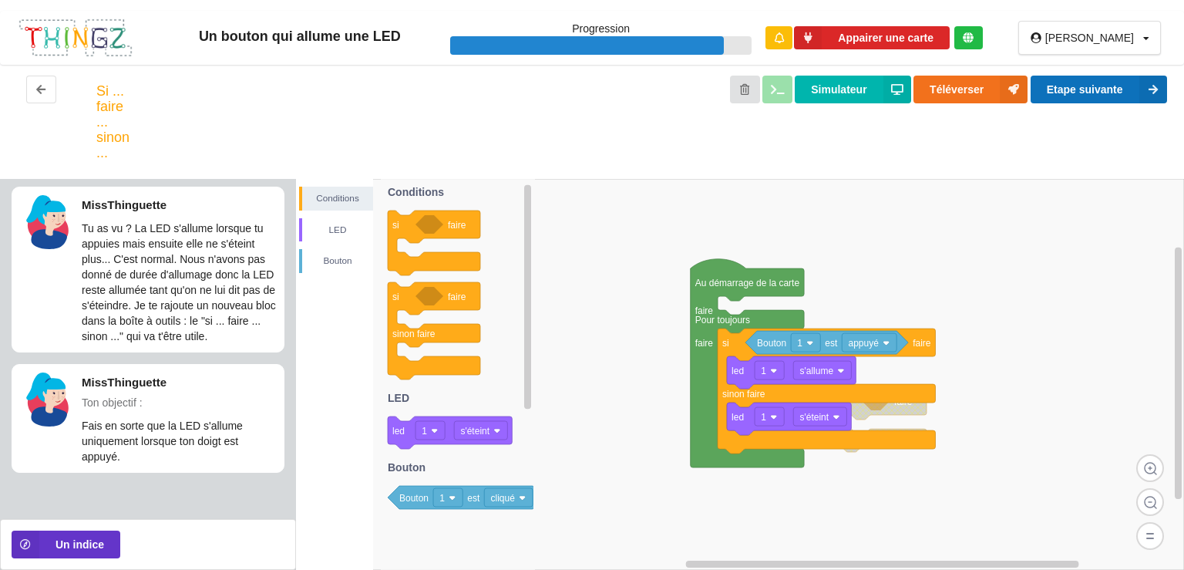
click at [1055, 86] on button "Etape suivante" at bounding box center [1099, 90] width 136 height 28
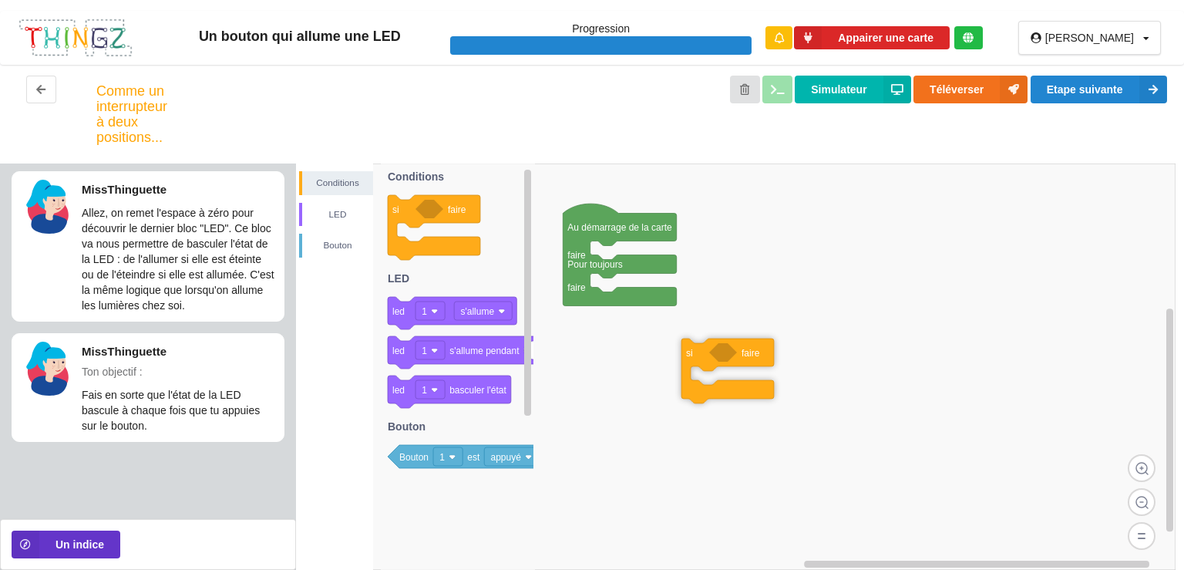
drag, startPoint x: 410, startPoint y: 240, endPoint x: 711, endPoint y: 389, distance: 336.5
click at [711, 389] on div "Conditions LED [PERSON_NAME] Au démarrage de la carte faire Pour toujours faire…" at bounding box center [740, 366] width 888 height 406
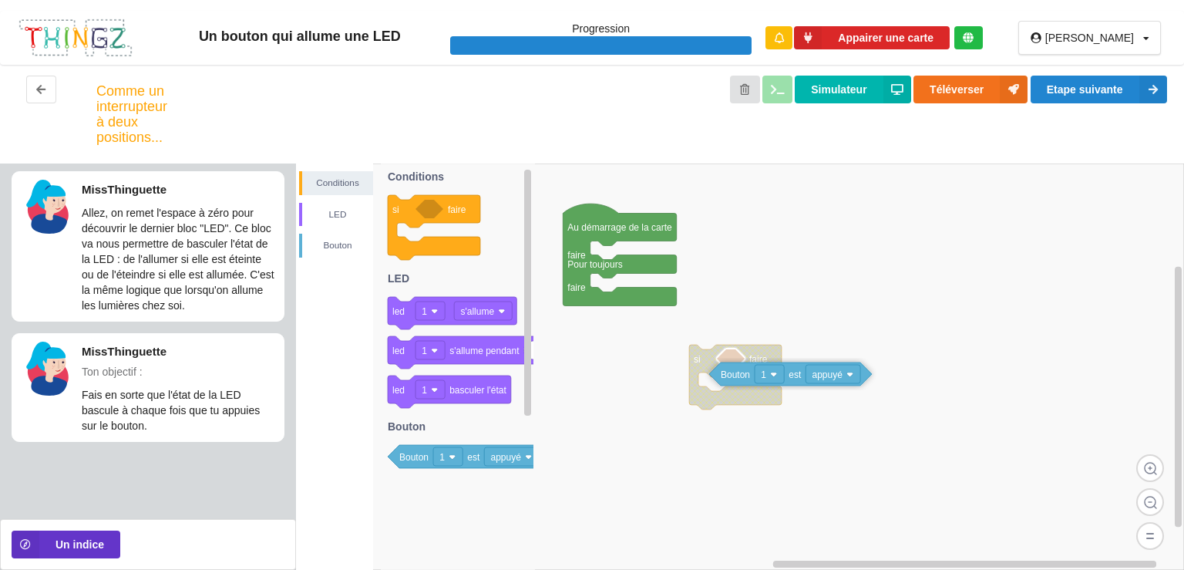
drag, startPoint x: 466, startPoint y: 450, endPoint x: 787, endPoint y: 368, distance: 331.9
click at [787, 368] on div "Conditions LED [PERSON_NAME] Au démarrage de la carte faire Pour toujours faire…" at bounding box center [740, 366] width 888 height 406
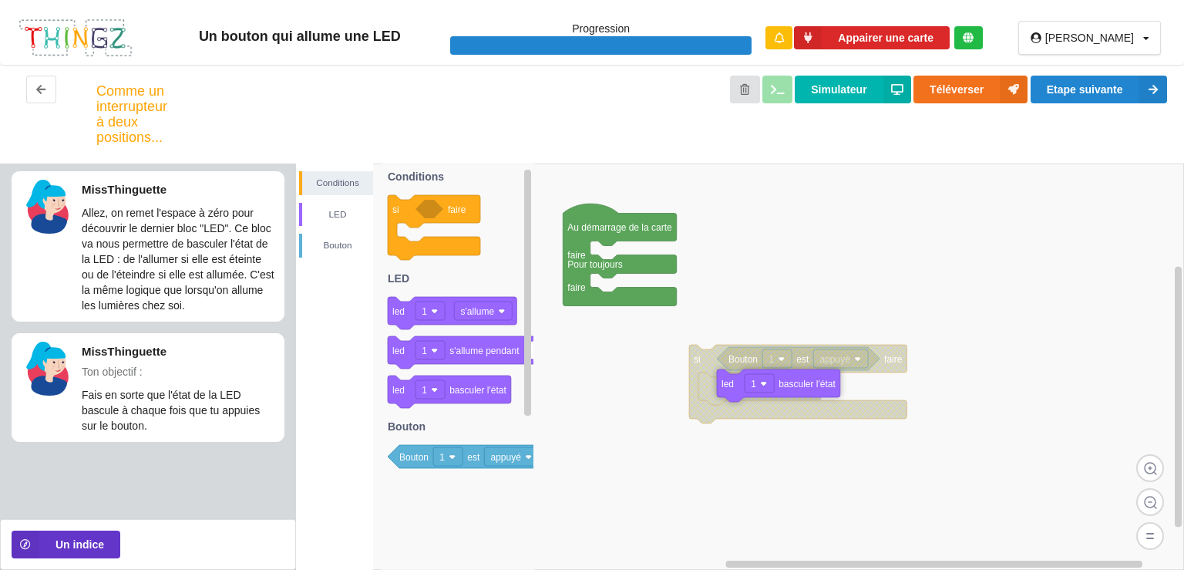
drag, startPoint x: 472, startPoint y: 392, endPoint x: 801, endPoint y: 385, distance: 329.2
click at [801, 385] on div "Conditions LED [PERSON_NAME] Au démarrage de la carte faire Pour toujours faire…" at bounding box center [740, 366] width 888 height 406
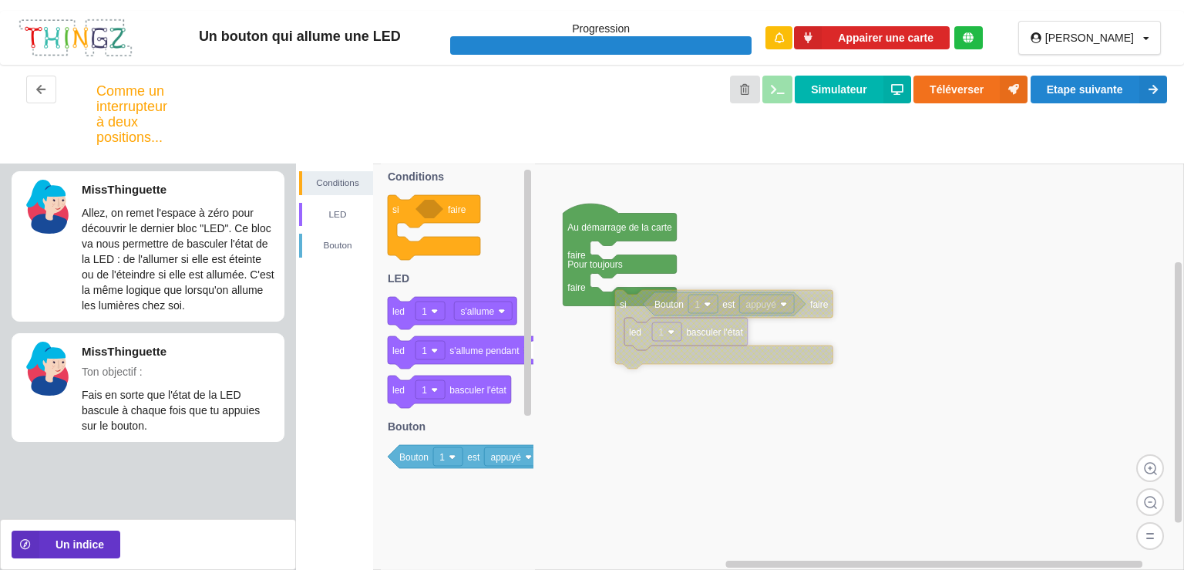
drag, startPoint x: 705, startPoint y: 365, endPoint x: 614, endPoint y: 301, distance: 110.6
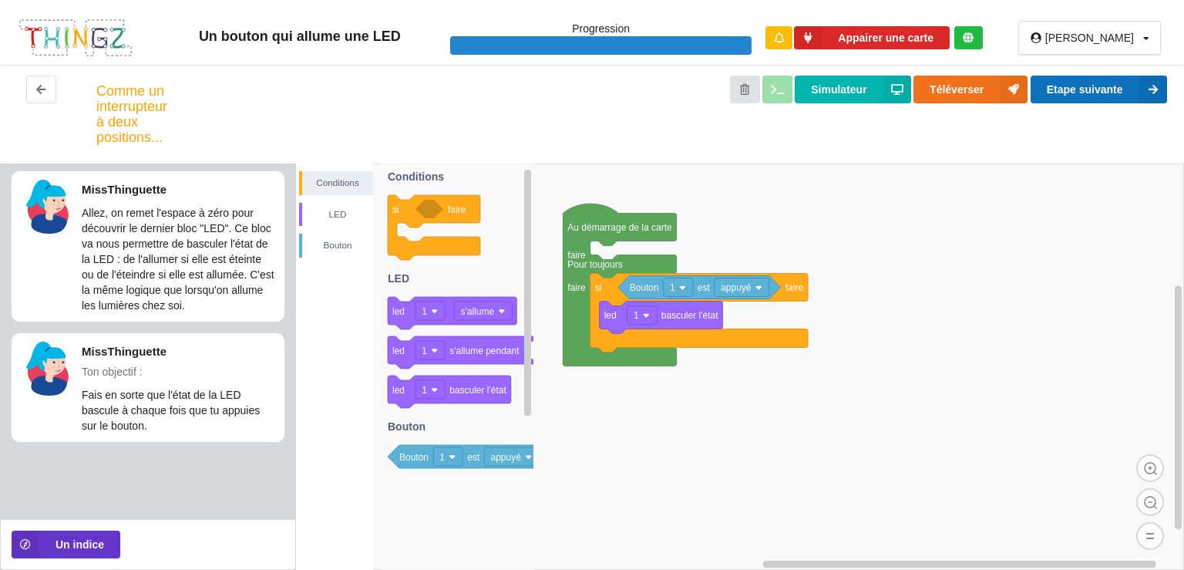
click at [1074, 96] on button "Etape suivante" at bounding box center [1099, 90] width 136 height 28
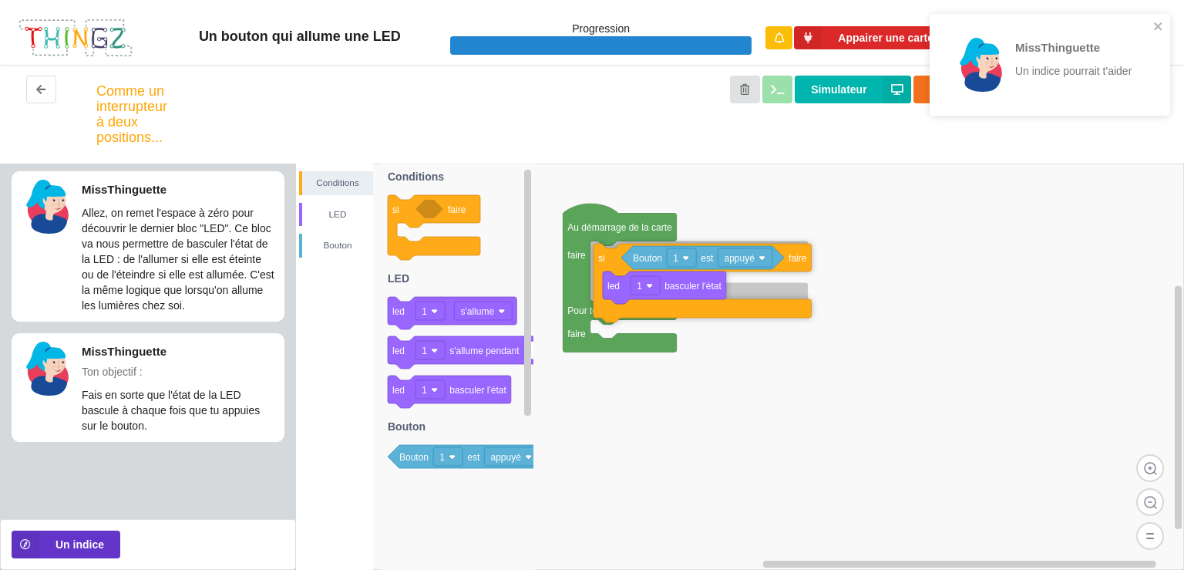
drag, startPoint x: 603, startPoint y: 297, endPoint x: 604, endPoint y: 257, distance: 39.3
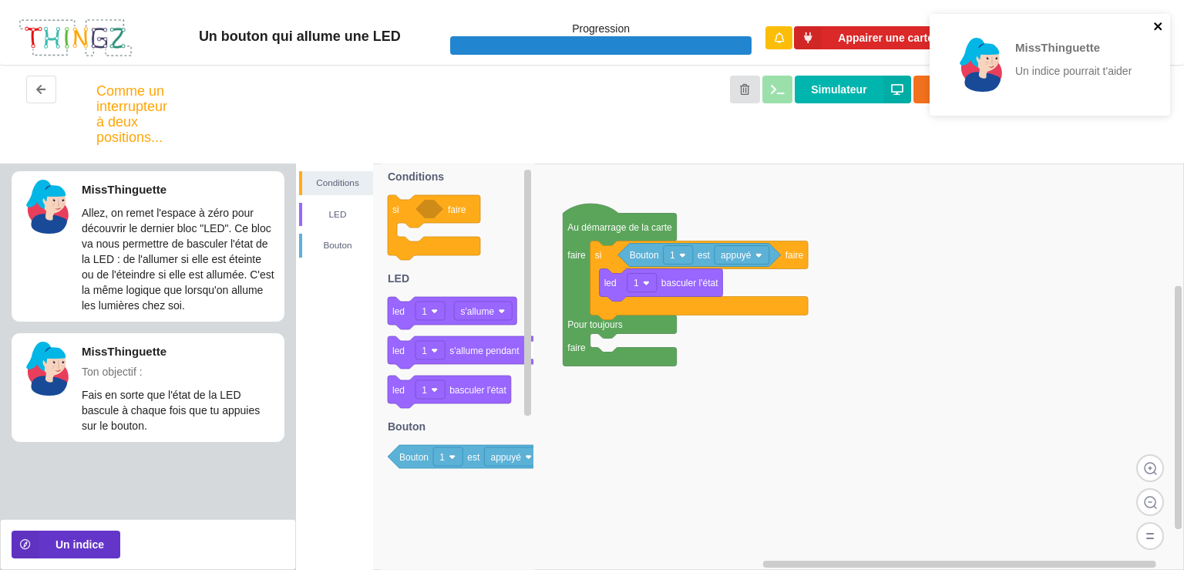
click at [1157, 22] on icon "close" at bounding box center [1158, 26] width 11 height 12
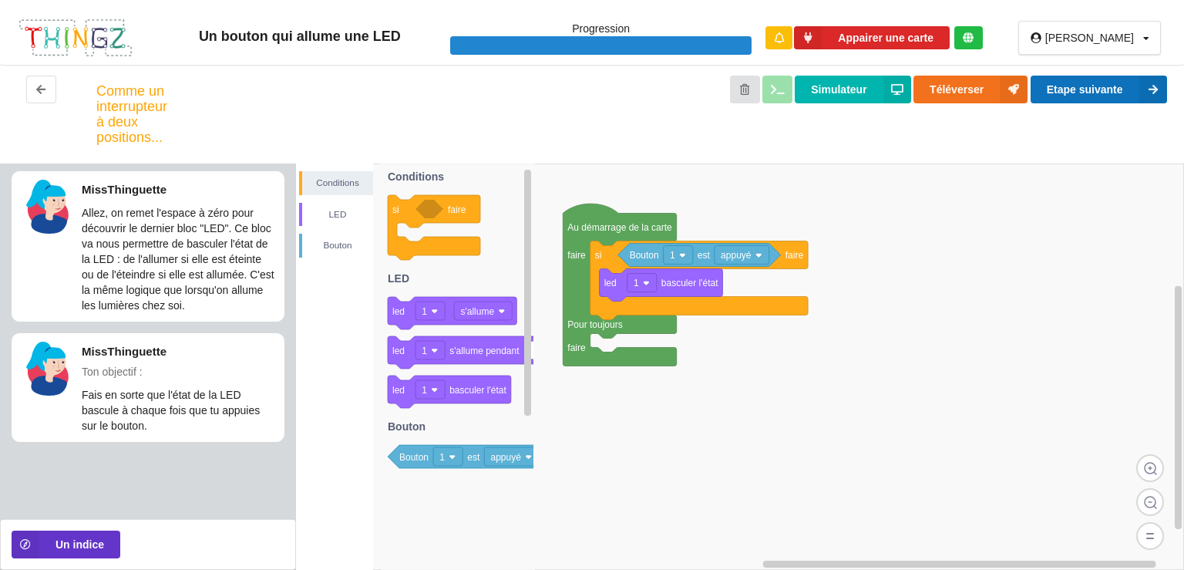
click at [1156, 84] on icon at bounding box center [1153, 90] width 28 height 28
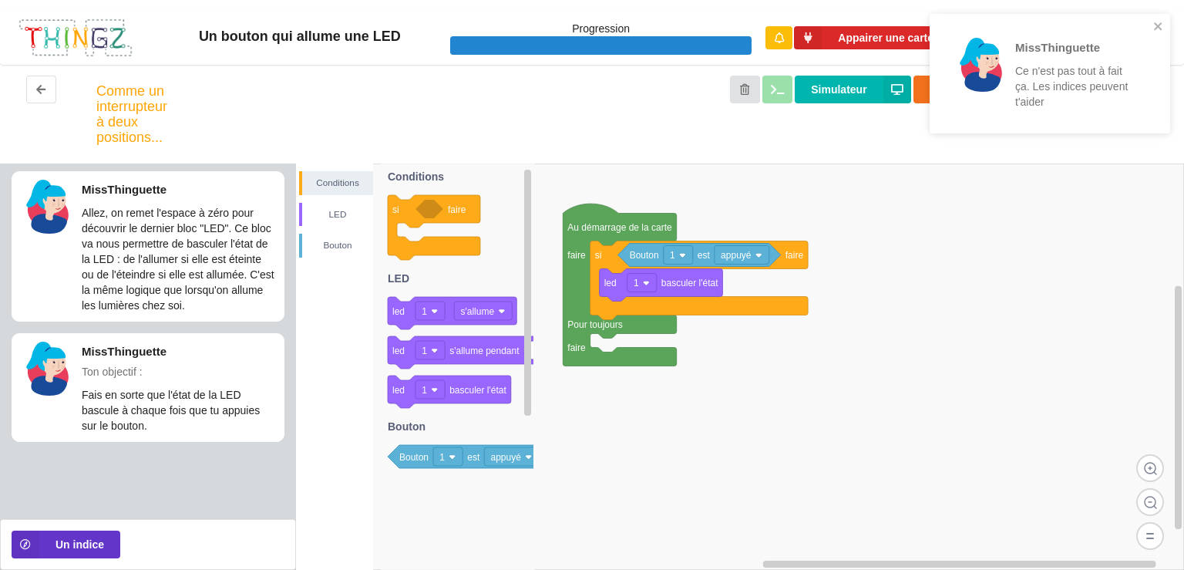
click at [848, 394] on rect at bounding box center [740, 366] width 888 height 406
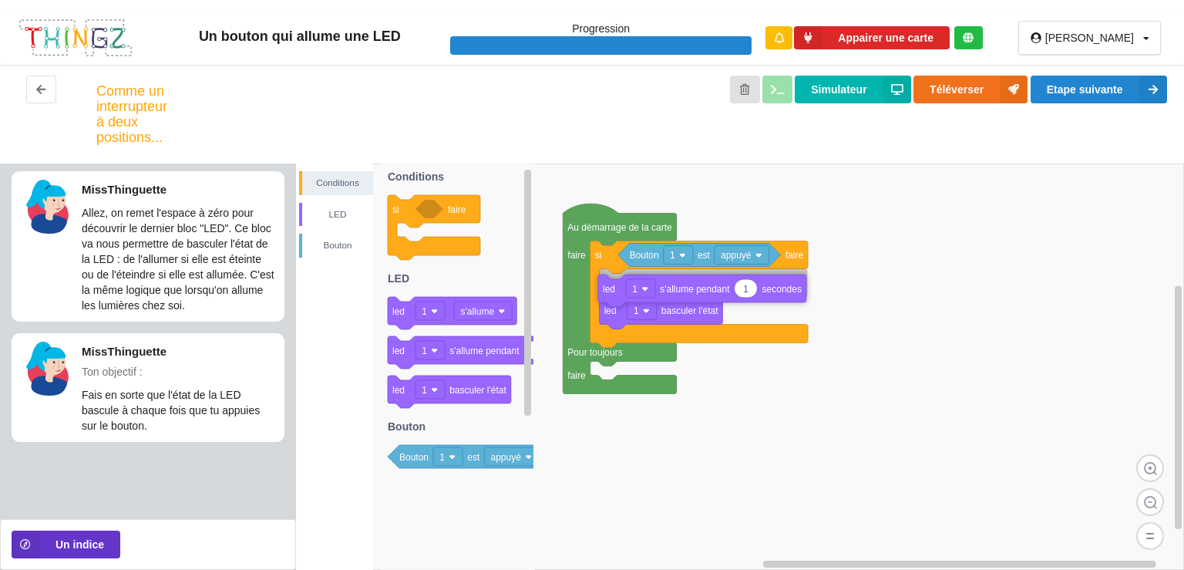
drag, startPoint x: 466, startPoint y: 357, endPoint x: 678, endPoint y: 295, distance: 220.8
click at [678, 295] on div "Conditions LED [PERSON_NAME] Au démarrage de la carte faire Pour toujours faire…" at bounding box center [740, 366] width 888 height 406
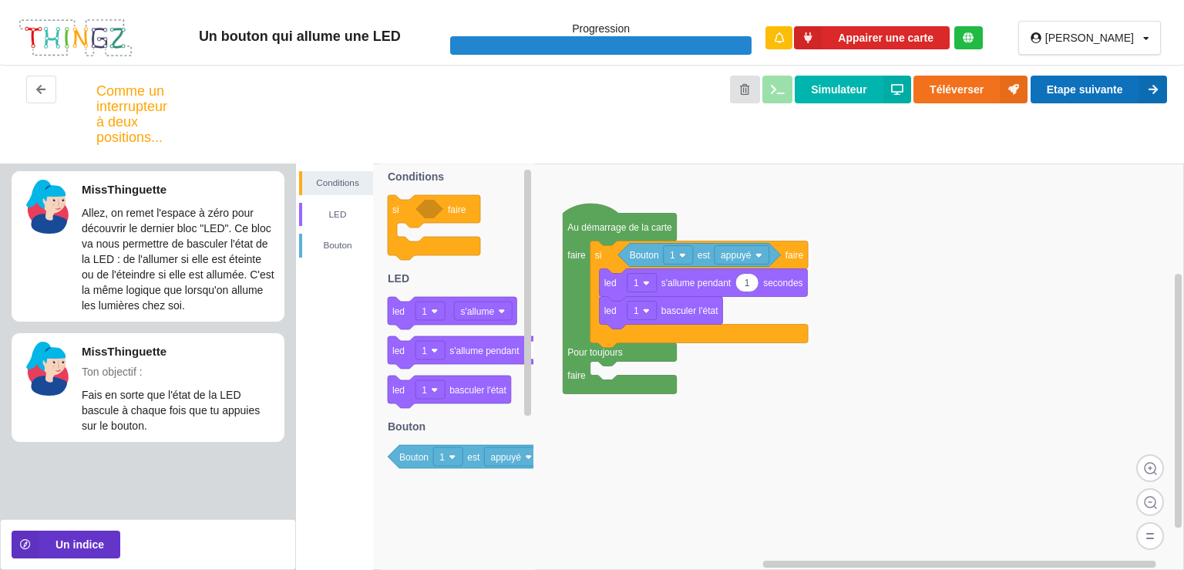
click at [1043, 91] on button "Etape suivante" at bounding box center [1099, 90] width 136 height 28
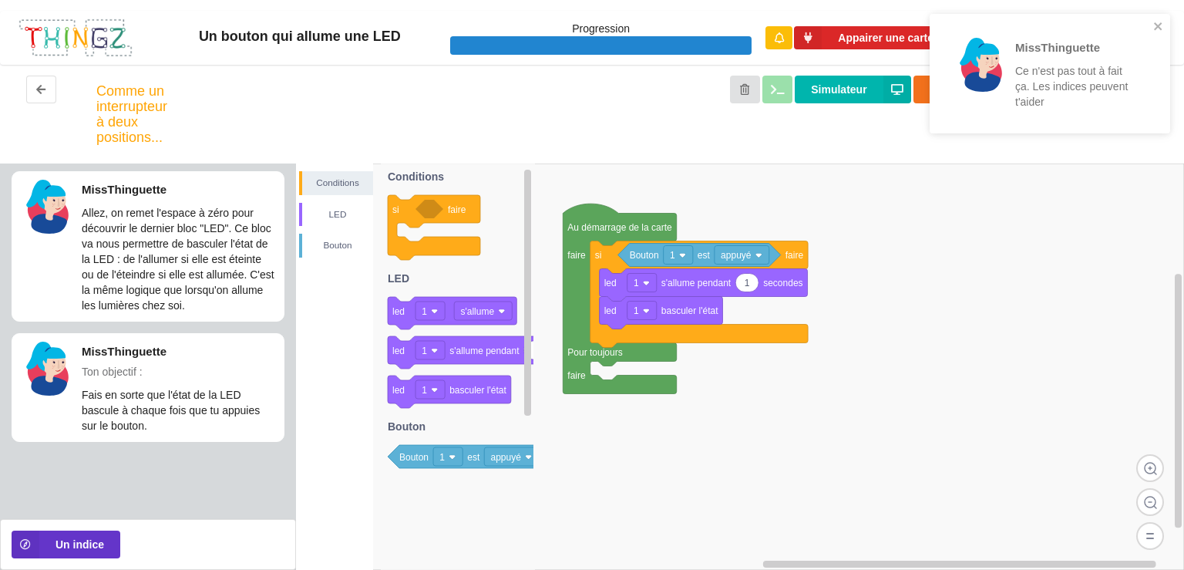
click at [1172, 12] on div "arthuro Profil Déconnexion" at bounding box center [1089, 38] width 189 height 54
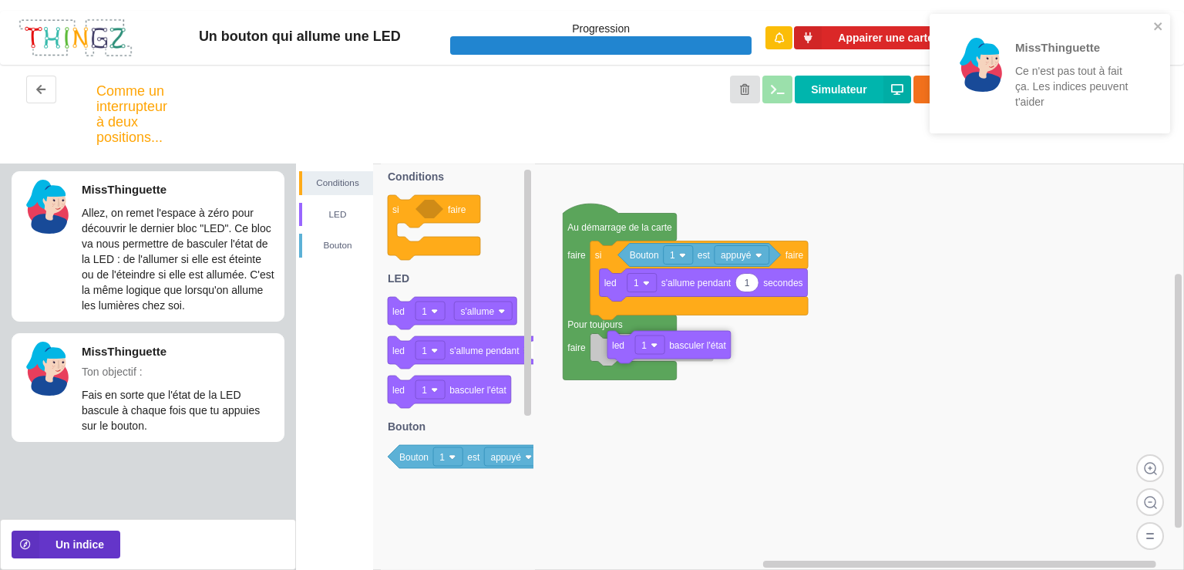
drag, startPoint x: 663, startPoint y: 311, endPoint x: 668, endPoint y: 348, distance: 36.5
click at [1149, 35] on div "MissThinguette Ce n'est pas tout à fait ça. Les indices peuvent t'aider" at bounding box center [1044, 73] width 217 height 107
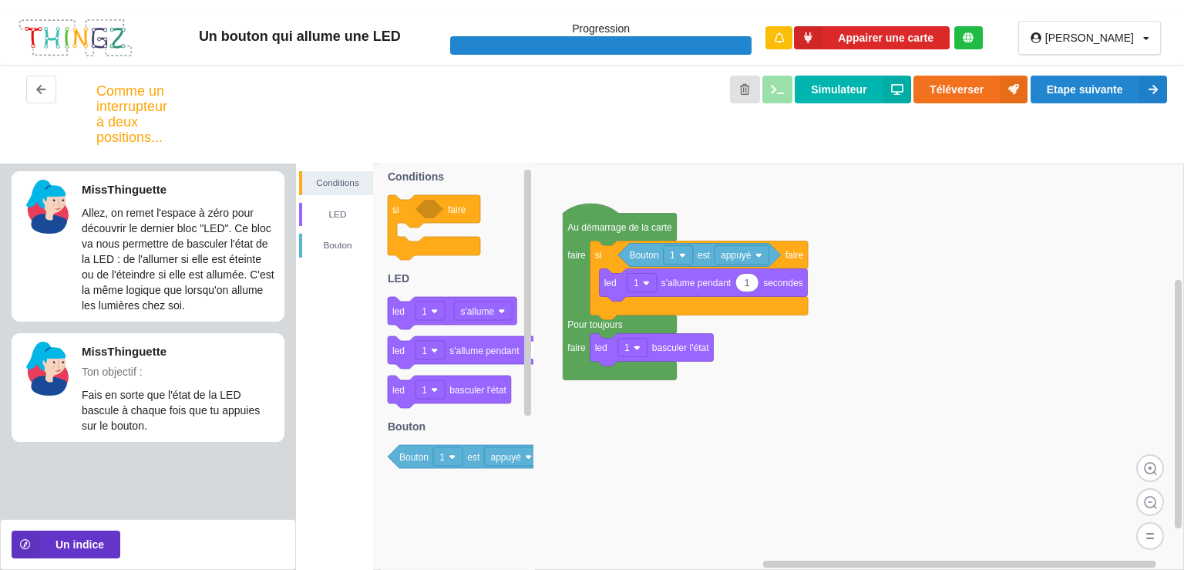
click at [1135, 76] on div "MissThinguette Ce n'est pas tout à fait ça. Les indices peuvent t'aider" at bounding box center [1050, 79] width 247 height 136
click at [1135, 93] on button "Etape suivante" at bounding box center [1099, 90] width 136 height 28
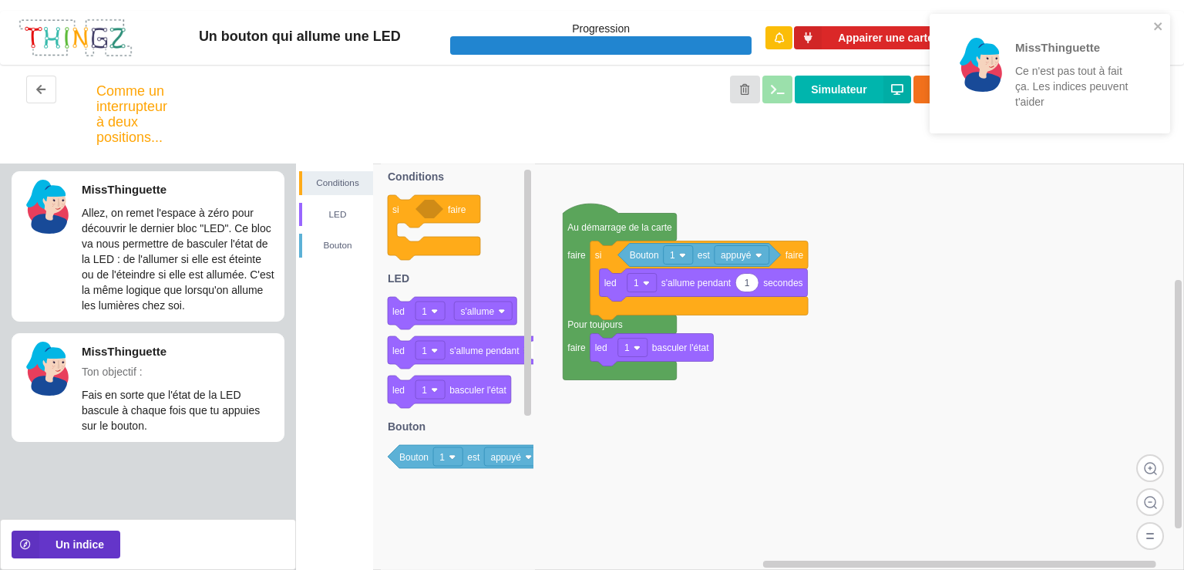
click at [1165, 16] on div "MissThinguette Ce n'est pas tout à fait ça. Les indices peuvent t'aider" at bounding box center [1050, 73] width 241 height 119
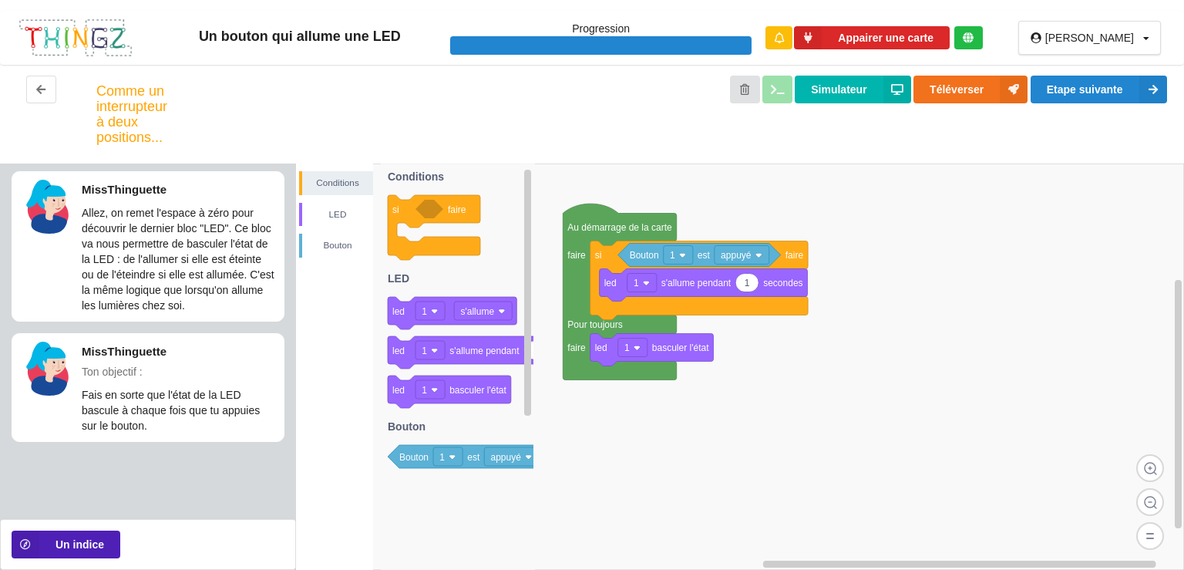
click at [104, 543] on button "Un indice" at bounding box center [66, 544] width 109 height 28
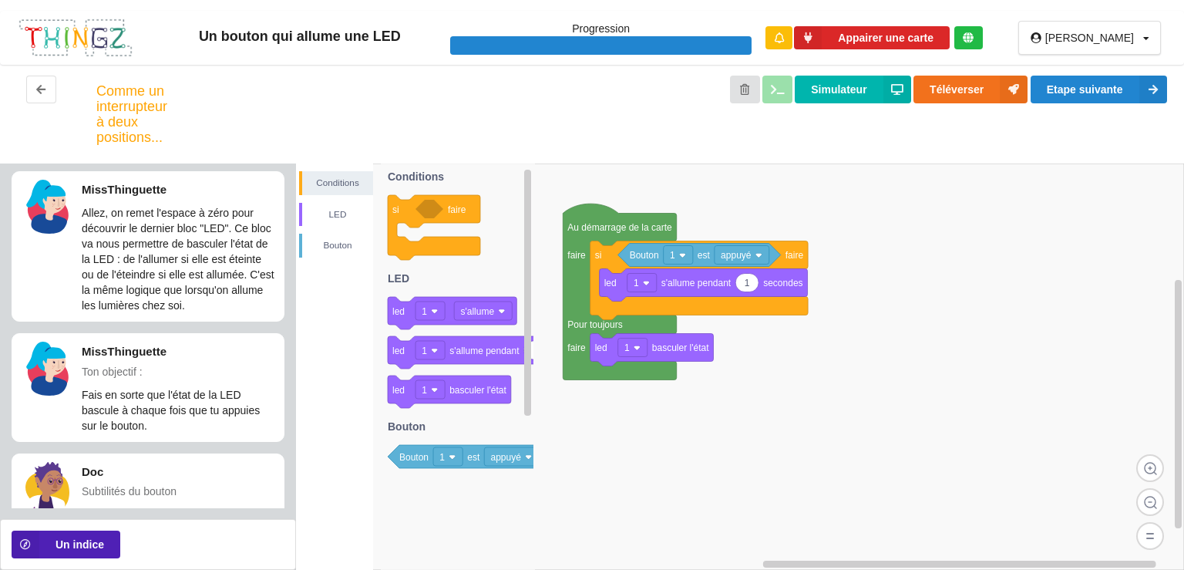
scroll to position [40, 0]
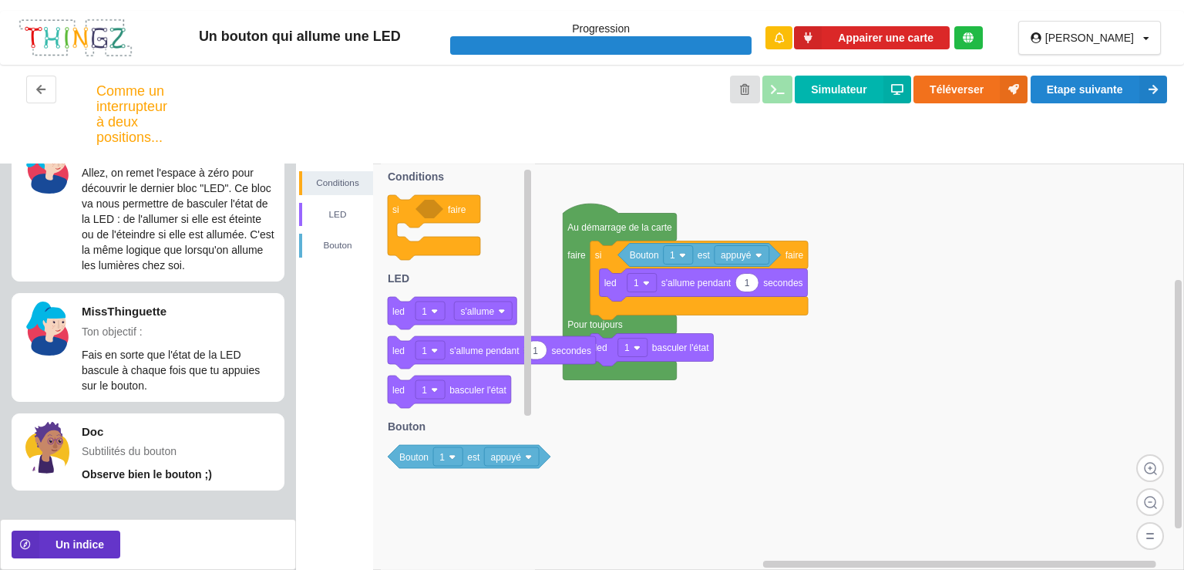
click at [447, 462] on rect at bounding box center [447, 456] width 29 height 19
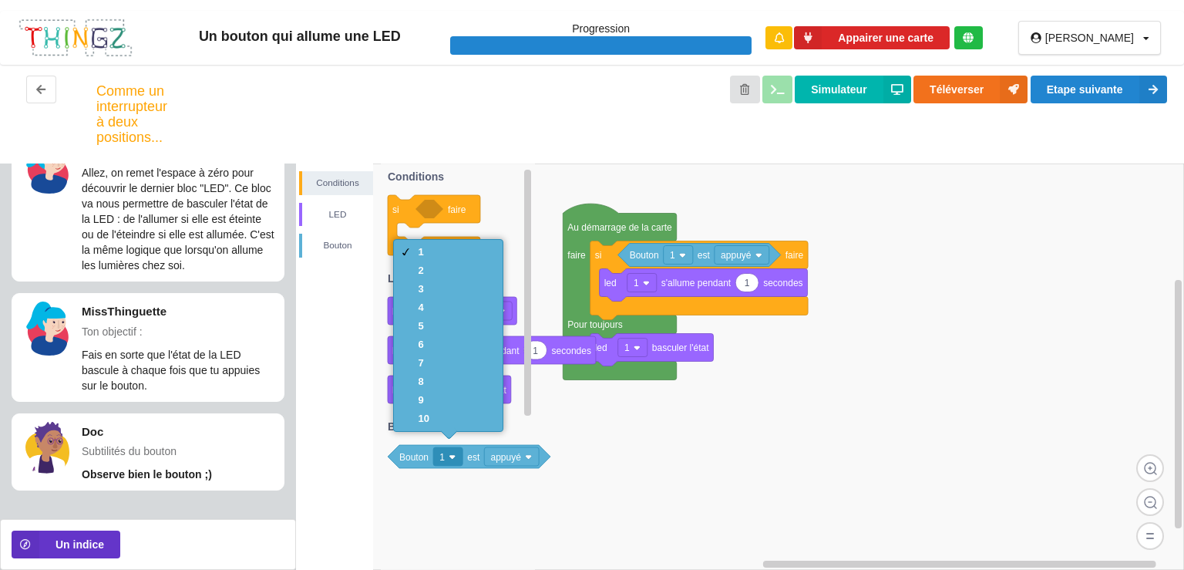
click at [435, 469] on icon at bounding box center [458, 366] width 154 height 406
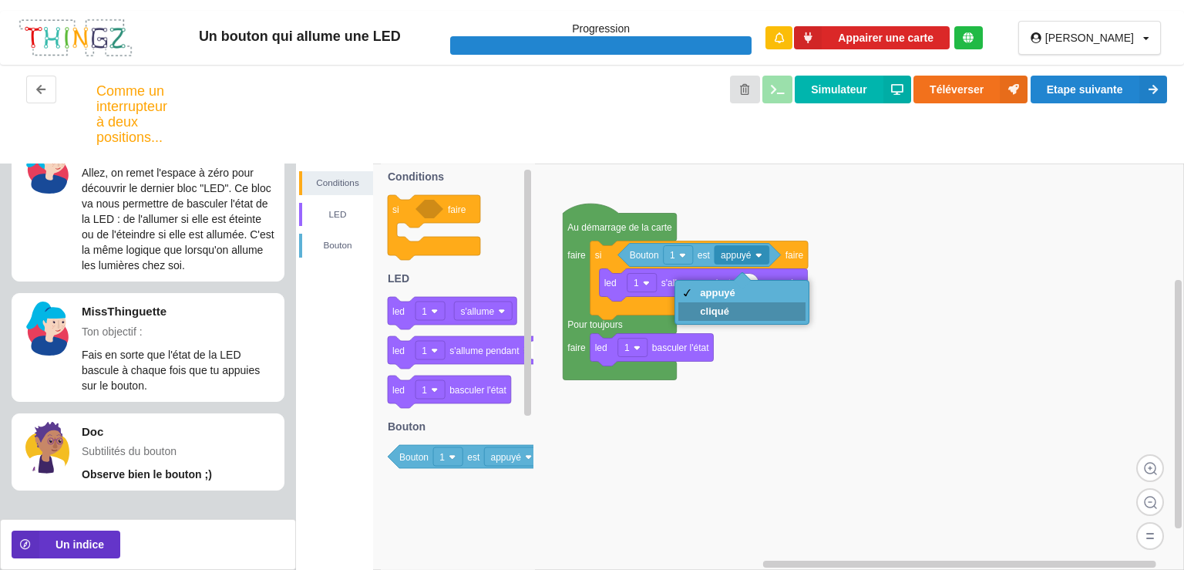
click at [717, 317] on div "cliqué" at bounding box center [741, 311] width 127 height 19
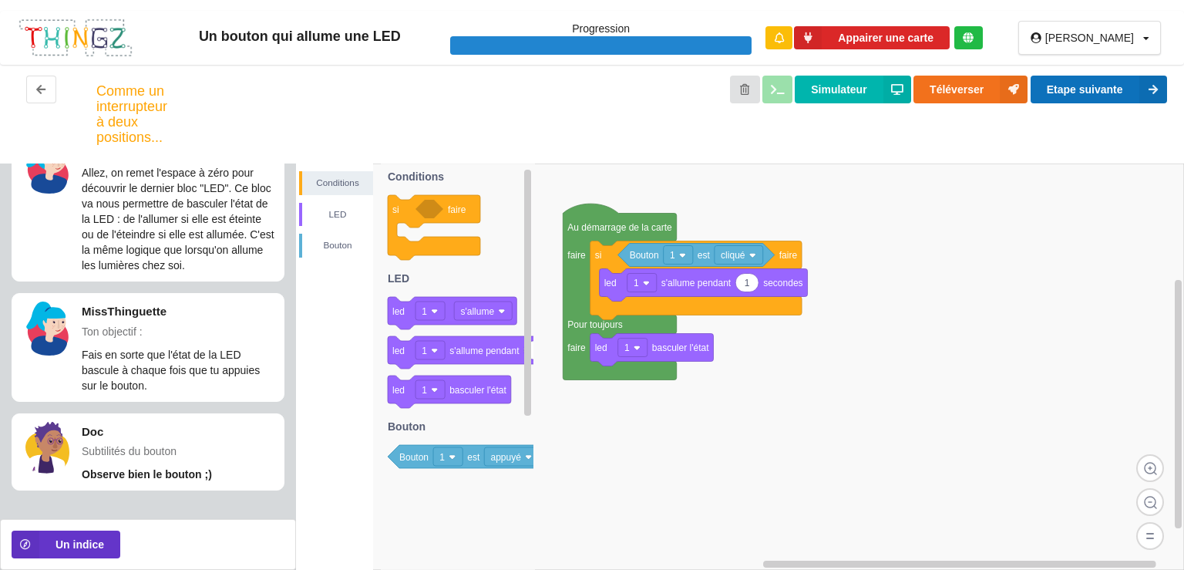
click at [1061, 85] on button "Etape suivante" at bounding box center [1099, 90] width 136 height 28
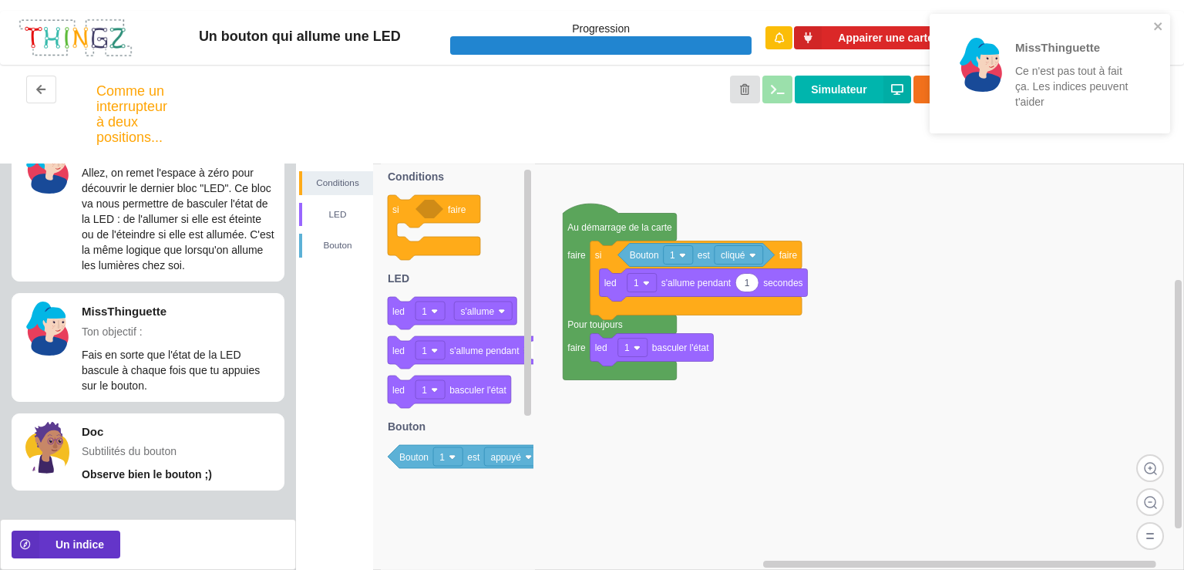
click at [1141, 42] on div "MissThinguette Ce n'est pas tout à fait ça. Les indices peuvent t'aider" at bounding box center [1044, 73] width 199 height 89
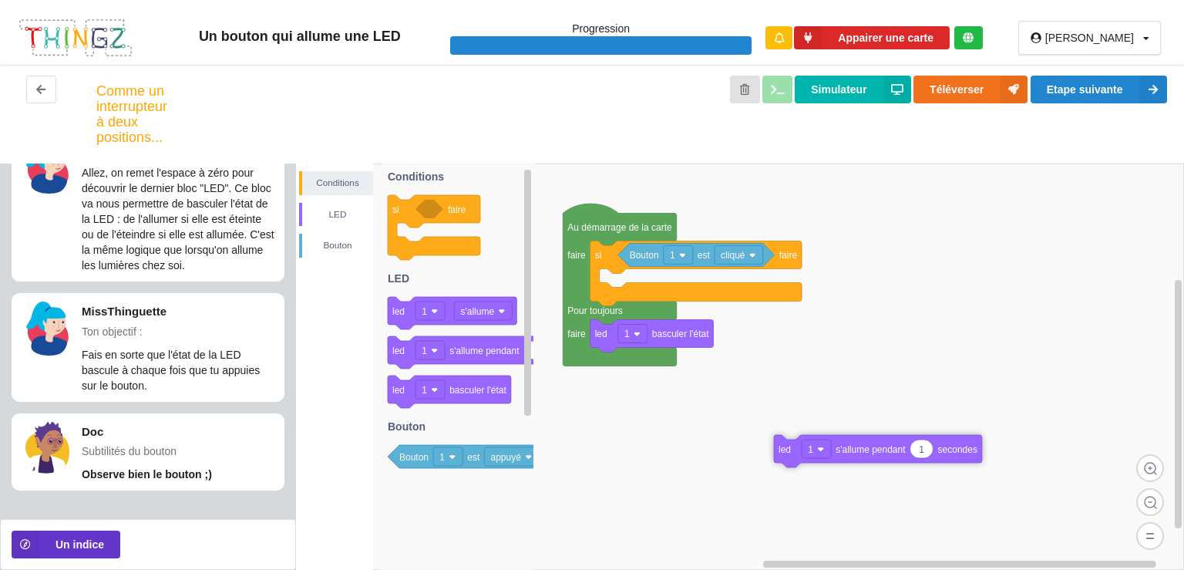
drag, startPoint x: 696, startPoint y: 279, endPoint x: 871, endPoint y: 450, distance: 244.8
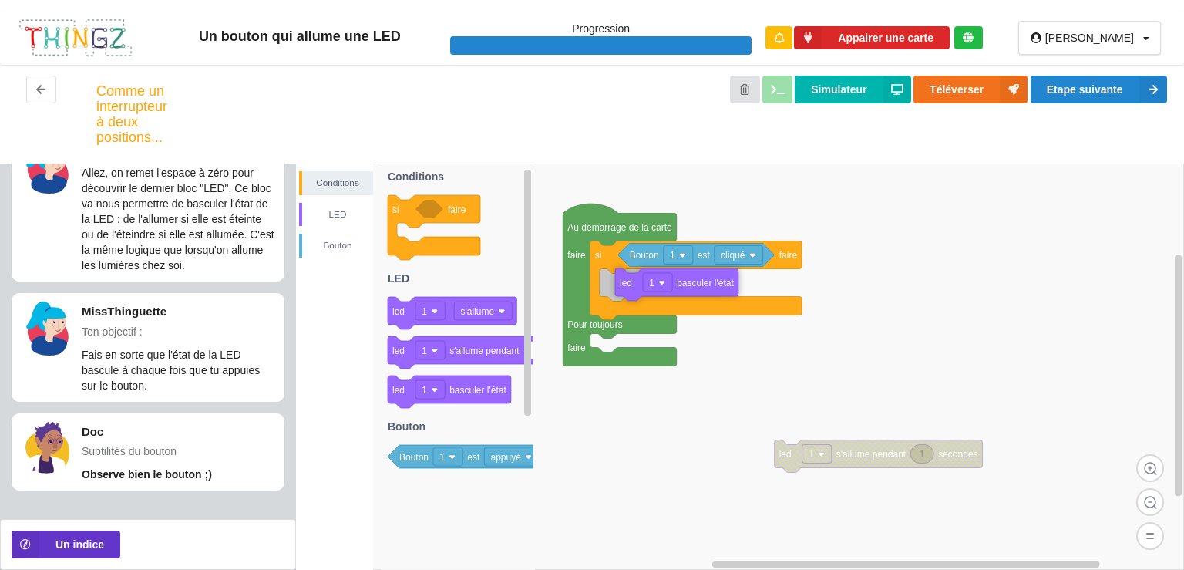
drag, startPoint x: 681, startPoint y: 335, endPoint x: 706, endPoint y: 292, distance: 49.7
click at [1081, 82] on button "Etape suivante" at bounding box center [1099, 90] width 136 height 28
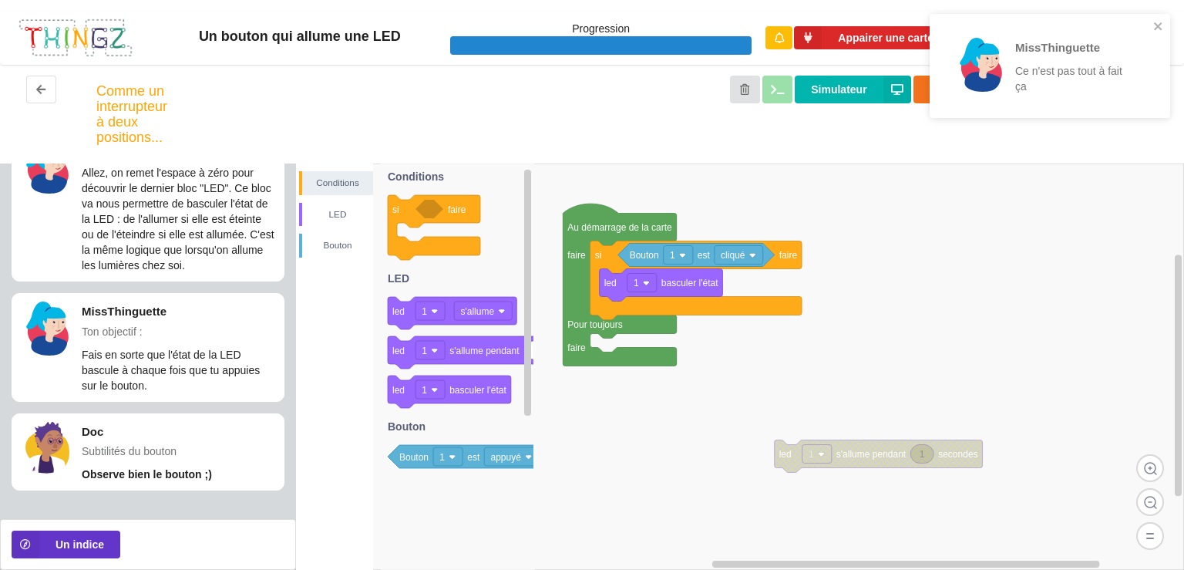
click at [1147, 34] on div "MissThinguette Ce n'est pas tout à fait ça" at bounding box center [1044, 66] width 208 height 82
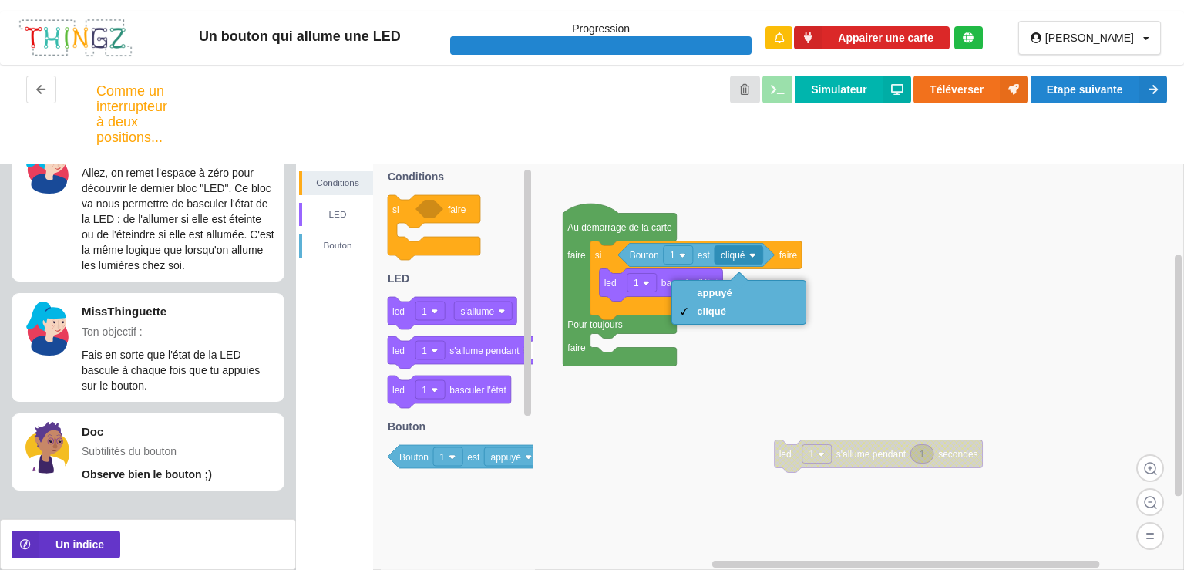
click at [753, 282] on div "appuyé cliqué" at bounding box center [738, 302] width 135 height 45
click at [759, 302] on div "cliqué" at bounding box center [738, 311] width 127 height 19
click at [750, 291] on div "appuyé" at bounding box center [738, 293] width 127 height 19
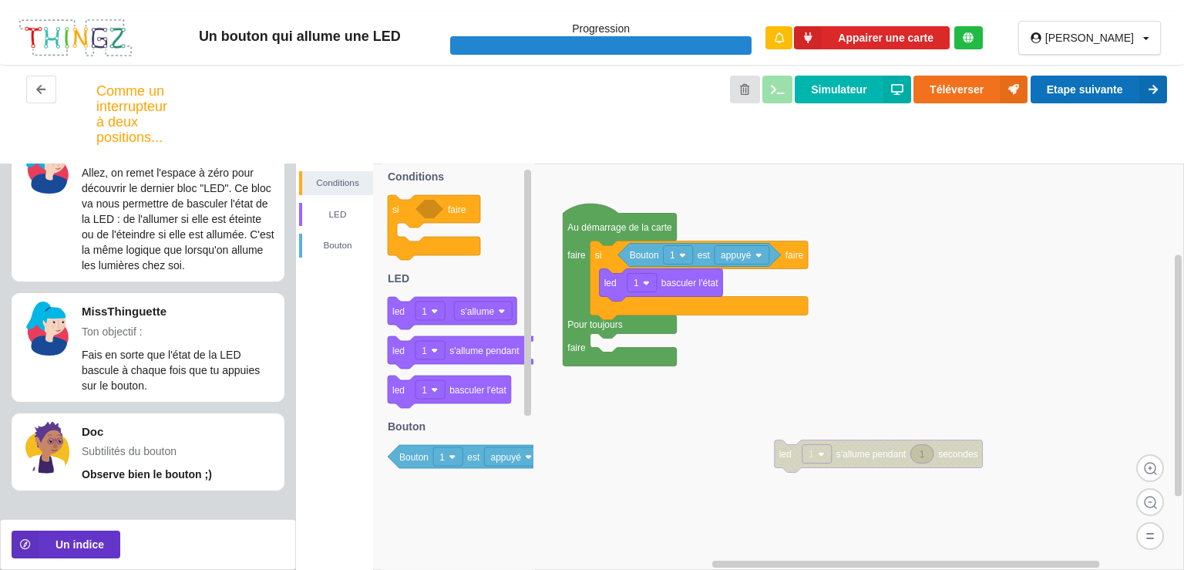
click at [1117, 83] on button "Etape suivante" at bounding box center [1099, 90] width 136 height 28
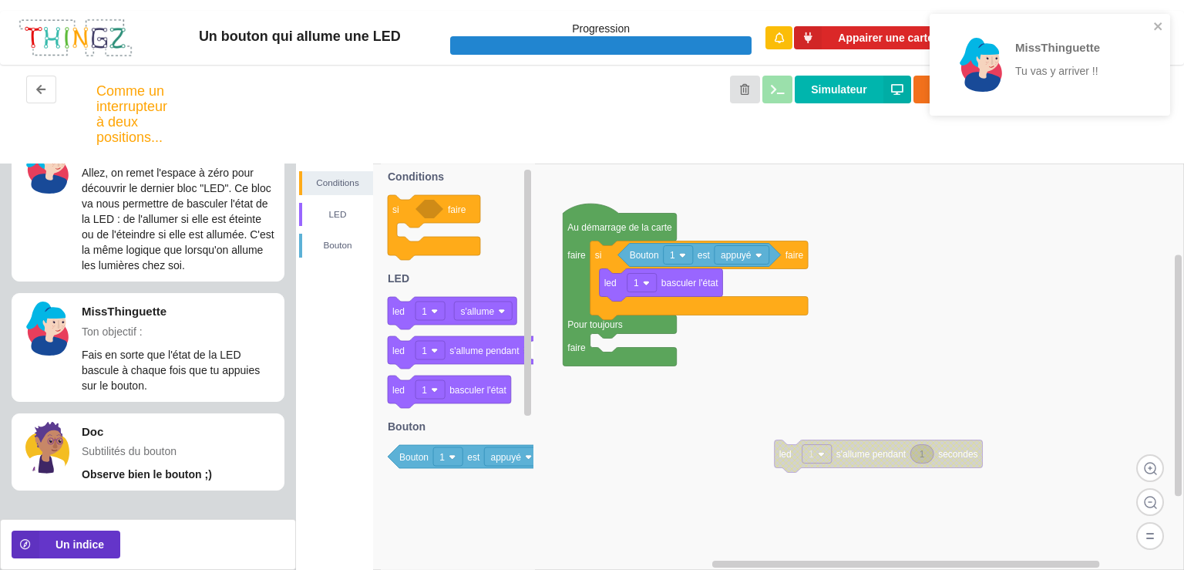
click at [1147, 29] on div "MissThinguette Tu vas y arriver !!" at bounding box center [1044, 65] width 208 height 80
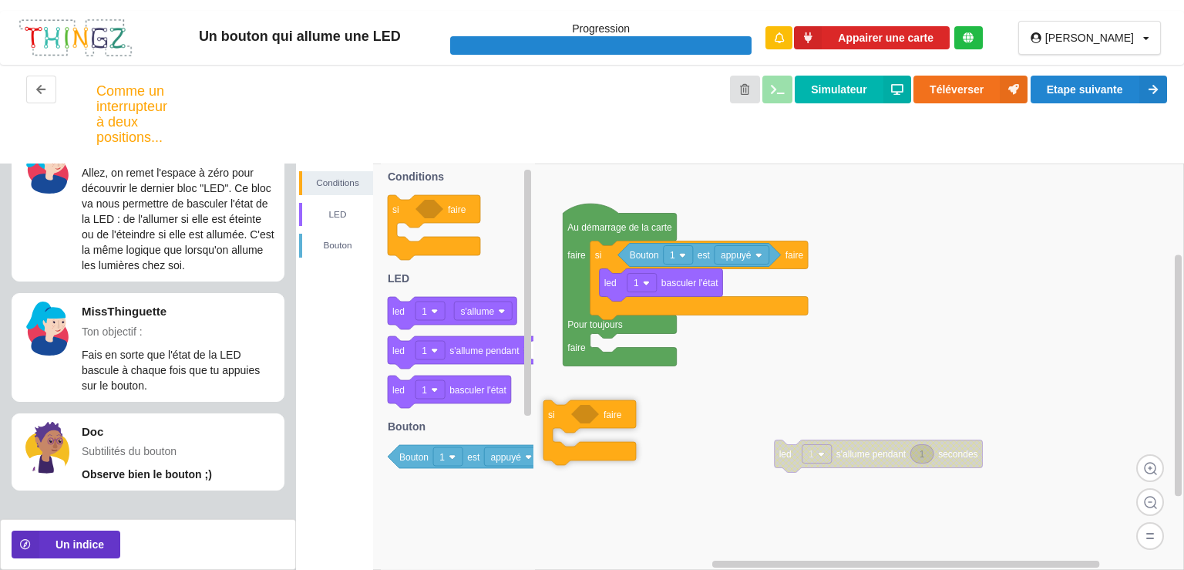
drag, startPoint x: 455, startPoint y: 206, endPoint x: 616, endPoint y: 409, distance: 259.6
click at [616, 409] on div "Conditions LED Bouton 1 led 1 s'allume pendant secondes Au démarrage de la cart…" at bounding box center [740, 366] width 888 height 406
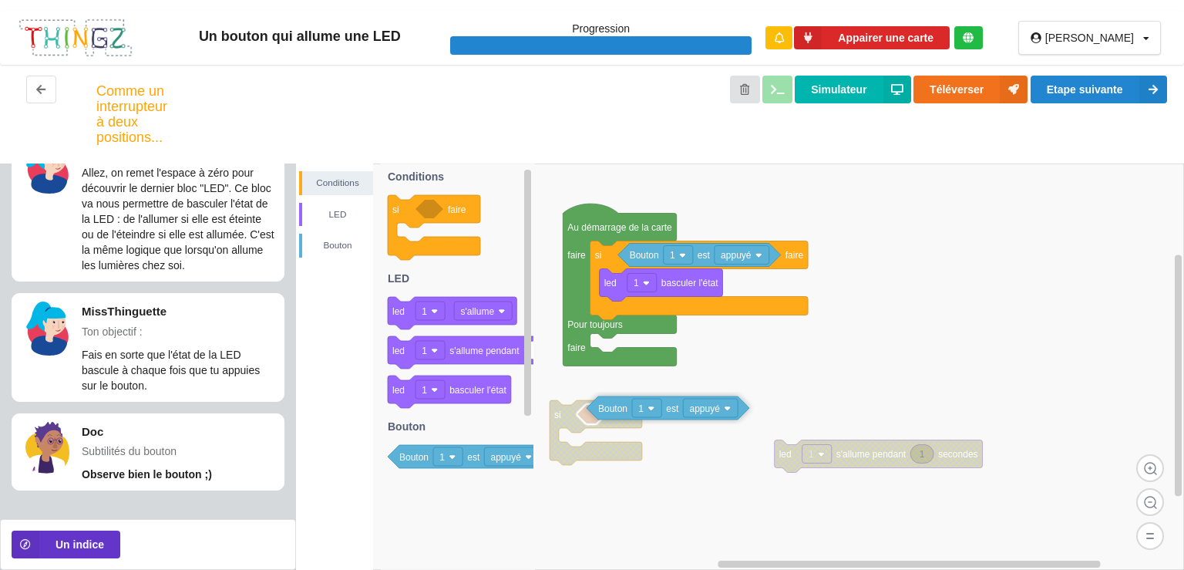
drag, startPoint x: 506, startPoint y: 459, endPoint x: 697, endPoint y: 415, distance: 196.2
click at [697, 415] on div "Conditions LED Bouton 1 led 1 s'allume pendant secondes Au démarrage de la cart…" at bounding box center [740, 366] width 888 height 406
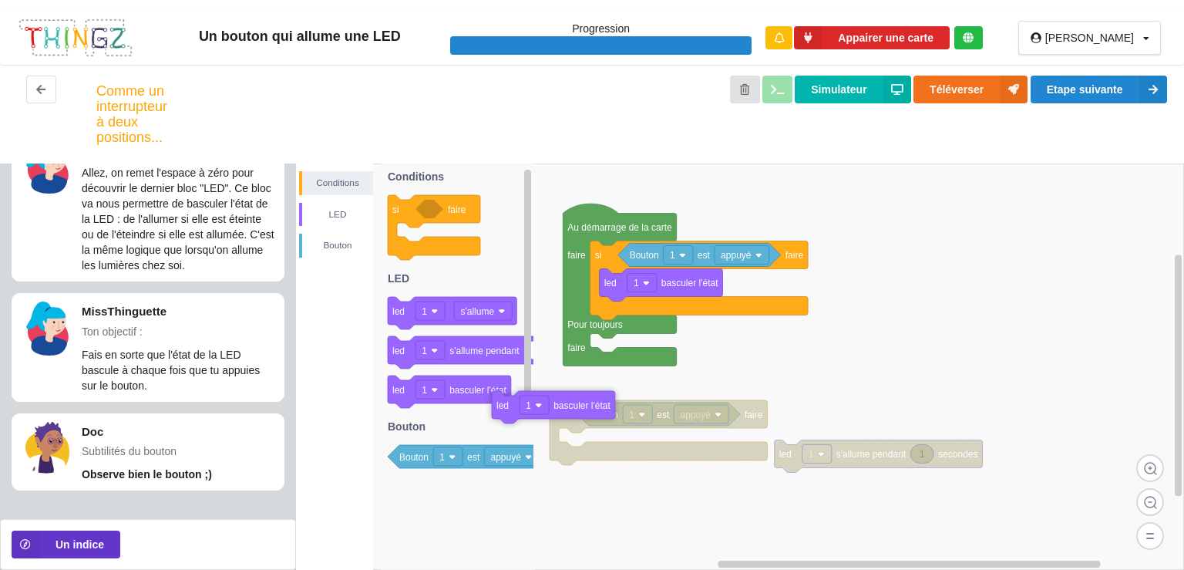
drag, startPoint x: 487, startPoint y: 400, endPoint x: 635, endPoint y: 429, distance: 150.9
click at [635, 429] on div "Conditions LED Bouton 1 led 1 s'allume pendant secondes Au démarrage de la cart…" at bounding box center [740, 366] width 888 height 406
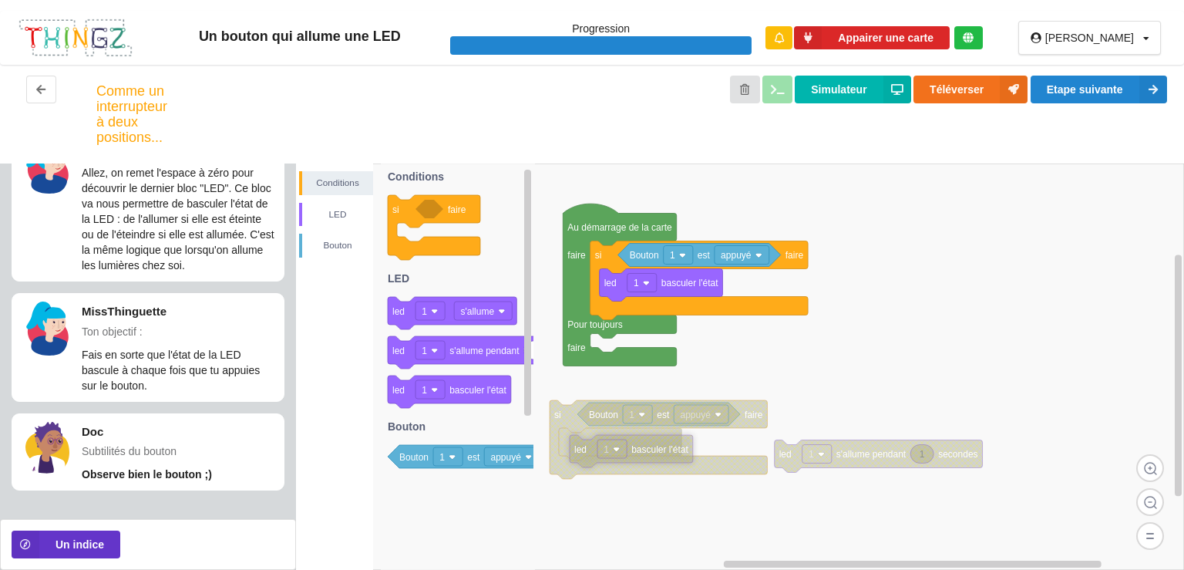
drag, startPoint x: 641, startPoint y: 424, endPoint x: 675, endPoint y: 454, distance: 45.3
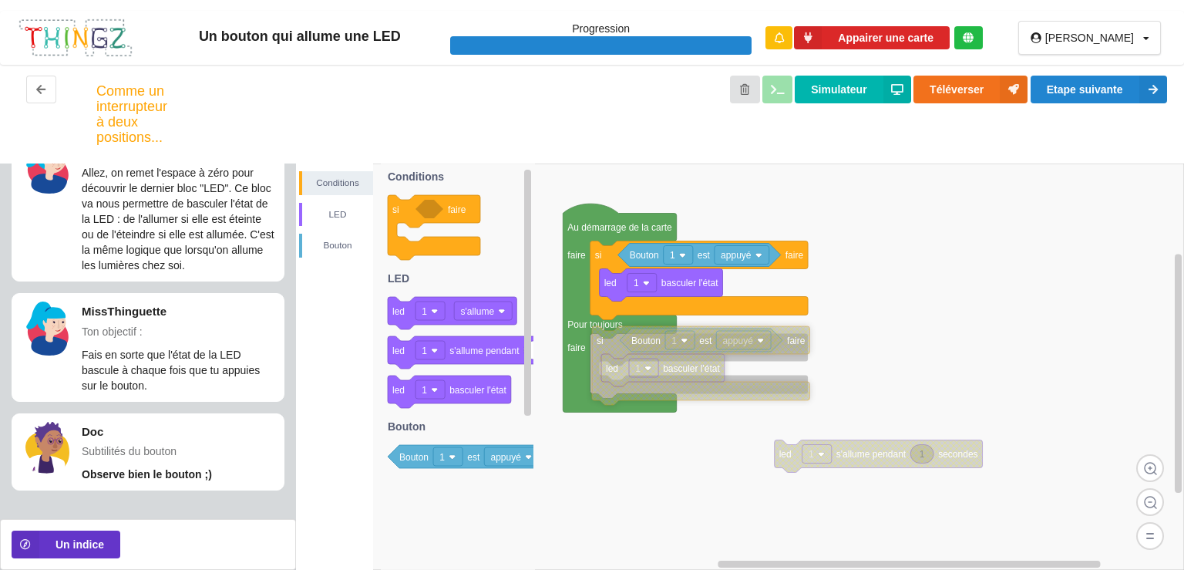
drag, startPoint x: 570, startPoint y: 417, endPoint x: 613, endPoint y: 342, distance: 86.0
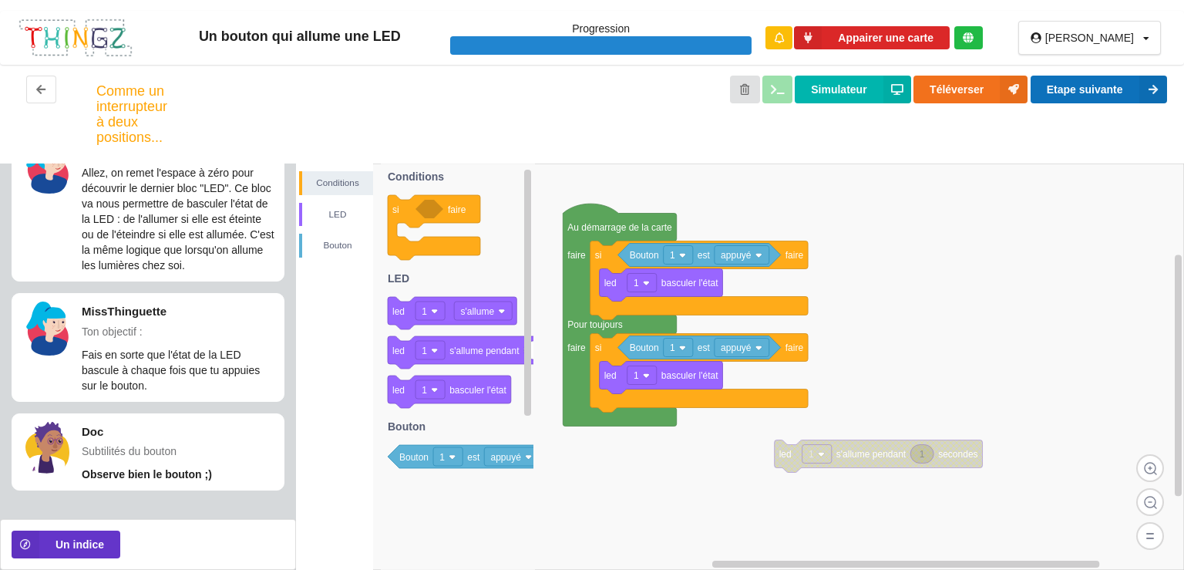
click at [1083, 89] on button "Etape suivante" at bounding box center [1099, 90] width 136 height 28
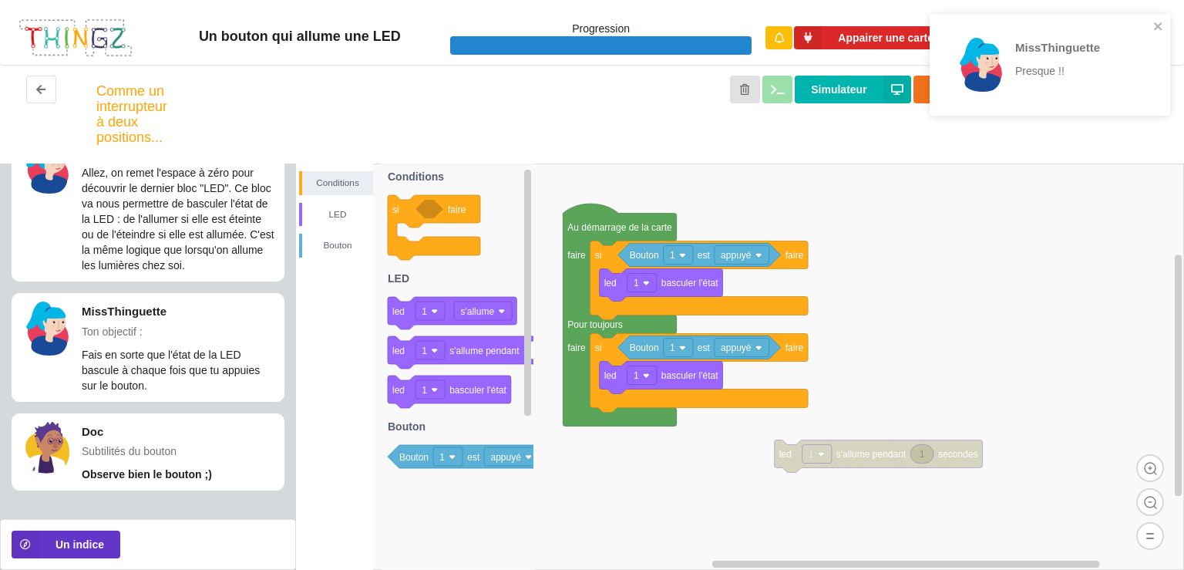
click at [1151, 27] on div "MissThinguette Presque !!" at bounding box center [1044, 64] width 217 height 89
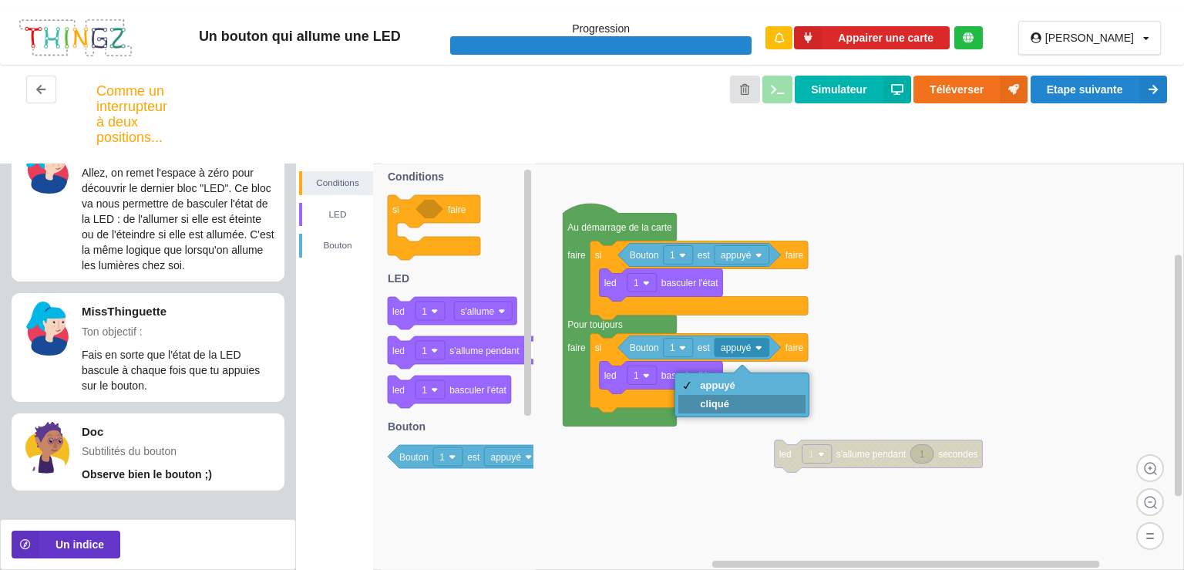
click at [745, 405] on div "cliqué" at bounding box center [741, 404] width 127 height 19
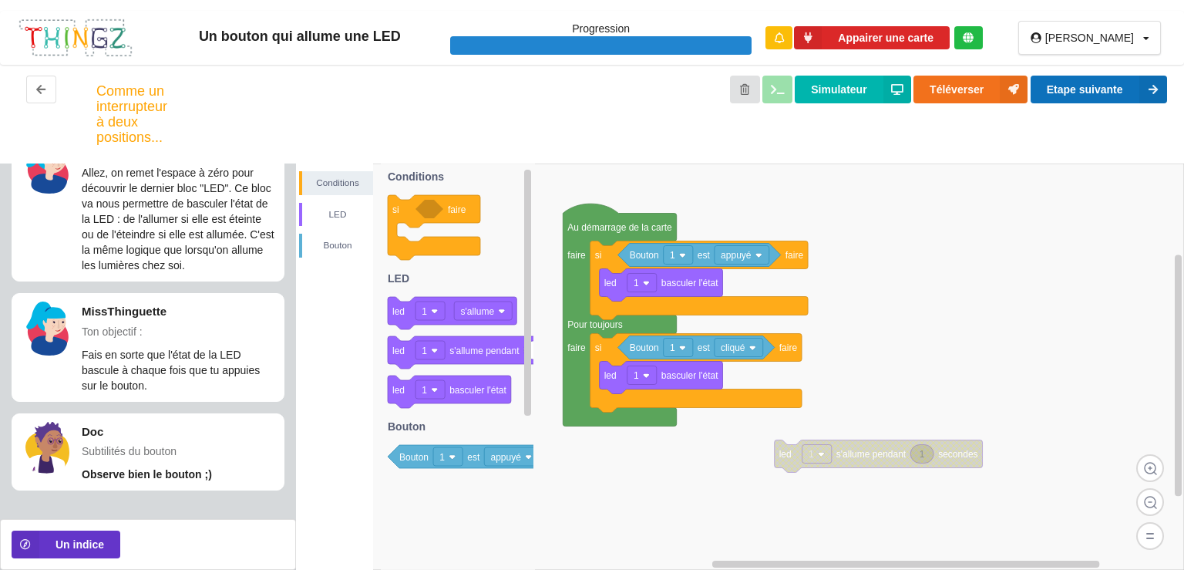
click at [1098, 95] on button "Etape suivante" at bounding box center [1099, 90] width 136 height 28
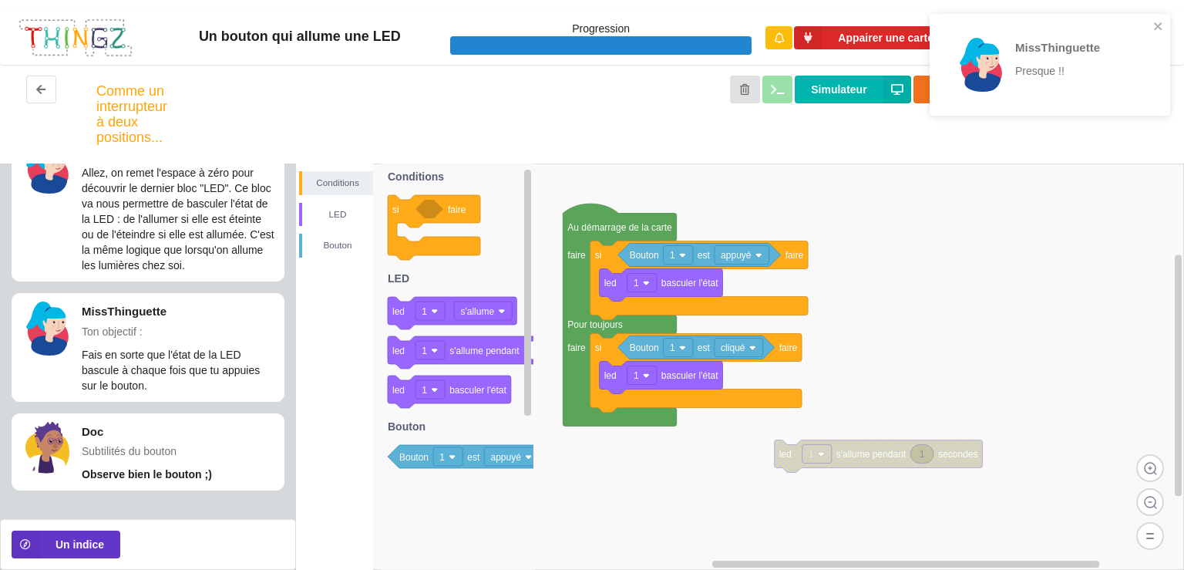
click at [1153, 13] on div "MissThinguette Presque !!" at bounding box center [1050, 70] width 247 height 119
click at [1164, 44] on div "MissThinguette Presque !!" at bounding box center [1050, 65] width 241 height 102
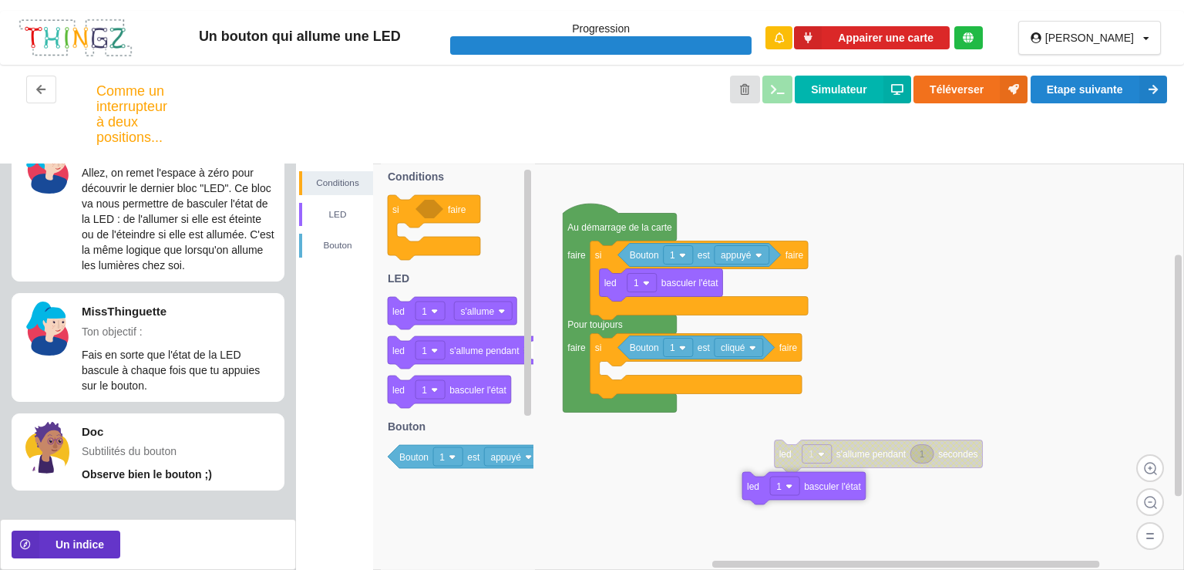
drag, startPoint x: 703, startPoint y: 376, endPoint x: 812, endPoint y: 525, distance: 184.7
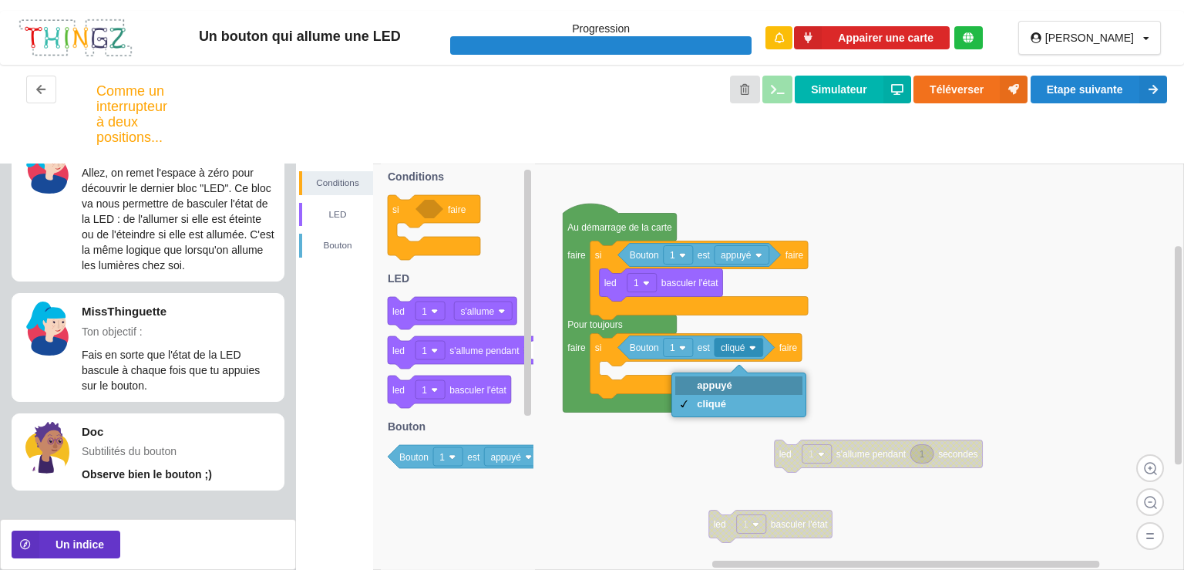
click at [711, 383] on div "appuyé" at bounding box center [714, 385] width 35 height 12
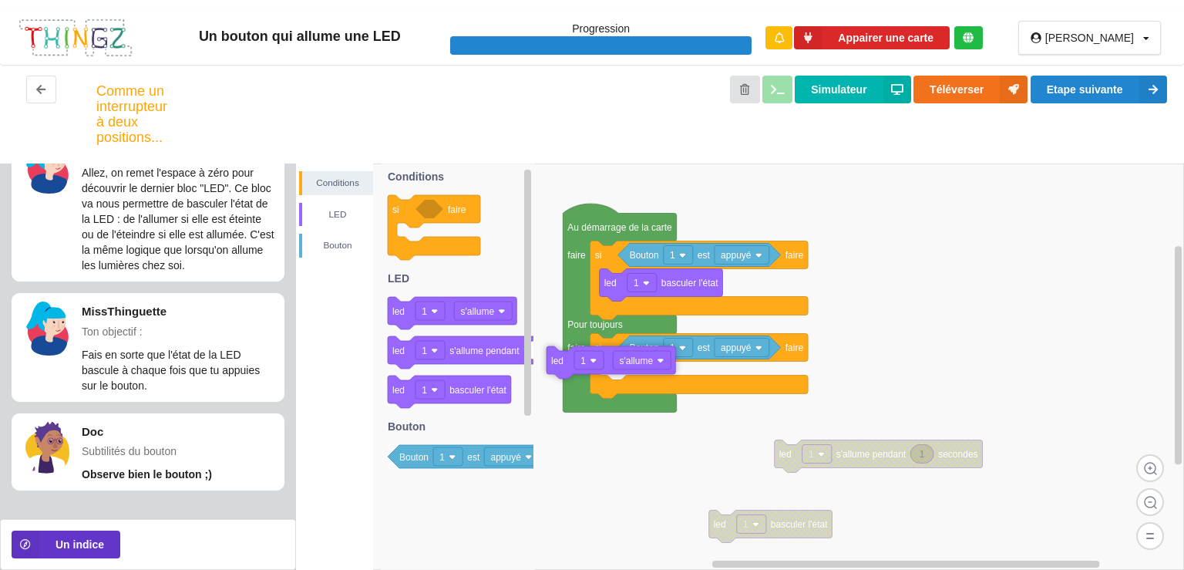
drag, startPoint x: 456, startPoint y: 325, endPoint x: 623, endPoint y: 382, distance: 176.0
click at [623, 382] on div "Conditions LED Bouton 1 led 1 s'allume pendant secondes led 1 basculer l'état A…" at bounding box center [740, 366] width 888 height 406
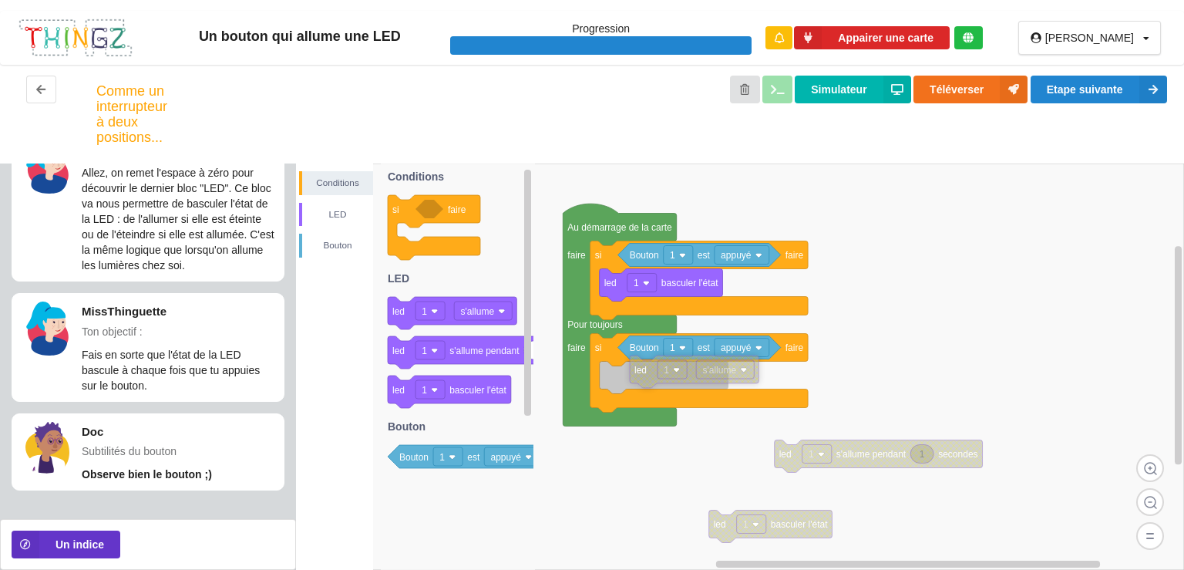
drag, startPoint x: 647, startPoint y: 365, endPoint x: 717, endPoint y: 372, distance: 70.6
click at [1097, 66] on div "Comme un interrupteur à deux positions... Simulateur Téléverser Etape suivante" at bounding box center [592, 114] width 1184 height 99
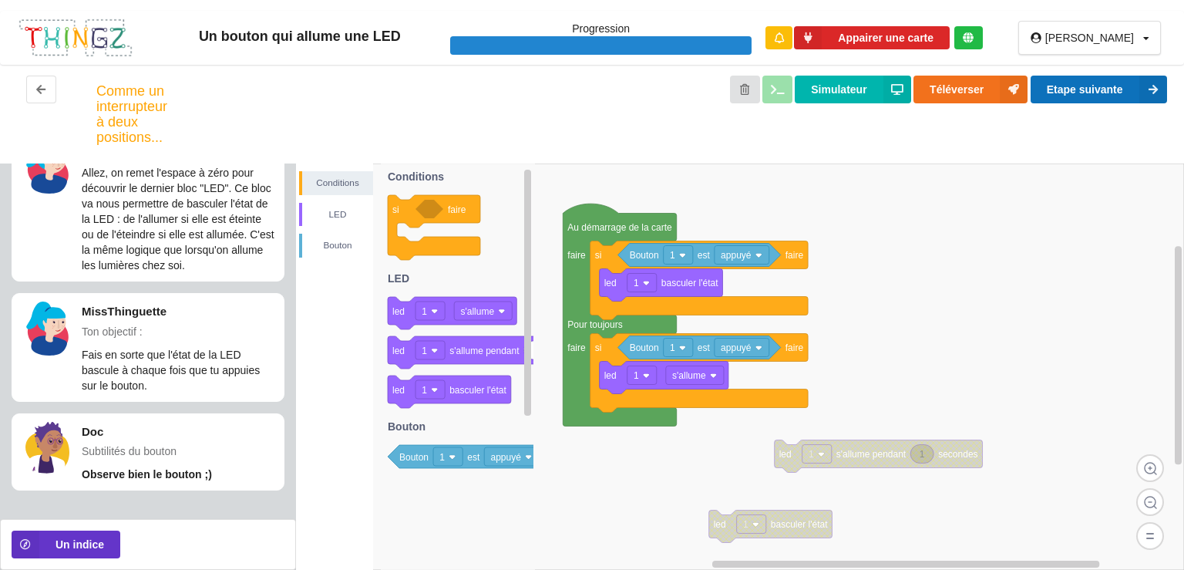
click at [1088, 86] on button "Etape suivante" at bounding box center [1099, 90] width 136 height 28
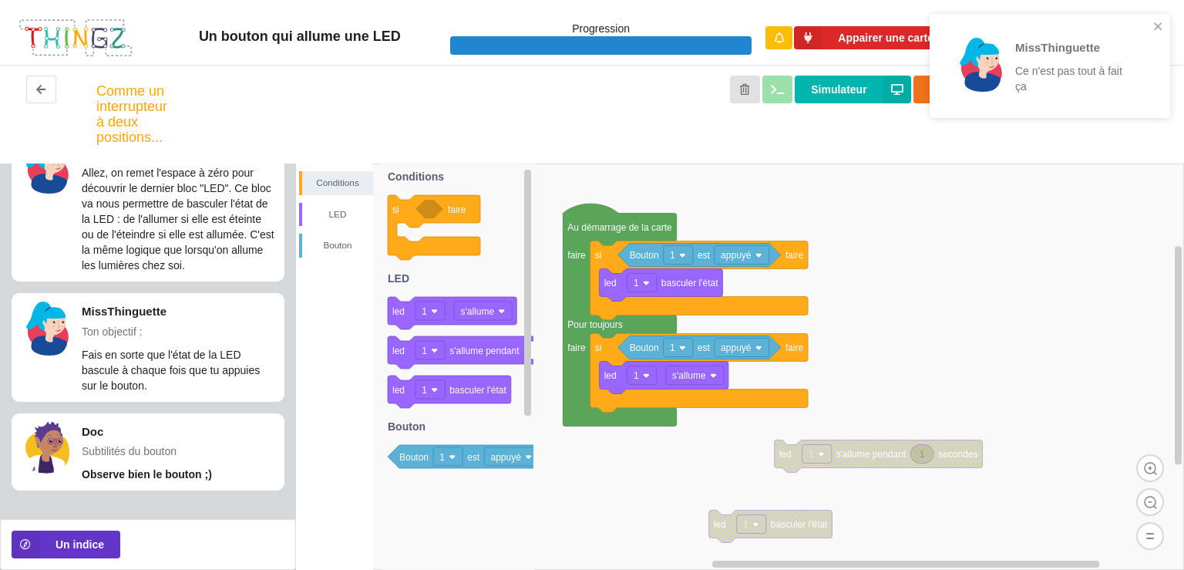
click at [1151, 31] on div "MissThinguette Ce n'est pas tout à fait ça" at bounding box center [1044, 66] width 217 height 92
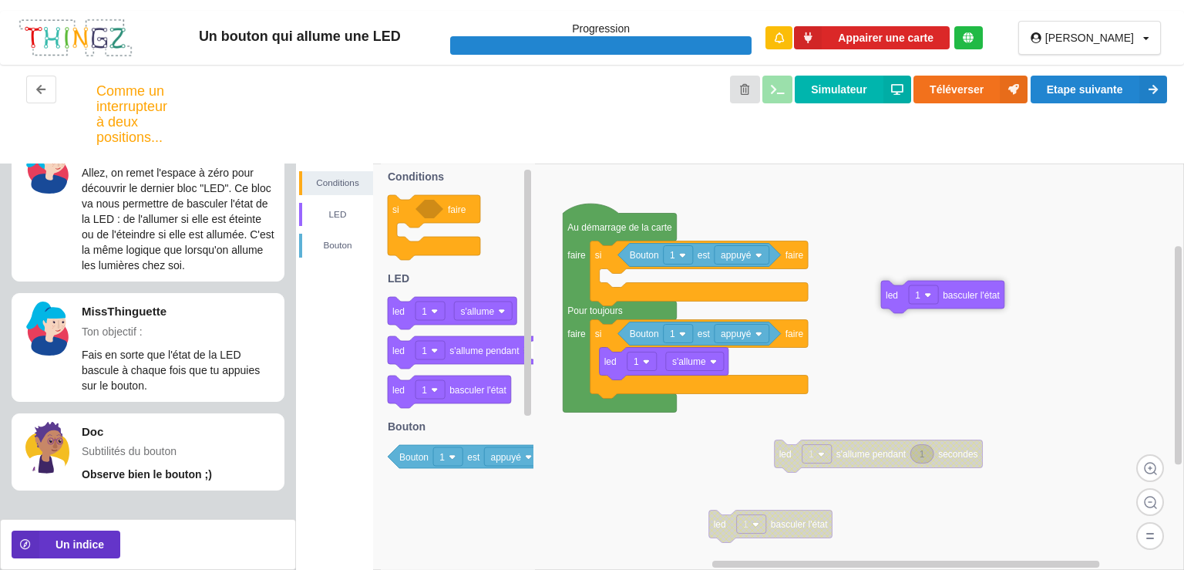
drag, startPoint x: 690, startPoint y: 287, endPoint x: 974, endPoint y: 295, distance: 284.6
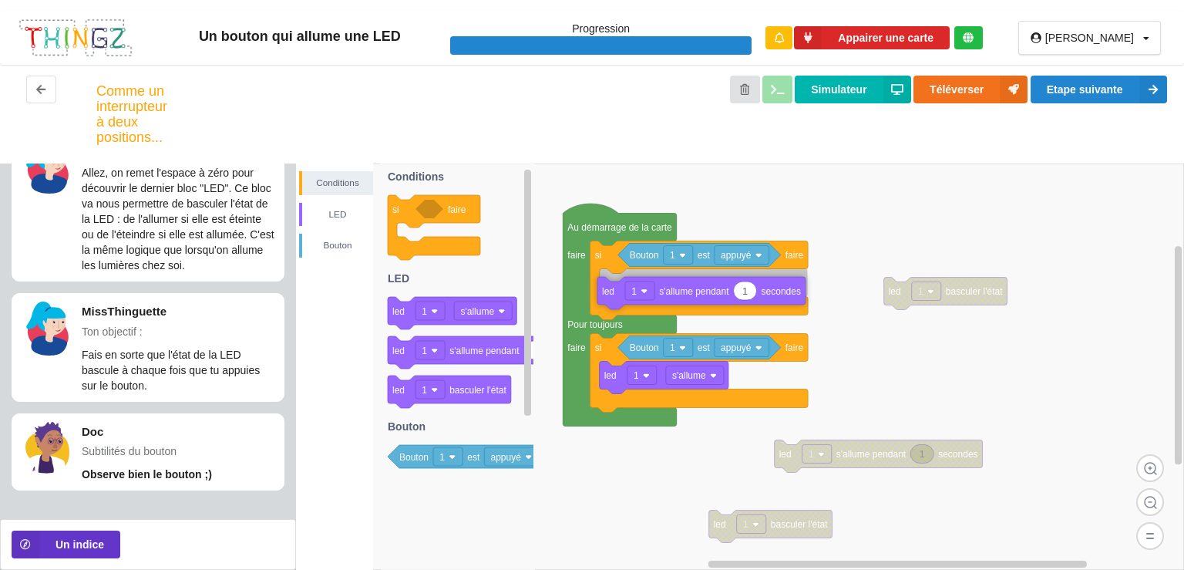
drag, startPoint x: 483, startPoint y: 358, endPoint x: 695, endPoint y: 301, distance: 220.3
click at [695, 301] on div "Conditions LED Bouton 1 led 1 s'allume pendant secondes led 1 basculer l'état A…" at bounding box center [740, 366] width 888 height 406
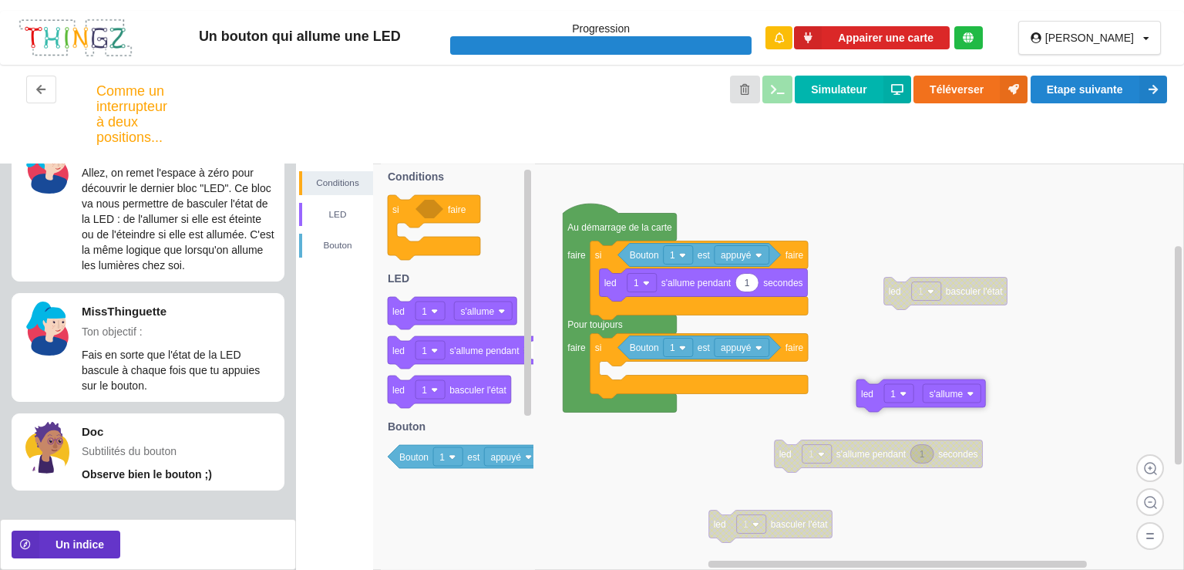
drag, startPoint x: 607, startPoint y: 370, endPoint x: 870, endPoint y: 385, distance: 262.5
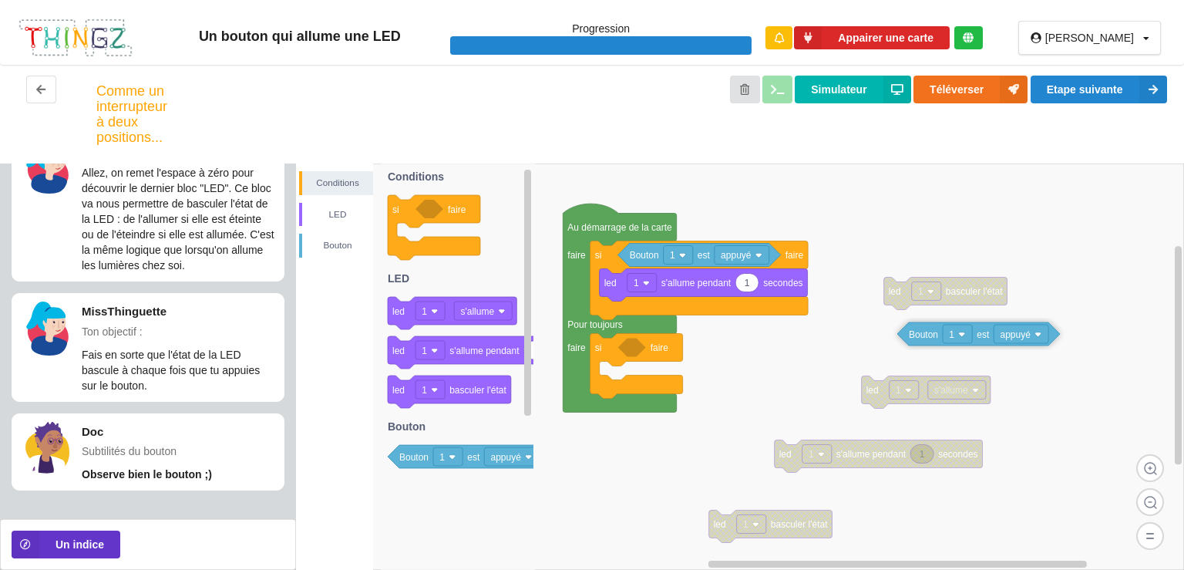
drag, startPoint x: 743, startPoint y: 351, endPoint x: 1030, endPoint y: 341, distance: 286.9
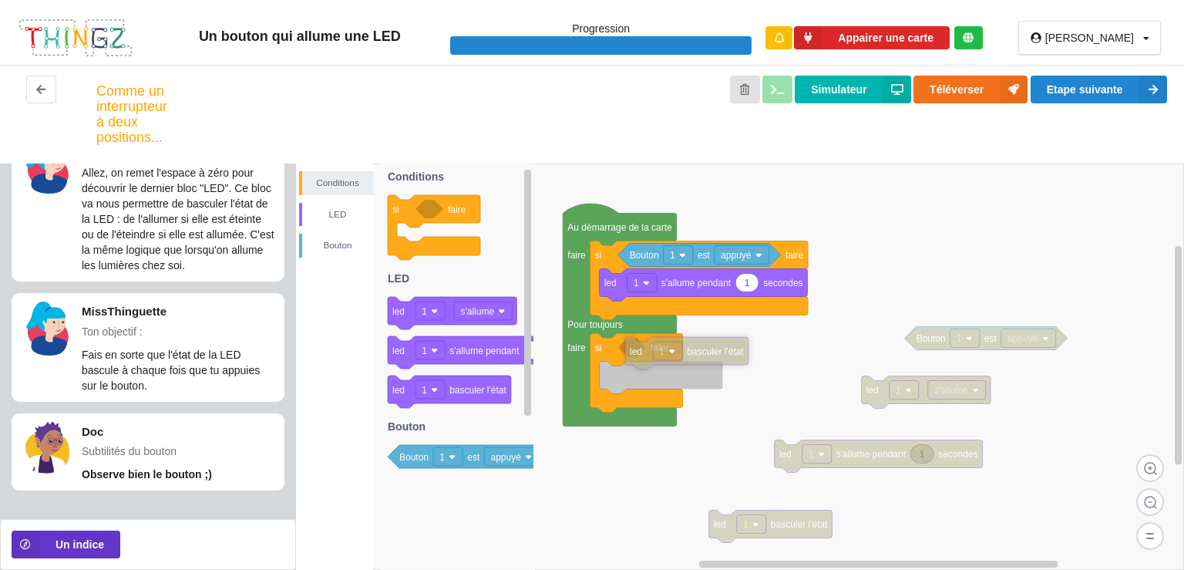
drag, startPoint x: 984, startPoint y: 295, endPoint x: 812, endPoint y: 360, distance: 183.0
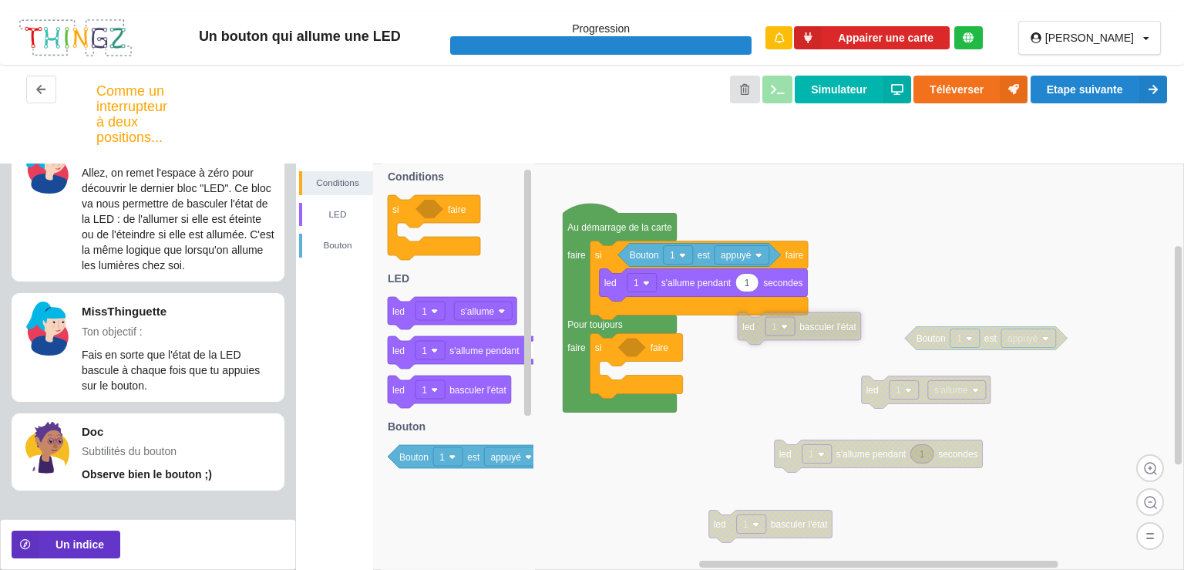
drag, startPoint x: 752, startPoint y: 349, endPoint x: 839, endPoint y: 321, distance: 90.9
drag, startPoint x: 468, startPoint y: 461, endPoint x: 641, endPoint y: 377, distance: 192.7
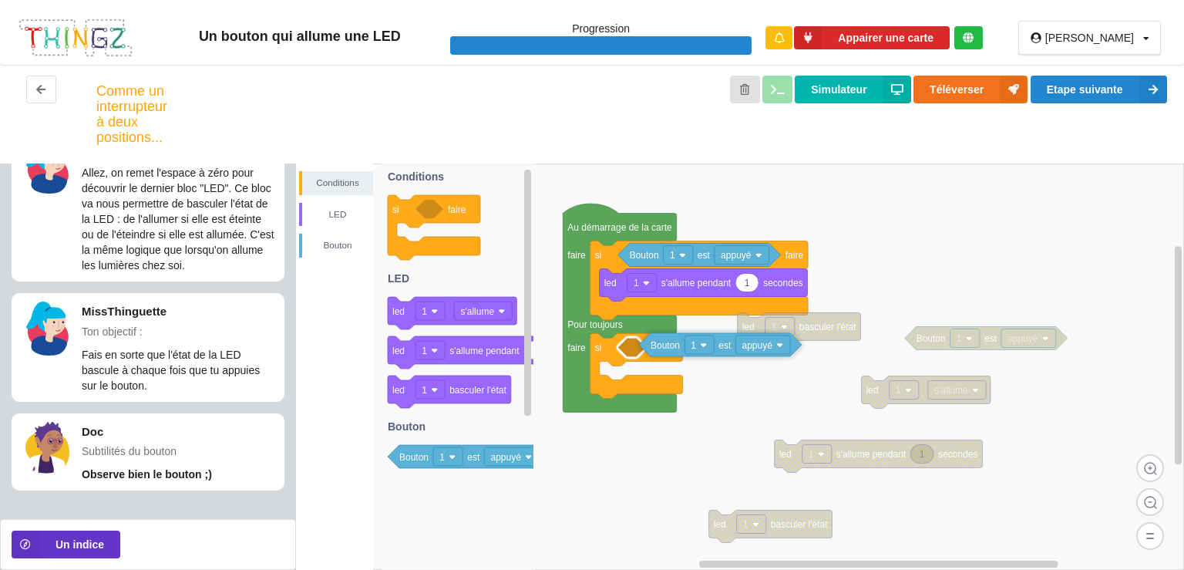
drag, startPoint x: 470, startPoint y: 456, endPoint x: 718, endPoint y: 345, distance: 271.2
click at [718, 345] on div "Conditions LED [PERSON_NAME] led 1 basculer l'état Au démarrage de la carte fai…" at bounding box center [740, 366] width 888 height 406
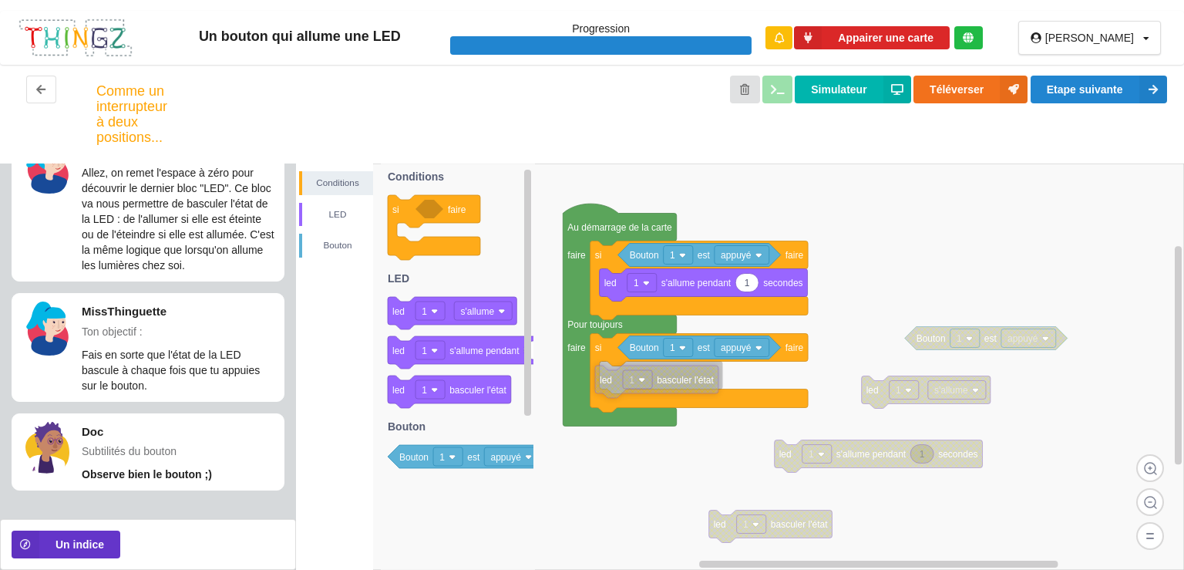
drag, startPoint x: 826, startPoint y: 320, endPoint x: 684, endPoint y: 371, distance: 151.4
click at [1076, 95] on button "Etape suivante" at bounding box center [1099, 90] width 136 height 28
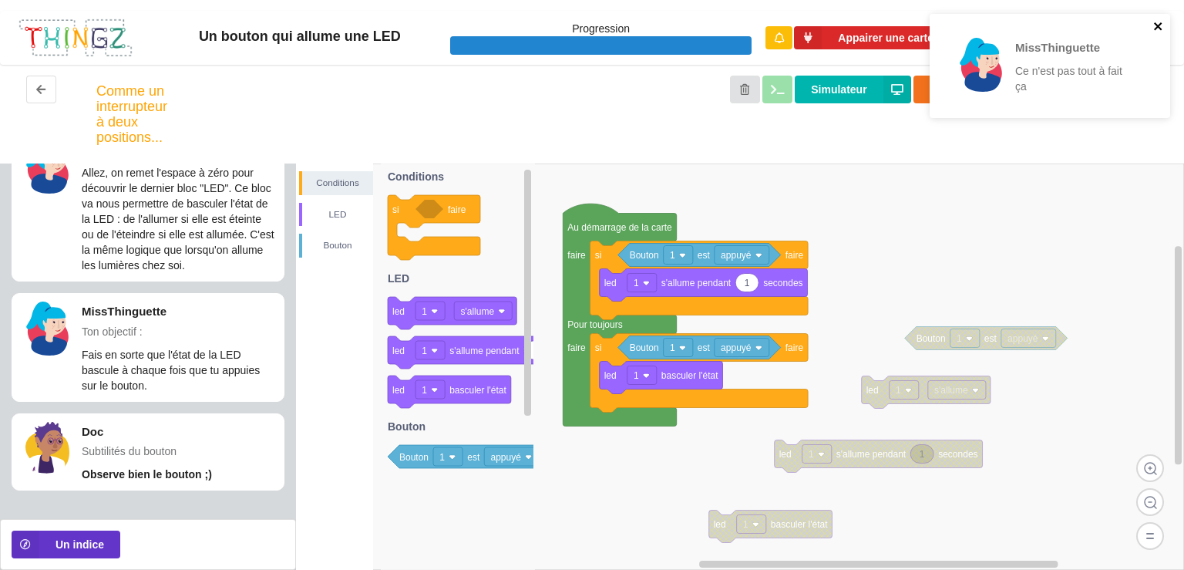
click at [1153, 24] on icon "close" at bounding box center [1158, 26] width 11 height 12
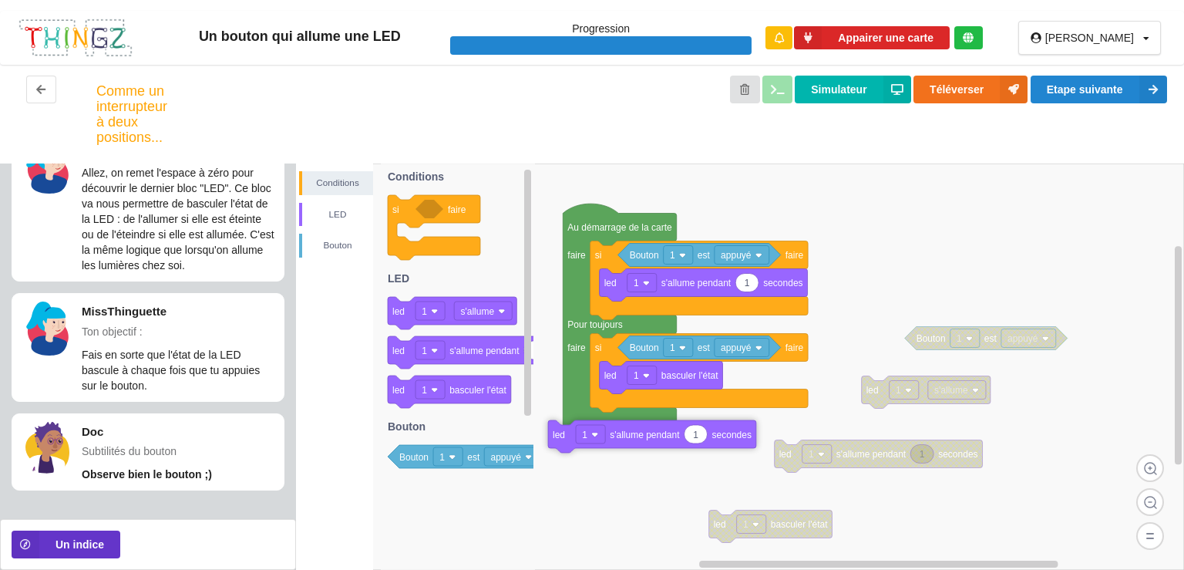
drag, startPoint x: 502, startPoint y: 355, endPoint x: 681, endPoint y: 503, distance: 232.1
click at [681, 503] on div "Conditions LED [PERSON_NAME] led 1 basculer l'état 1 led 1 s'allume pendant sec…" at bounding box center [740, 366] width 888 height 406
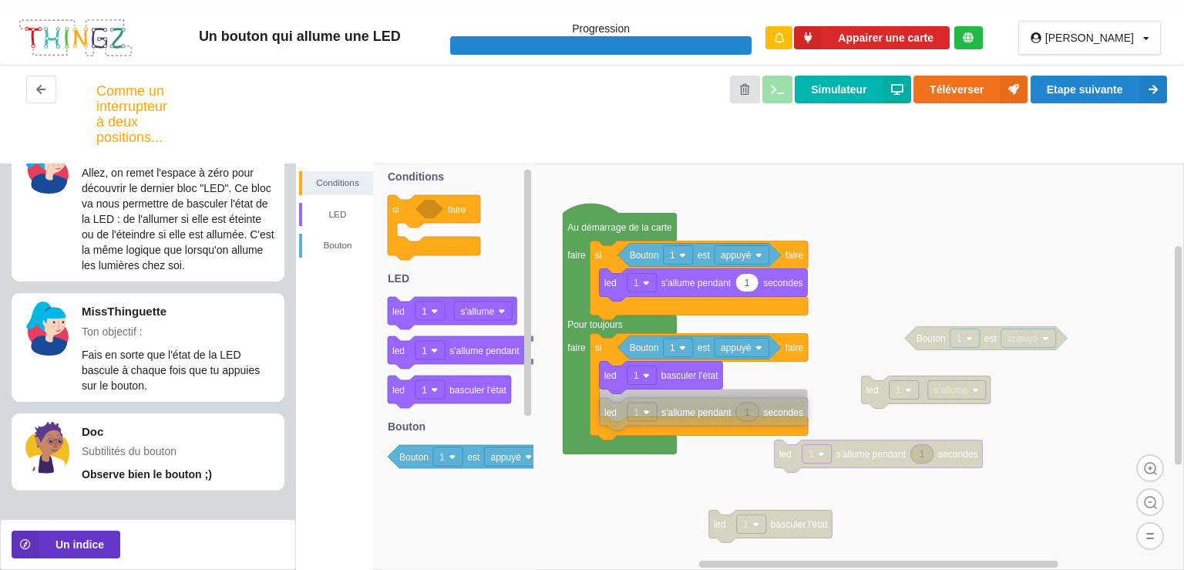
drag, startPoint x: 672, startPoint y: 502, endPoint x: 706, endPoint y: 459, distance: 54.9
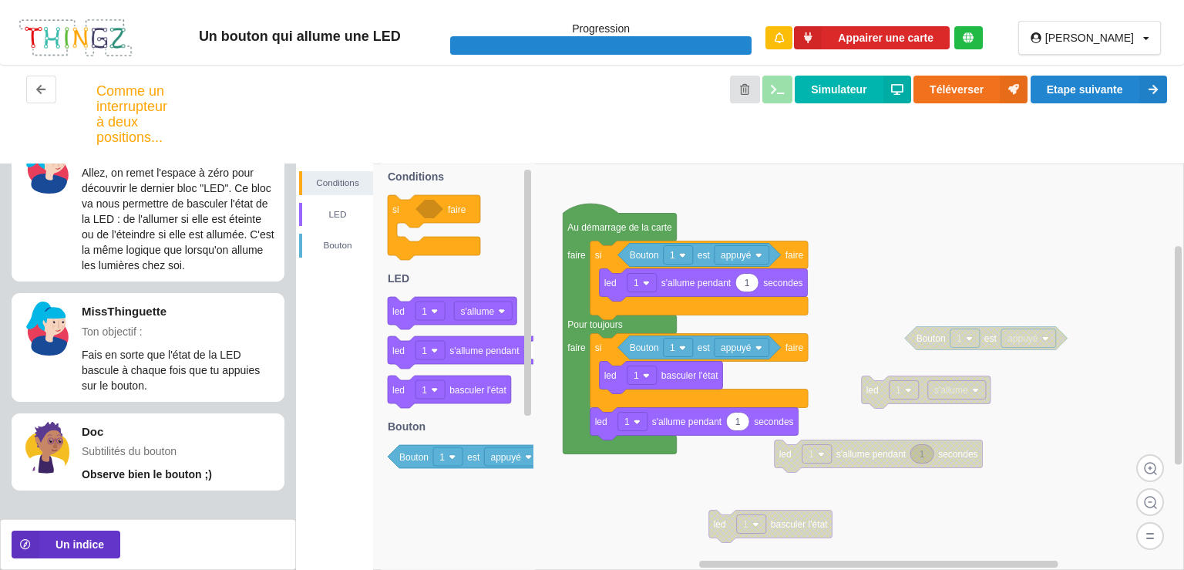
click at [697, 483] on div "Conditions LED [PERSON_NAME] led 1 basculer l'état 1 led 1 s'allume pendant sec…" at bounding box center [740, 366] width 888 height 406
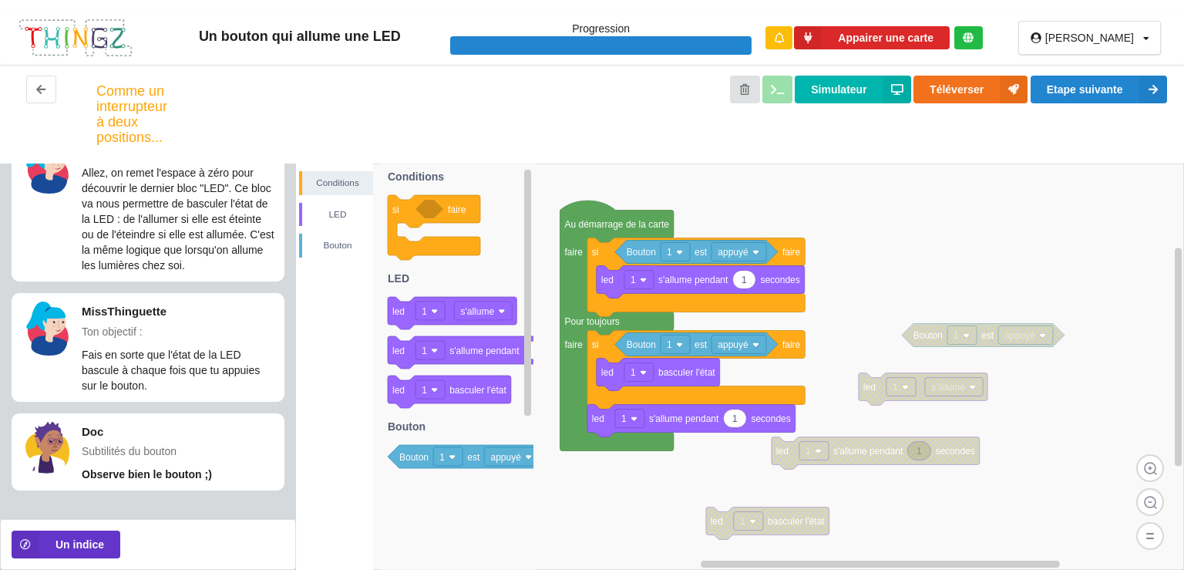
click at [676, 444] on rect at bounding box center [740, 366] width 888 height 406
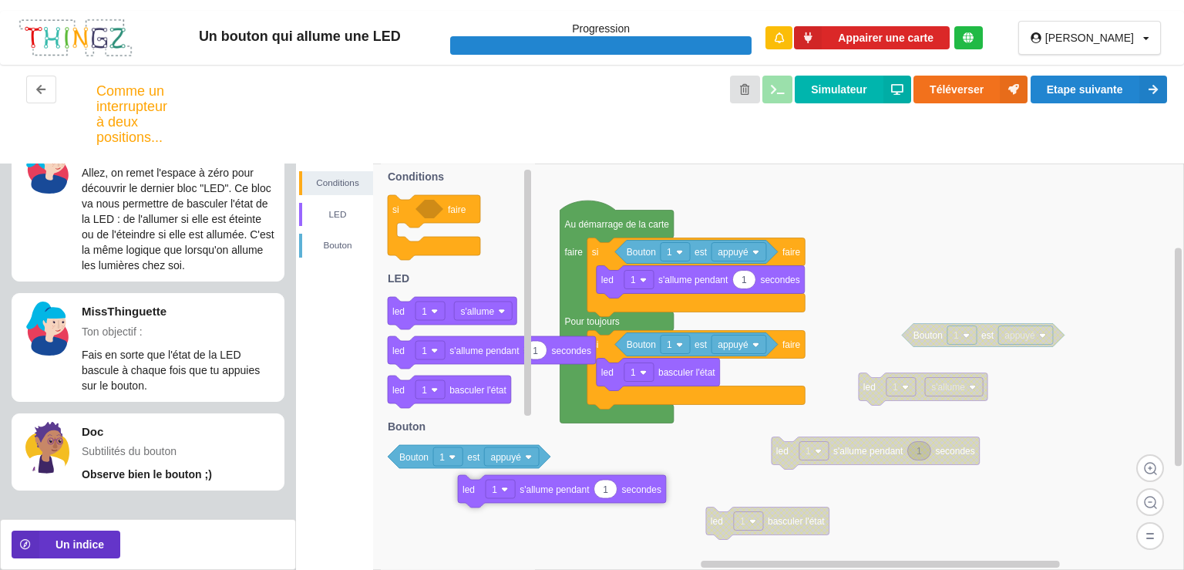
drag, startPoint x: 675, startPoint y: 425, endPoint x: 485, endPoint y: 479, distance: 198.1
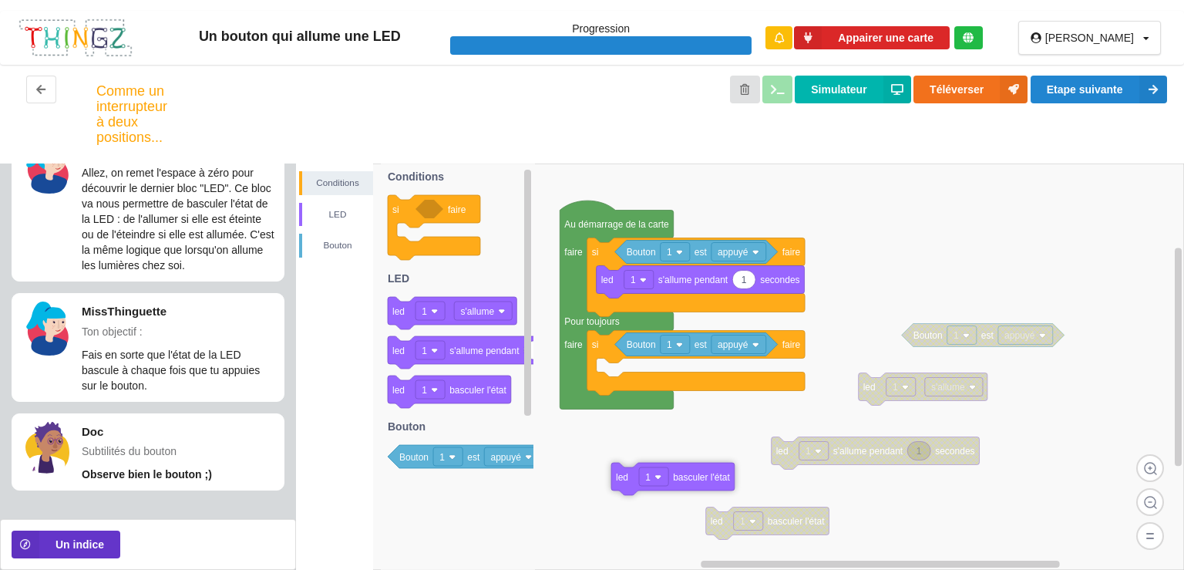
drag, startPoint x: 693, startPoint y: 379, endPoint x: 708, endPoint y: 493, distance: 114.3
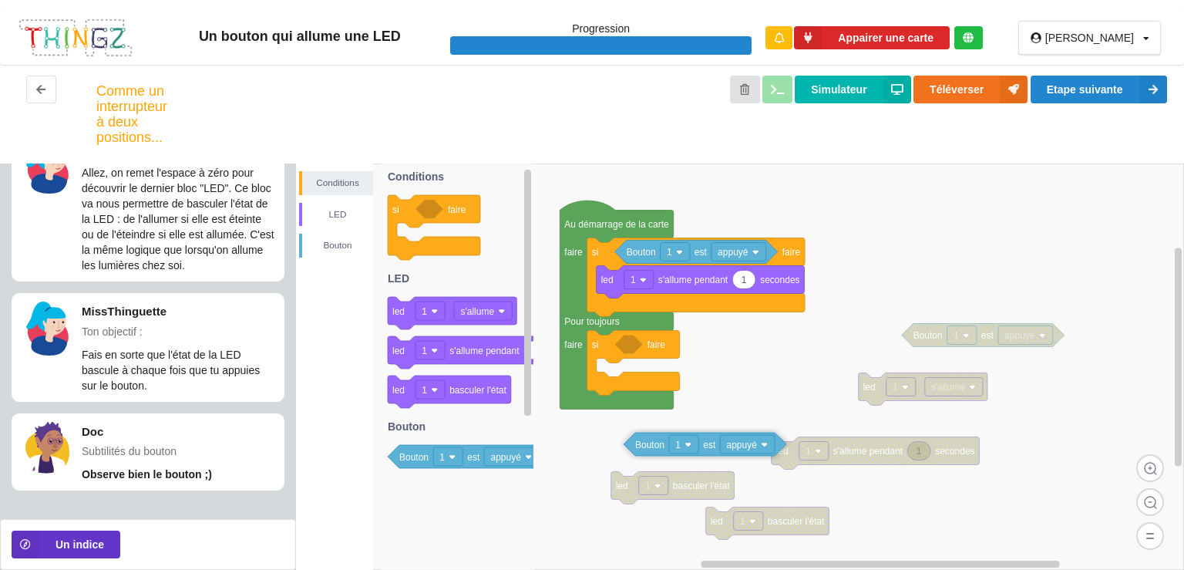
drag, startPoint x: 695, startPoint y: 341, endPoint x: 703, endPoint y: 440, distance: 99.0
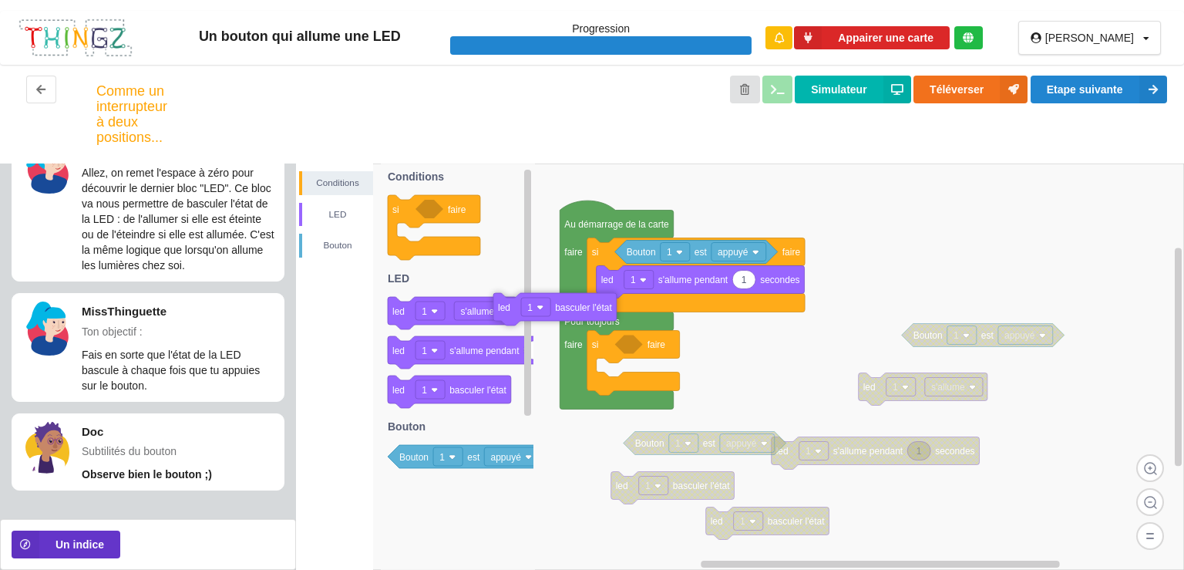
drag, startPoint x: 483, startPoint y: 399, endPoint x: 601, endPoint y: 319, distance: 142.2
click at [600, 319] on div "Conditions LED [PERSON_NAME] led 1 basculer l'état 1 led 1 s'allume pendant sec…" at bounding box center [740, 366] width 888 height 406
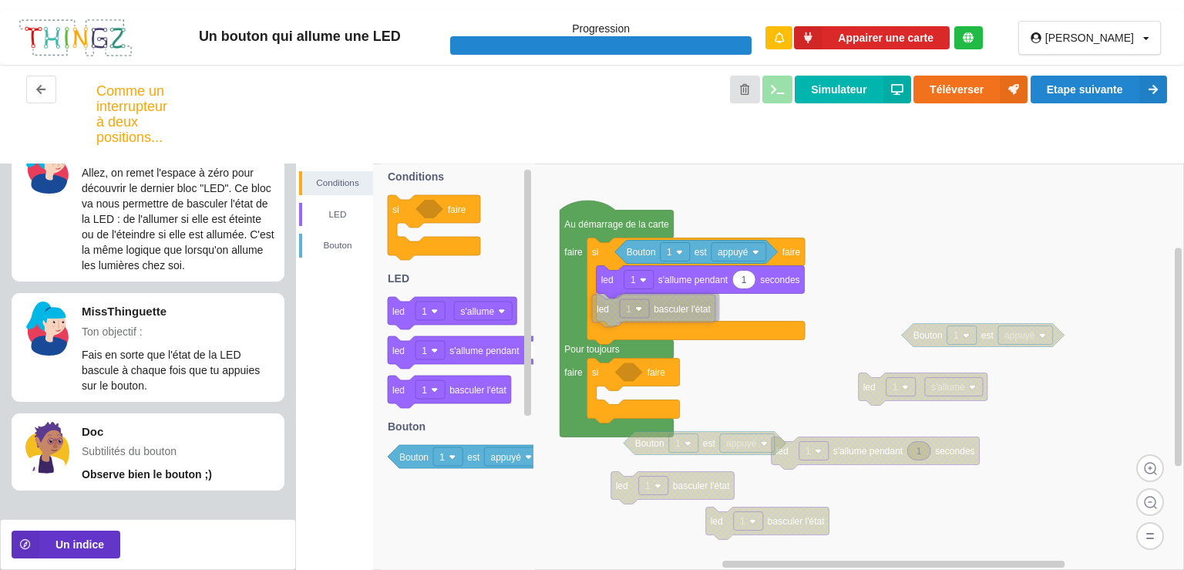
drag, startPoint x: 604, startPoint y: 318, endPoint x: 689, endPoint y: 314, distance: 85.7
click at [1071, 83] on button "Etape suivante" at bounding box center [1099, 90] width 136 height 28
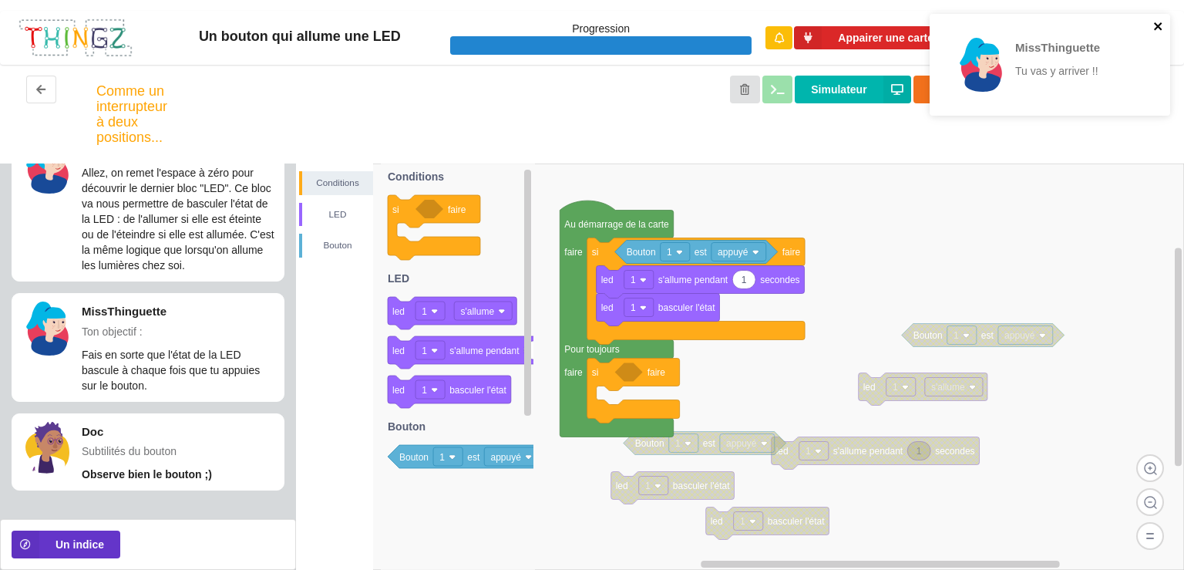
click at [1162, 21] on icon "close" at bounding box center [1158, 26] width 11 height 12
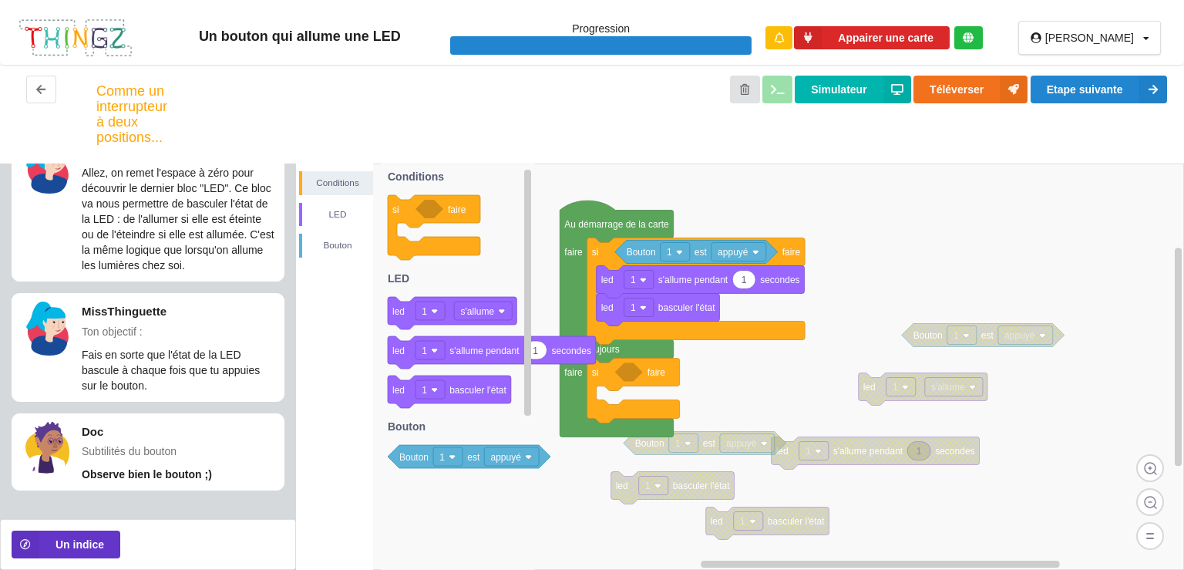
click at [482, 301] on icon at bounding box center [452, 313] width 129 height 32
click at [484, 318] on rect at bounding box center [483, 310] width 58 height 19
click at [506, 292] on icon at bounding box center [458, 366] width 154 height 406
click at [454, 322] on icon at bounding box center [452, 313] width 129 height 32
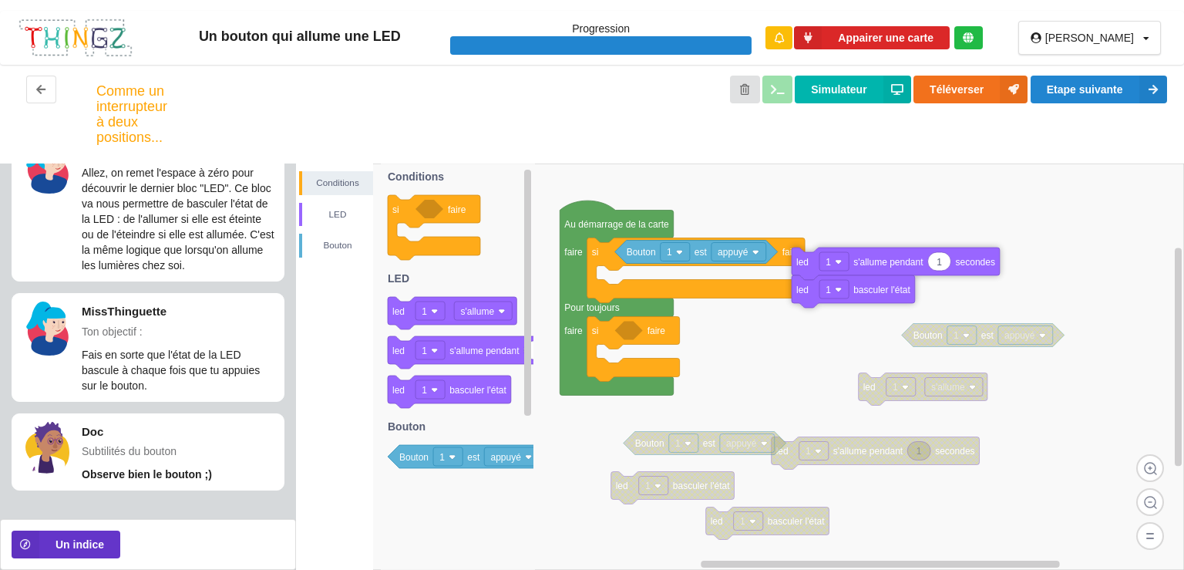
drag, startPoint x: 681, startPoint y: 280, endPoint x: 876, endPoint y: 261, distance: 195.9
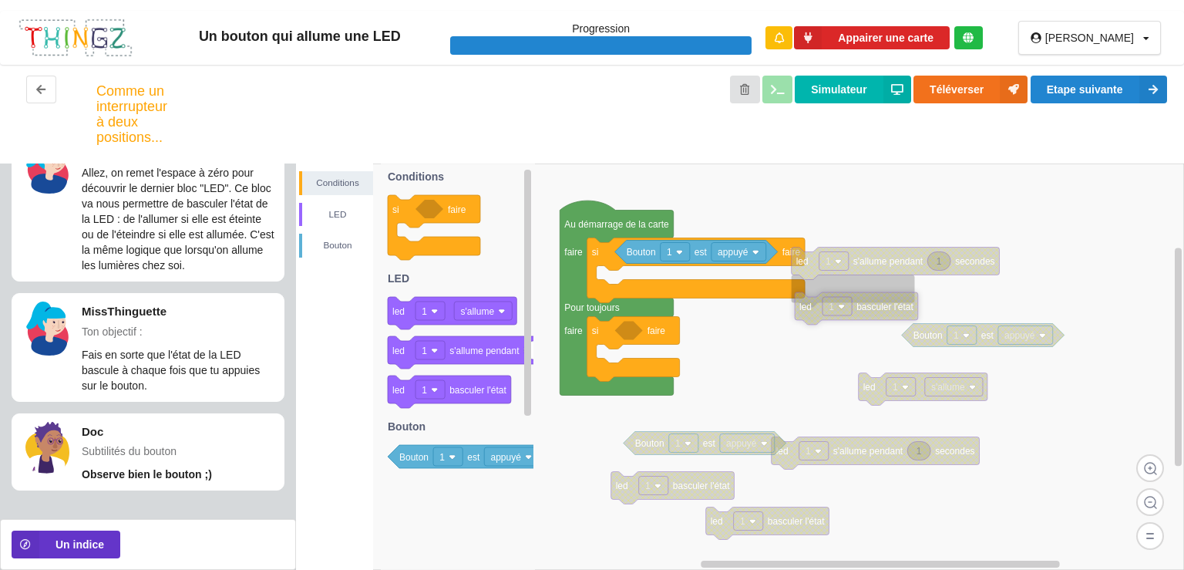
drag, startPoint x: 863, startPoint y: 302, endPoint x: 866, endPoint y: 330, distance: 27.9
drag, startPoint x: 886, startPoint y: 283, endPoint x: 887, endPoint y: 347, distance: 64.0
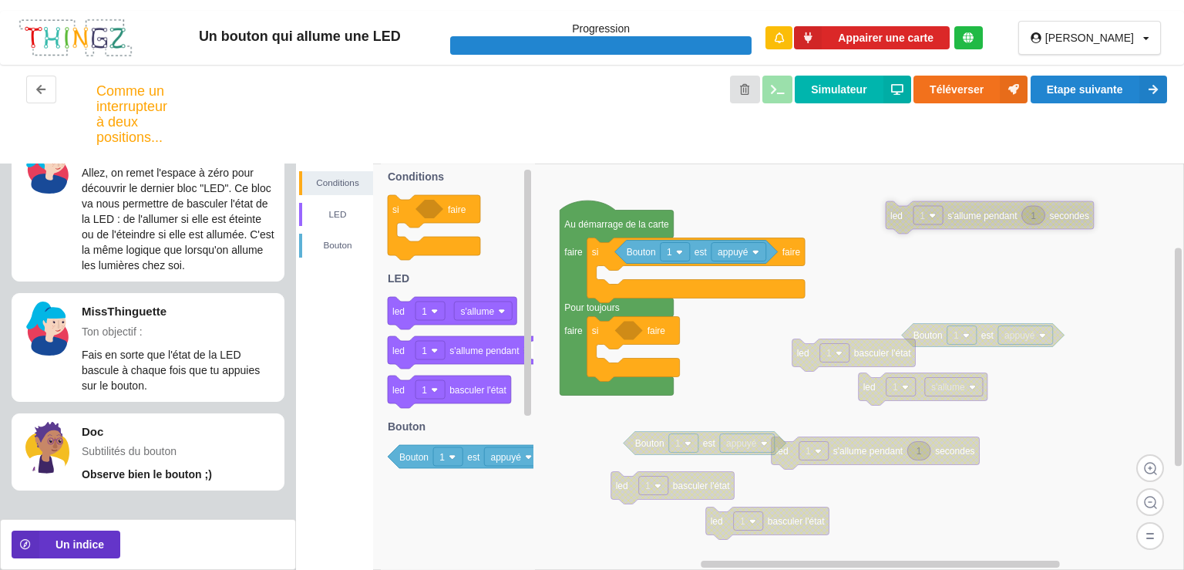
drag, startPoint x: 900, startPoint y: 266, endPoint x: 996, endPoint y: 220, distance: 105.9
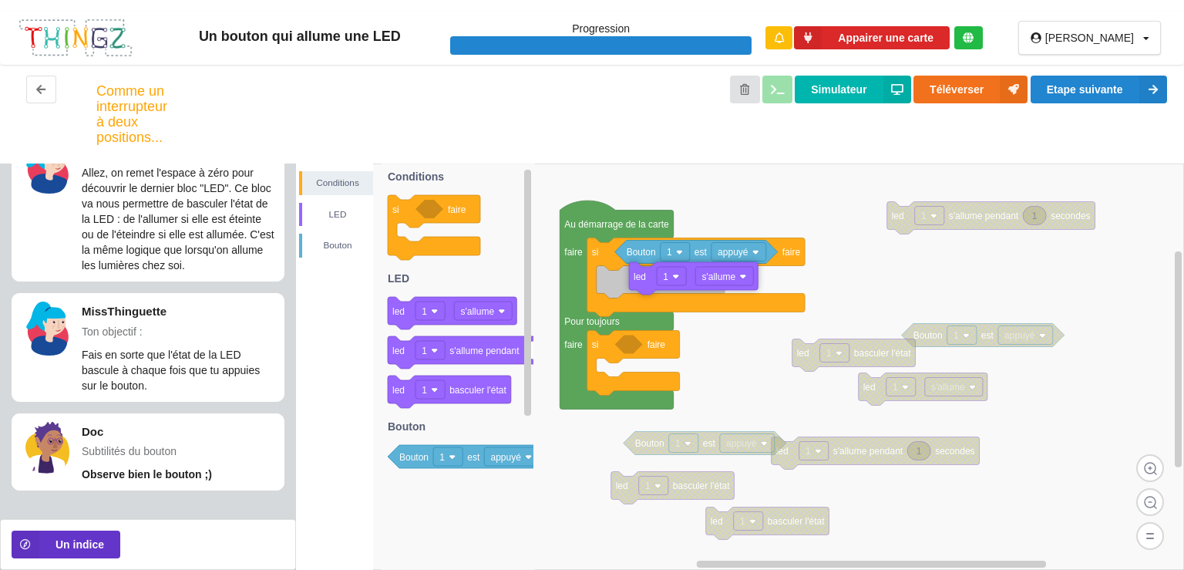
drag, startPoint x: 487, startPoint y: 317, endPoint x: 728, endPoint y: 282, distance: 243.0
click at [728, 282] on div "Conditions LED [PERSON_NAME] led 1 basculer l'état 1 led 1 s'allume pendant sec…" at bounding box center [740, 366] width 888 height 406
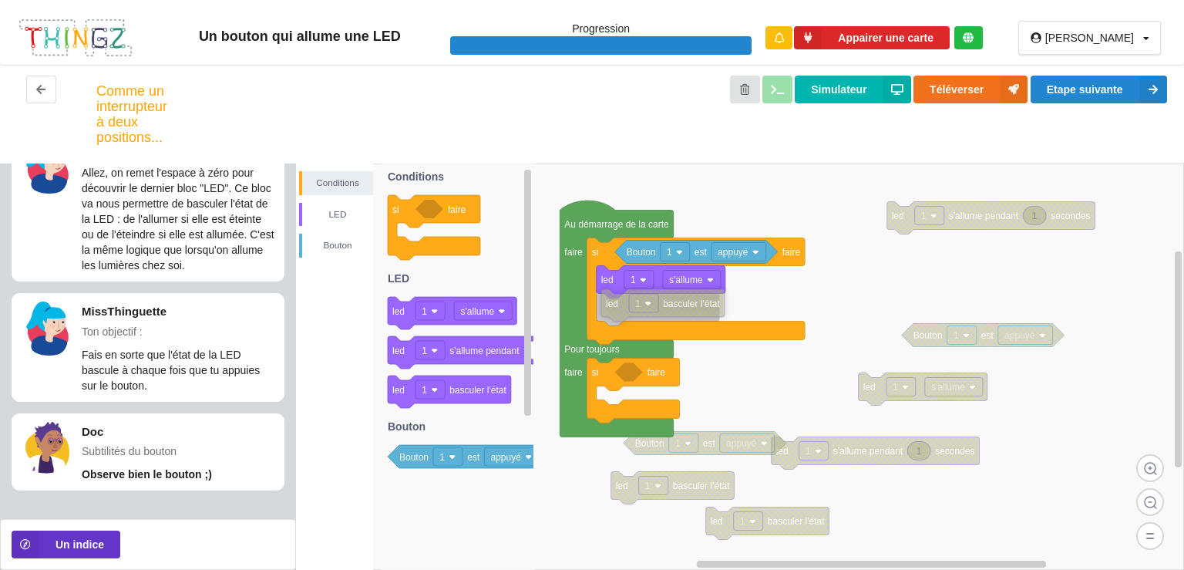
drag, startPoint x: 851, startPoint y: 350, endPoint x: 660, endPoint y: 298, distance: 198.0
click at [1081, 100] on button "Etape suivante" at bounding box center [1099, 90] width 136 height 28
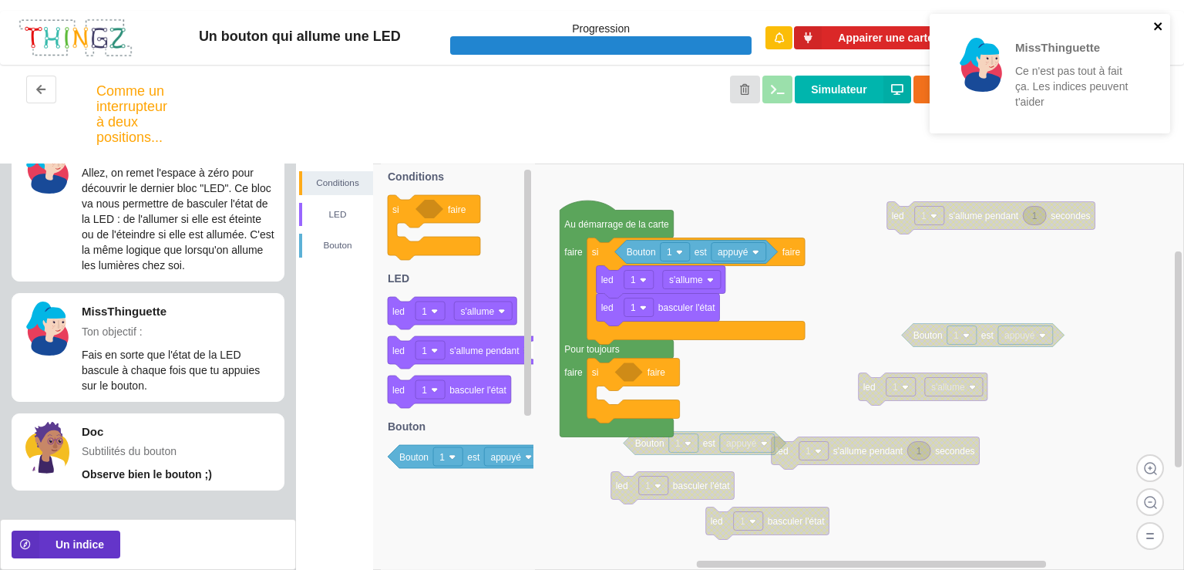
click at [1155, 20] on icon "close" at bounding box center [1158, 26] width 11 height 12
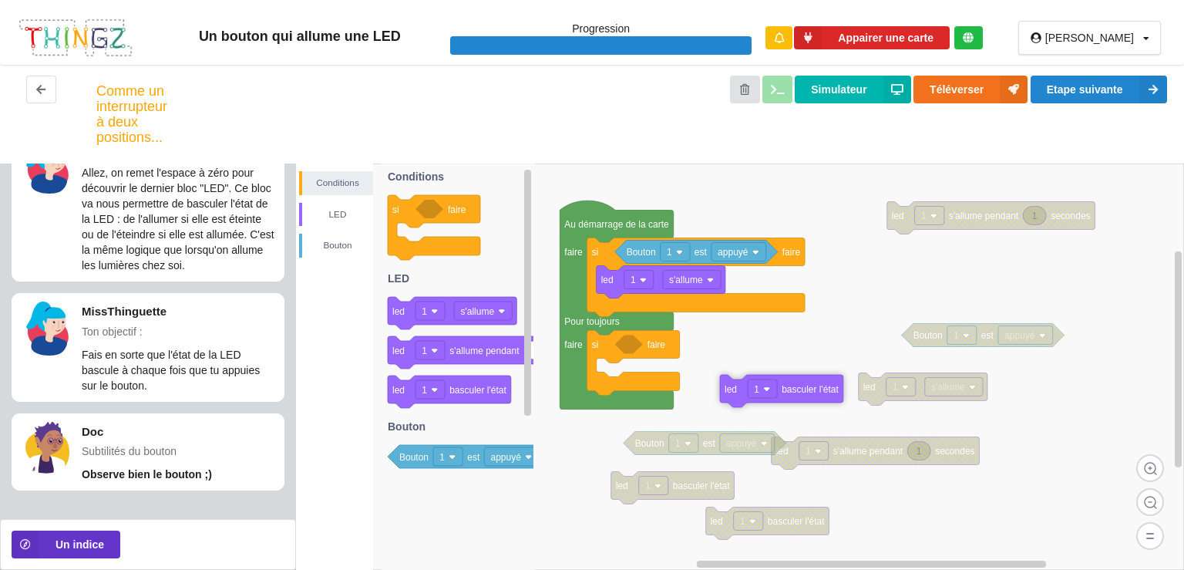
drag, startPoint x: 673, startPoint y: 311, endPoint x: 799, endPoint y: 388, distance: 147.0
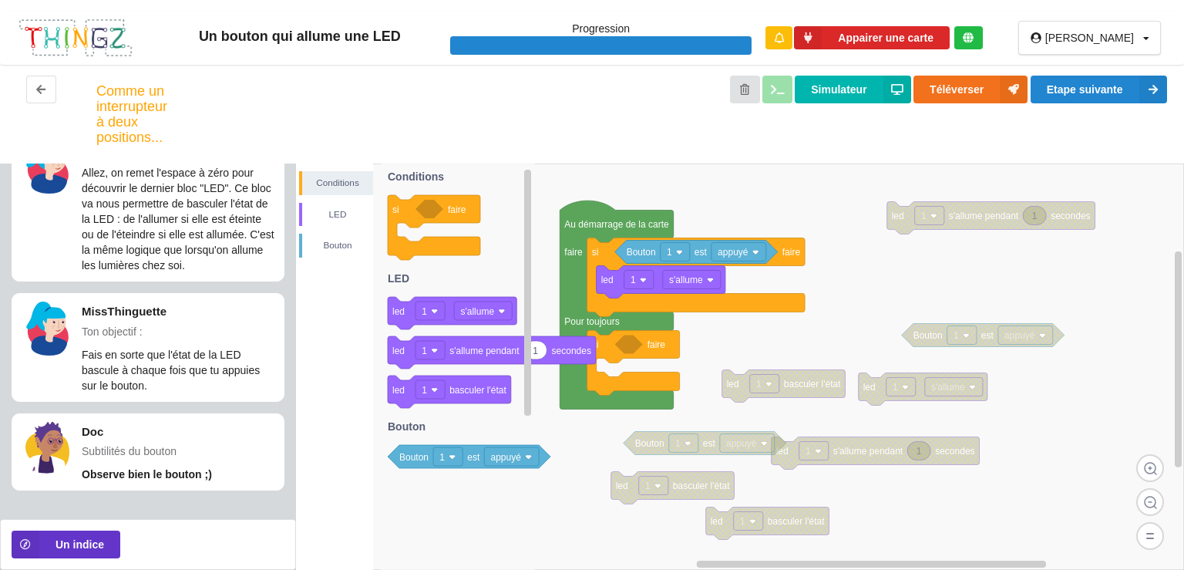
click at [486, 314] on text "s'allume" at bounding box center [477, 311] width 34 height 11
click at [492, 278] on icon at bounding box center [458, 366] width 154 height 406
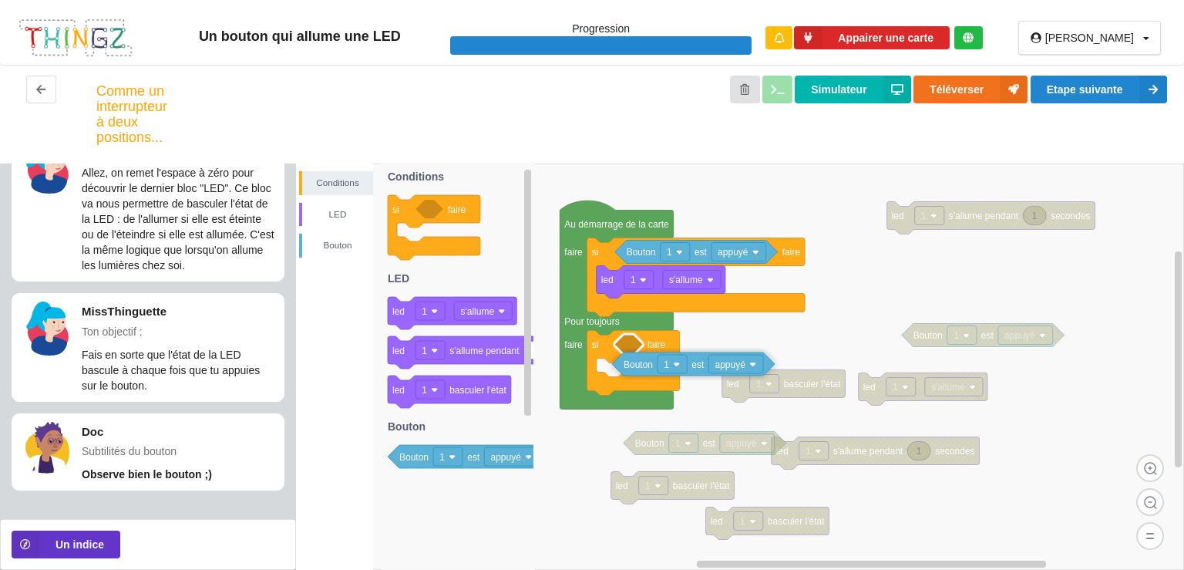
drag, startPoint x: 427, startPoint y: 459, endPoint x: 651, endPoint y: 361, distance: 244.0
click at [651, 361] on div "Conditions LED [PERSON_NAME] led 1 basculer l'état 1 led 1 s'allume pendant sec…" at bounding box center [740, 366] width 888 height 406
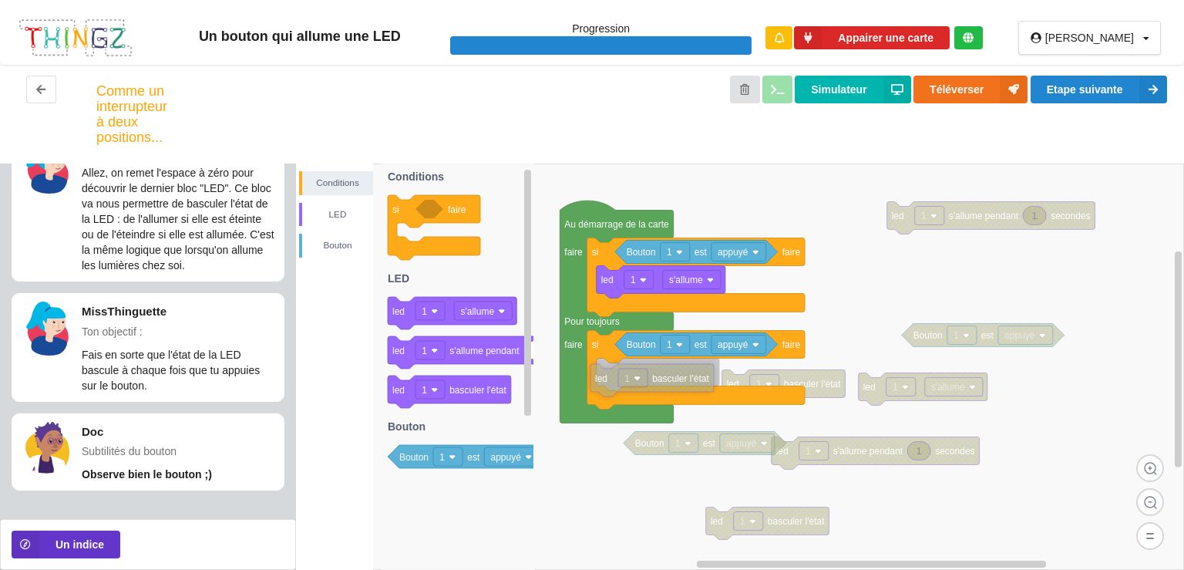
drag, startPoint x: 703, startPoint y: 481, endPoint x: 685, endPoint y: 374, distance: 108.6
click at [1092, 97] on button "Etape suivante" at bounding box center [1099, 90] width 136 height 28
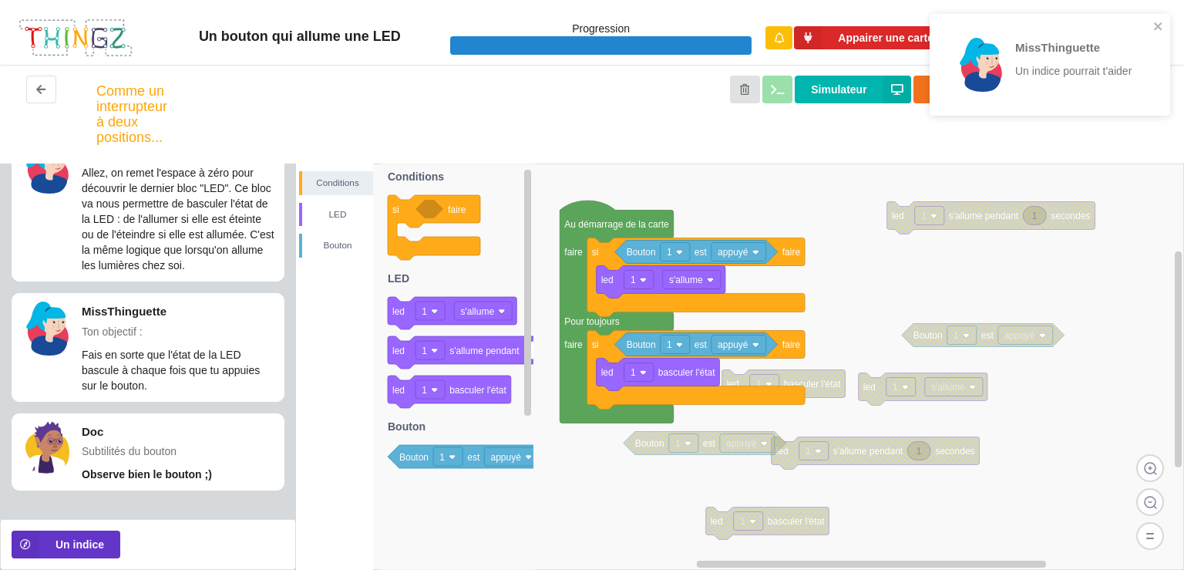
click at [1150, 24] on div "MissThinguette Un indice pourrait t'aider" at bounding box center [1044, 64] width 217 height 89
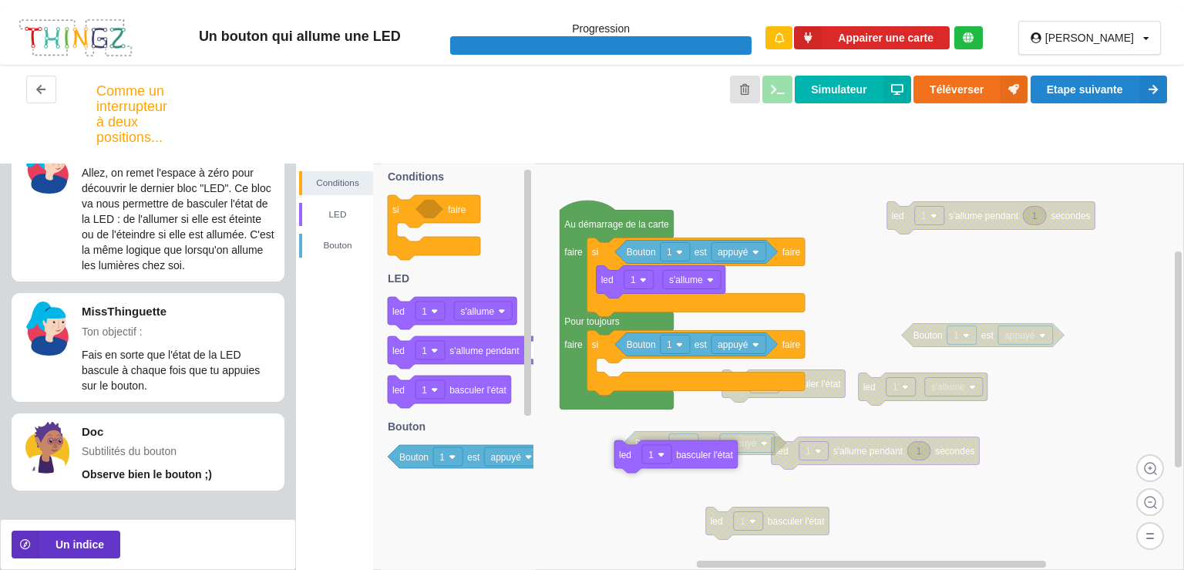
drag, startPoint x: 691, startPoint y: 375, endPoint x: 709, endPoint y: 456, distance: 83.8
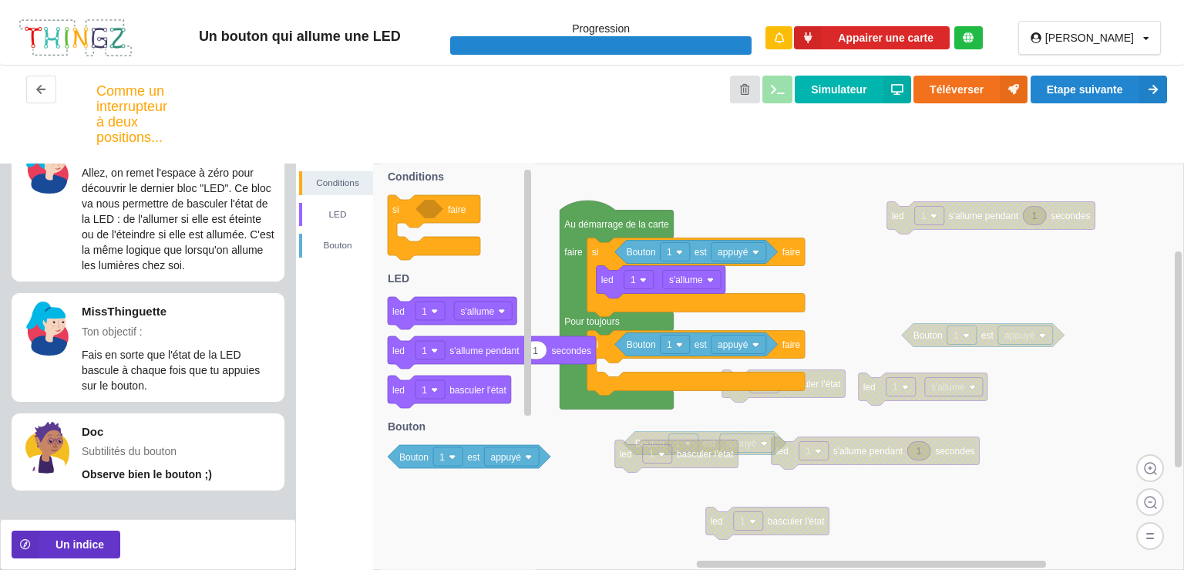
click at [500, 308] on image at bounding box center [501, 311] width 7 height 7
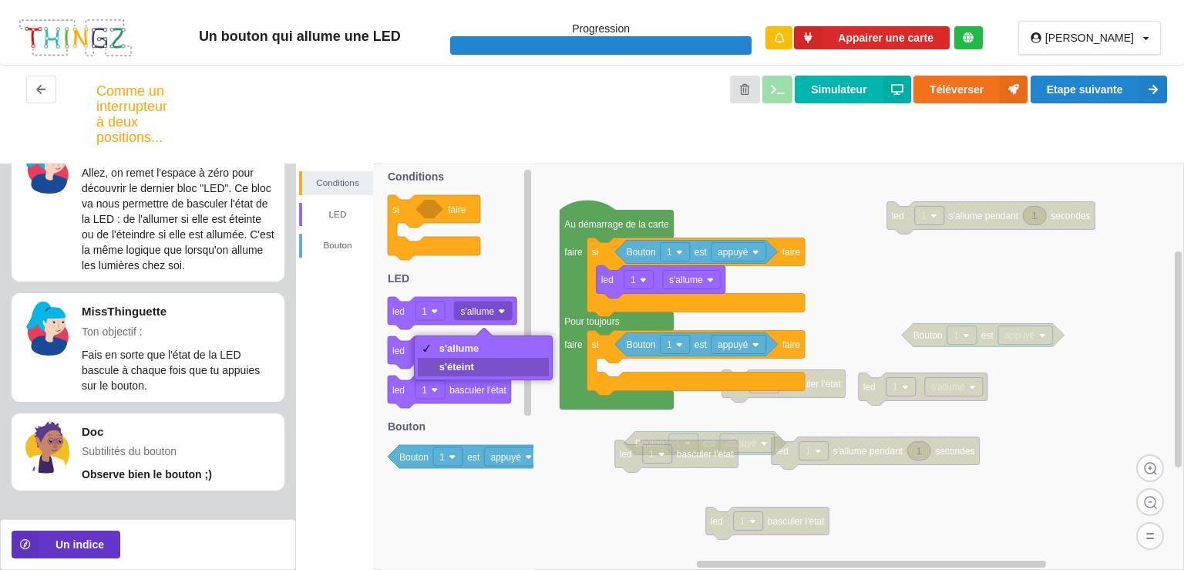
click at [510, 369] on div "s'éteint" at bounding box center [484, 367] width 132 height 19
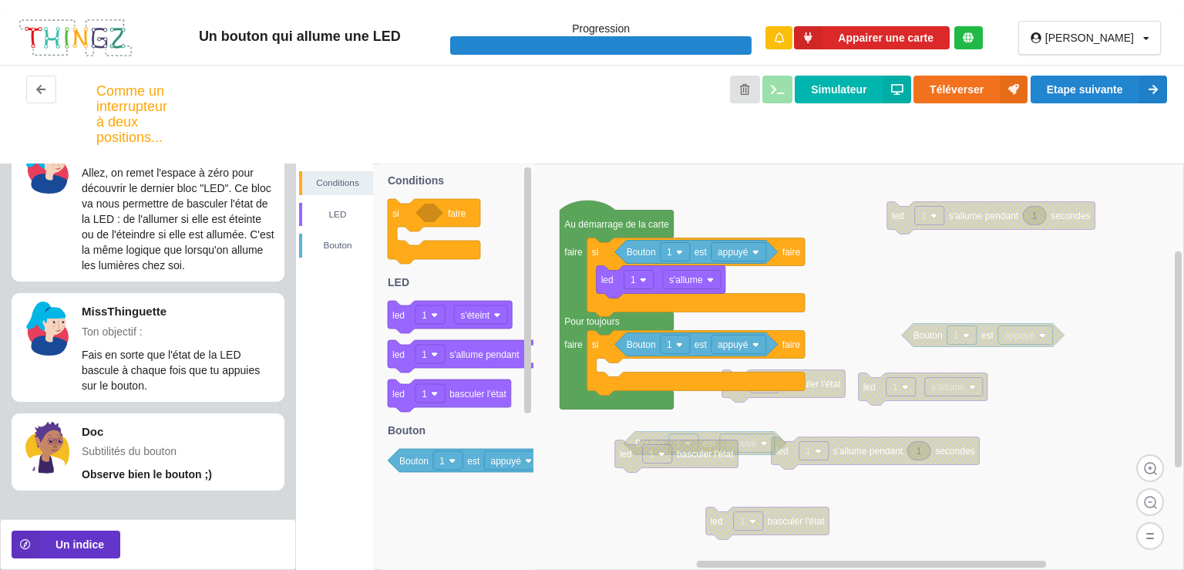
drag, startPoint x: 444, startPoint y: 331, endPoint x: 541, endPoint y: 345, distance: 98.1
click at [541, 345] on div "Conditions LED [PERSON_NAME] led 1 basculer l'état 1 led 1 s'allume pendant sec…" at bounding box center [740, 366] width 888 height 406
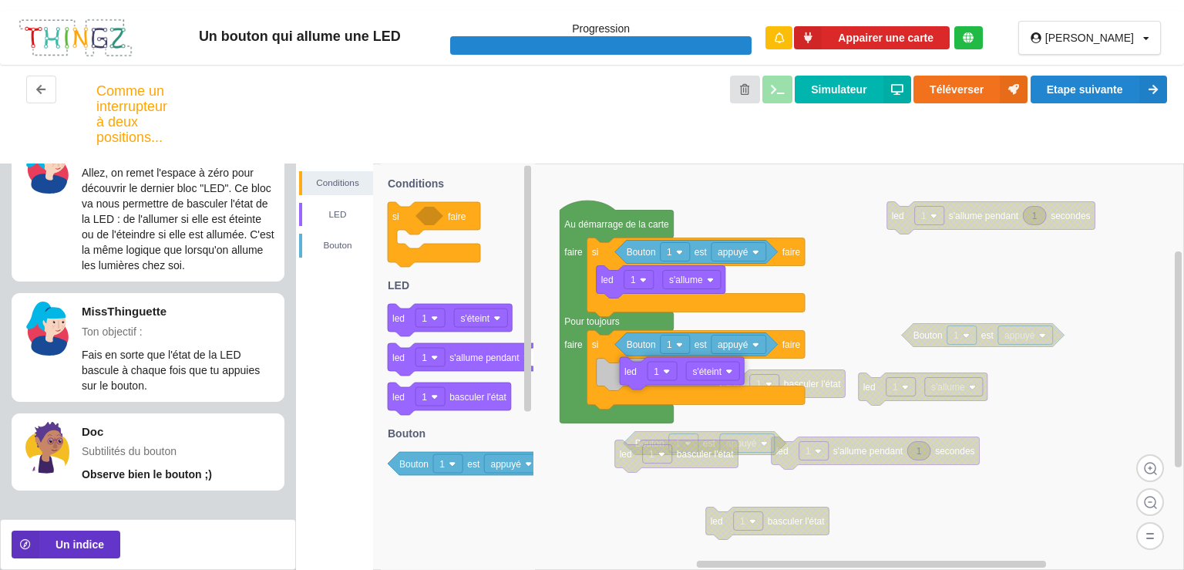
drag, startPoint x: 452, startPoint y: 319, endPoint x: 681, endPoint y: 375, distance: 235.0
click at [681, 375] on div "Conditions LED [PERSON_NAME] led 1 basculer l'état 1 led 1 s'allume pendant sec…" at bounding box center [740, 366] width 888 height 406
click at [1077, 86] on button "Etape suivante" at bounding box center [1099, 90] width 136 height 28
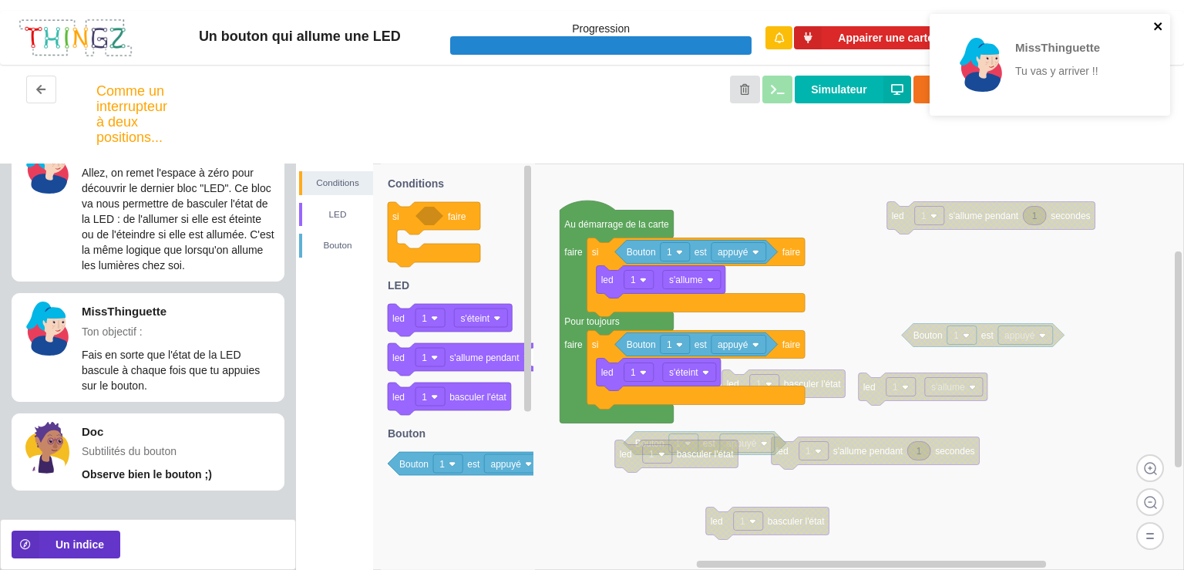
click at [1158, 21] on icon "close" at bounding box center [1158, 26] width 11 height 12
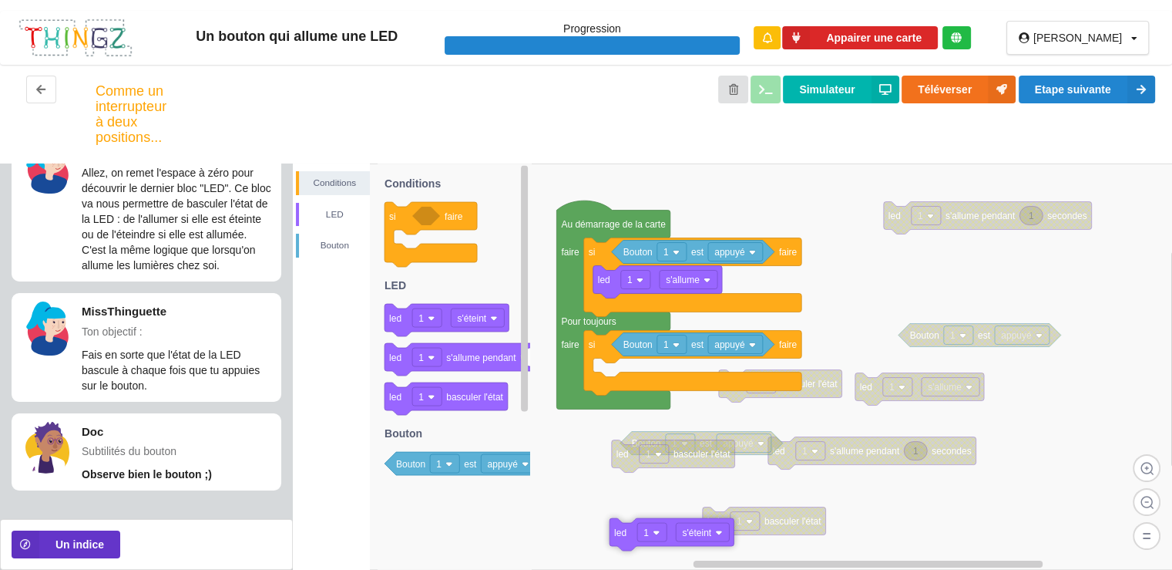
drag, startPoint x: 661, startPoint y: 373, endPoint x: 678, endPoint y: 533, distance: 161.2
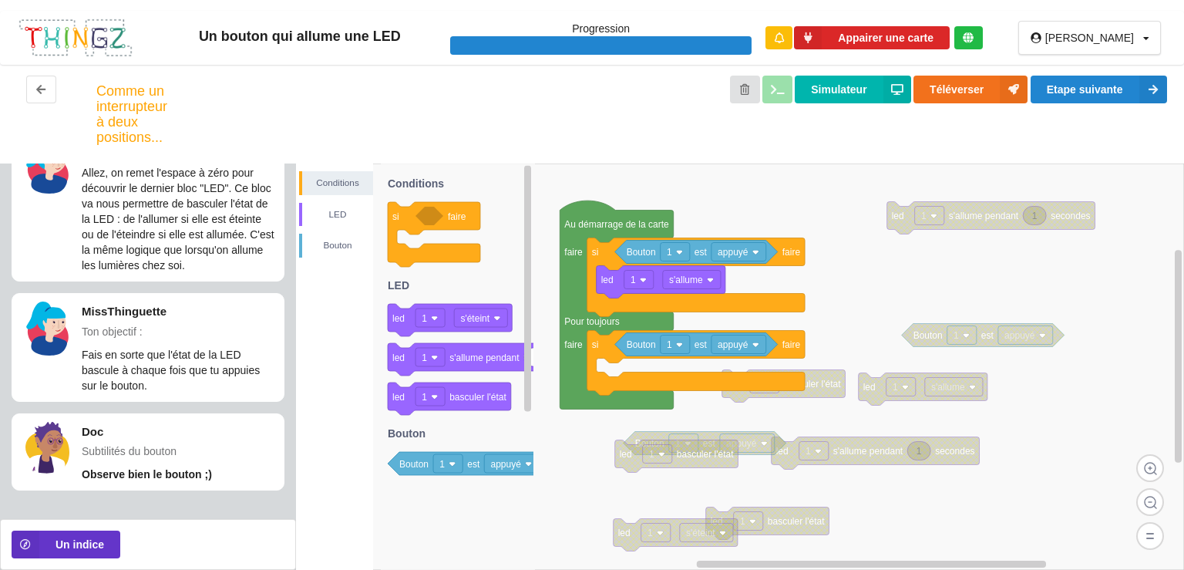
drag, startPoint x: 674, startPoint y: 461, endPoint x: 732, endPoint y: 322, distance: 150.3
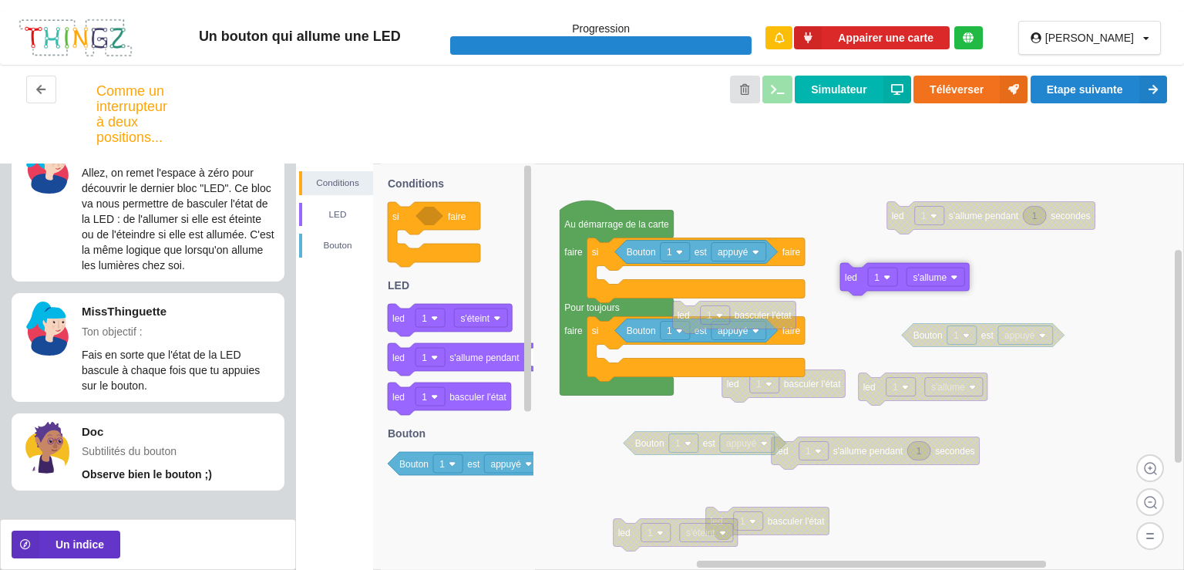
drag, startPoint x: 689, startPoint y: 283, endPoint x: 1011, endPoint y: 278, distance: 322.3
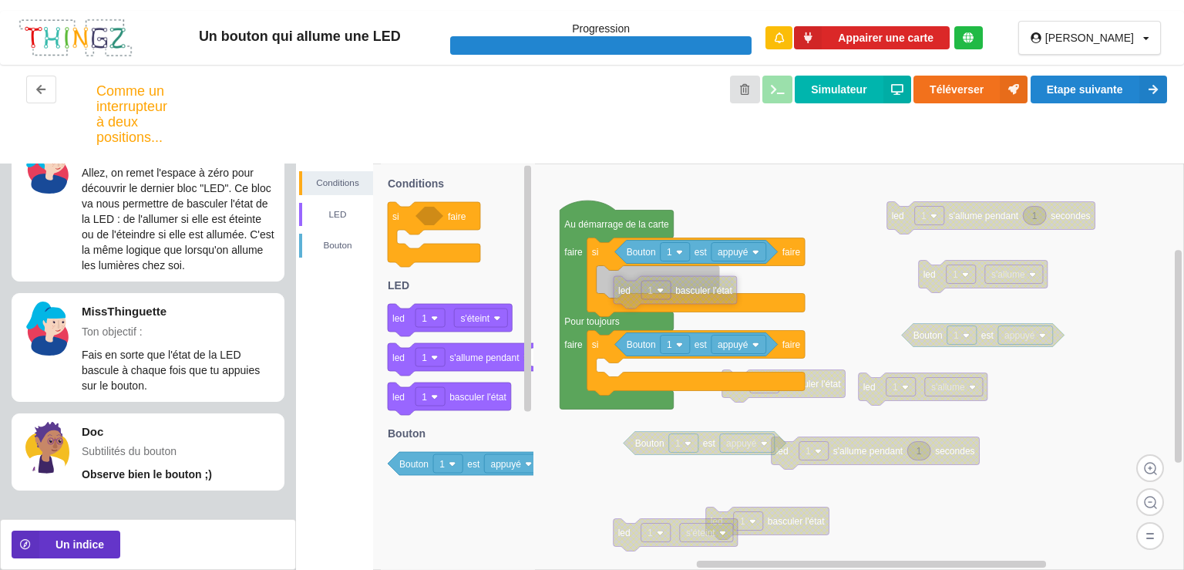
drag, startPoint x: 749, startPoint y: 314, endPoint x: 685, endPoint y: 283, distance: 71.0
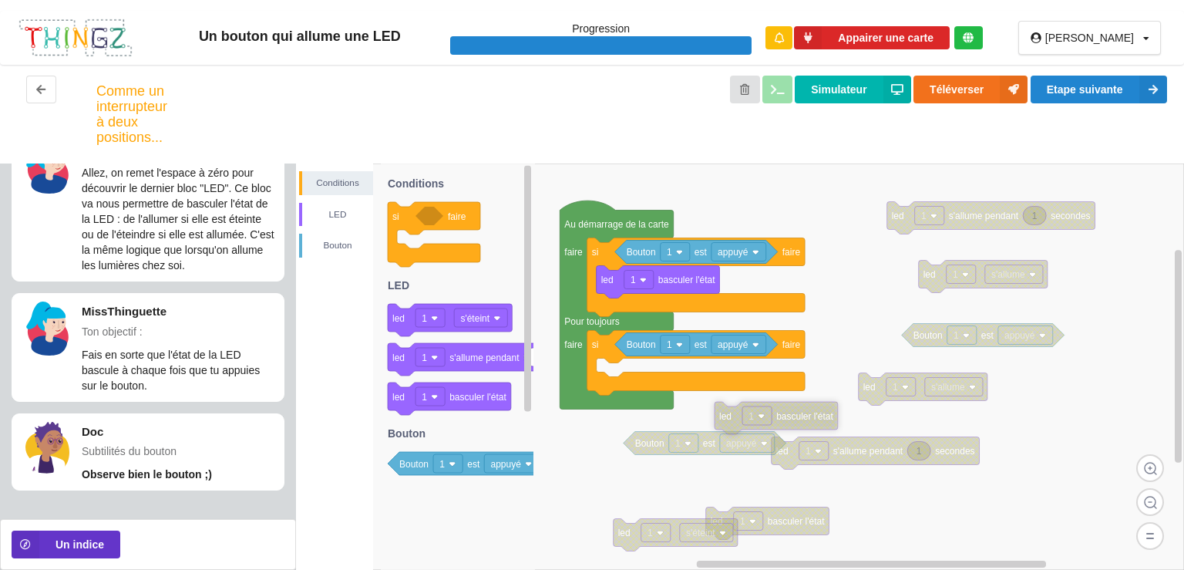
drag, startPoint x: 815, startPoint y: 389, endPoint x: 809, endPoint y: 430, distance: 41.2
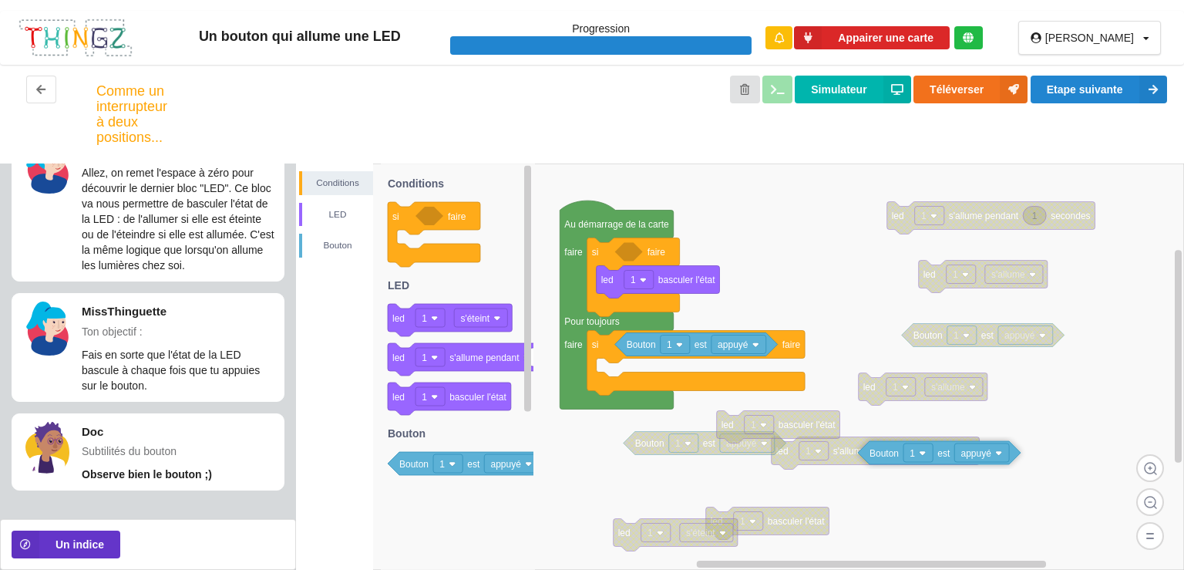
drag, startPoint x: 704, startPoint y: 252, endPoint x: 1107, endPoint y: 489, distance: 467.9
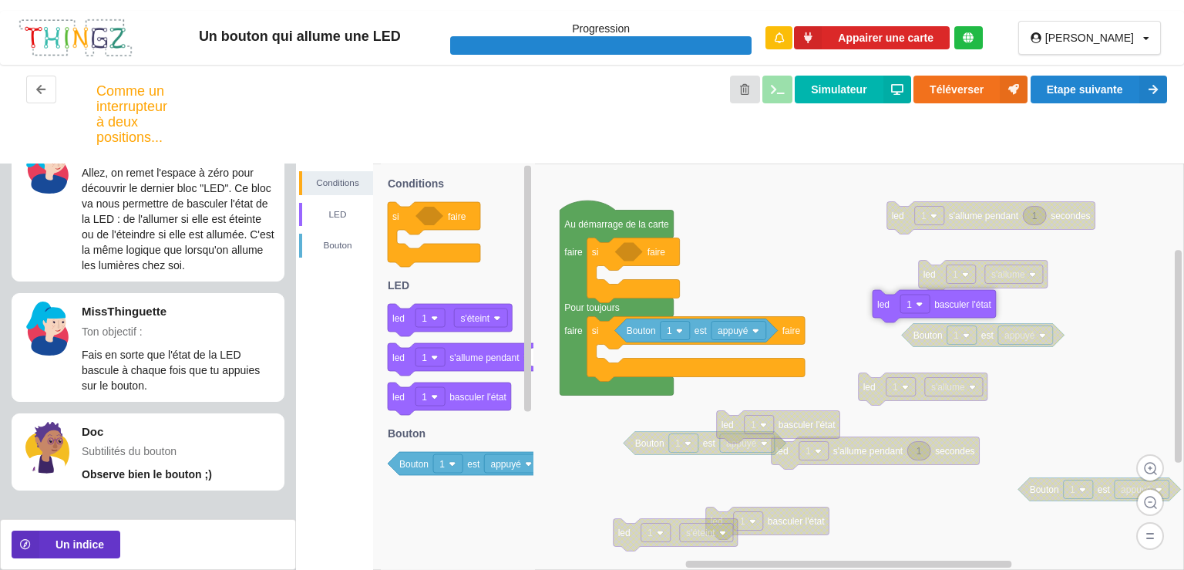
drag, startPoint x: 678, startPoint y: 278, endPoint x: 1051, endPoint y: 315, distance: 374.9
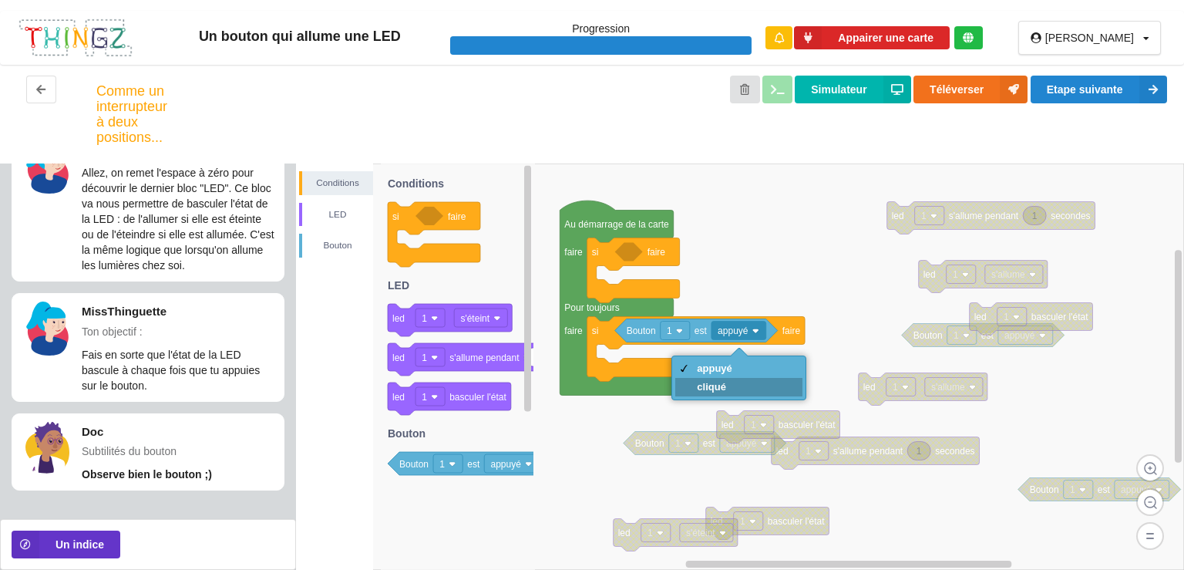
click at [742, 388] on div "cliqué" at bounding box center [738, 387] width 127 height 19
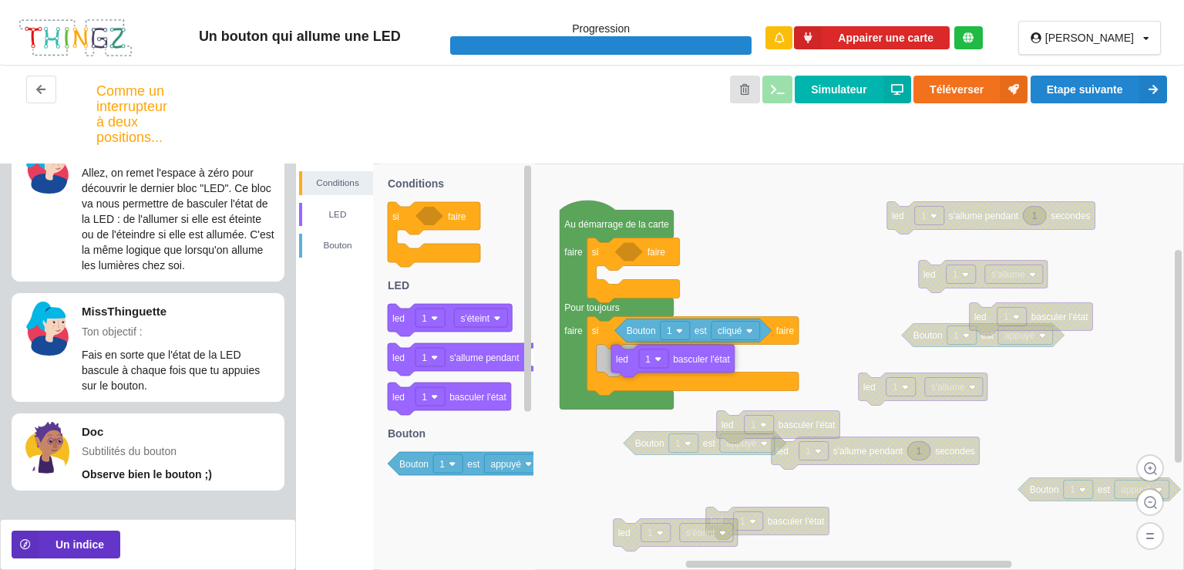
drag, startPoint x: 464, startPoint y: 401, endPoint x: 687, endPoint y: 363, distance: 226.0
click at [687, 363] on div "Conditions LED [PERSON_NAME] led 1 basculer l'état 1 led 1 s'allume pendant sec…" at bounding box center [740, 366] width 888 height 406
click at [1088, 84] on button "Etape suivante" at bounding box center [1099, 90] width 136 height 28
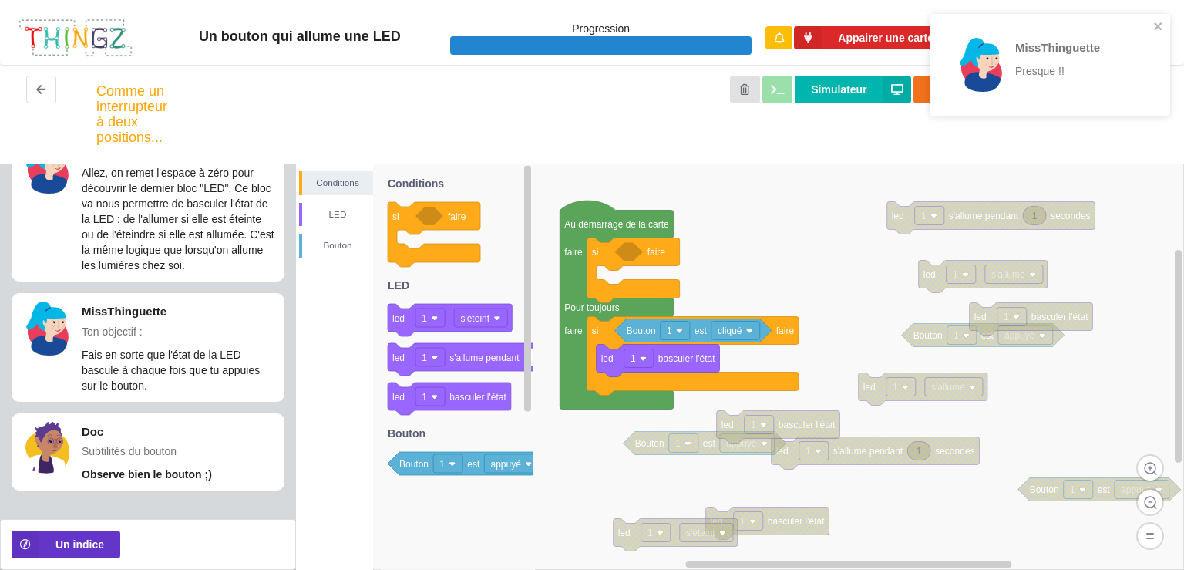
click at [1165, 27] on div "MissThinguette Presque !!" at bounding box center [1050, 65] width 241 height 102
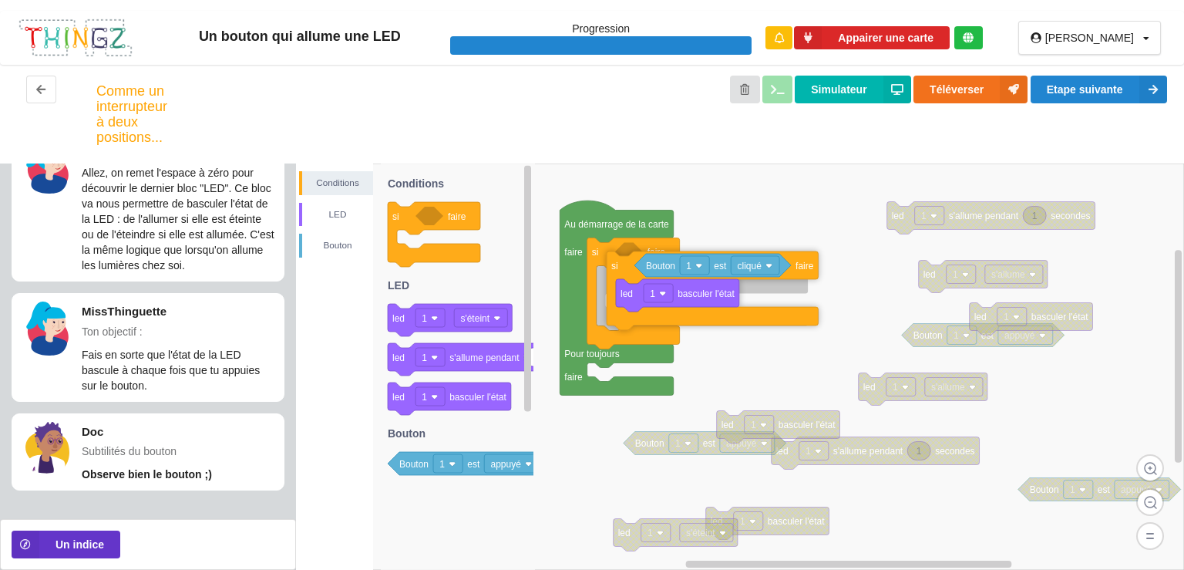
drag, startPoint x: 600, startPoint y: 333, endPoint x: 623, endPoint y: 265, distance: 71.7
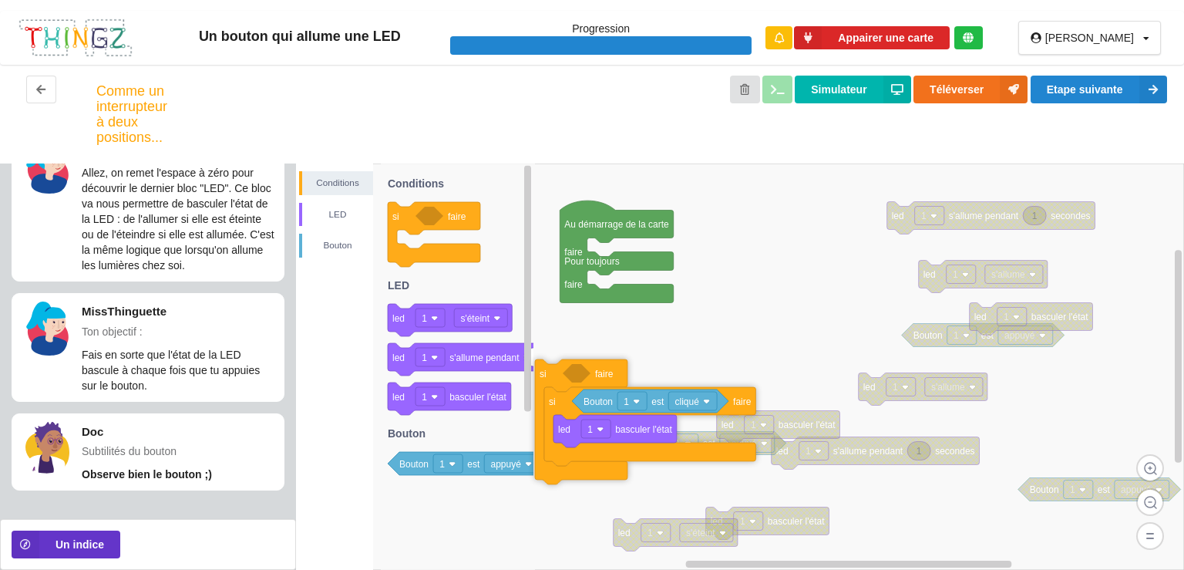
drag, startPoint x: 660, startPoint y: 248, endPoint x: 614, endPoint y: 382, distance: 141.2
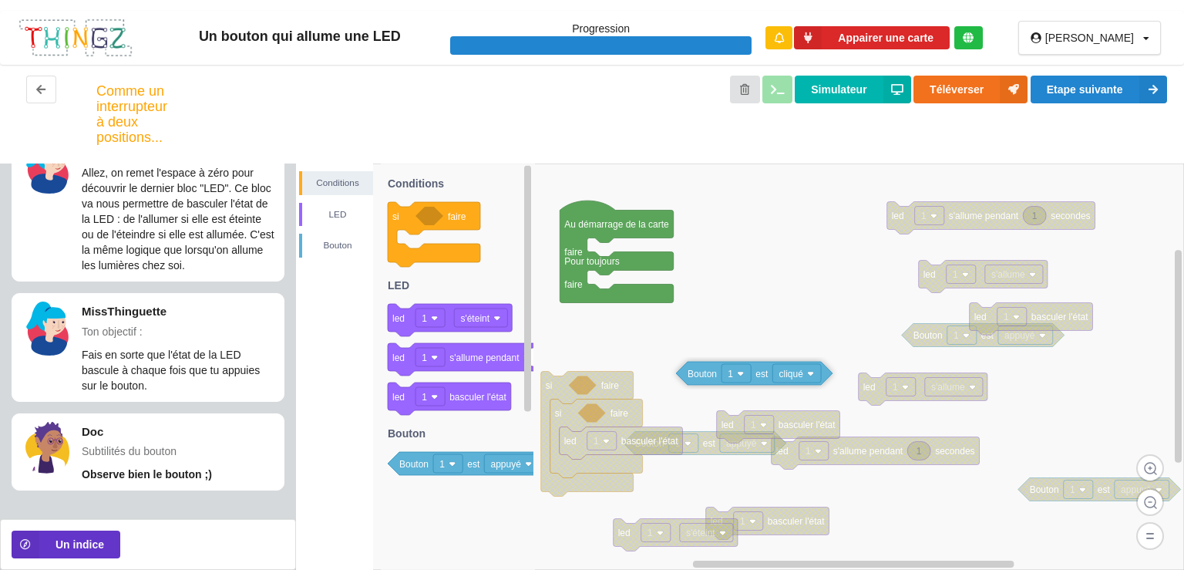
drag, startPoint x: 601, startPoint y: 415, endPoint x: 698, endPoint y: 365, distance: 108.9
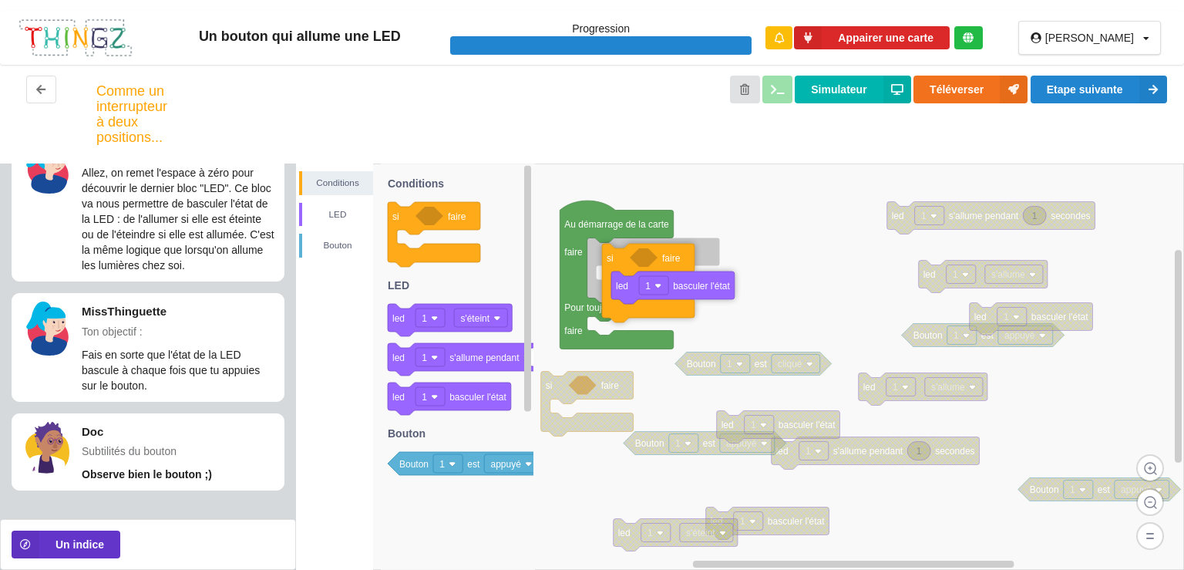
drag, startPoint x: 614, startPoint y: 416, endPoint x: 657, endPoint y: 249, distance: 172.8
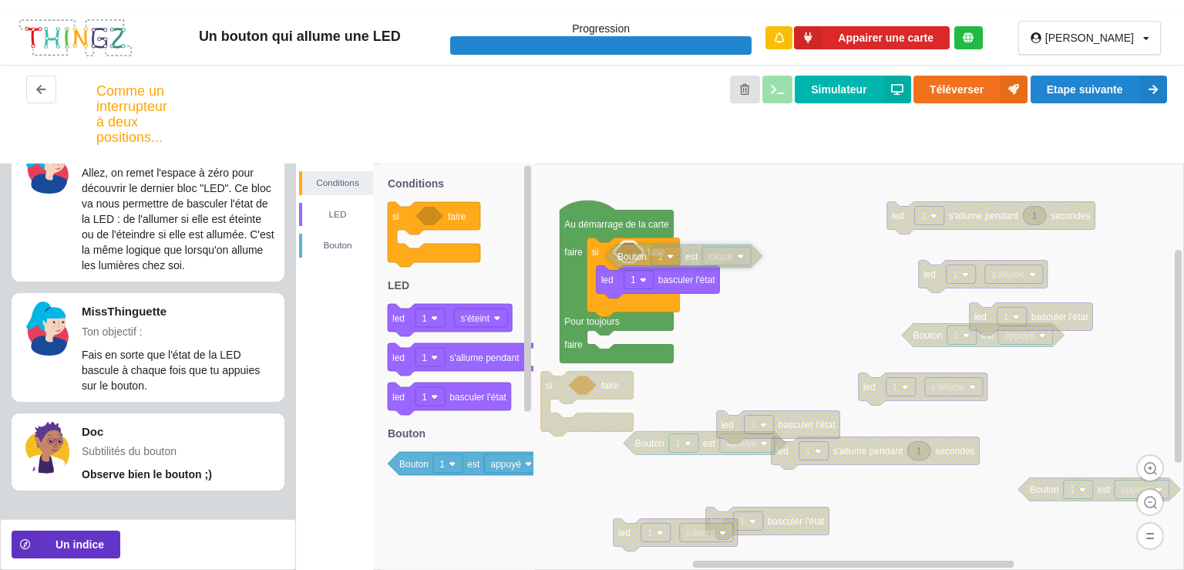
drag, startPoint x: 714, startPoint y: 357, endPoint x: 648, endPoint y: 253, distance: 123.4
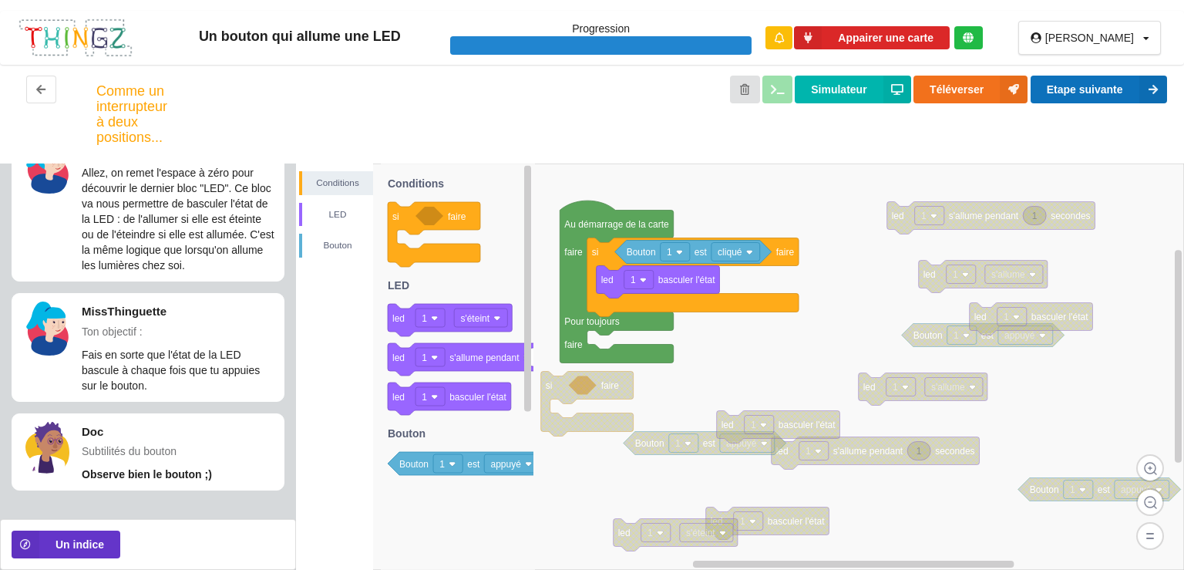
click at [1098, 93] on button "Etape suivante" at bounding box center [1099, 90] width 136 height 28
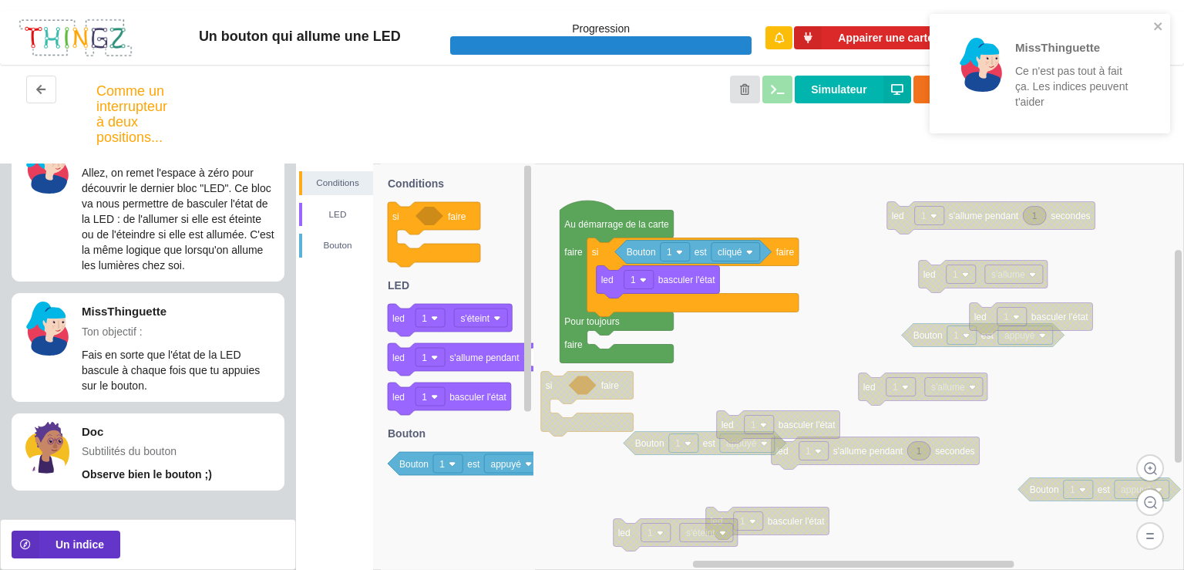
click at [1142, 33] on div "MissThinguette Ce n'est pas tout à fait ça. Les indices peuvent t'aider" at bounding box center [1044, 73] width 199 height 89
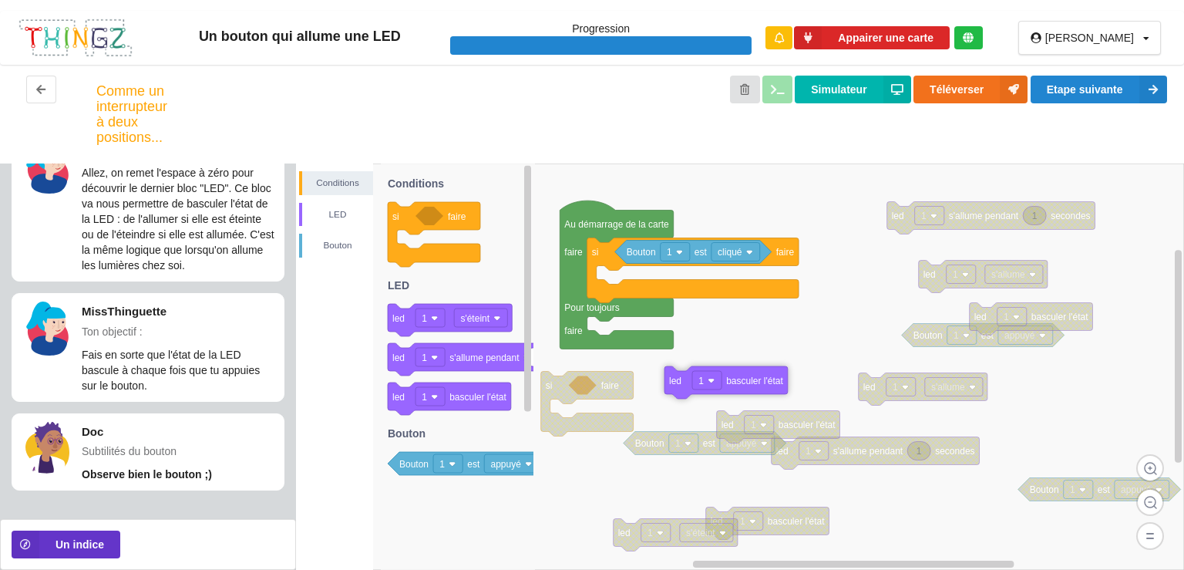
drag, startPoint x: 668, startPoint y: 278, endPoint x: 739, endPoint y: 396, distance: 138.7
